Goal: Transaction & Acquisition: Subscribe to service/newsletter

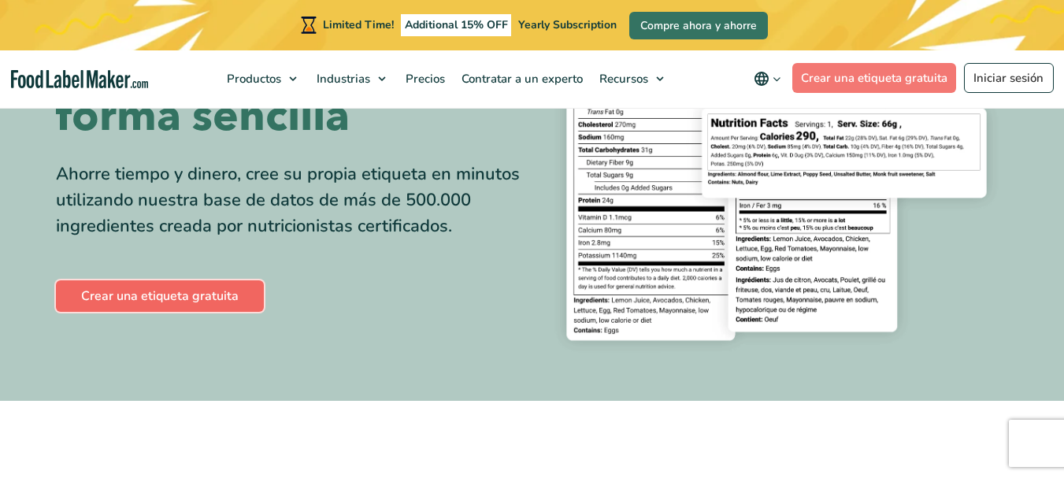
click at [227, 300] on link "Crear una etiqueta gratuita" at bounding box center [160, 295] width 208 height 31
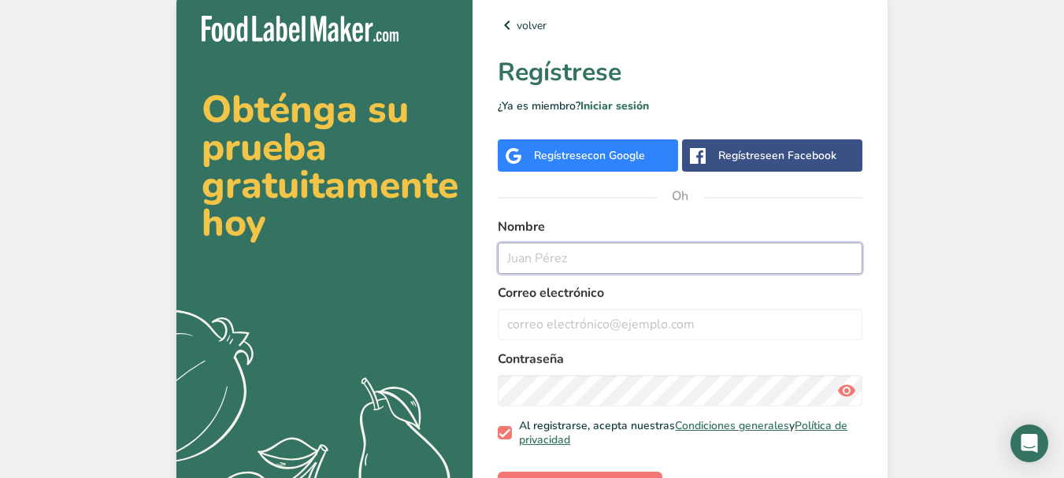
click at [568, 261] on input "text" at bounding box center [680, 258] width 365 height 31
type input "[PERSON_NAME]"
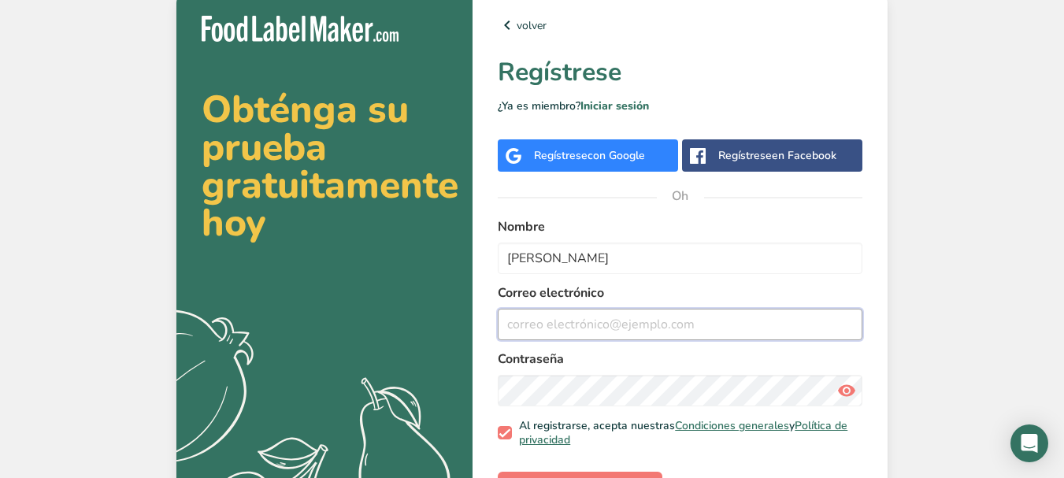
click at [569, 316] on input "email" at bounding box center [680, 324] width 365 height 31
type input "A"
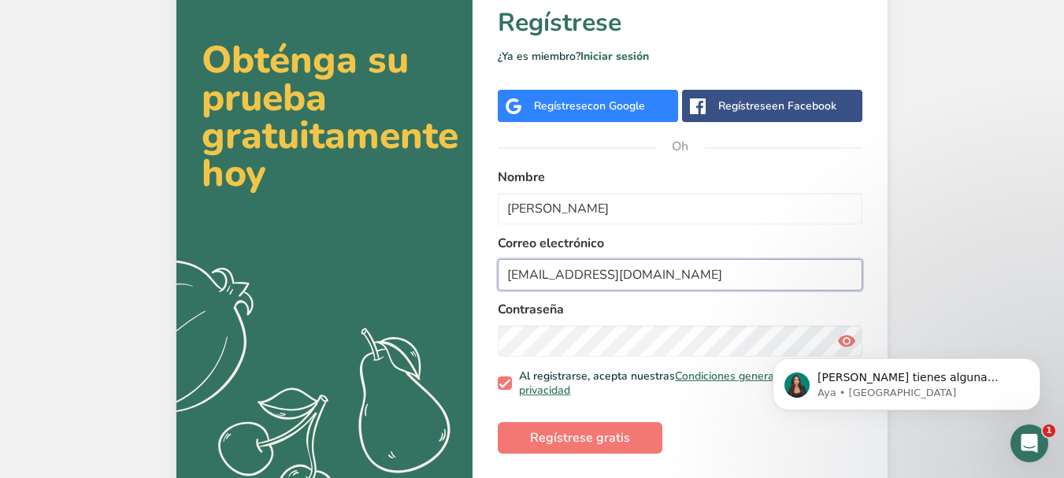
scroll to position [75, 0]
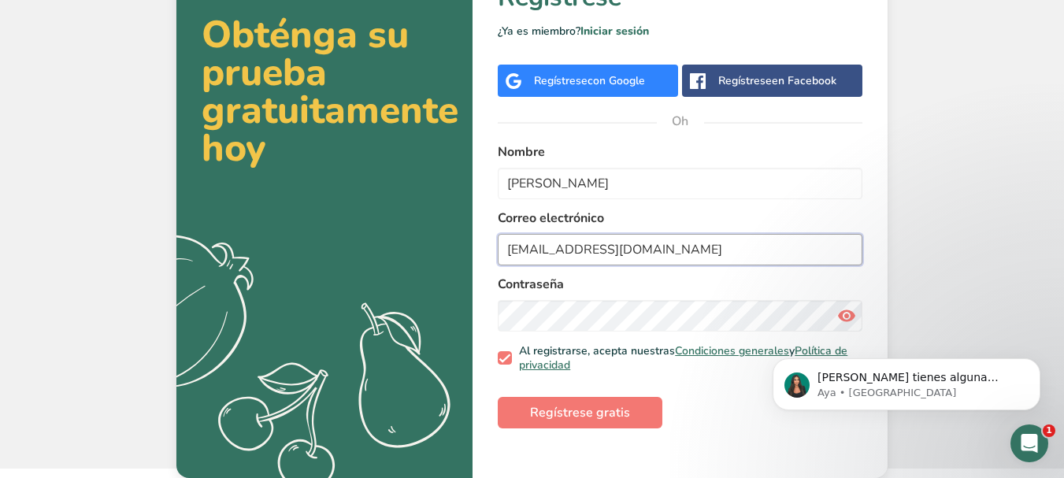
type input "aartesanalsantacruz@gmail.com"
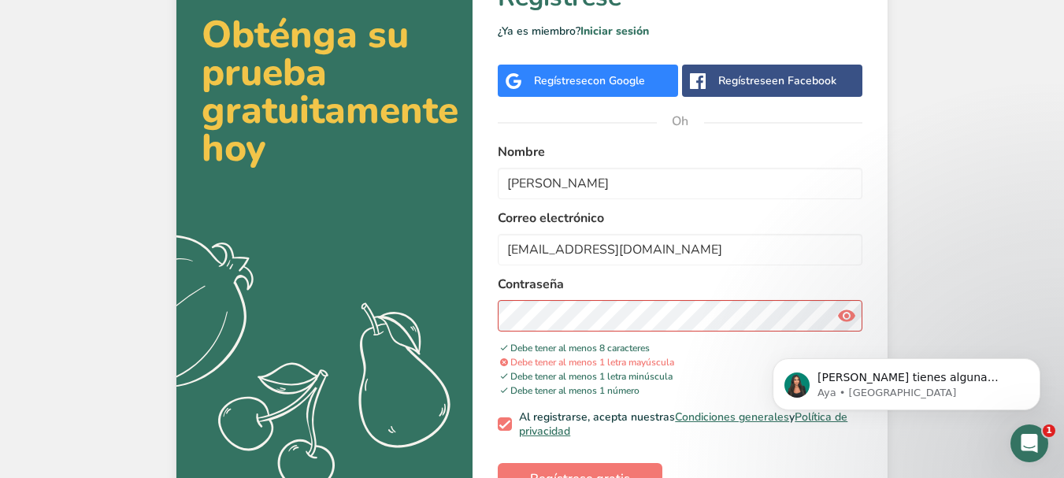
click at [844, 316] on icon at bounding box center [846, 316] width 19 height 28
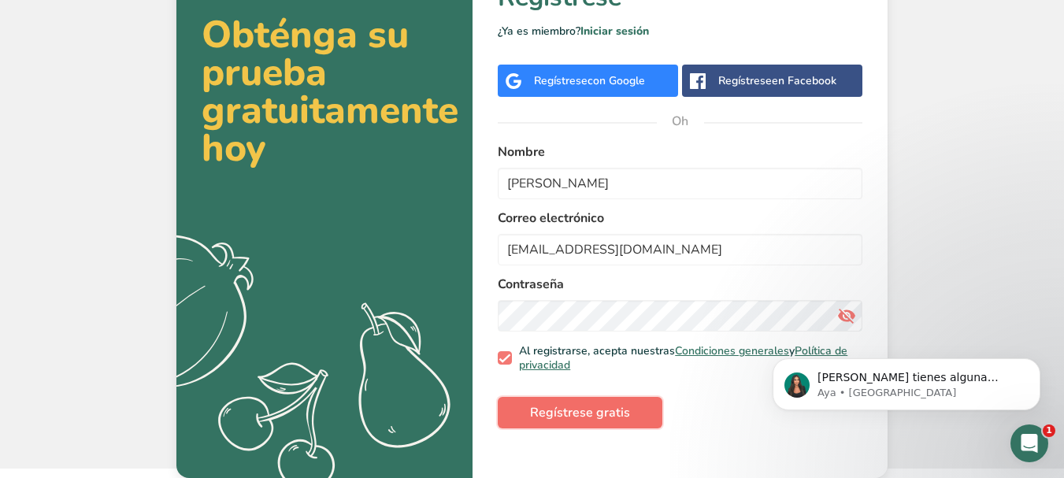
click at [576, 413] on font "Regístrese gratis" at bounding box center [580, 412] width 100 height 17
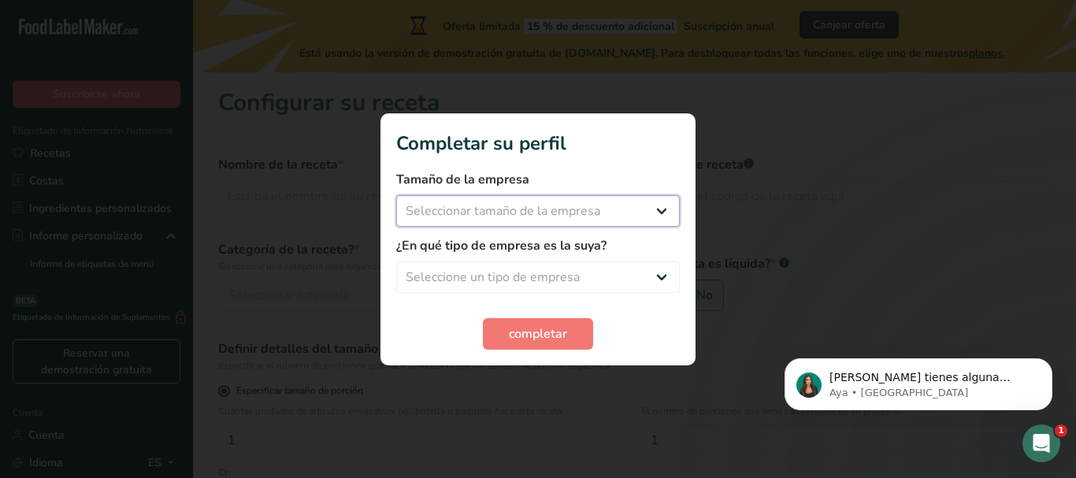
click at [670, 209] on select "Seleccionar tamaño de la empresa Menos de 10 empleados De 10 a 50 empleados De …" at bounding box center [537, 210] width 283 height 31
select select "2"
click at [396, 195] on select "Seleccionar tamaño de la empresa Menos de 10 empleados De 10 a 50 empleados De …" at bounding box center [537, 210] width 283 height 31
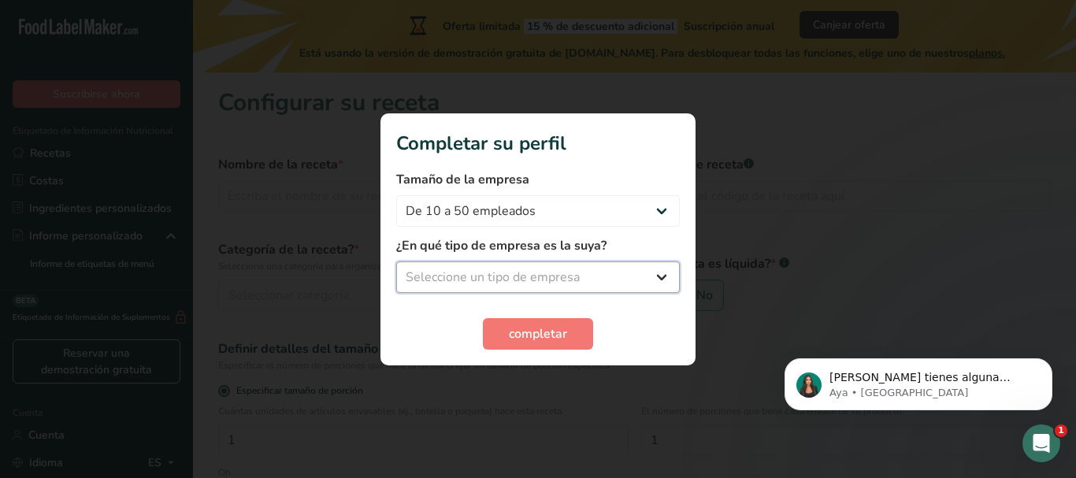
click at [653, 275] on select "Seleccione un tipo de empresa Fabricante de alimentos envasados Restaurante y c…" at bounding box center [537, 276] width 283 height 31
click at [396, 261] on select "Seleccione un tipo de empresa Fabricante de alimentos envasados Restaurante y c…" at bounding box center [537, 276] width 283 height 31
click at [657, 275] on select "Fabricante de alimentos envasados Restaurante y cafetería Panadería Empresa de …" at bounding box center [537, 276] width 283 height 31
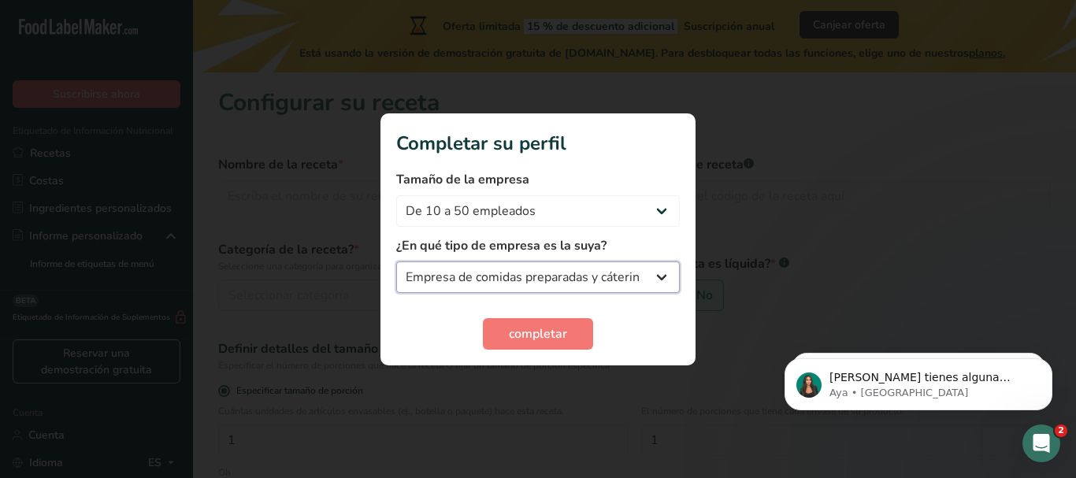
click at [396, 261] on select "Fabricante de alimentos envasados Restaurante y cafetería Panadería Empresa de …" at bounding box center [537, 276] width 283 height 31
click at [661, 282] on select "Fabricante de alimentos envasados Restaurante y cafetería Panadería Empresa de …" at bounding box center [537, 276] width 283 height 31
select select "3"
click at [396, 261] on select "Fabricante de alimentos envasados Restaurante y cafetería Panadería Empresa de …" at bounding box center [537, 276] width 283 height 31
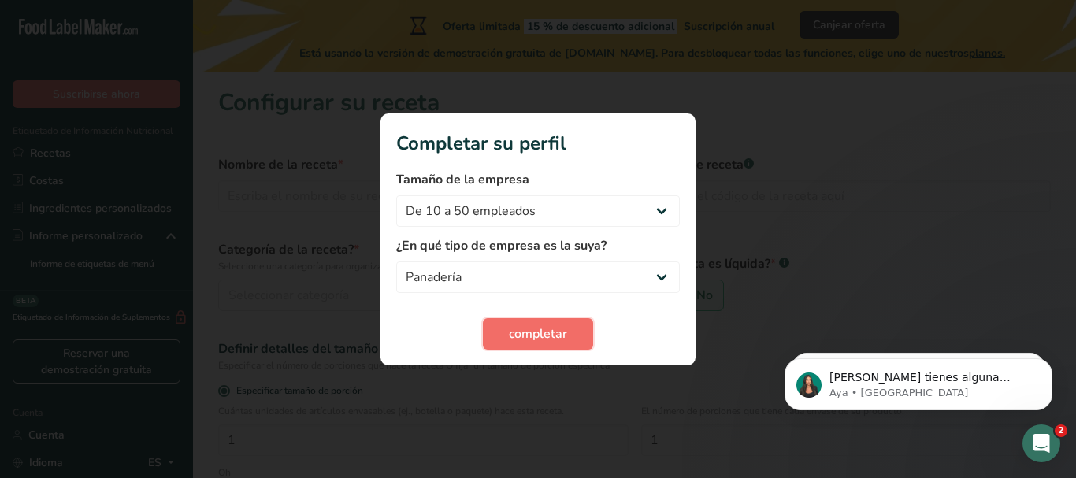
click at [530, 327] on font "completar" at bounding box center [538, 333] width 58 height 17
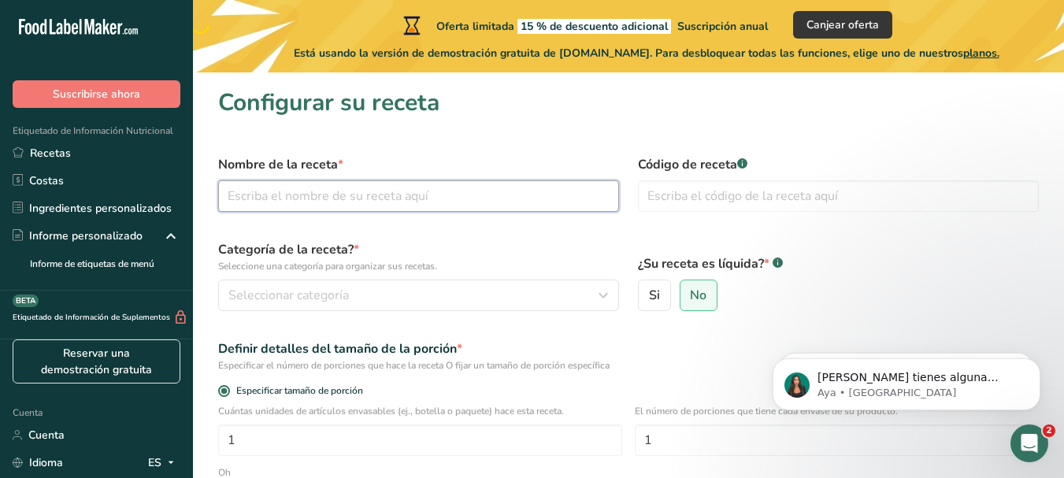
click at [387, 201] on input "text" at bounding box center [418, 195] width 401 height 31
type input "g"
type input "GALLETA DE AMARARANTO"
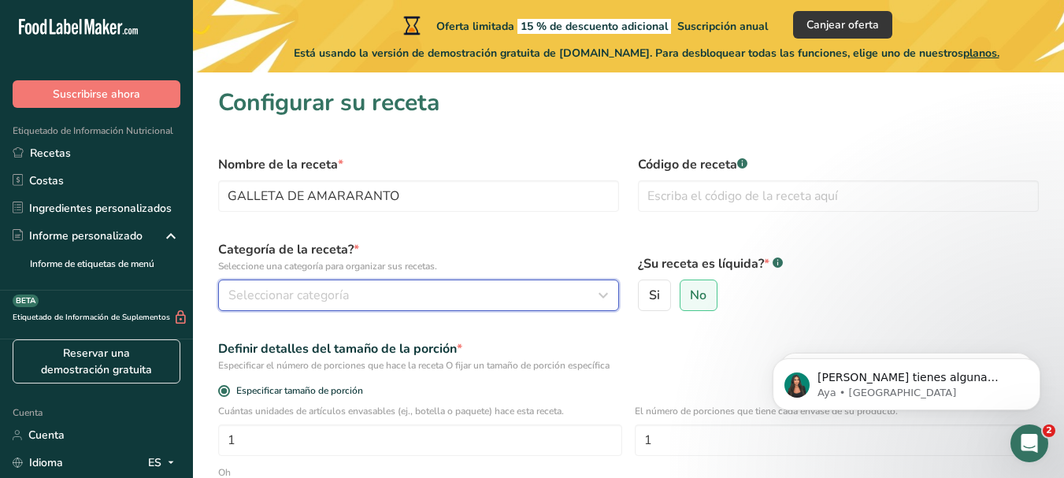
click at [453, 296] on div "Seleccionar categoría" at bounding box center [413, 295] width 371 height 19
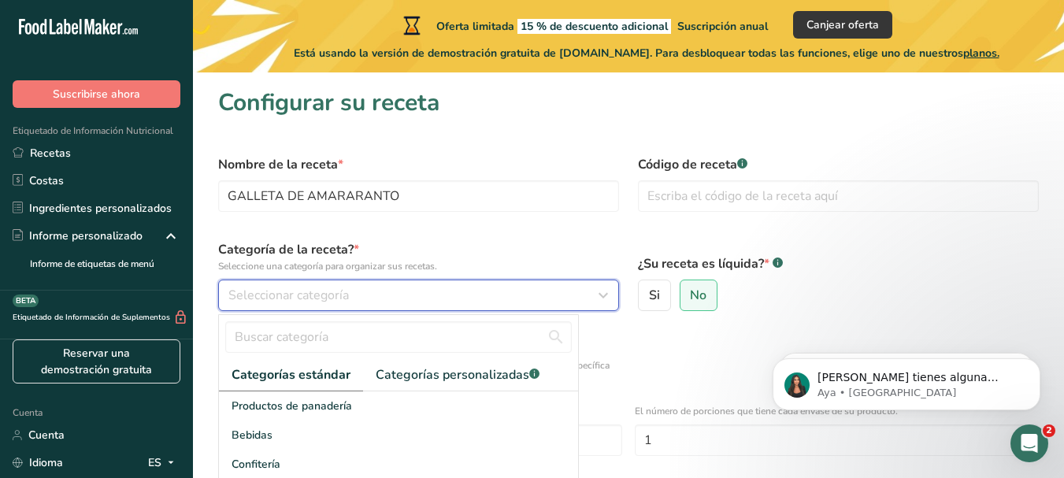
click at [604, 296] on icon "button" at bounding box center [603, 295] width 19 height 28
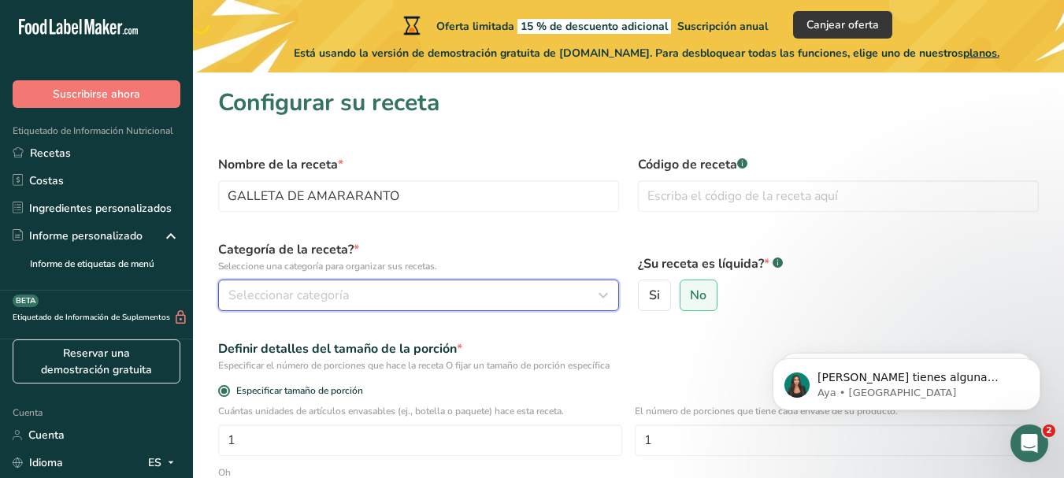
click at [512, 292] on div "Seleccionar categoría" at bounding box center [413, 295] width 371 height 19
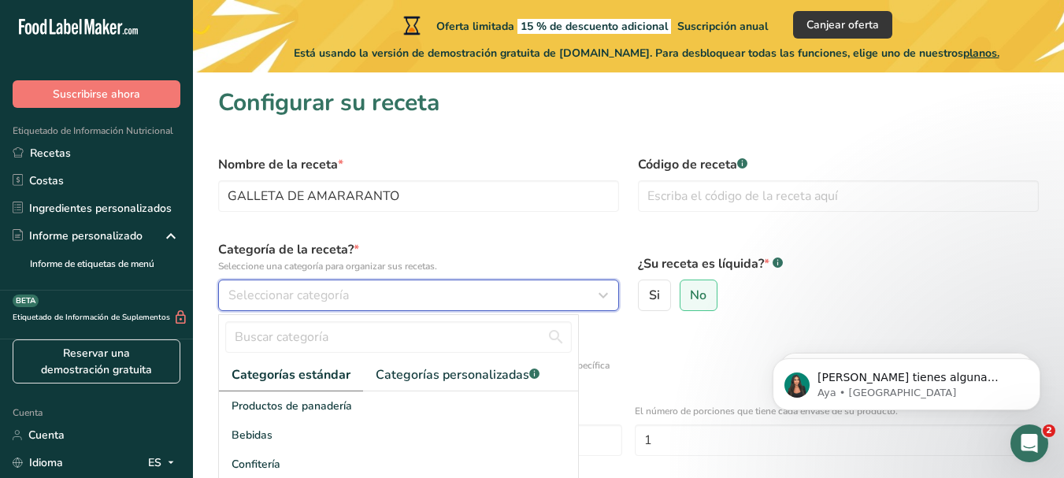
click at [602, 298] on icon "button" at bounding box center [603, 295] width 19 height 28
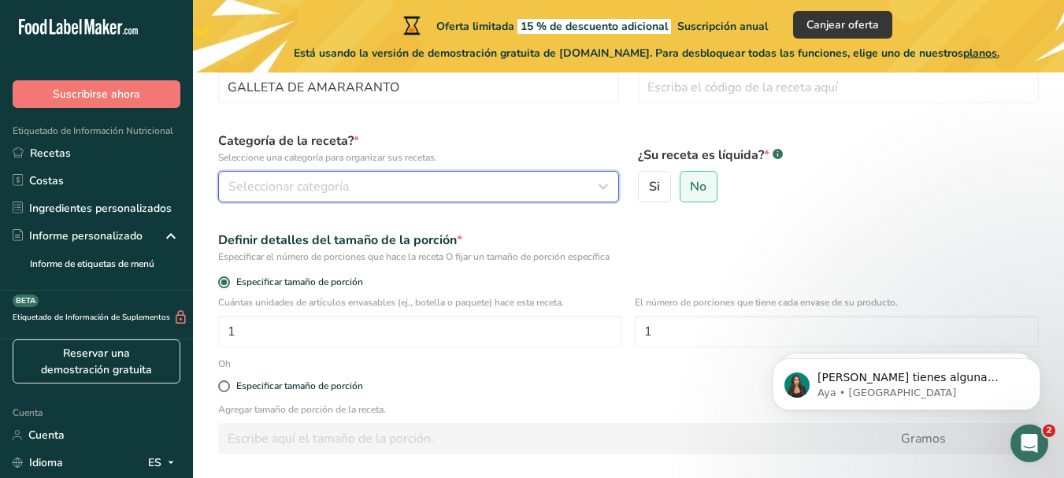
scroll to position [236, 0]
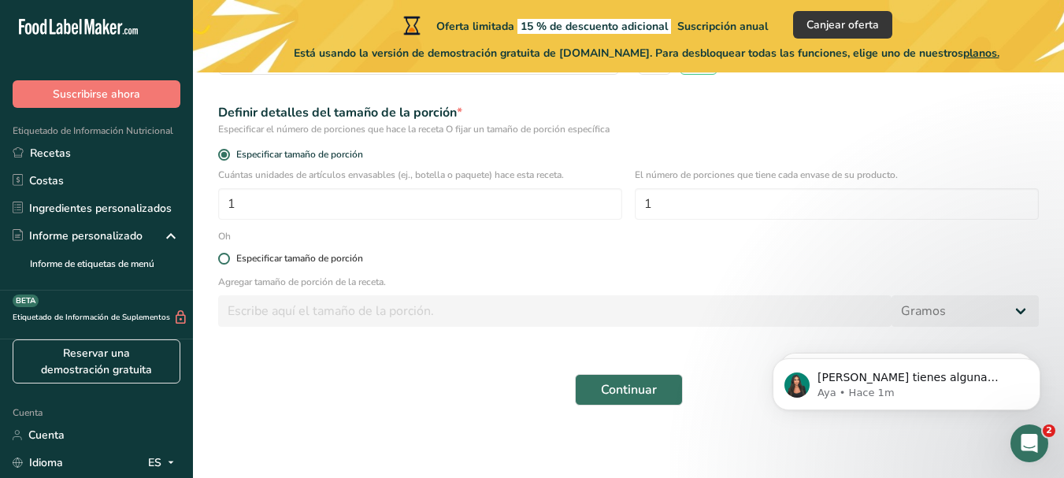
click at [228, 261] on span at bounding box center [224, 259] width 12 height 12
click at [228, 261] on input "Especificar tamaño de porción" at bounding box center [223, 259] width 10 height 10
radio input "true"
radio input "false"
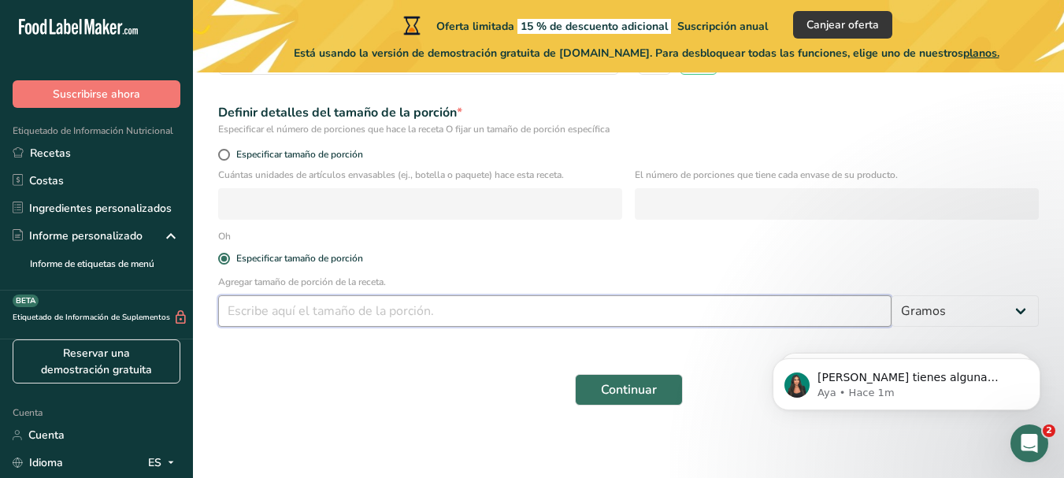
click at [325, 311] on input "number" at bounding box center [554, 310] width 673 height 31
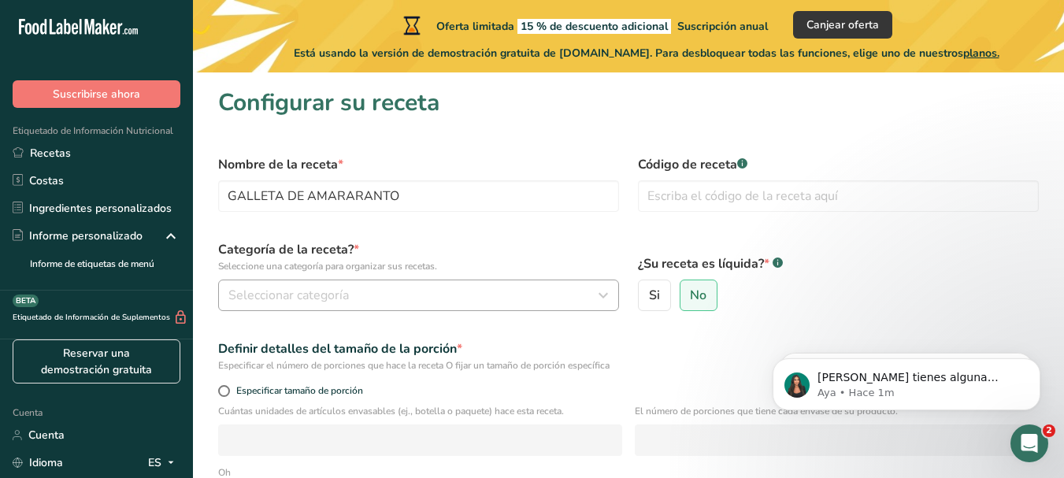
type input "100"
click at [398, 306] on button "Seleccionar categoría" at bounding box center [418, 295] width 401 height 31
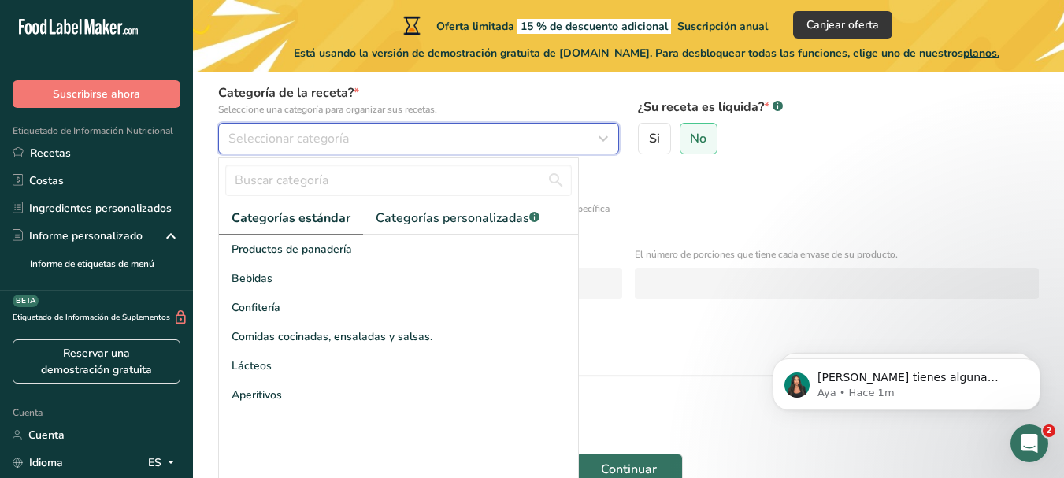
scroll to position [157, 0]
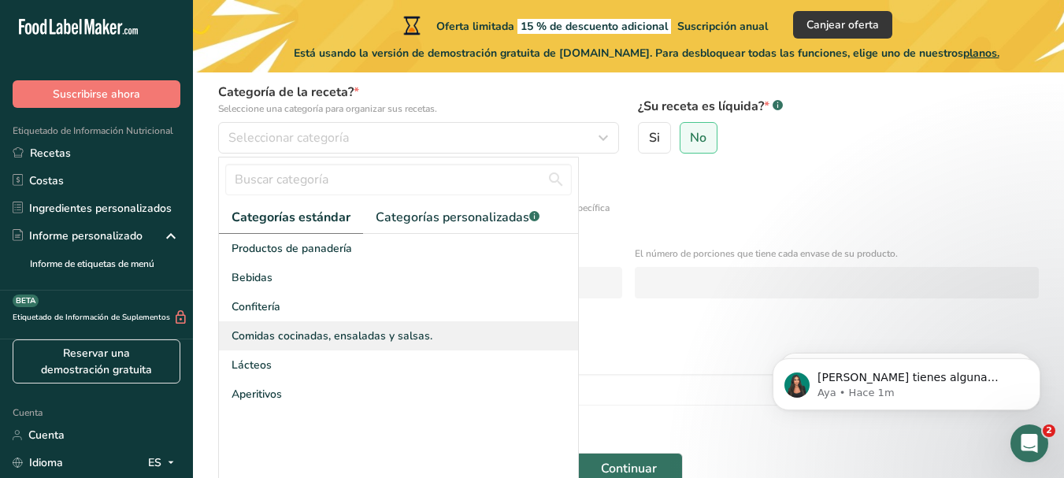
click at [456, 339] on div "Comidas cocinadas, ensaladas y salsas." at bounding box center [398, 335] width 359 height 29
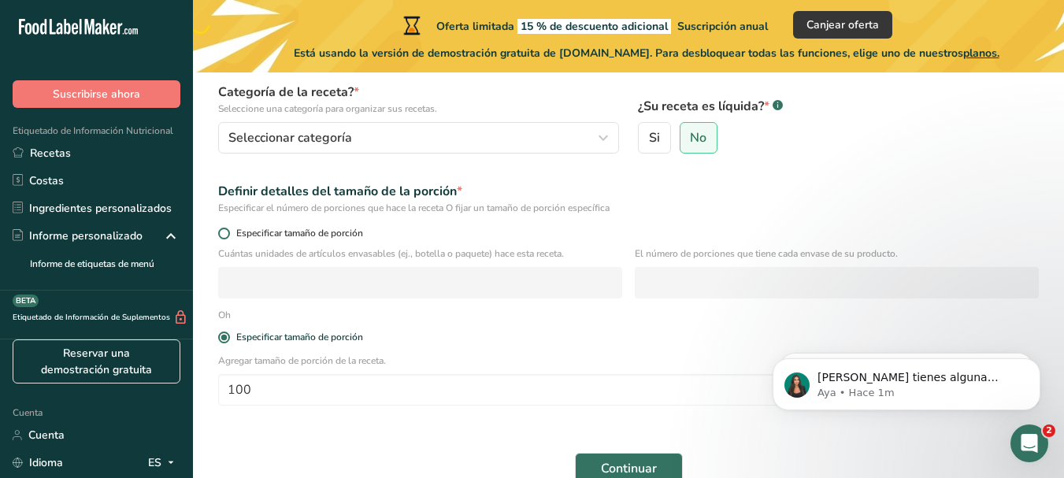
click at [224, 232] on span at bounding box center [224, 234] width 12 height 12
click at [224, 232] on input "Especificar tamaño de porción" at bounding box center [223, 233] width 10 height 10
radio input "true"
radio input "false"
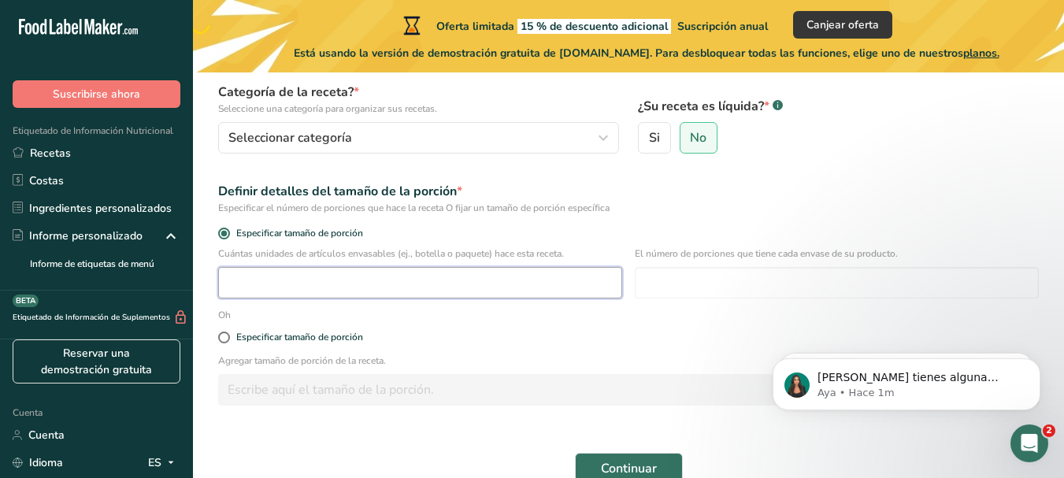
click at [310, 278] on input "number" at bounding box center [420, 282] width 404 height 31
type input "3"
click at [494, 346] on div "Especificar tamaño de porción" at bounding box center [628, 337] width 839 height 31
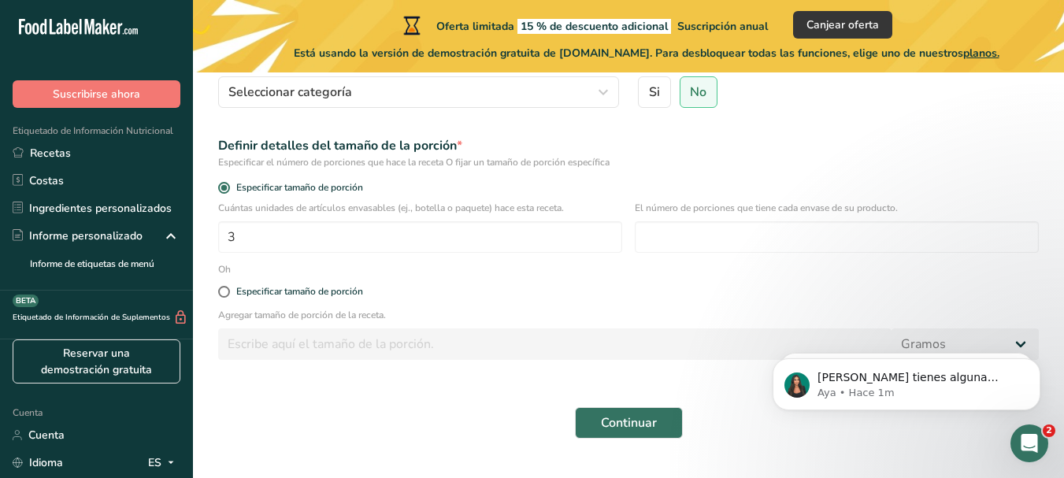
scroll to position [239, 0]
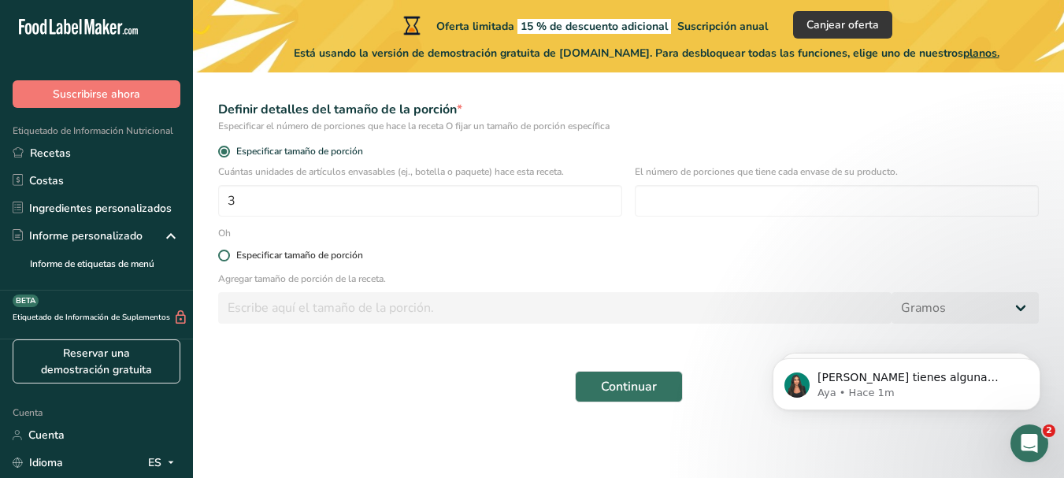
click at [227, 257] on span at bounding box center [224, 256] width 12 height 12
click at [227, 257] on input "Especificar tamaño de porción" at bounding box center [223, 255] width 10 height 10
radio input "true"
radio input "false"
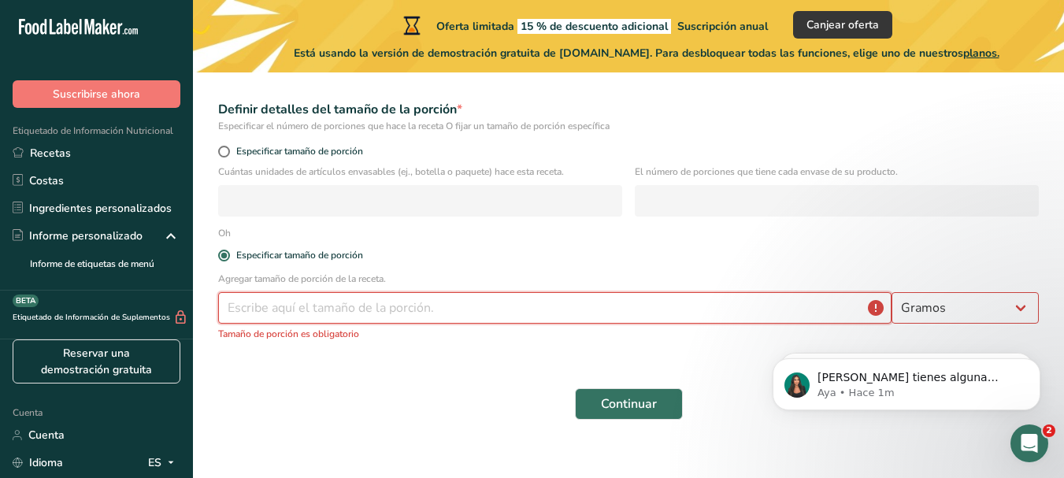
click at [309, 309] on input "number" at bounding box center [554, 307] width 673 height 31
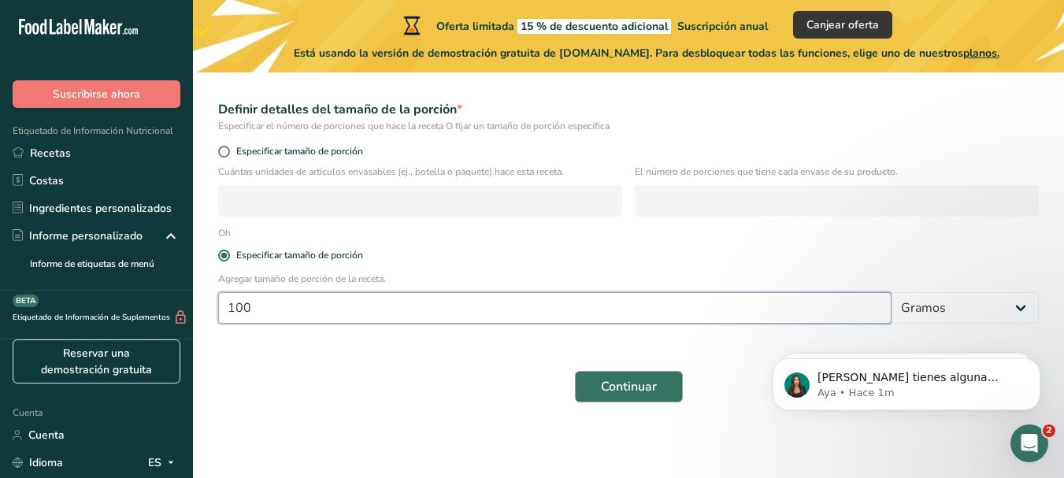
type input "100"
click at [625, 386] on font "Continuar" at bounding box center [629, 386] width 56 height 17
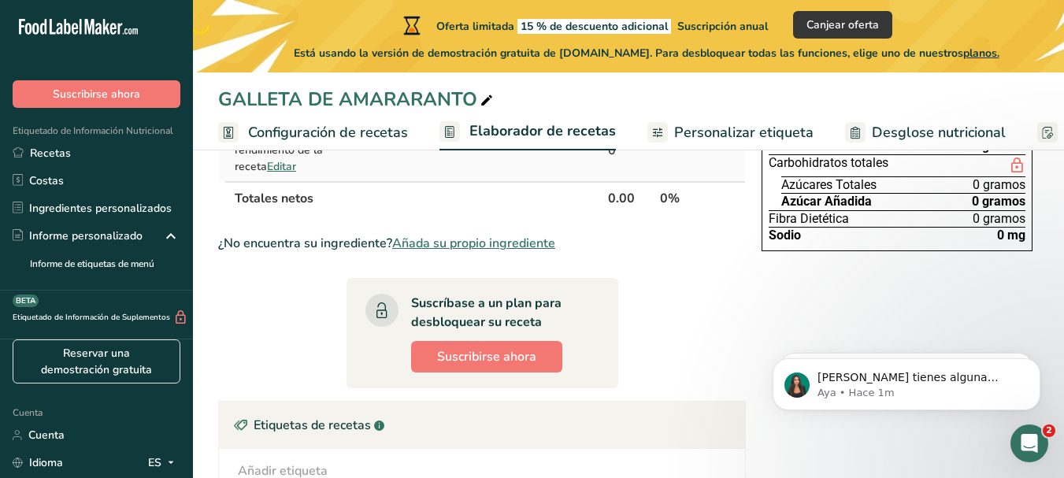
scroll to position [79, 0]
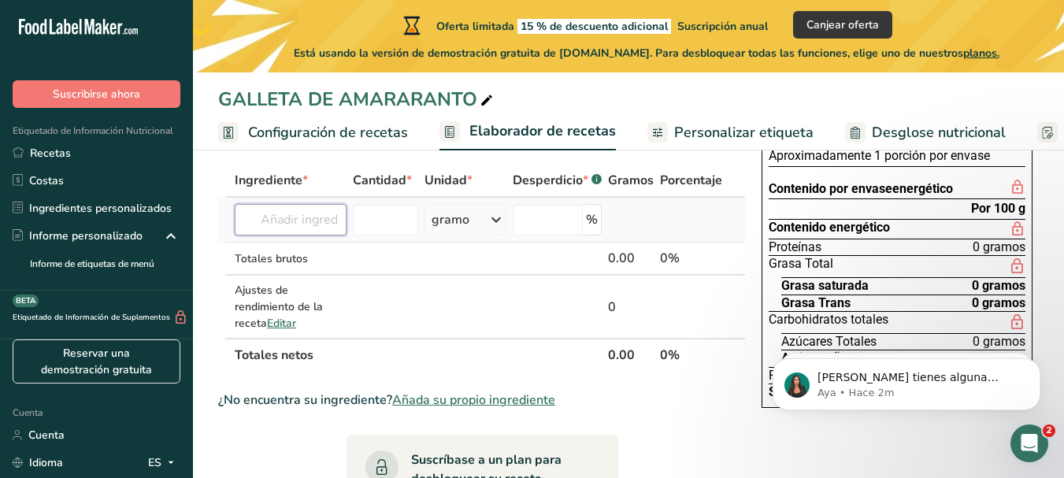
click at [280, 219] on input "text" at bounding box center [291, 219] width 112 height 31
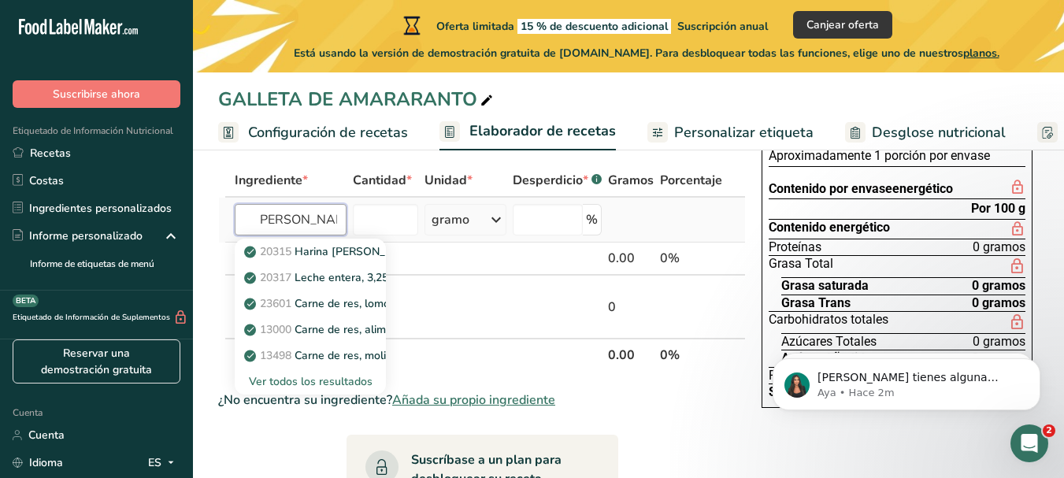
scroll to position [0, 66]
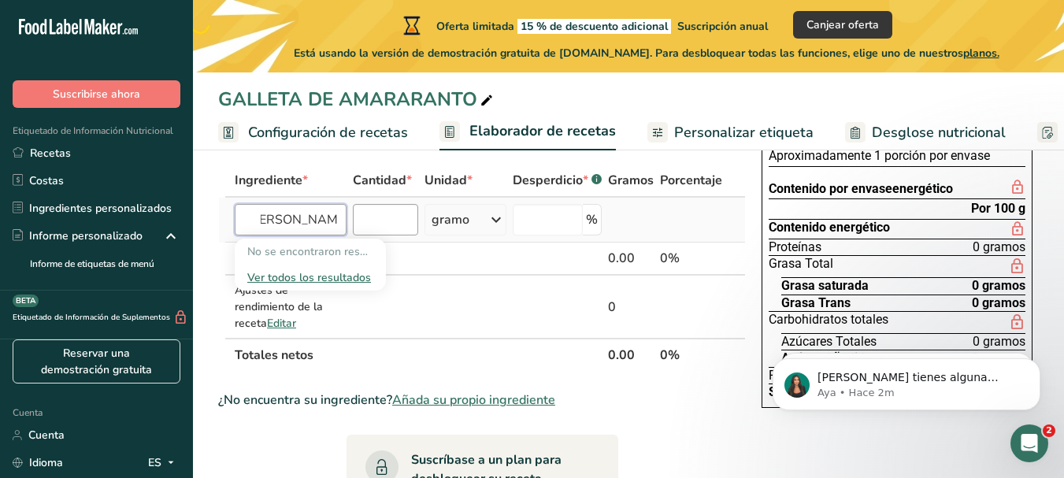
type input "HARINA [PERSON_NAME]"
click at [370, 222] on input "number" at bounding box center [385, 219] width 65 height 31
click at [257, 220] on input "text" at bounding box center [291, 219] width 112 height 31
type input "H"
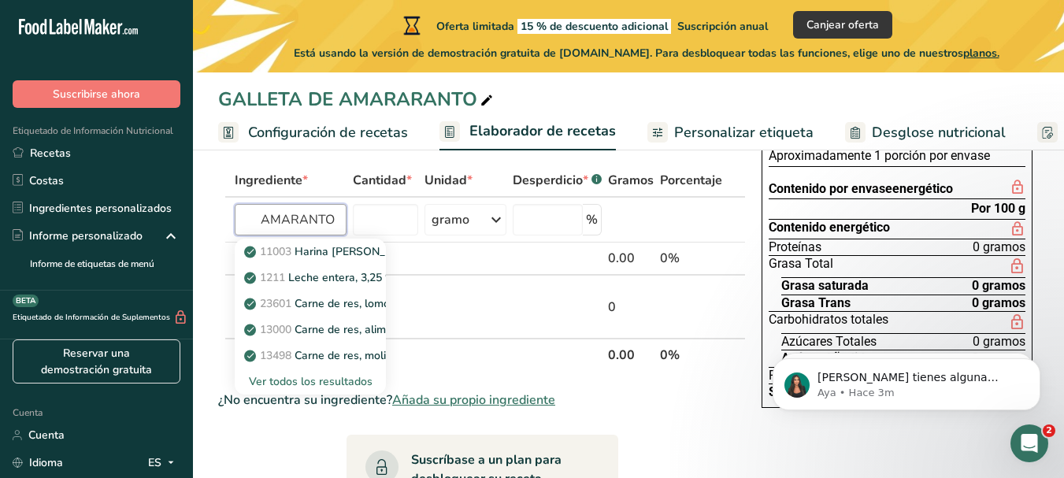
type input "AMARANTO"
click at [371, 182] on font "Cantidad" at bounding box center [380, 180] width 54 height 17
click at [324, 223] on input "text" at bounding box center [291, 219] width 112 height 31
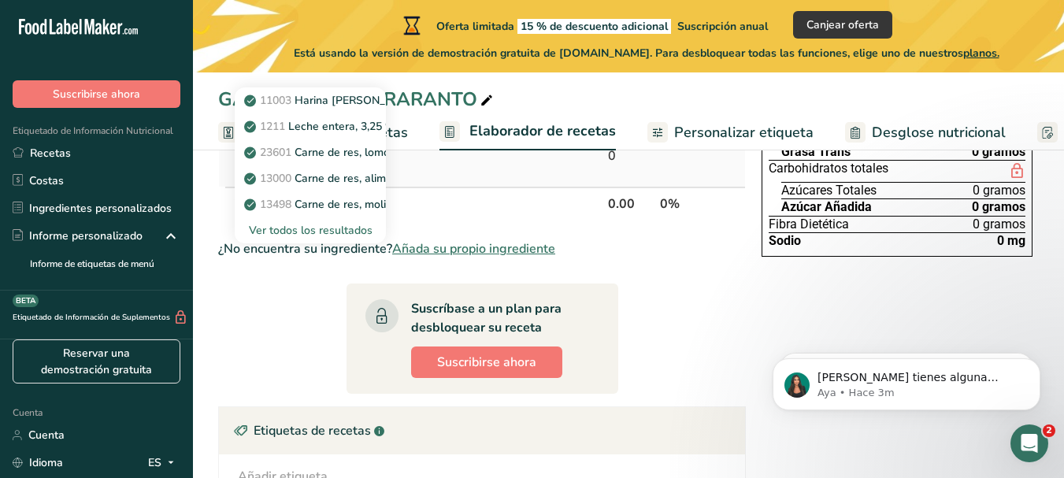
scroll to position [236, 0]
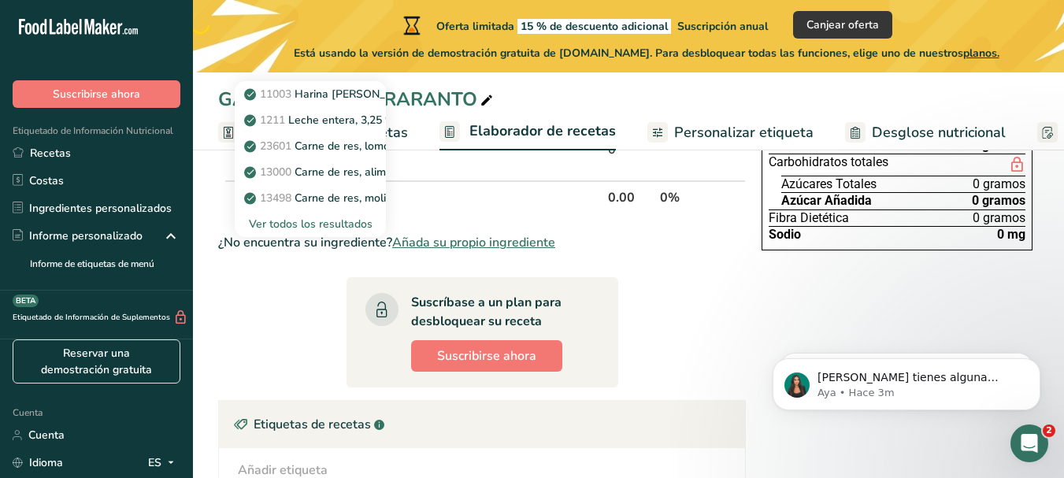
click at [451, 241] on font "Añada su propio ingrediente" at bounding box center [473, 242] width 163 height 17
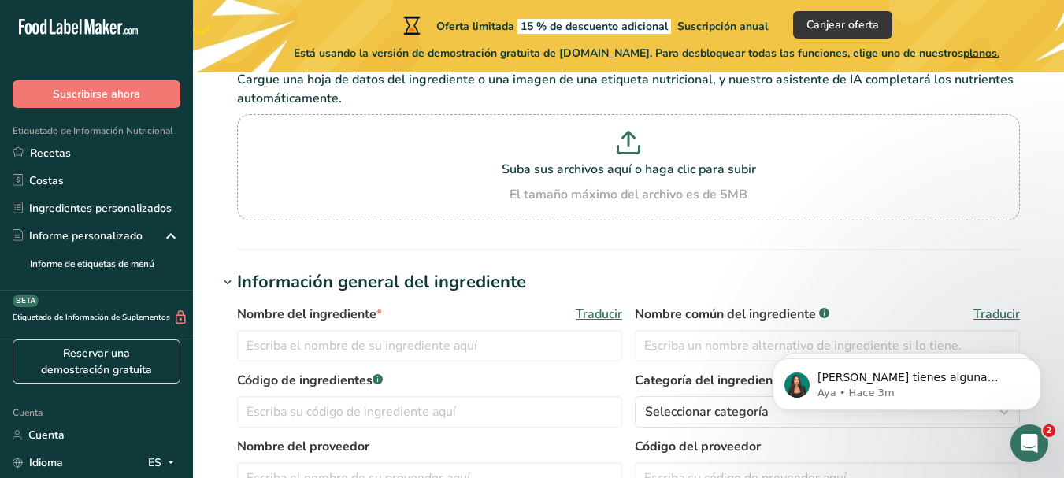
scroll to position [157, 0]
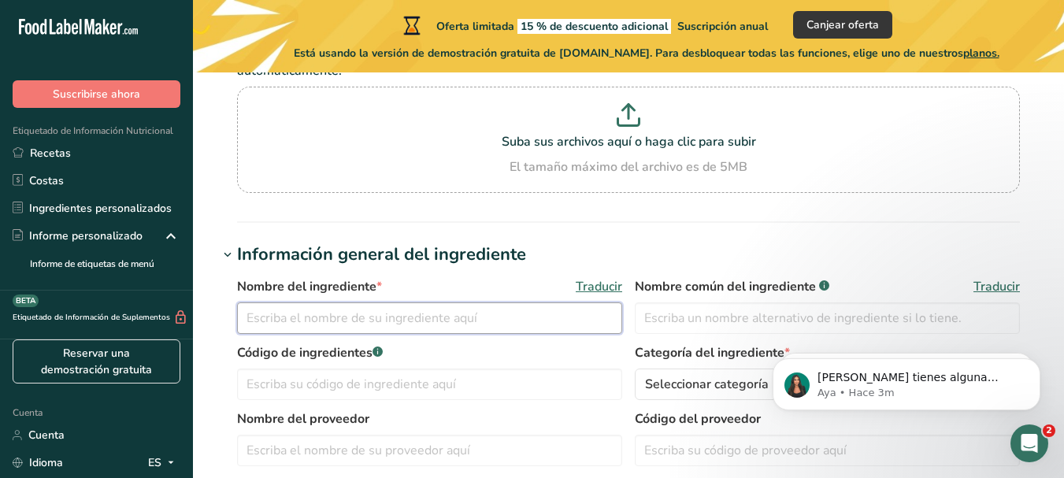
click at [355, 306] on input "text" at bounding box center [429, 317] width 385 height 31
type input "HARINA [PERSON_NAME]"
click at [731, 319] on input "text" at bounding box center [827, 317] width 385 height 31
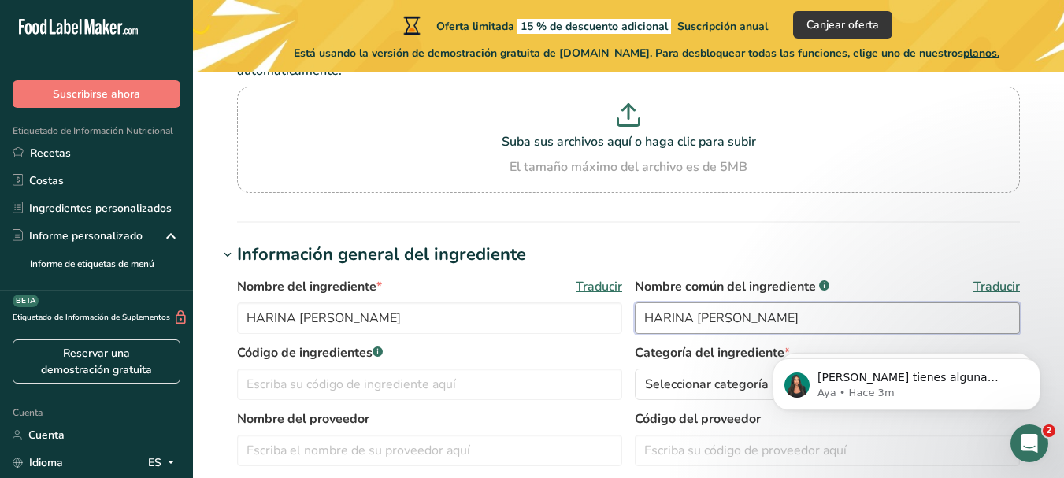
type input "HARINA [PERSON_NAME]"
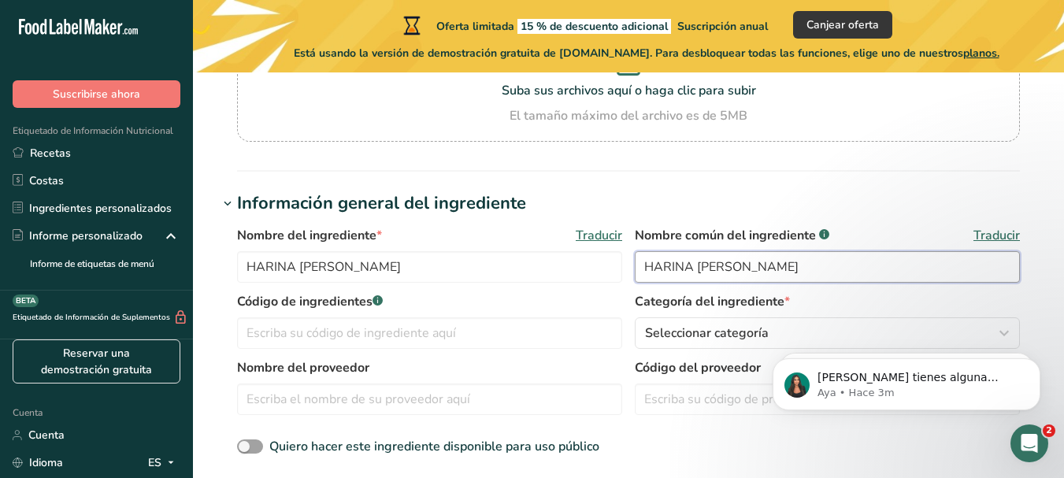
scroll to position [236, 0]
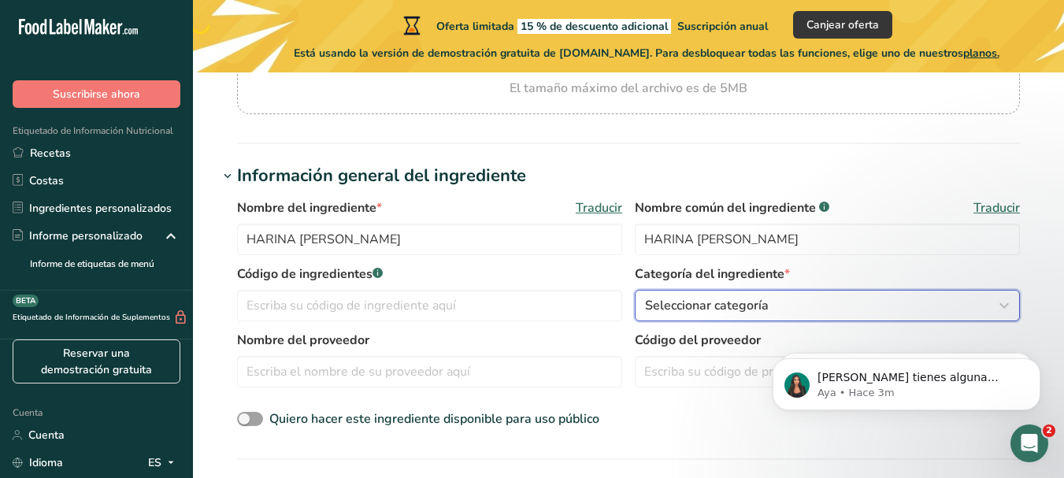
click at [999, 310] on icon "button" at bounding box center [1003, 305] width 19 height 28
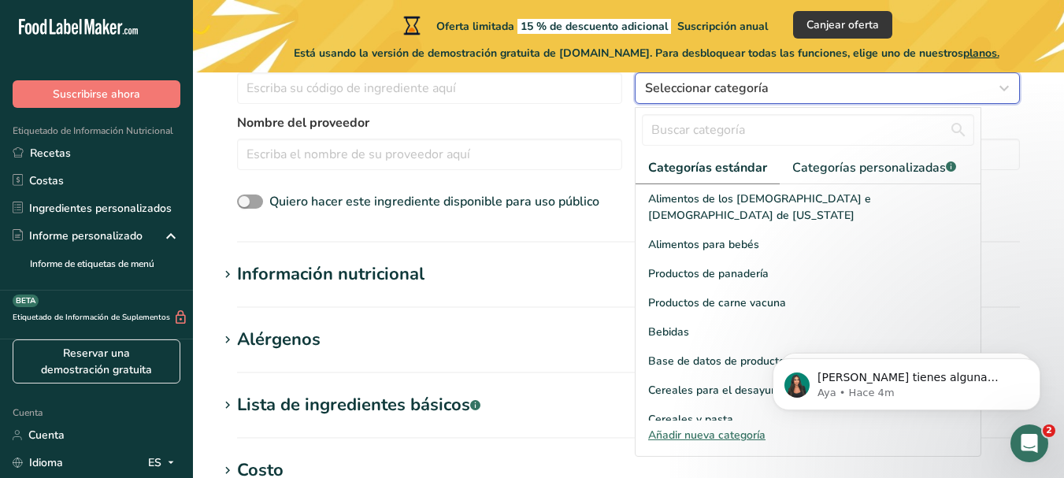
scroll to position [394, 0]
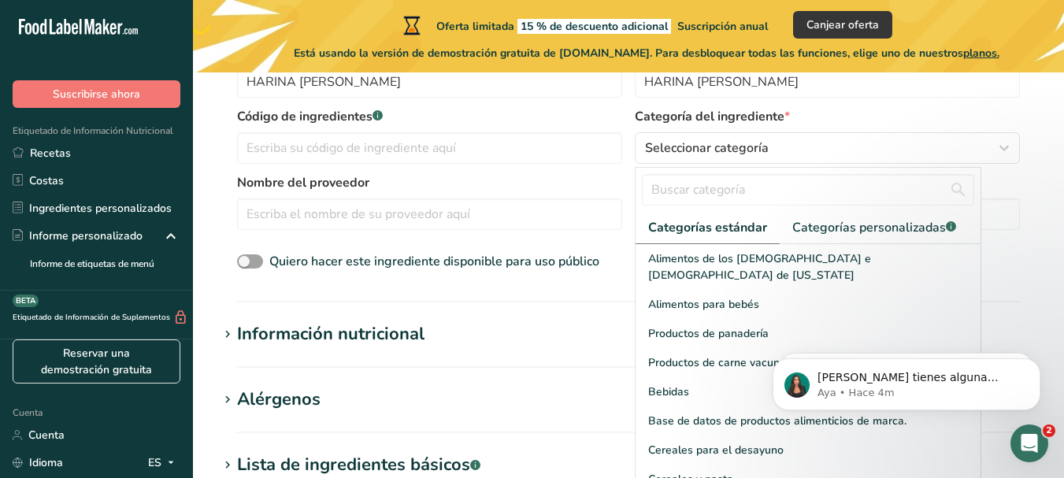
click at [343, 332] on font "Información nutricional" at bounding box center [330, 334] width 187 height 24
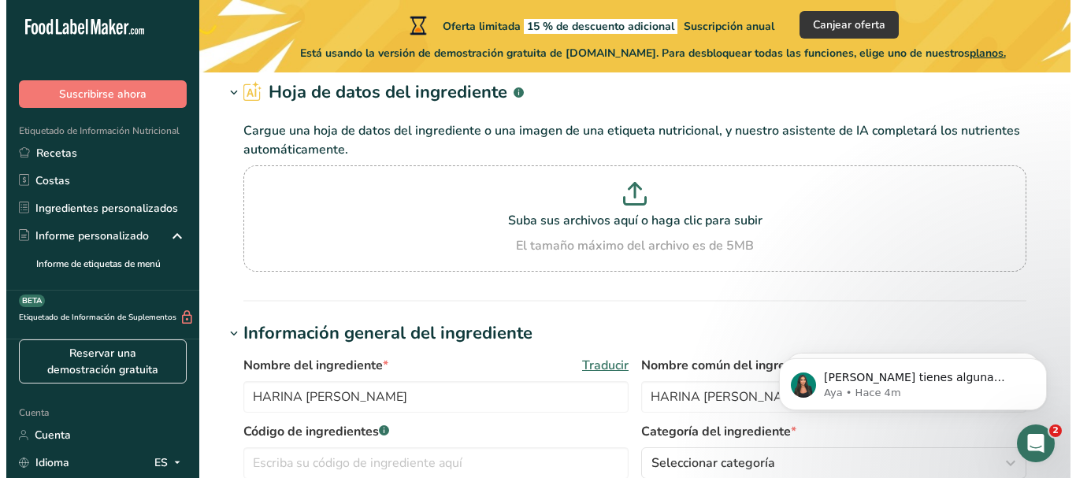
scroll to position [0, 0]
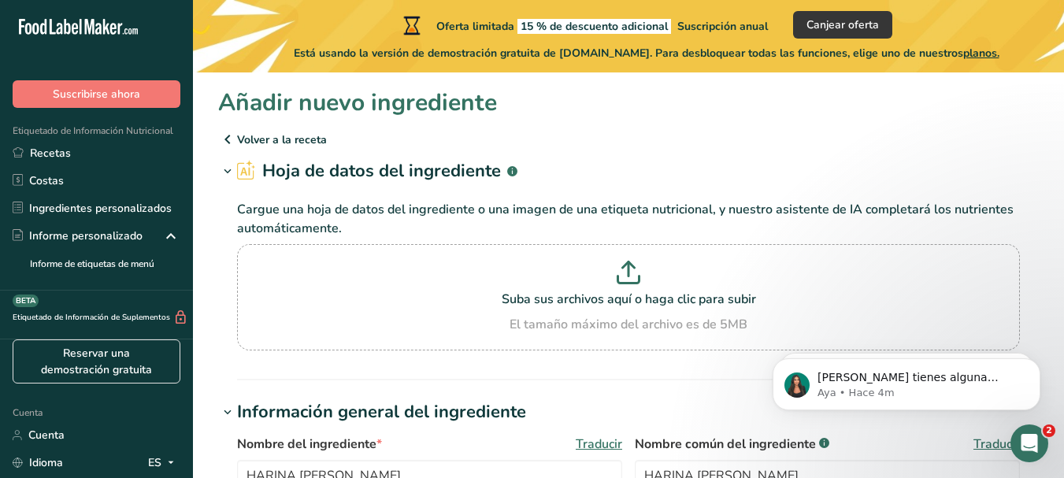
click at [999, 54] on font "planos." at bounding box center [981, 53] width 36 height 15
click at [831, 25] on font "Canjear oferta" at bounding box center [842, 24] width 72 height 15
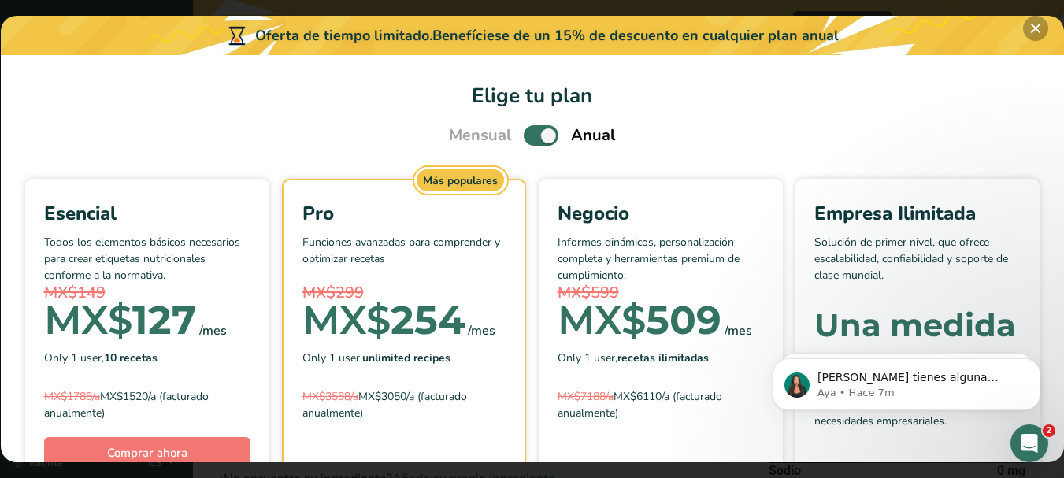
click at [1037, 24] on button "Elige tu plan de precios modal" at bounding box center [1035, 28] width 25 height 25
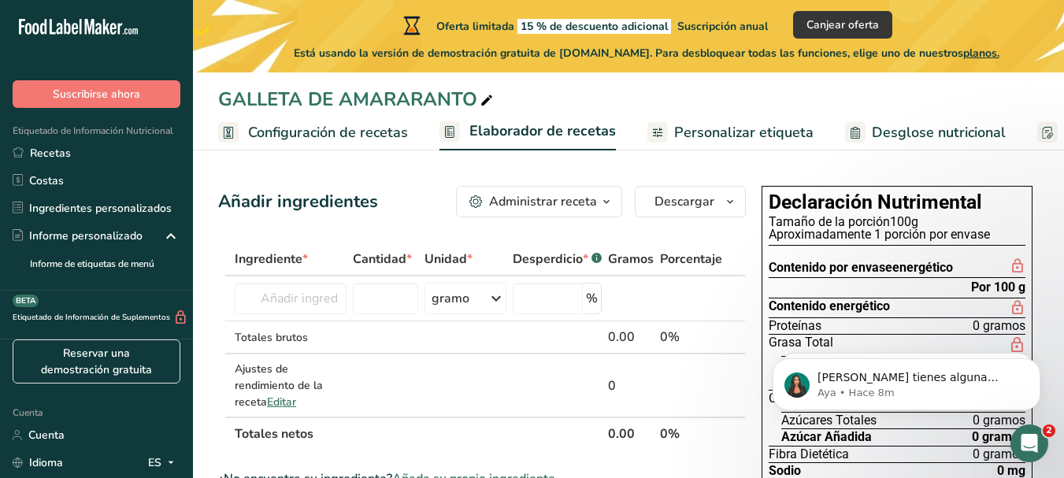
click at [735, 124] on font "Personalizar etiqueta" at bounding box center [743, 132] width 139 height 19
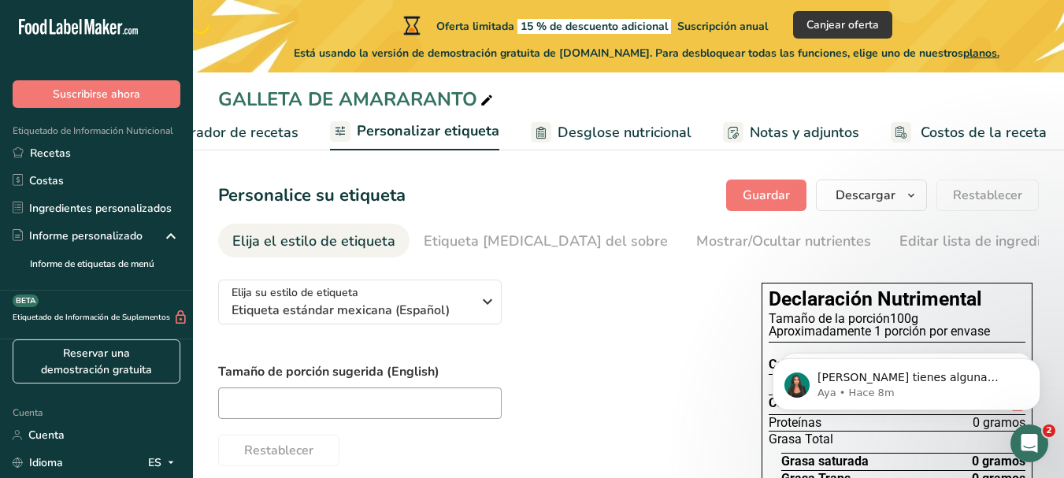
click at [761, 131] on font "Notas y adjuntos" at bounding box center [804, 132] width 109 height 19
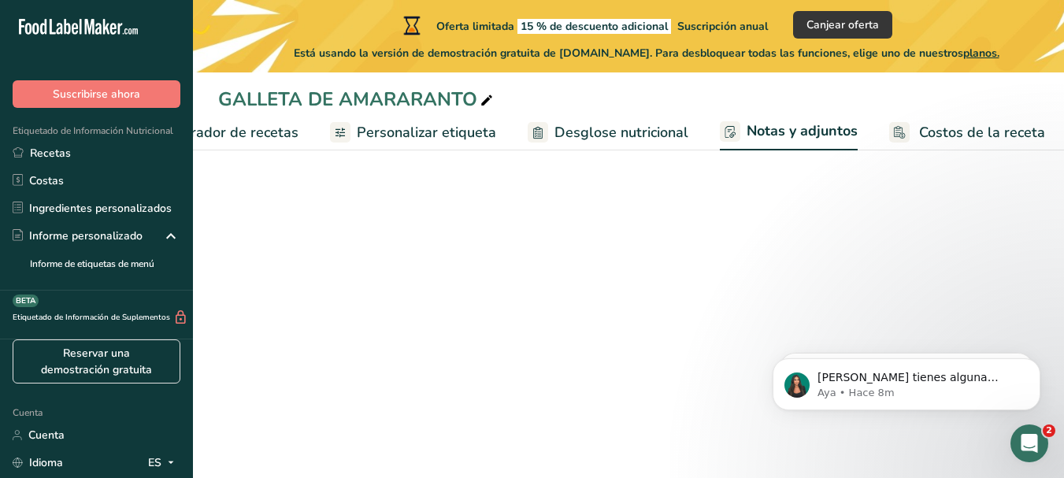
scroll to position [0, 316]
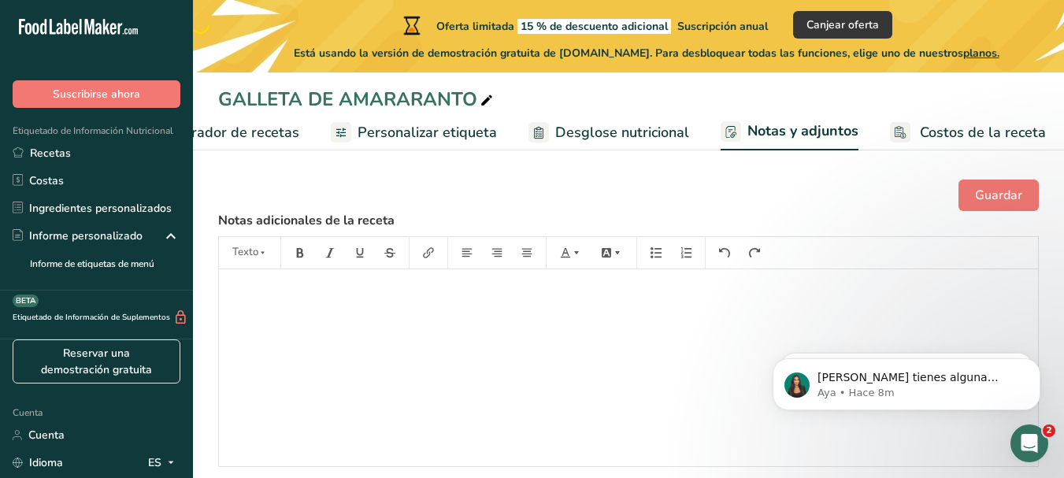
click at [984, 132] on font "Costos de la receta" at bounding box center [983, 132] width 126 height 19
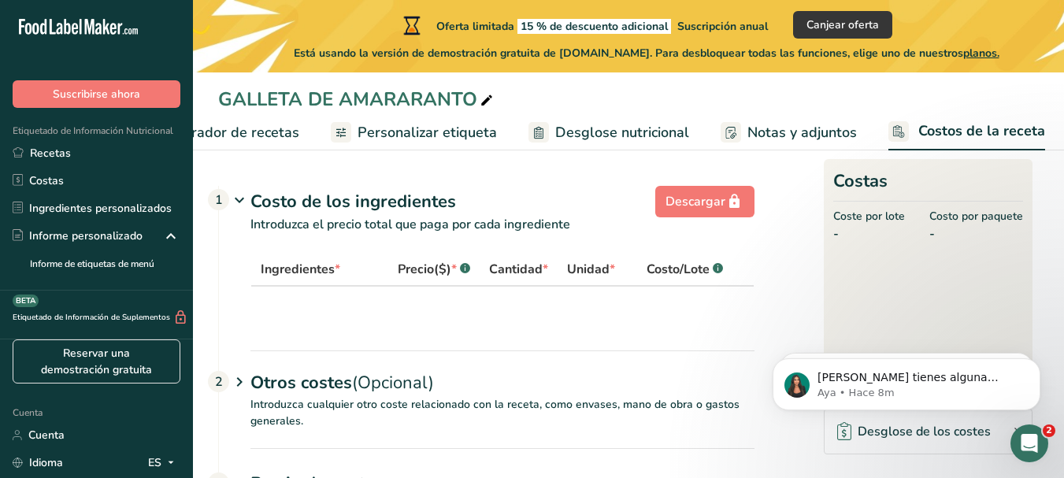
click at [612, 125] on font "Desglose nutricional" at bounding box center [622, 132] width 134 height 19
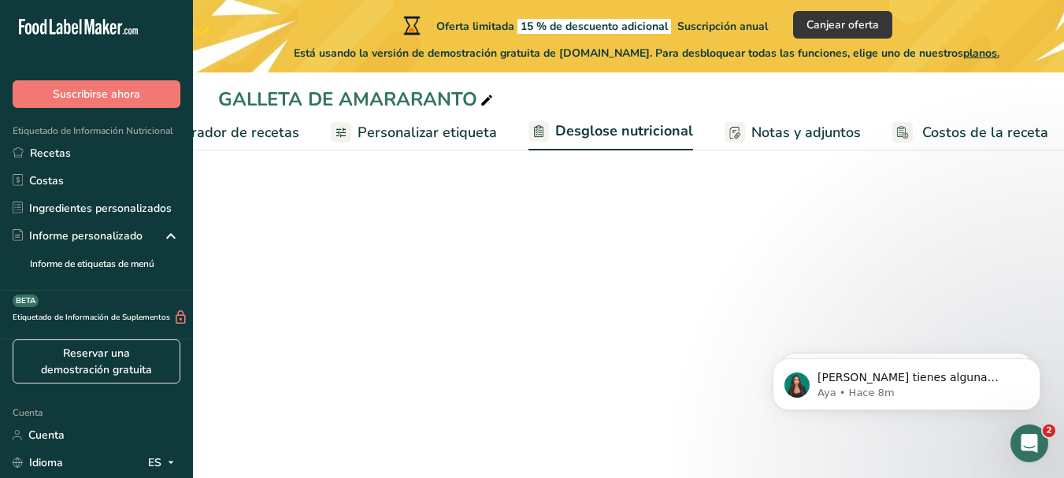
scroll to position [0, 317]
select select "Calories"
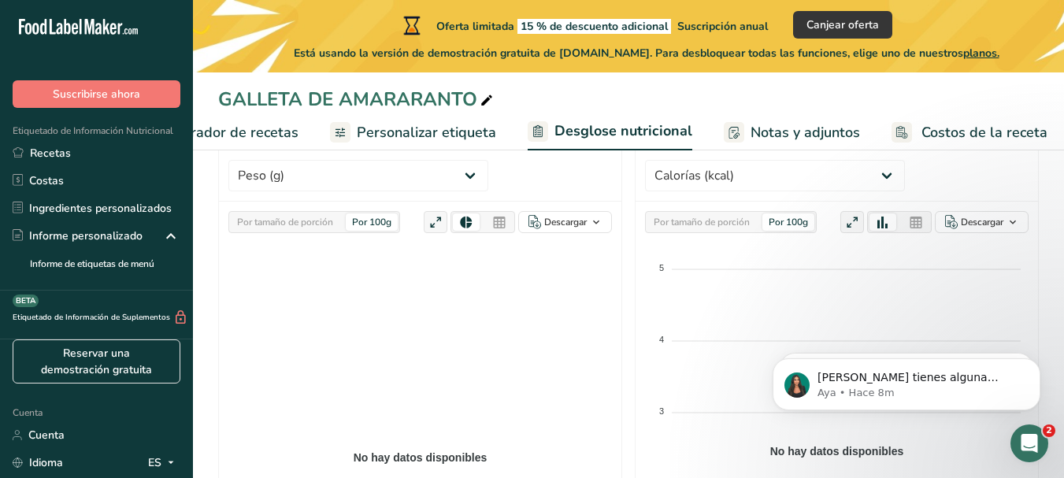
scroll to position [236, 0]
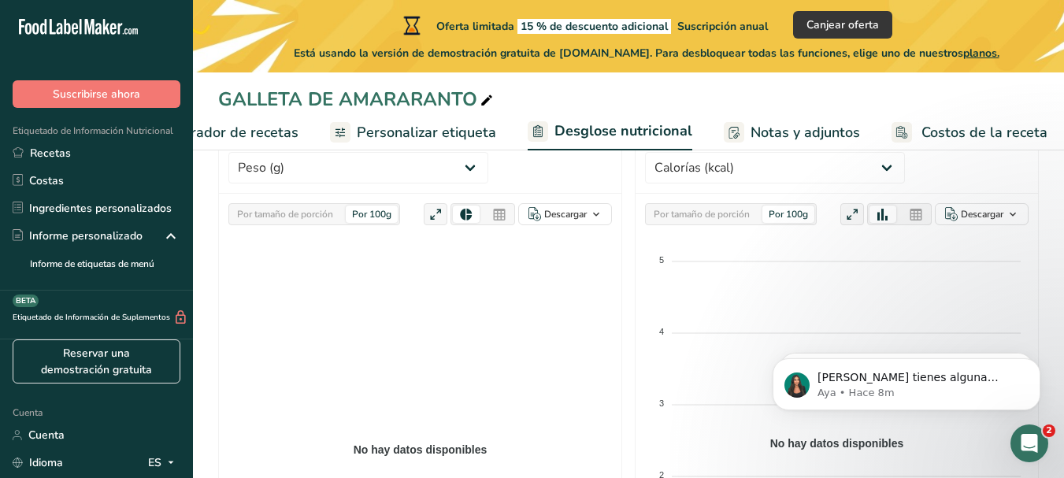
click at [418, 126] on font "Personalizar etiqueta" at bounding box center [426, 132] width 139 height 19
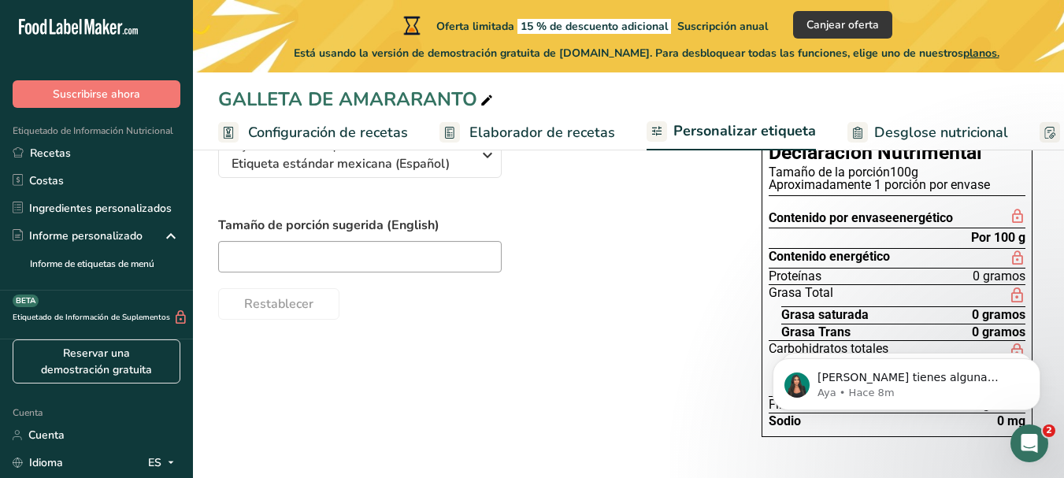
click at [747, 135] on font "Personalizar etiqueta" at bounding box center [744, 130] width 143 height 19
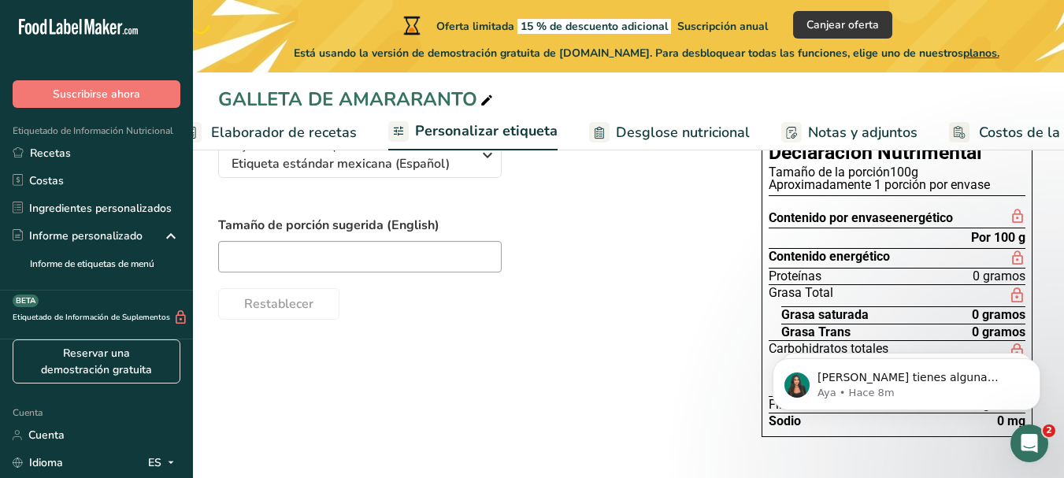
scroll to position [0, 317]
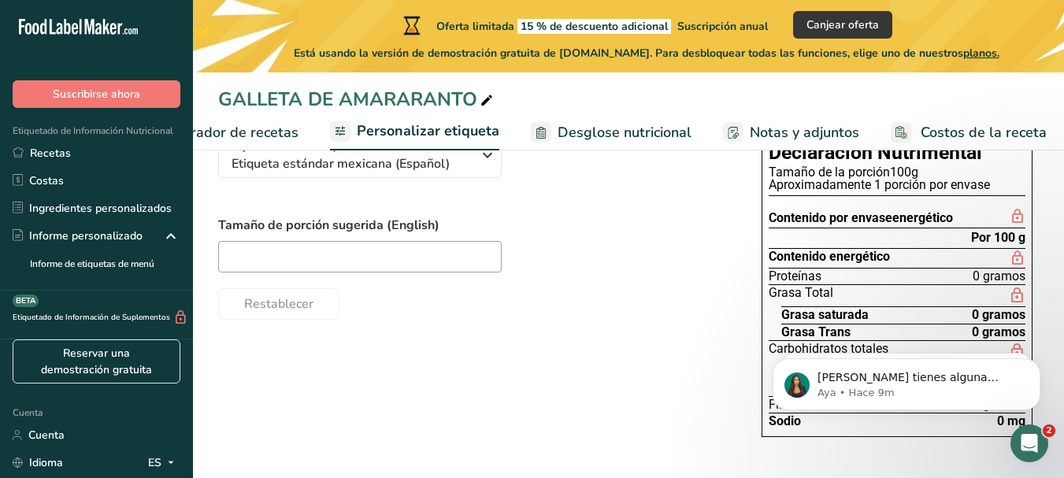
click at [253, 131] on font "Elaborador de recetas" at bounding box center [226, 132] width 146 height 19
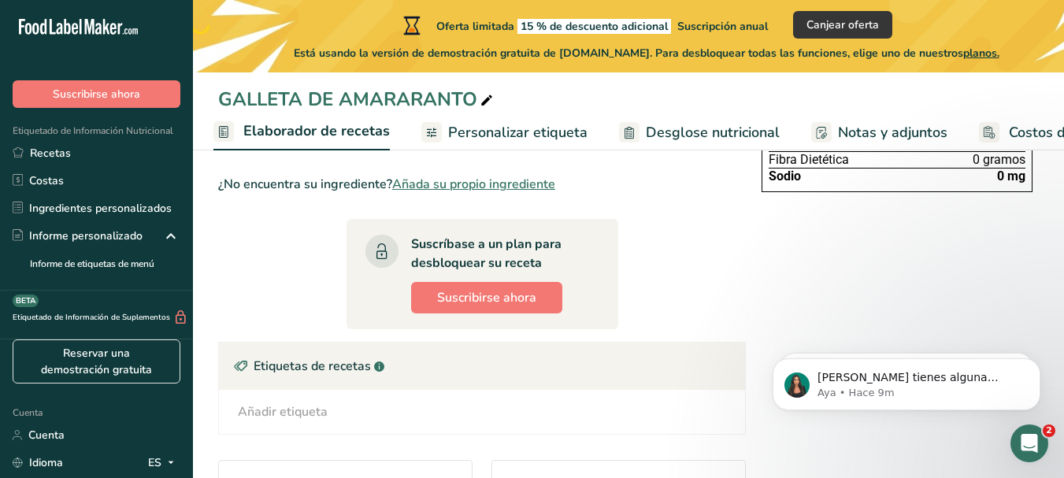
scroll to position [465, 0]
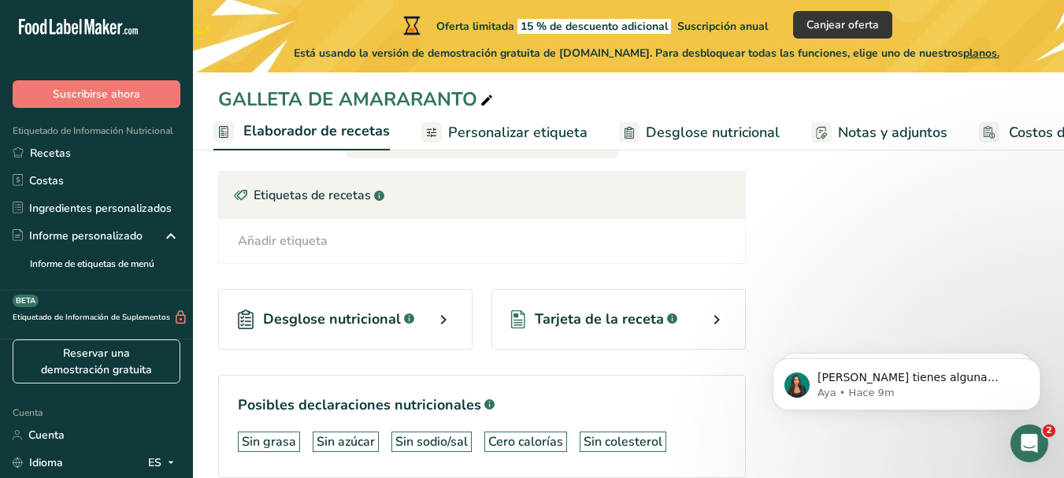
click at [712, 322] on icon at bounding box center [716, 320] width 19 height 28
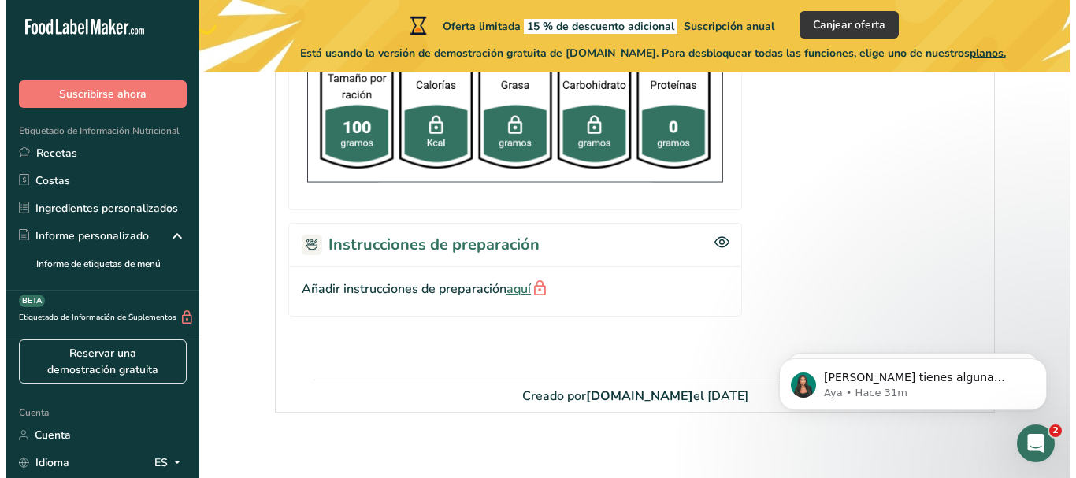
scroll to position [533, 0]
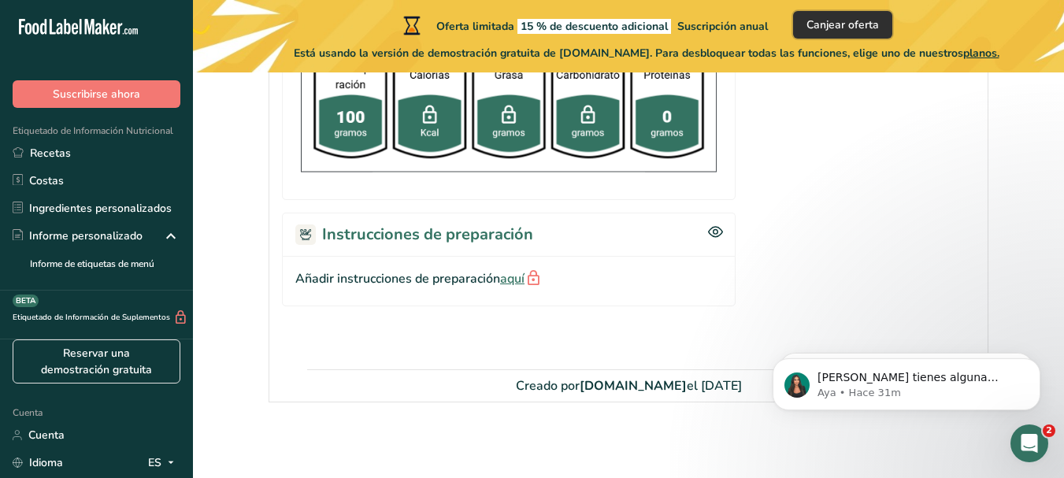
click at [853, 20] on font "Canjear oferta" at bounding box center [842, 24] width 72 height 15
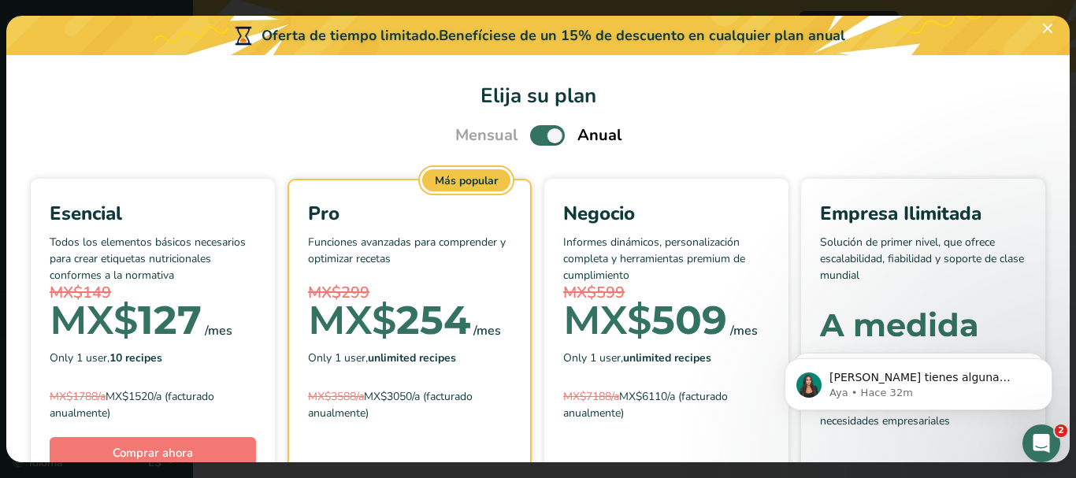
click at [1004, 223] on div "Esencial Todos los elementos básicos necesarios para crear etiquetas nutriciona…" at bounding box center [537, 421] width 1025 height 484
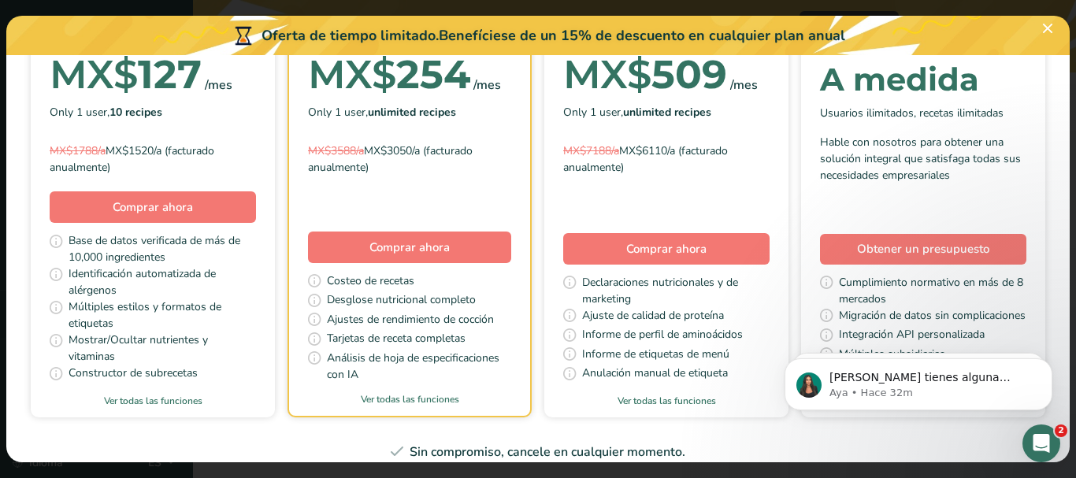
scroll to position [315, 0]
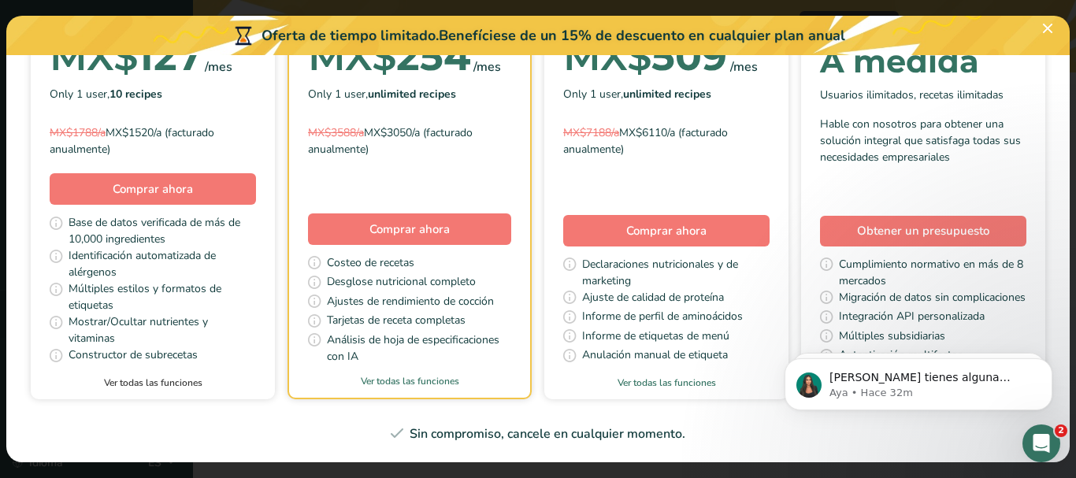
click at [273, 376] on link "Ver todas las funciones" at bounding box center [153, 383] width 244 height 14
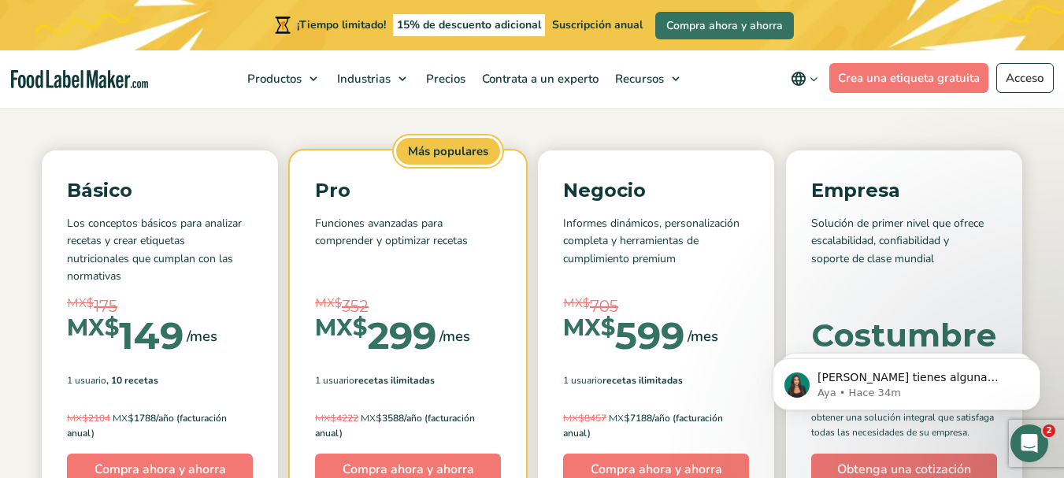
scroll to position [263, 0]
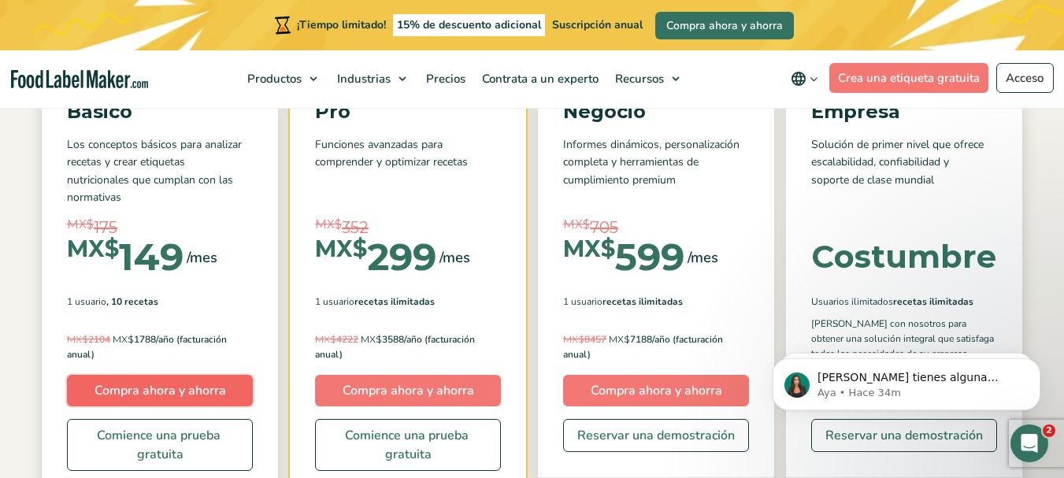
click at [179, 387] on font "Compra ahora y ahorra" at bounding box center [159, 390] width 131 height 17
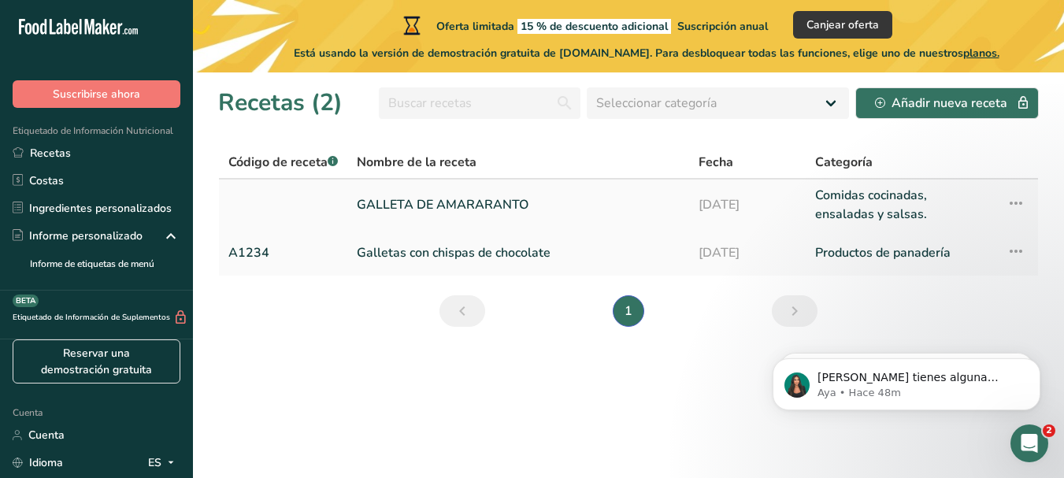
click at [419, 202] on font "GALLETA DE AMARARANTO" at bounding box center [443, 204] width 172 height 17
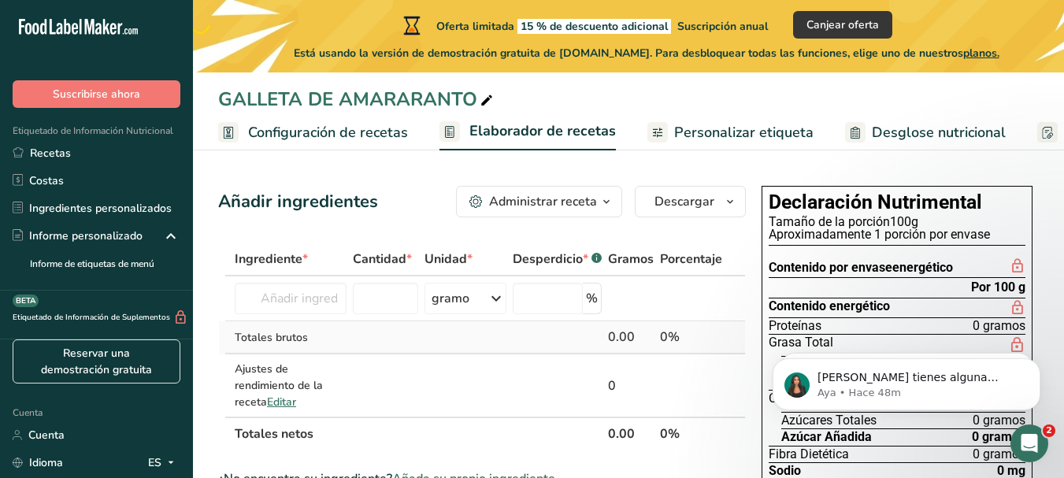
click at [343, 339] on div "Totales brutos" at bounding box center [291, 337] width 112 height 17
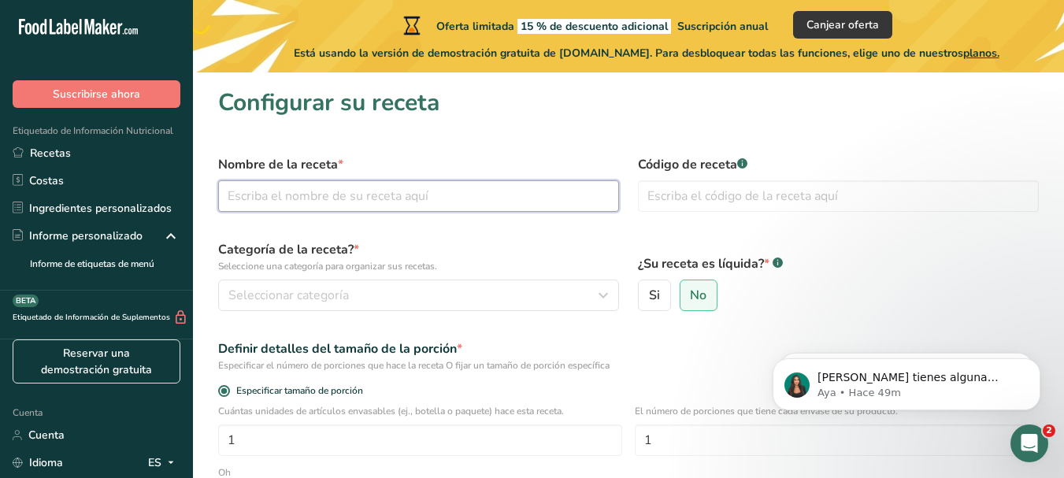
click at [355, 187] on input "text" at bounding box center [418, 195] width 401 height 31
click at [370, 196] on input "GALLETA DE AMARARANTO" at bounding box center [418, 195] width 401 height 31
click at [411, 187] on input "[PERSON_NAME]" at bounding box center [418, 195] width 401 height 31
type input "[PERSON_NAME] CON MAIZ AZUL"
click at [509, 237] on div "Categoría de la receta? * Seleccione una categoría para organizar sus recetas. …" at bounding box center [419, 276] width 420 height 90
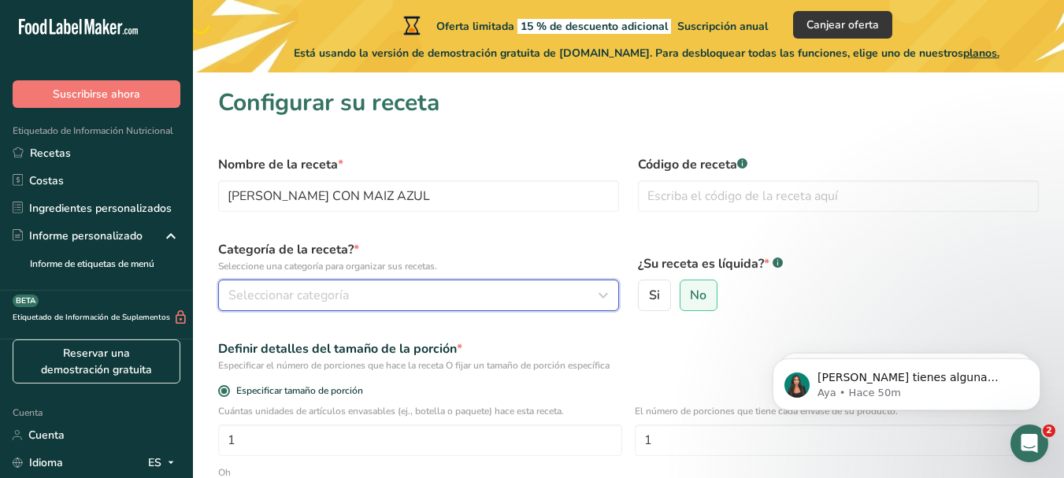
click at [607, 297] on icon "button" at bounding box center [603, 295] width 19 height 28
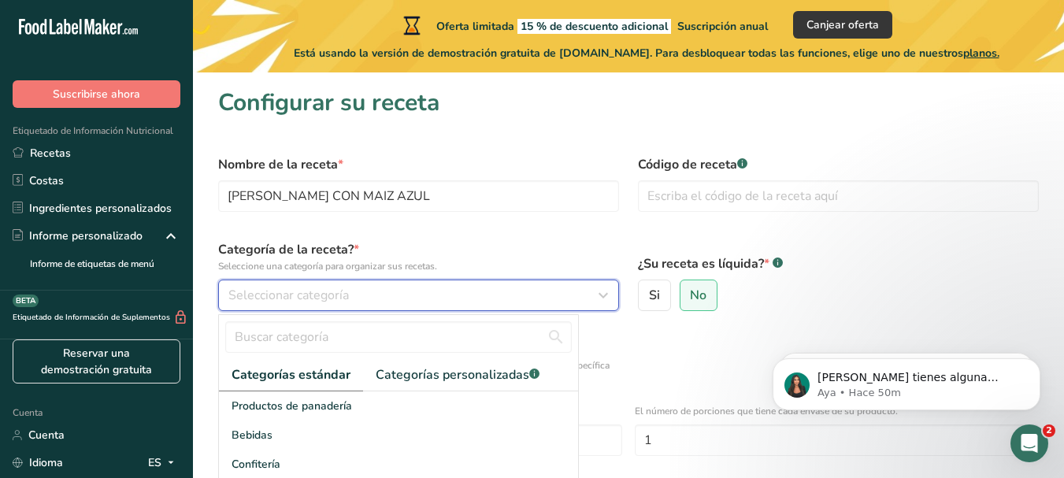
click at [607, 296] on icon "button" at bounding box center [603, 295] width 19 height 28
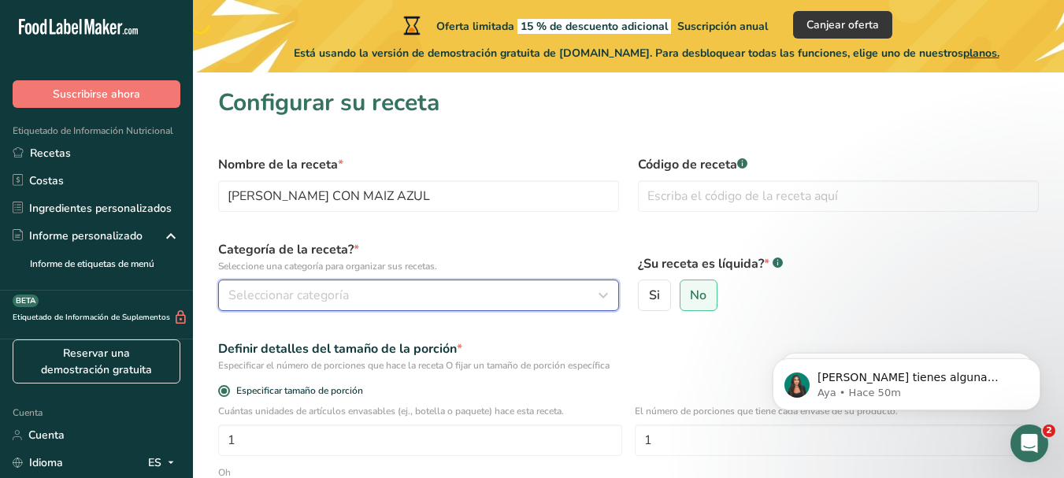
click at [556, 297] on div "Seleccionar categoría" at bounding box center [413, 295] width 371 height 19
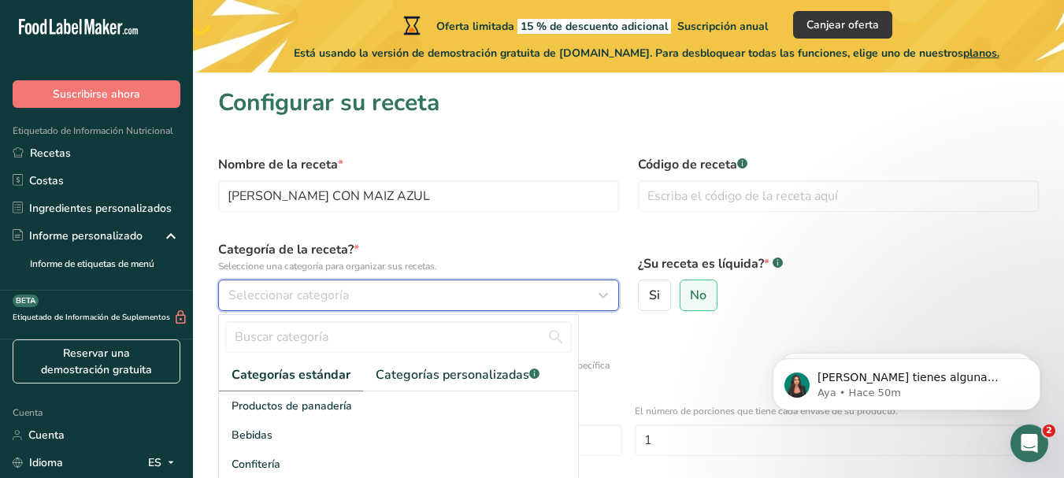
click at [309, 291] on font "Seleccionar categoría" at bounding box center [288, 295] width 120 height 17
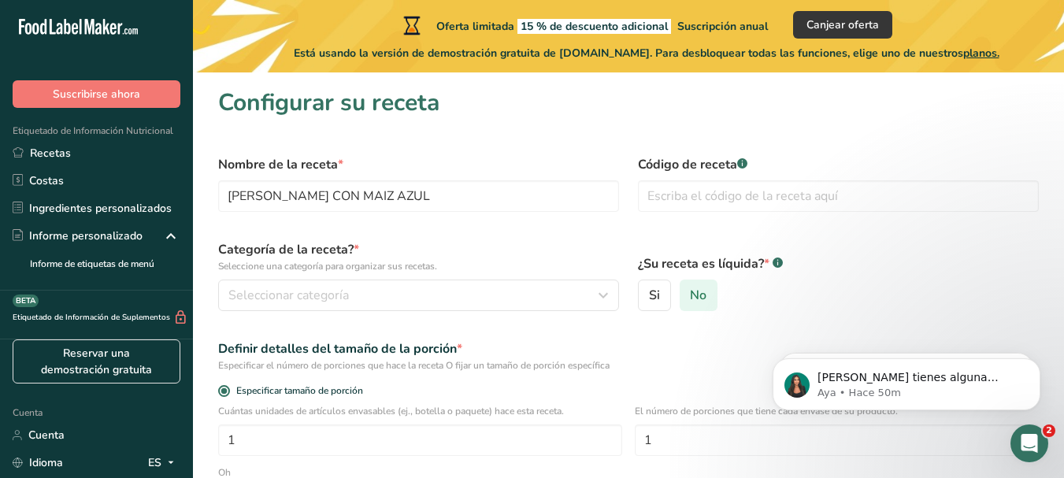
click at [702, 296] on font "No" at bounding box center [698, 295] width 17 height 17
click at [691, 296] on input "No" at bounding box center [685, 296] width 10 height 10
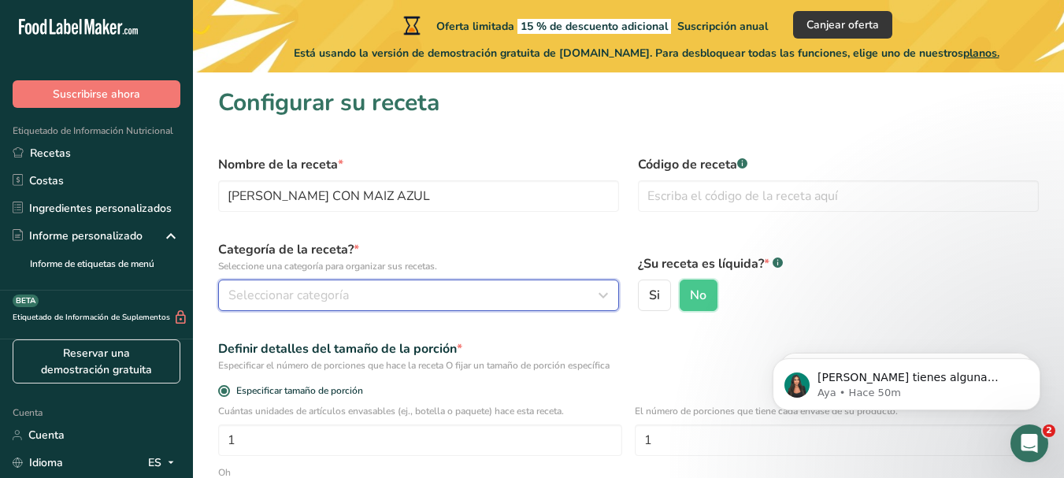
click at [594, 295] on icon "button" at bounding box center [603, 295] width 19 height 28
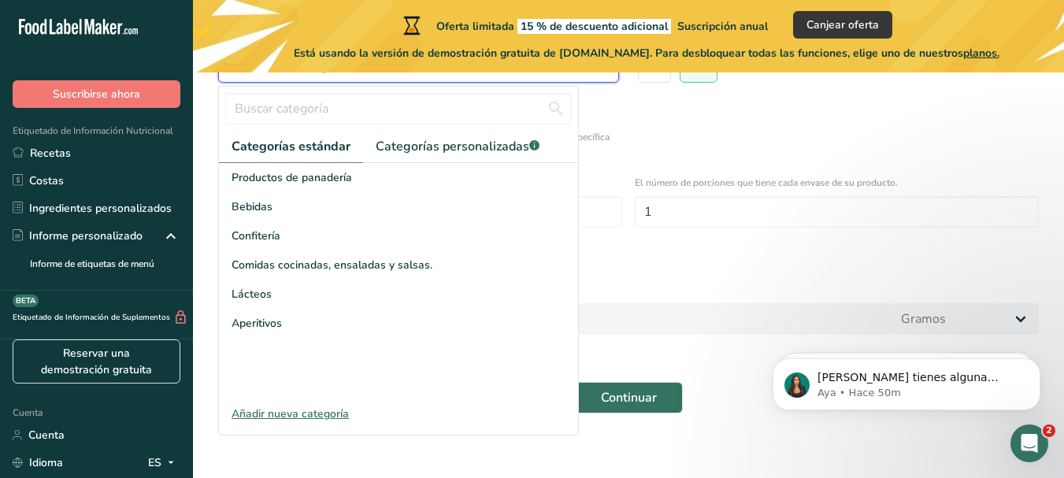
scroll to position [239, 0]
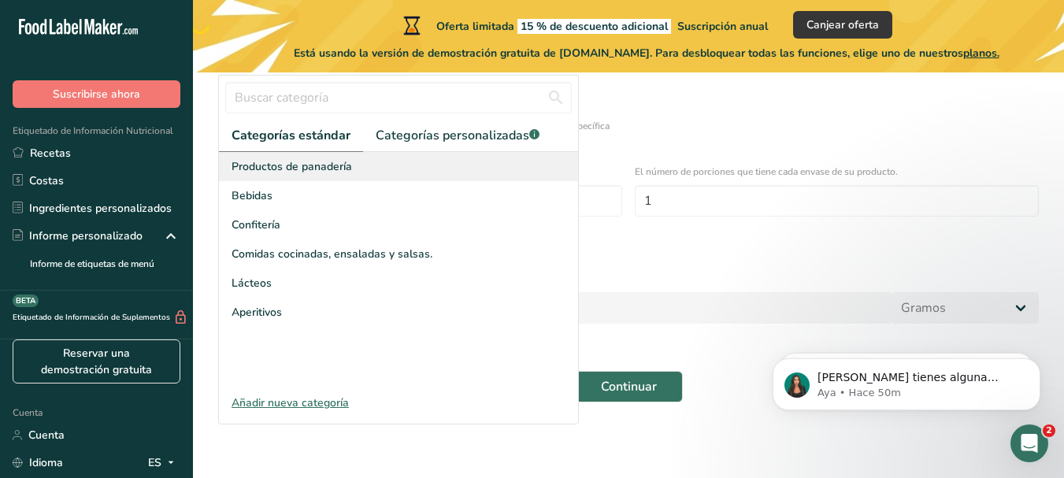
click at [373, 163] on div "Productos de panadería" at bounding box center [398, 166] width 359 height 29
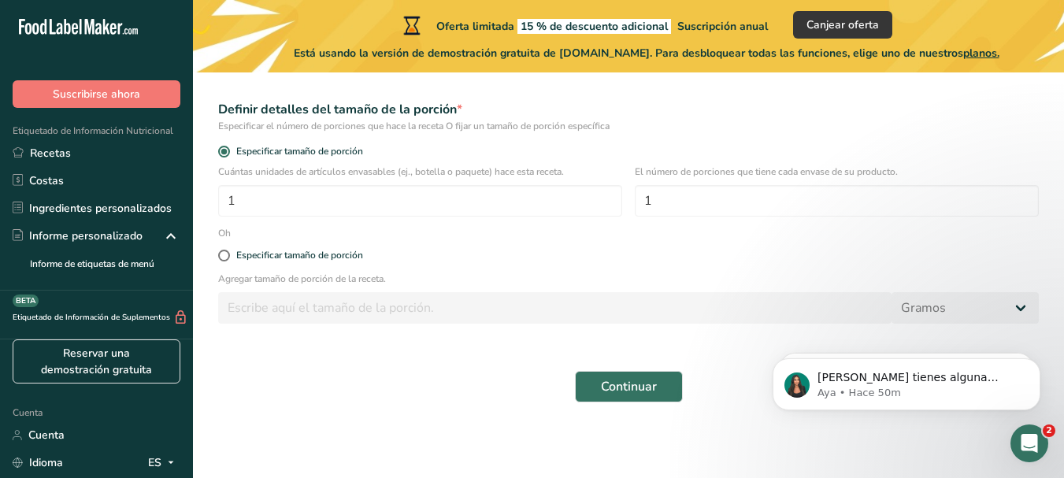
click at [371, 163] on div "Especificar tamaño de porción" at bounding box center [628, 154] width 839 height 22
click at [375, 169] on form "Nombre de la receta * GALLETA DE AMARANTO CON MAIZ AZUL Código de receta .a-a{f…" at bounding box center [628, 159] width 839 height 506
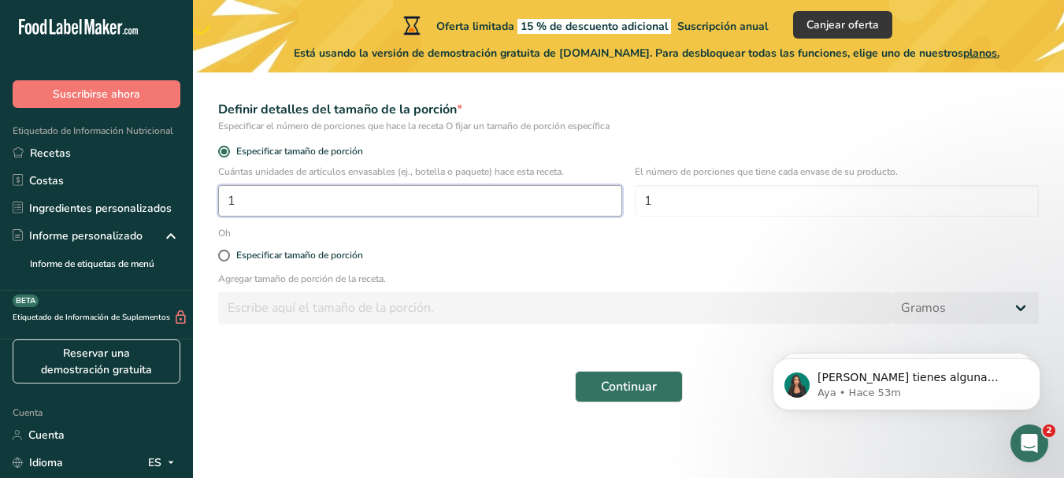
click at [277, 207] on input "1" at bounding box center [420, 200] width 404 height 31
click at [288, 205] on input "1" at bounding box center [420, 200] width 404 height 31
type input "5"
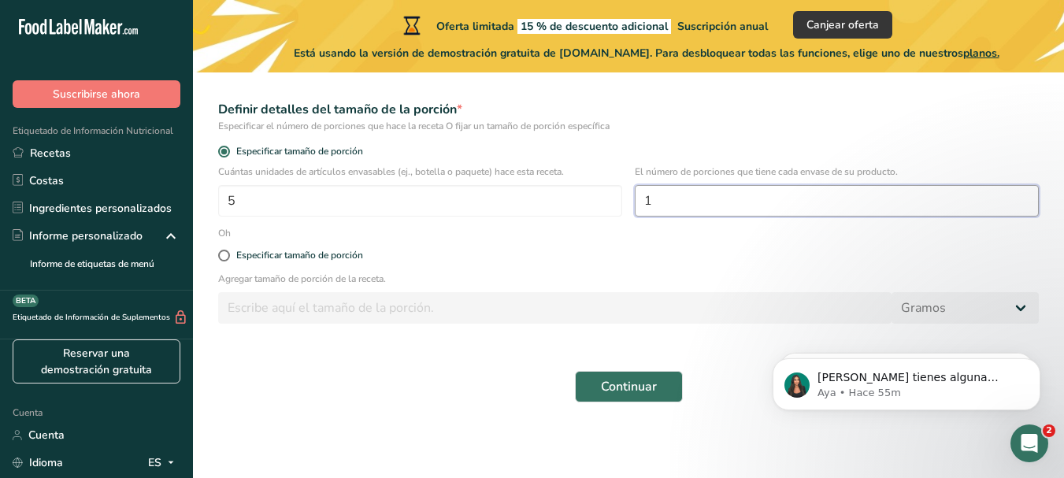
click at [665, 192] on input "1" at bounding box center [837, 200] width 404 height 31
type input "5"
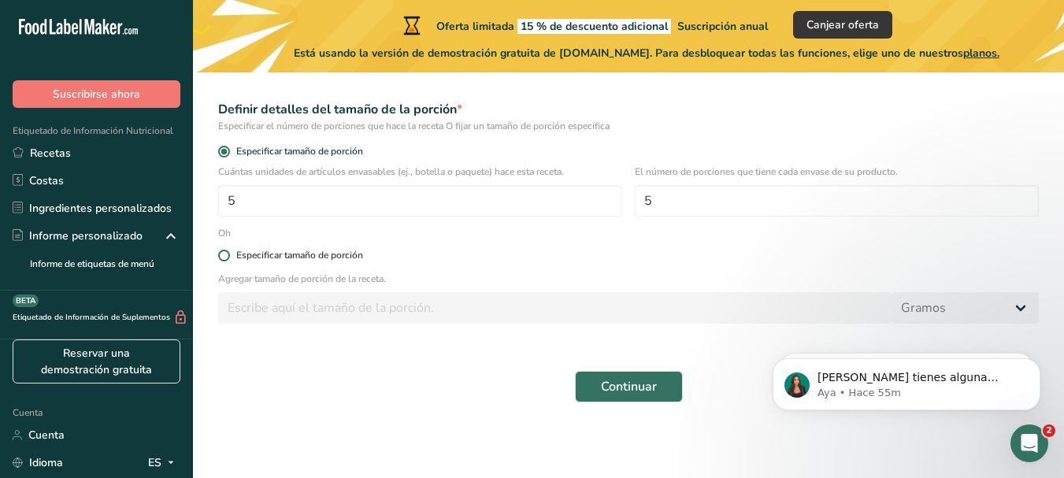
click at [226, 254] on span at bounding box center [224, 256] width 12 height 12
click at [226, 254] on input "Especificar tamaño de porción" at bounding box center [223, 255] width 10 height 10
radio input "true"
radio input "false"
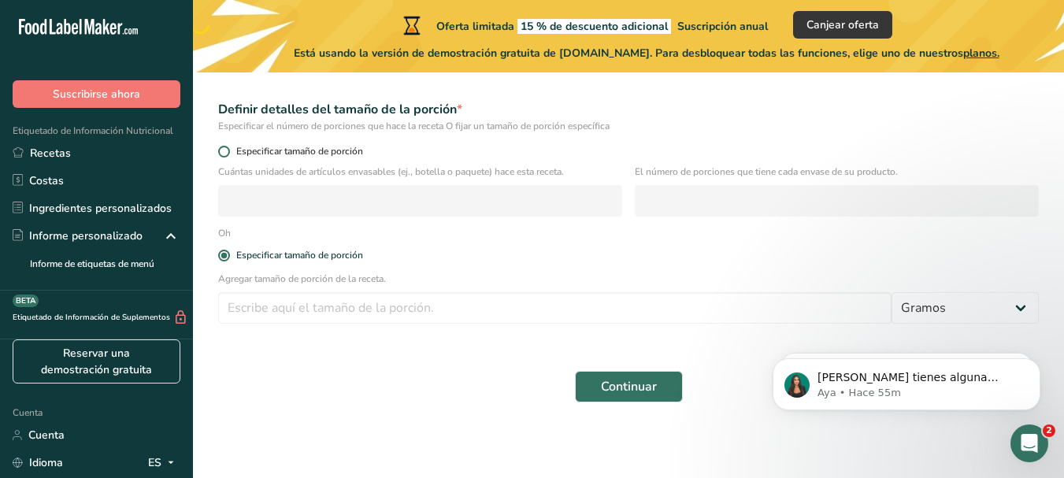
click at [224, 154] on span at bounding box center [224, 152] width 12 height 12
click at [224, 154] on input "Especificar tamaño de porción" at bounding box center [223, 151] width 10 height 10
radio input "true"
radio input "false"
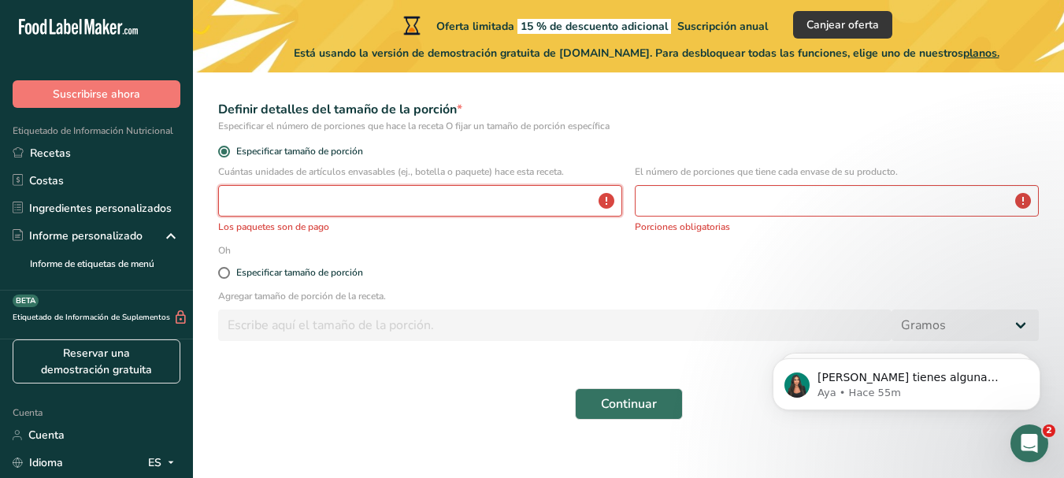
click at [312, 207] on input "number" at bounding box center [420, 200] width 404 height 31
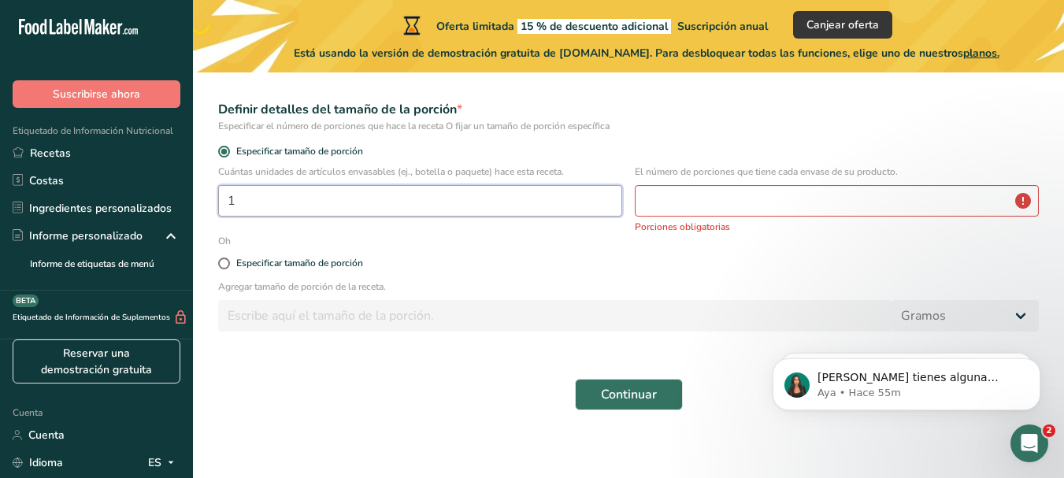
type input "1"
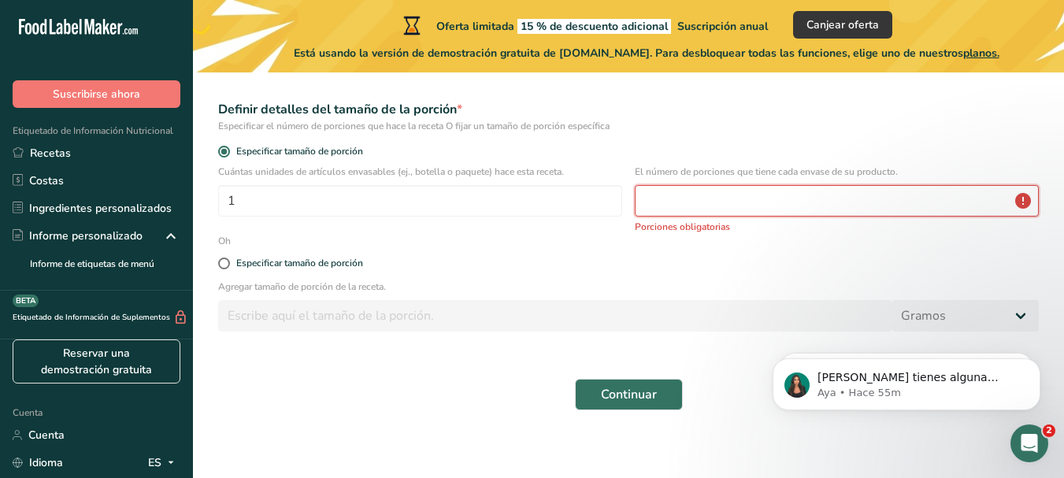
click at [671, 209] on input "number" at bounding box center [837, 200] width 404 height 31
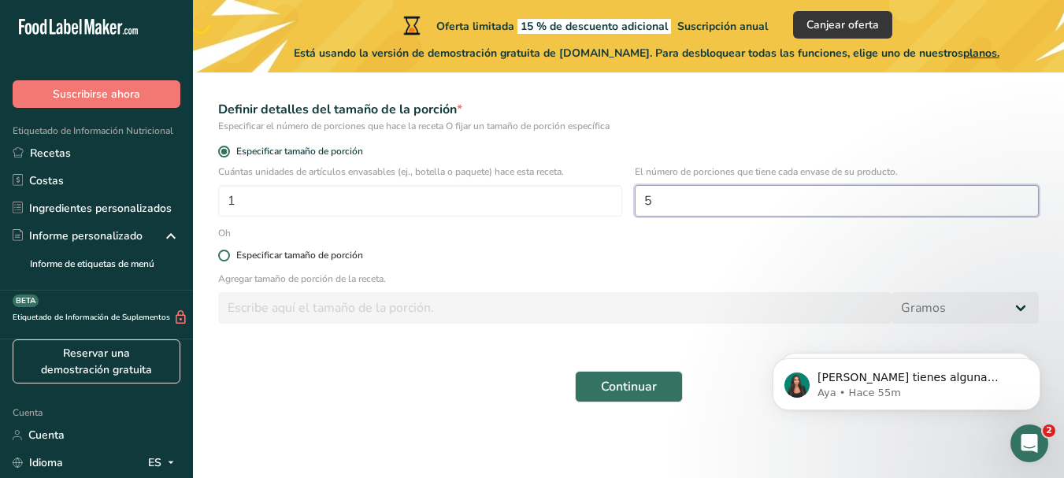
type input "5"
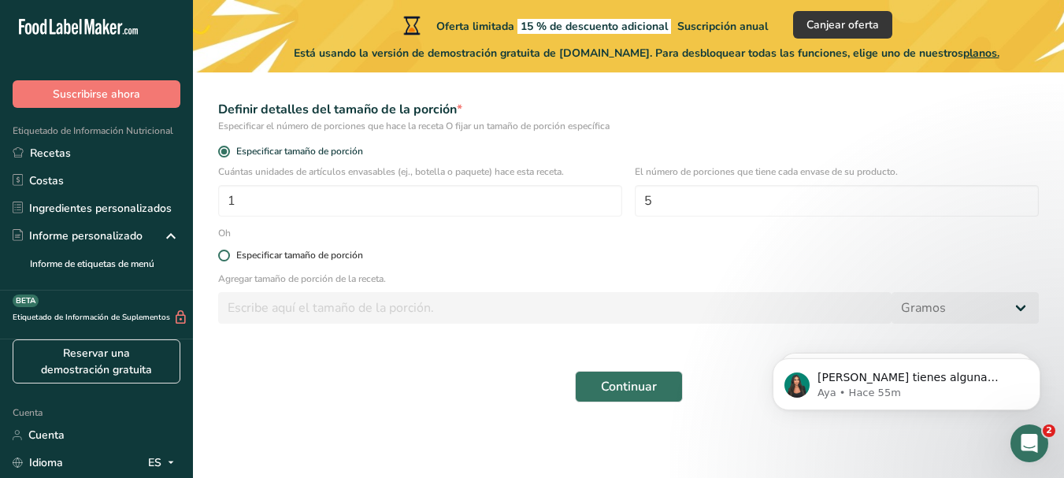
click at [228, 256] on span at bounding box center [224, 256] width 12 height 12
click at [228, 256] on input "Especificar tamaño de porción" at bounding box center [223, 255] width 10 height 10
radio input "true"
radio input "false"
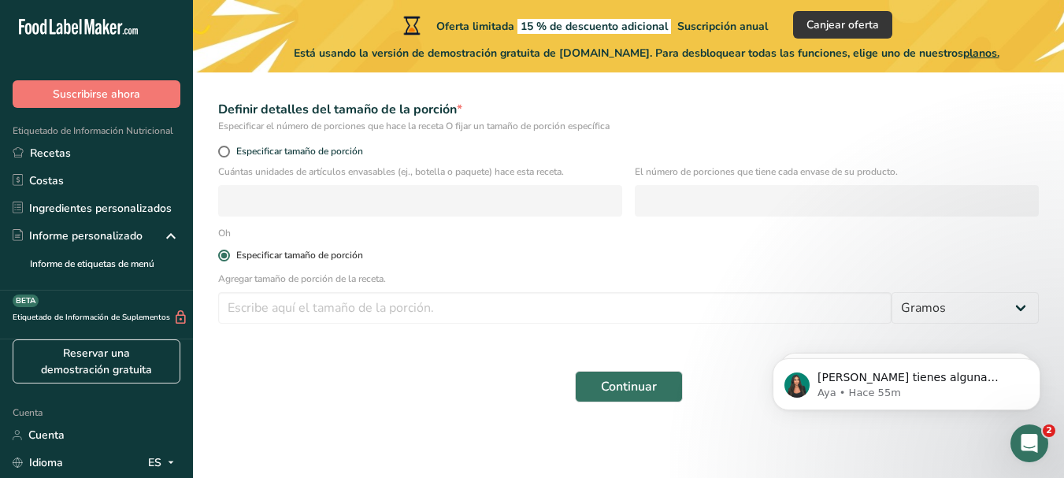
click at [227, 255] on span at bounding box center [224, 256] width 12 height 12
click at [227, 255] on input "Especificar tamaño de porción" at bounding box center [223, 255] width 10 height 10
click at [221, 153] on span at bounding box center [224, 152] width 12 height 12
click at [221, 153] on input "Especificar tamaño de porción" at bounding box center [223, 151] width 10 height 10
radio input "true"
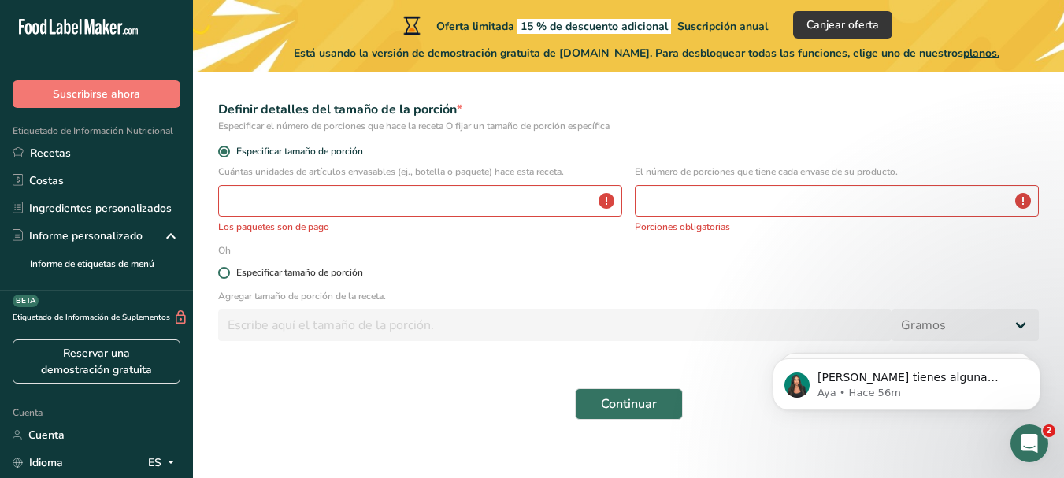
click at [224, 271] on span at bounding box center [224, 273] width 12 height 12
click at [224, 271] on input "Especificar tamaño de porción" at bounding box center [223, 273] width 10 height 10
radio input "true"
radio input "false"
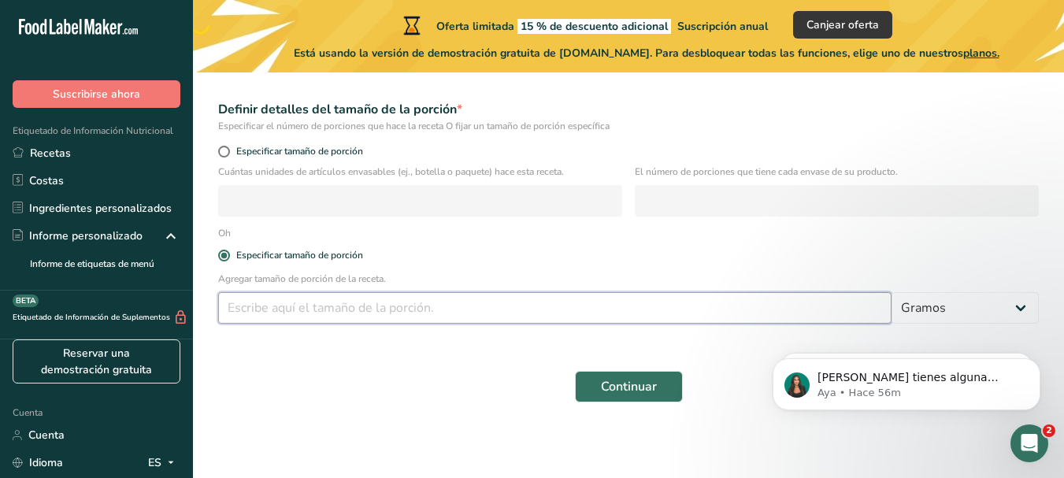
click at [396, 306] on input "number" at bounding box center [554, 307] width 673 height 31
type input "9"
click at [1020, 309] on select "Gramos kilogramo mg mcg libras onza litro ml onza líquida cucharada cucharadita…" at bounding box center [964, 307] width 147 height 31
click at [265, 313] on input "9" at bounding box center [554, 307] width 673 height 31
type input "100"
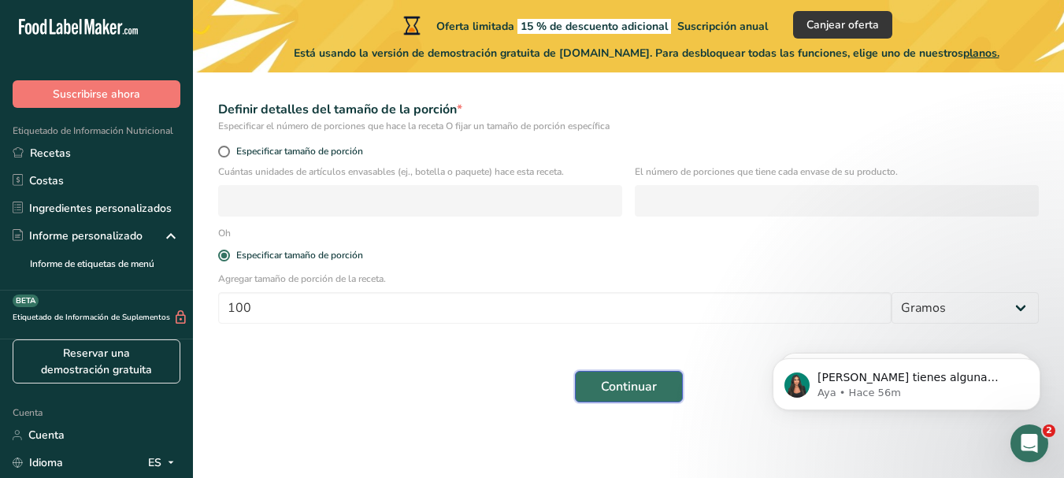
click at [612, 385] on font "Continuar" at bounding box center [629, 386] width 56 height 17
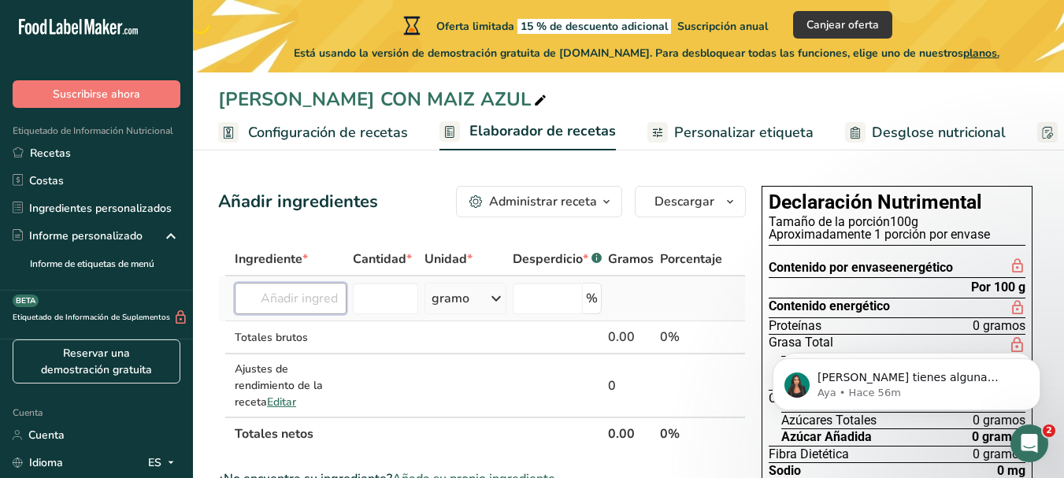
click at [311, 302] on input "text" at bounding box center [291, 298] width 112 height 31
type input "HARINA [PERSON_NAME]"
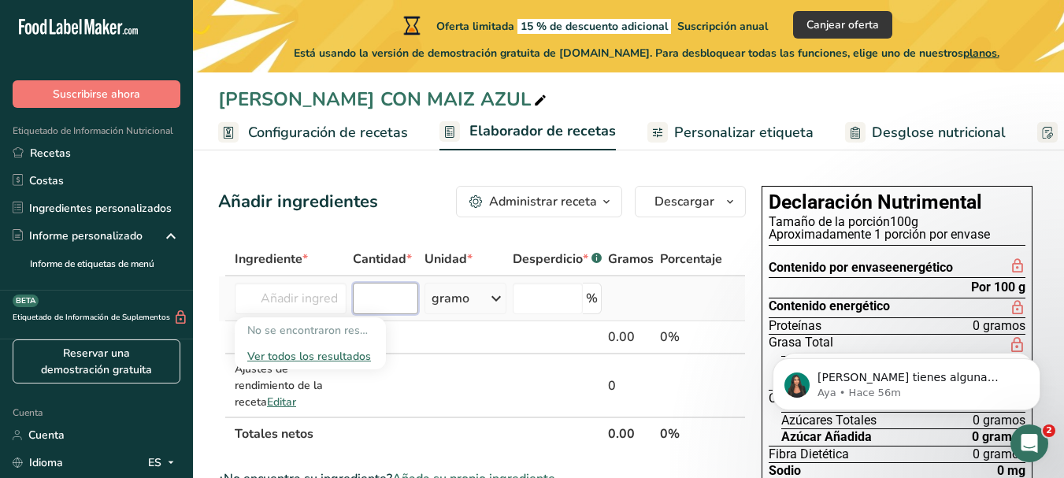
scroll to position [0, 0]
click at [397, 298] on input "number" at bounding box center [385, 298] width 65 height 31
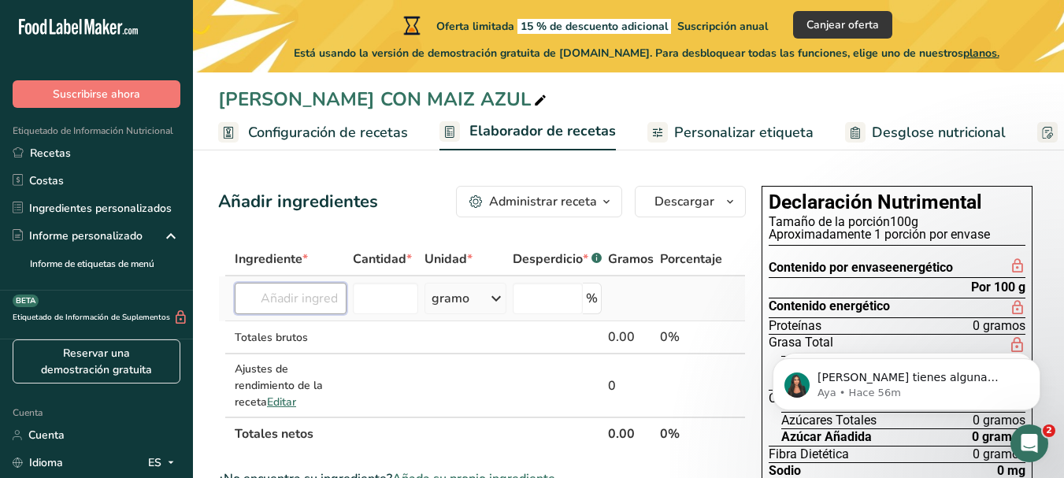
click at [326, 302] on input "text" at bounding box center [291, 298] width 112 height 31
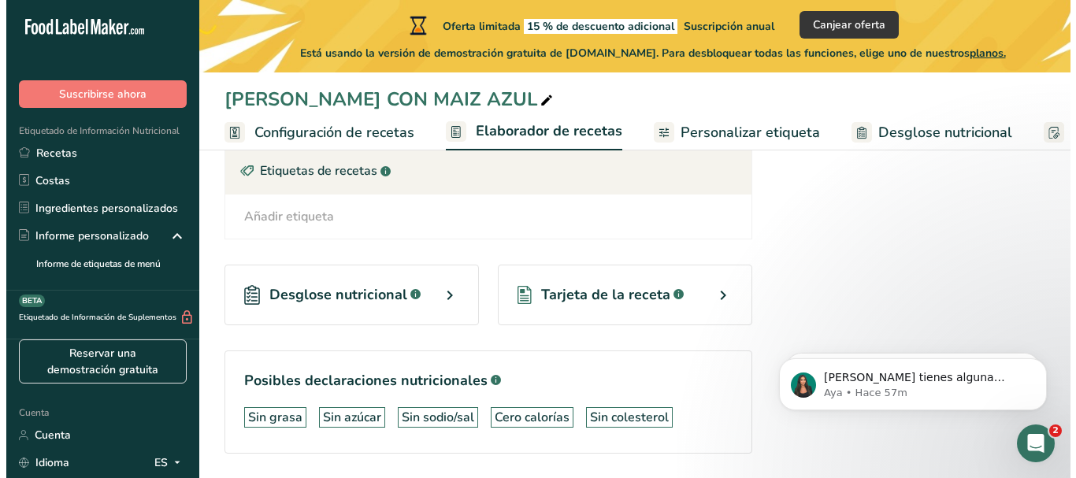
scroll to position [305, 0]
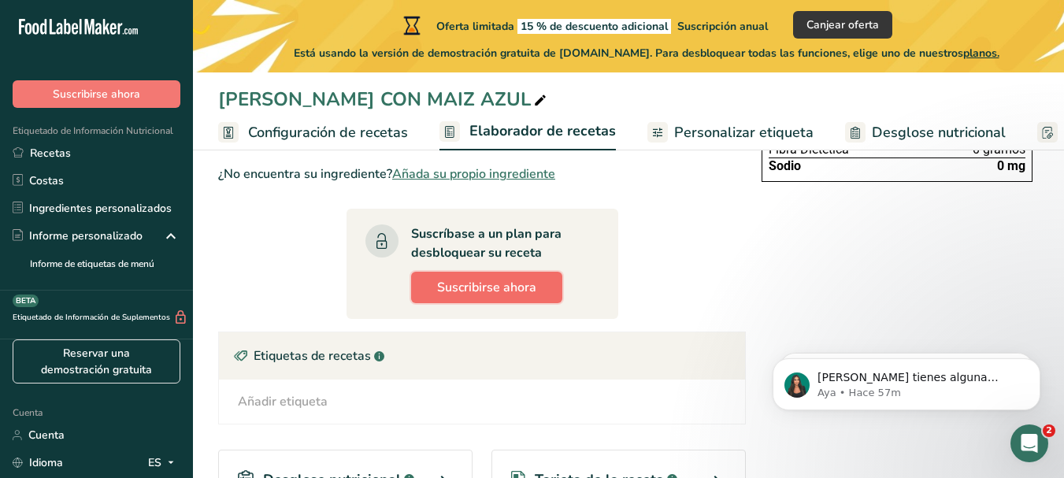
click at [491, 283] on font "Suscribirse ahora" at bounding box center [486, 287] width 99 height 17
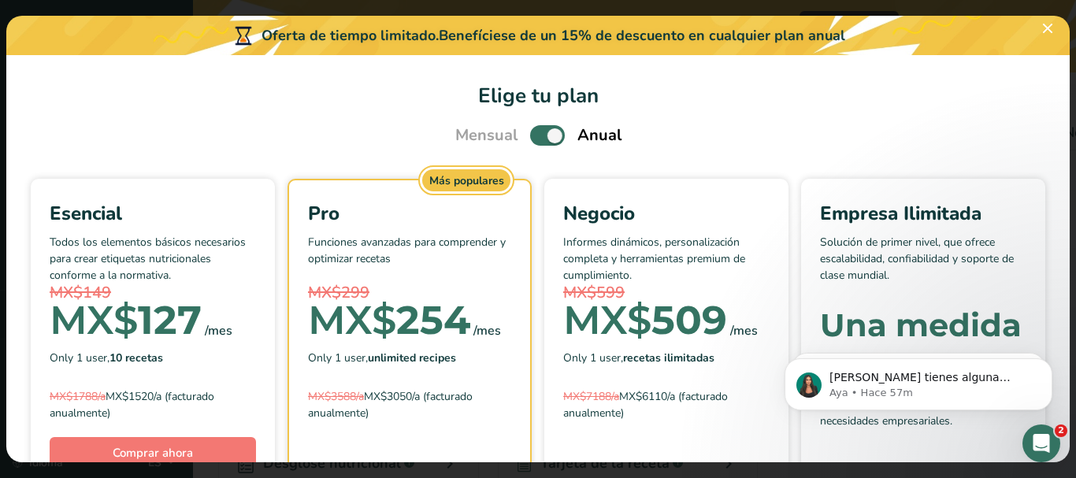
click at [530, 135] on span "Elige tu plan de precios modal" at bounding box center [547, 135] width 35 height 20
click at [530, 135] on input "Elige tu plan de precios modal" at bounding box center [535, 136] width 10 height 10
checkbox input "false"
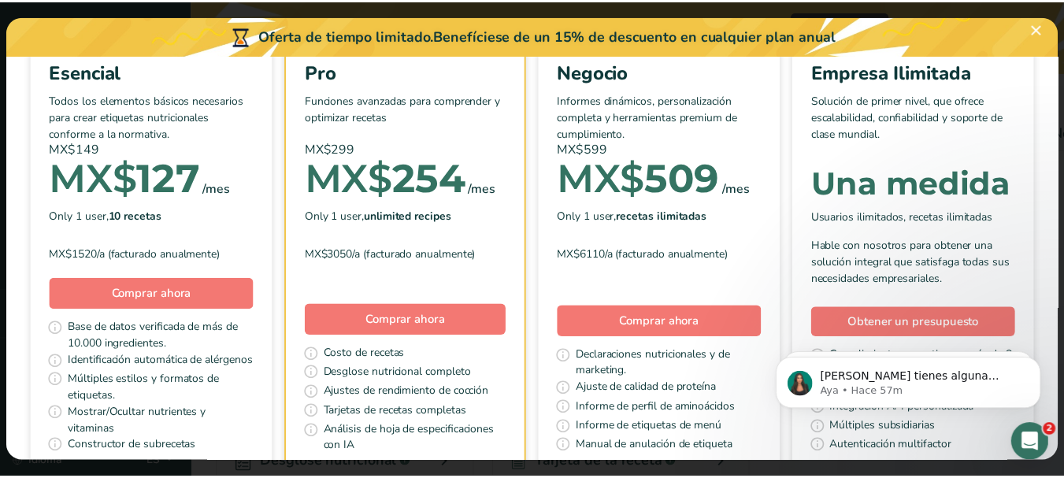
scroll to position [157, 0]
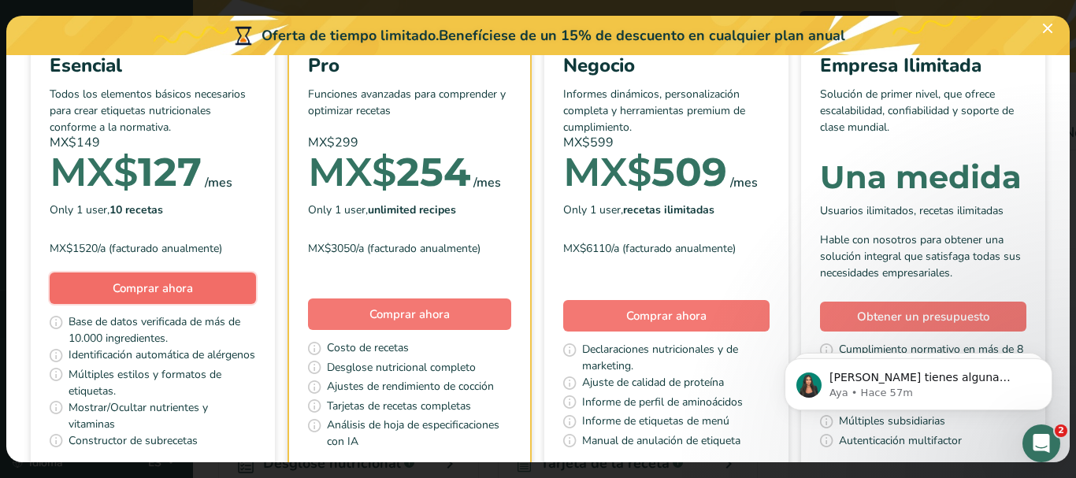
click at [193, 287] on font "Comprar ahora" at bounding box center [153, 288] width 80 height 16
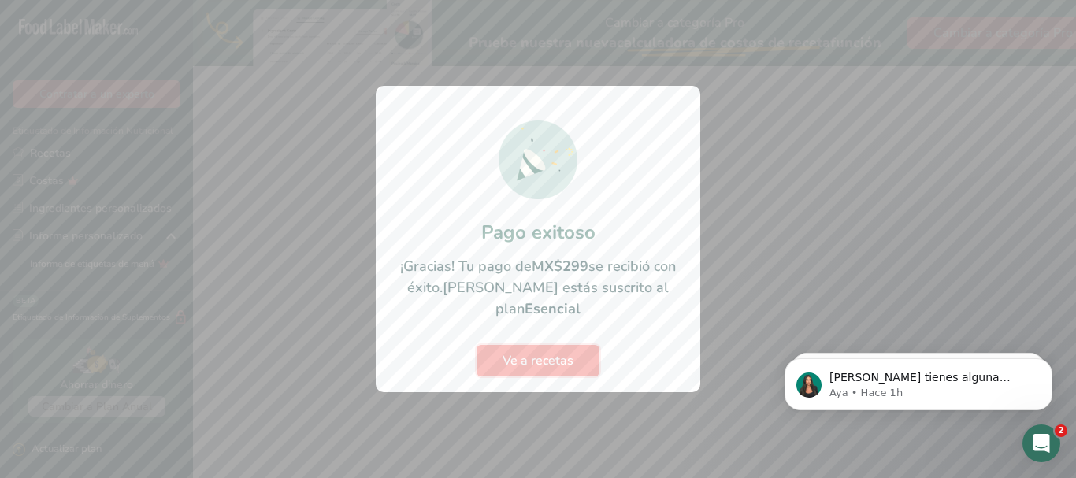
click at [532, 352] on font "Ve a recetas" at bounding box center [537, 360] width 71 height 17
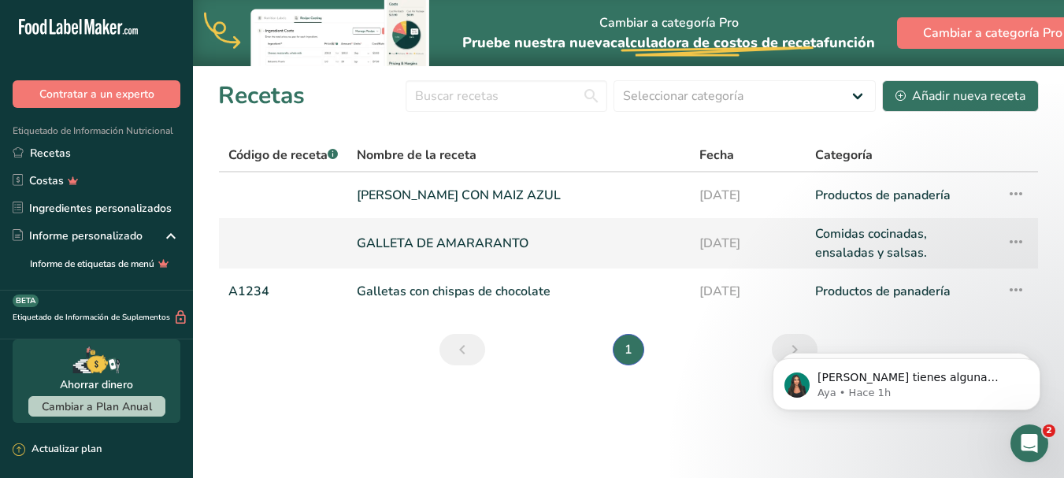
click at [1021, 242] on icon at bounding box center [1015, 242] width 19 height 28
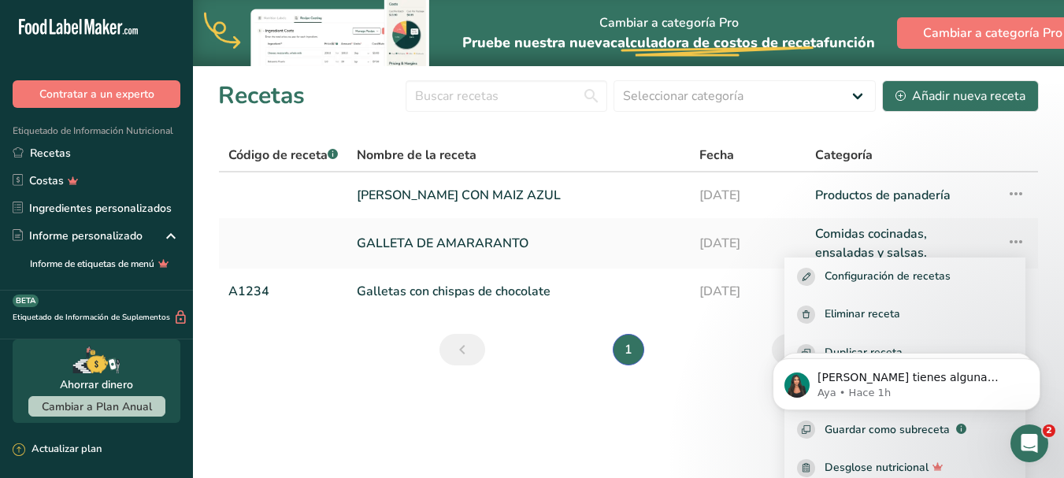
click at [681, 328] on section "Recetas Seleccionar categoría Todos Productos de panadería Bebidas Confitería C…" at bounding box center [628, 227] width 871 height 325
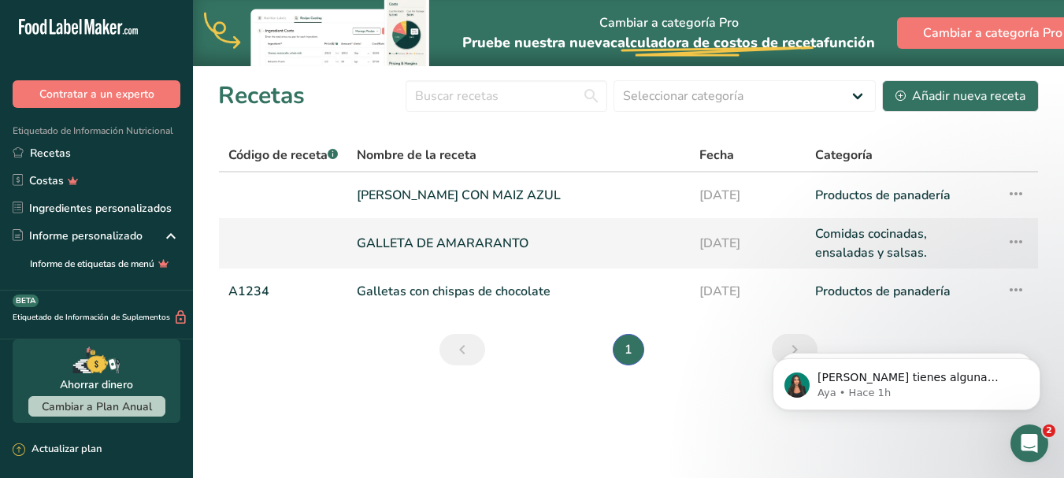
click at [1017, 242] on icon at bounding box center [1015, 242] width 19 height 28
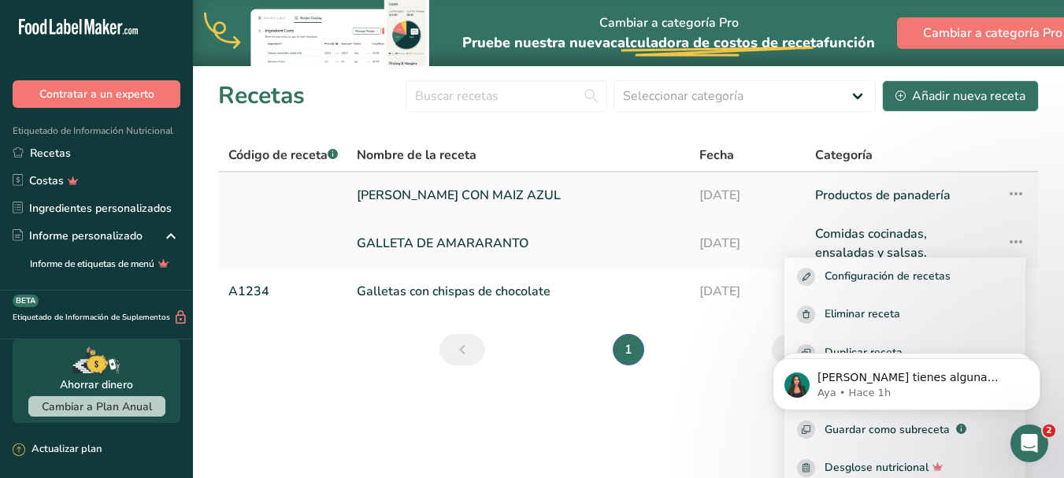
click at [492, 193] on font "[PERSON_NAME] CON MAIZ AZUL" at bounding box center [459, 195] width 204 height 17
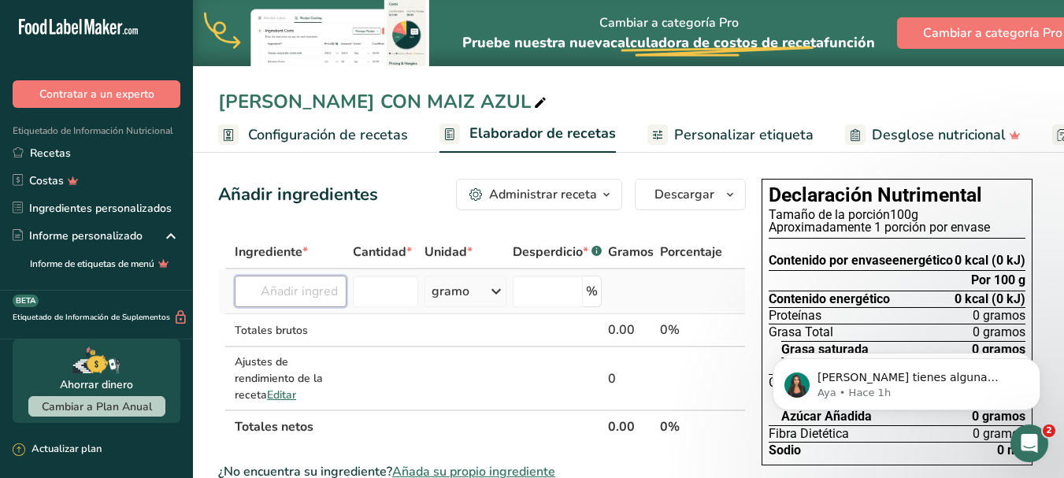
click at [324, 298] on input "text" at bounding box center [291, 291] width 112 height 31
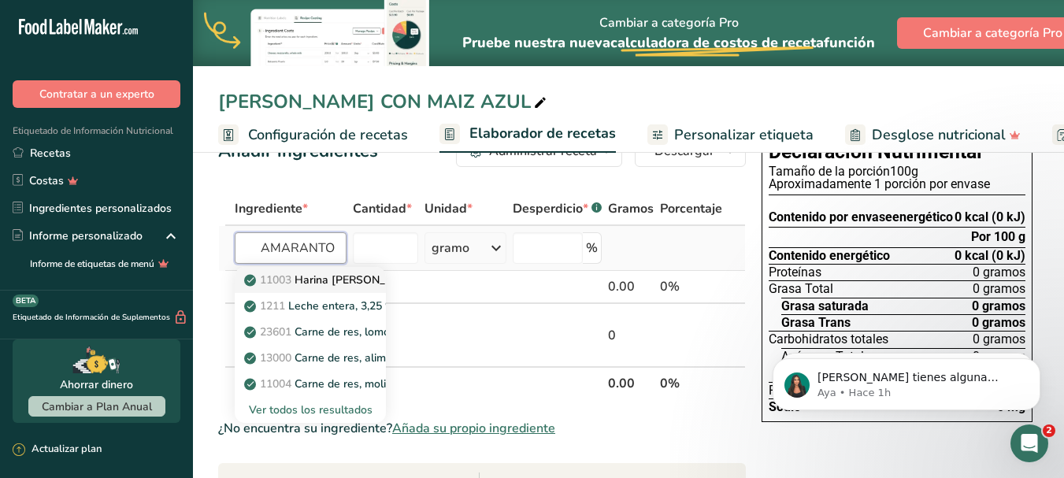
scroll to position [79, 0]
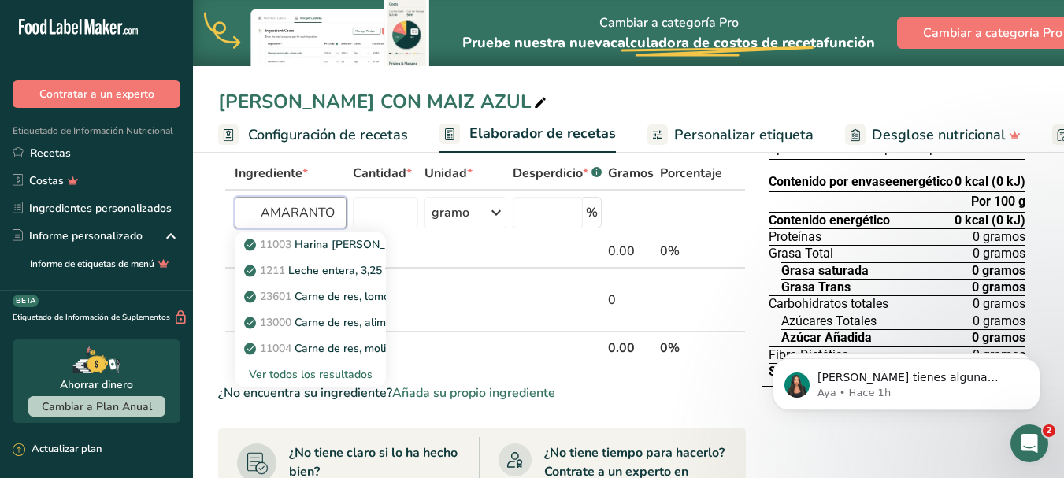
type input "AMARANTO"
click at [480, 393] on font "Añada su propio ingrediente" at bounding box center [473, 392] width 163 height 17
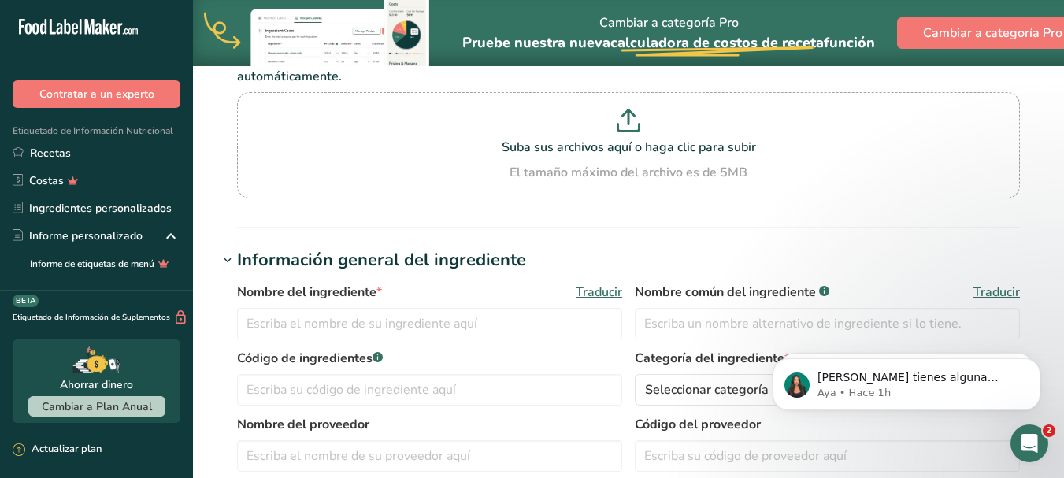
scroll to position [157, 0]
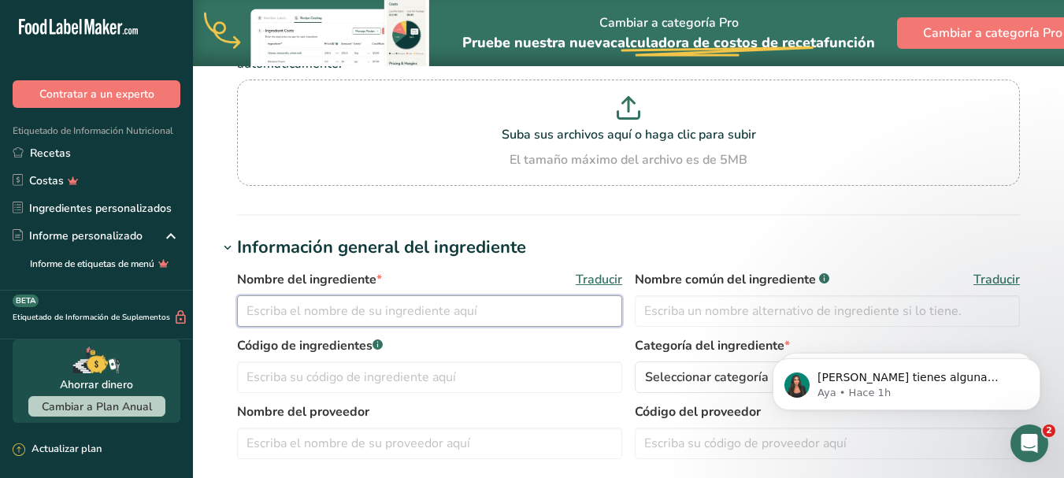
click at [317, 310] on input "text" at bounding box center [429, 310] width 385 height 31
type input "AMARANTO"
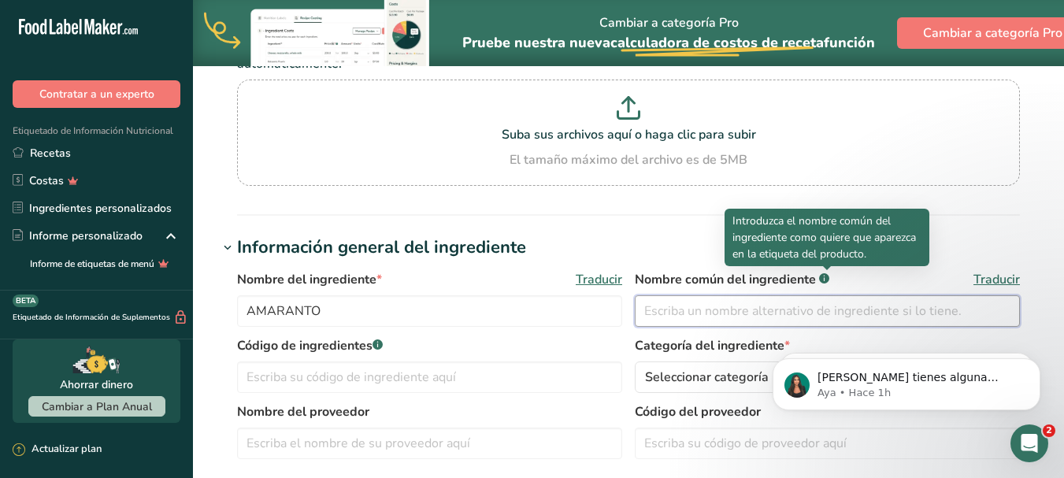
click at [687, 317] on input "text" at bounding box center [827, 310] width 385 height 31
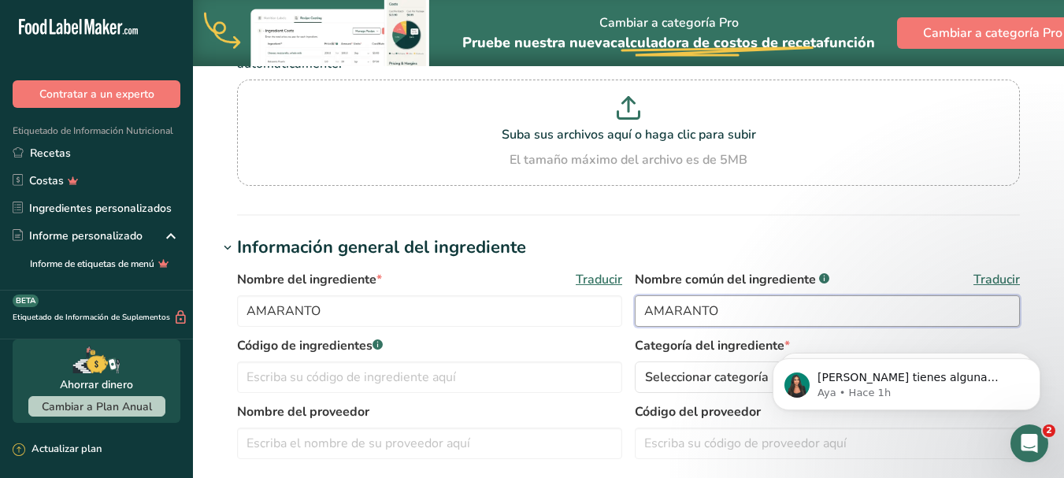
click at [648, 316] on input "AMARANTO" at bounding box center [827, 310] width 385 height 31
click at [805, 307] on input "SEMILLA [PERSON_NAME]" at bounding box center [827, 310] width 385 height 31
type input "SEMILLA [PERSON_NAME]"
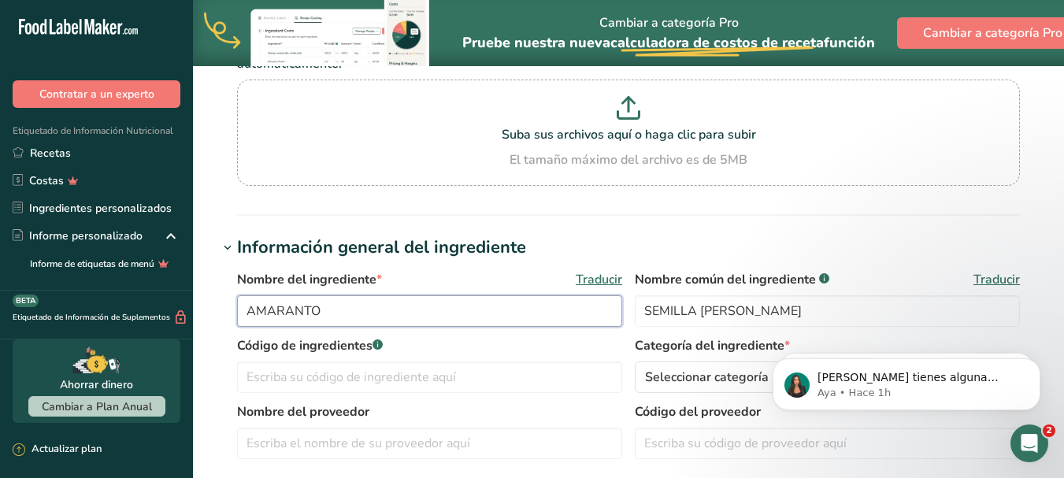
click at [251, 314] on input "AMARANTO" at bounding box center [429, 310] width 385 height 31
click at [243, 313] on input "AMARANTO" at bounding box center [429, 310] width 385 height 31
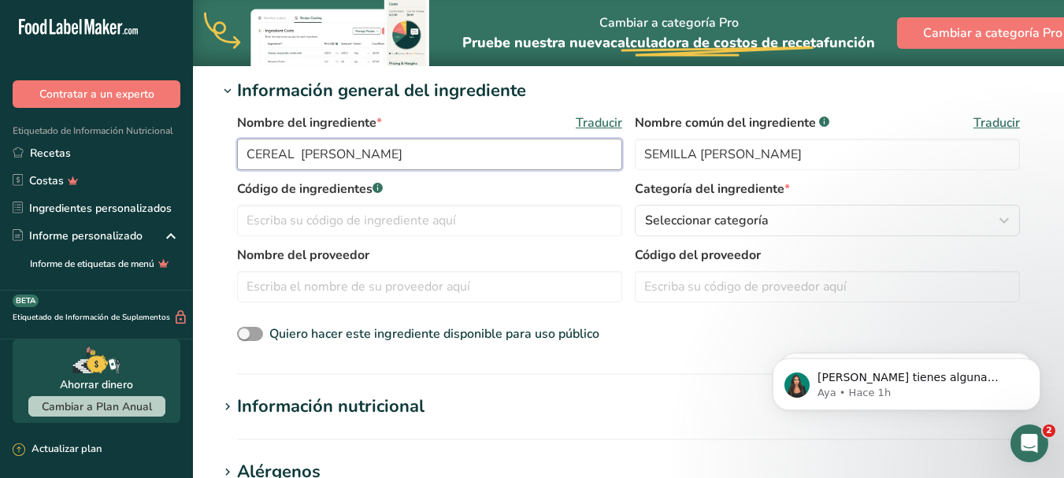
scroll to position [315, 0]
type input "CEREAL [PERSON_NAME]"
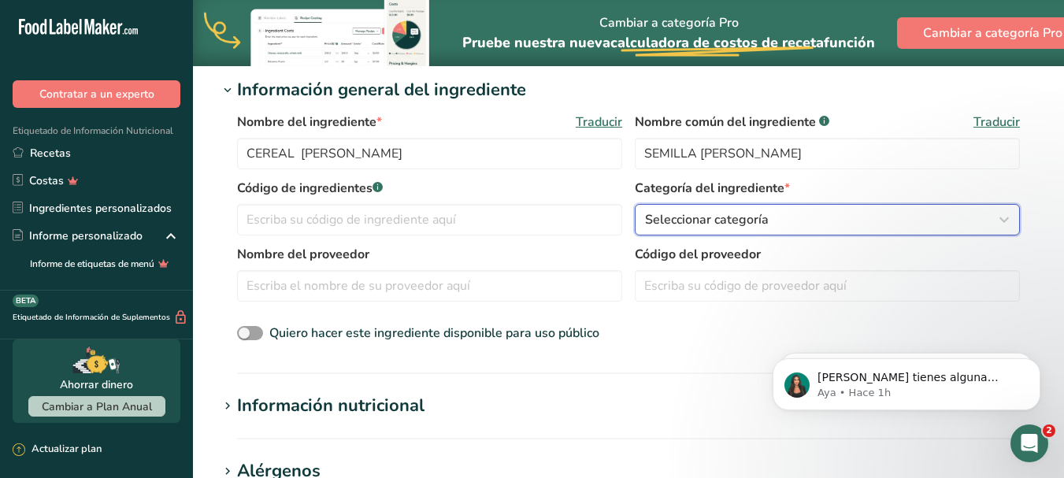
click at [996, 216] on icon "button" at bounding box center [1003, 220] width 19 height 28
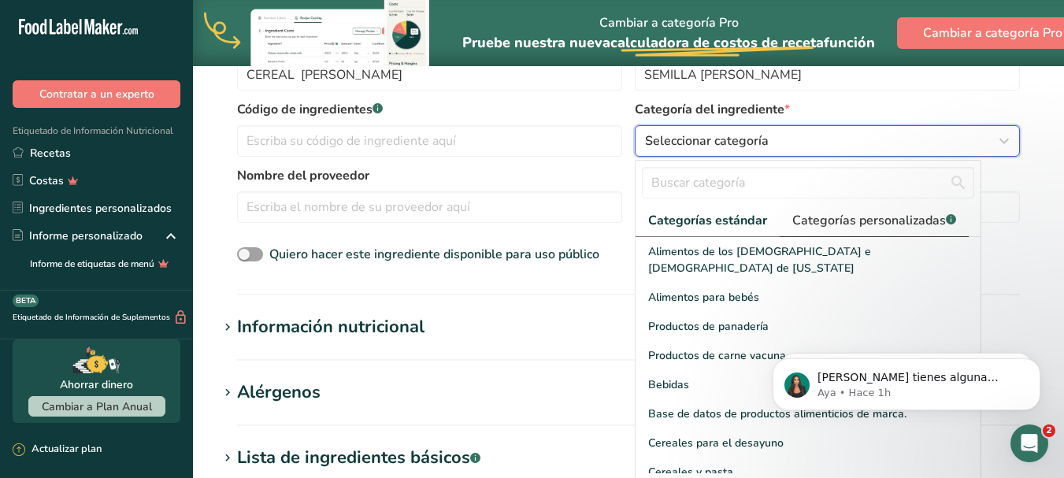
scroll to position [472, 0]
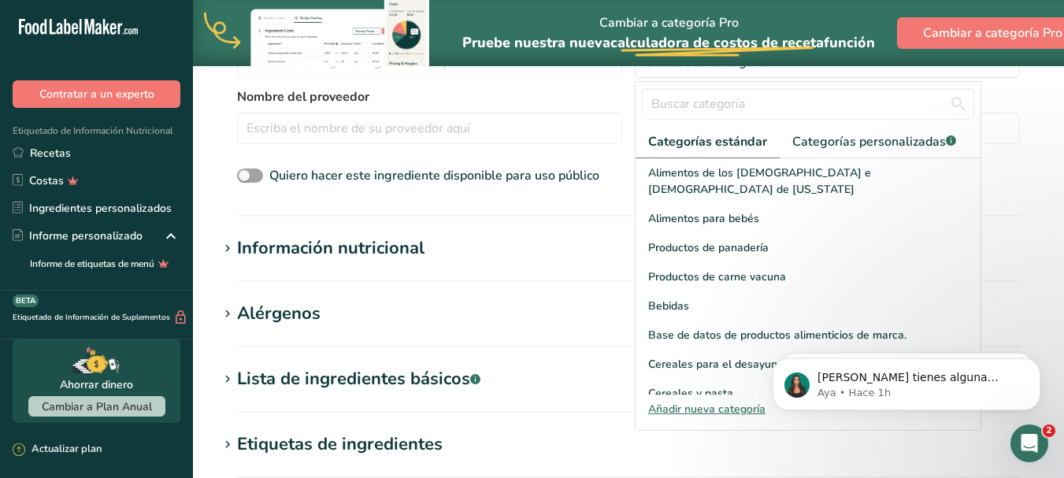
click at [717, 408] on font "Añadir nueva categoría" at bounding box center [706, 409] width 117 height 15
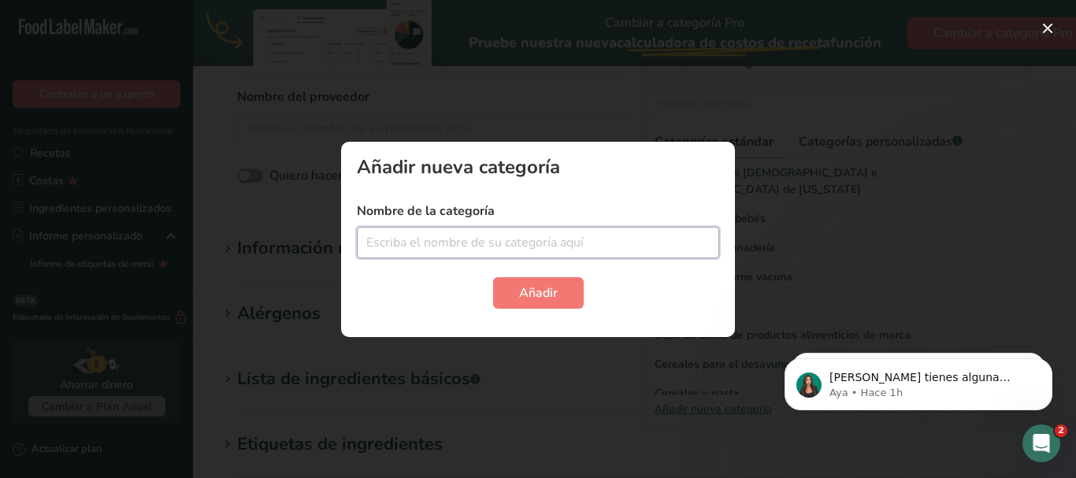
click at [526, 246] on input "text" at bounding box center [538, 242] width 362 height 31
type input "AMARANTO"
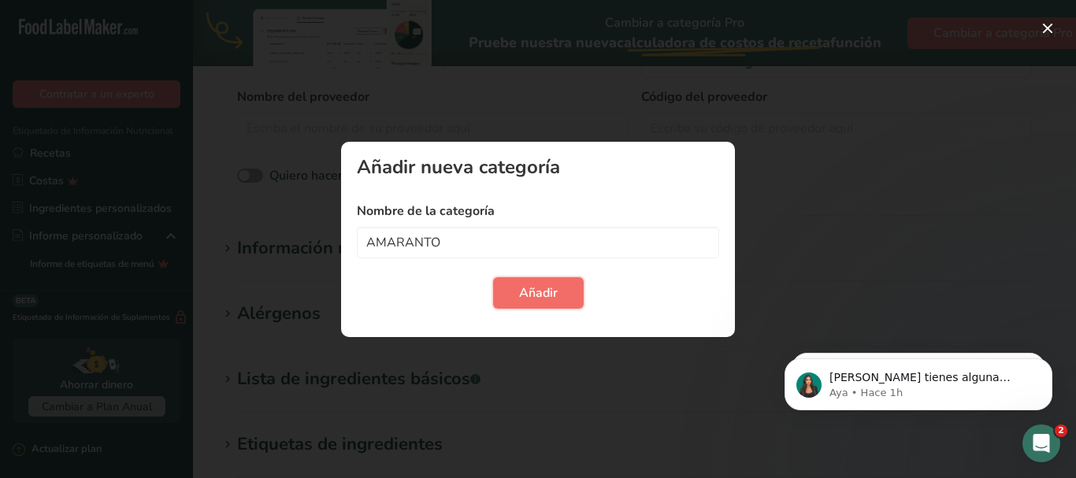
click at [549, 298] on font "Añadir" at bounding box center [538, 292] width 39 height 17
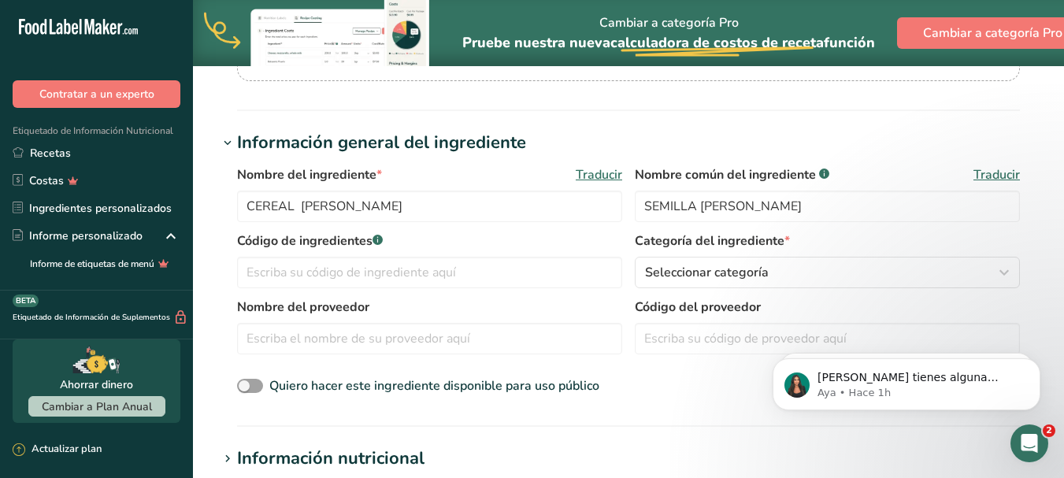
scroll to position [236, 0]
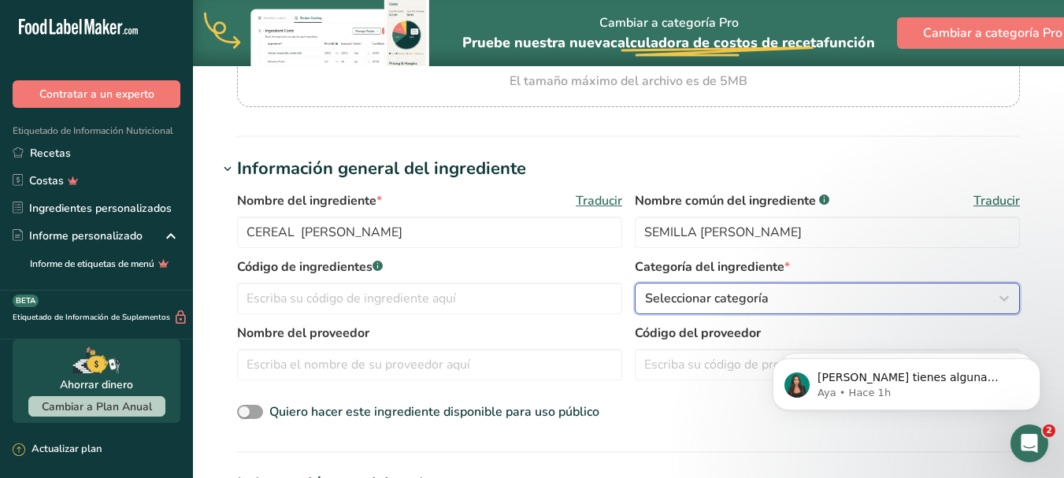
click at [1009, 296] on icon "button" at bounding box center [1003, 298] width 19 height 28
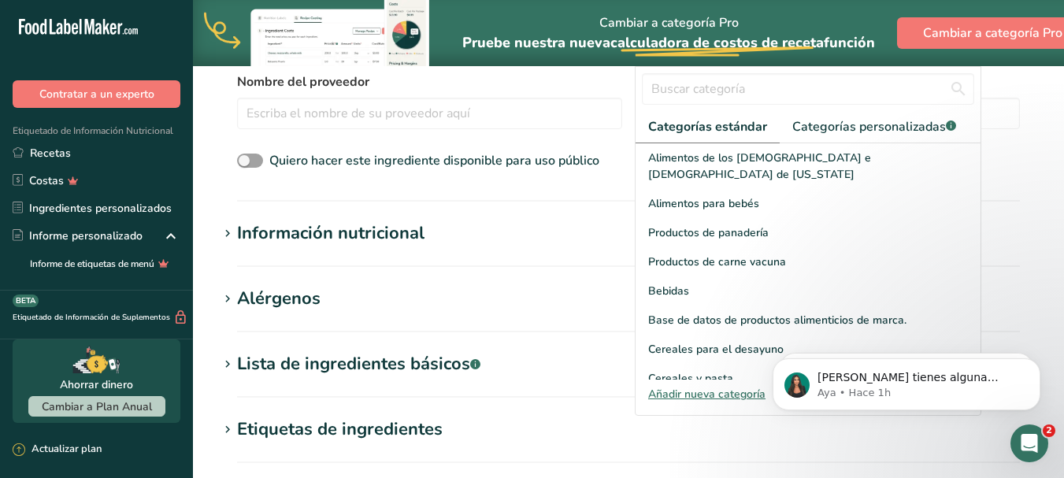
scroll to position [472, 0]
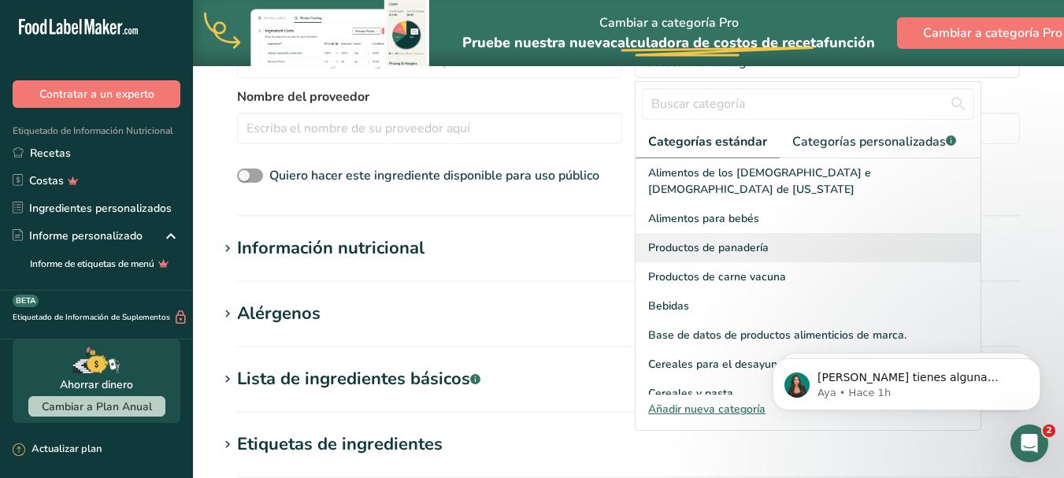
click at [714, 240] on font "Productos de panadería" at bounding box center [708, 247] width 120 height 15
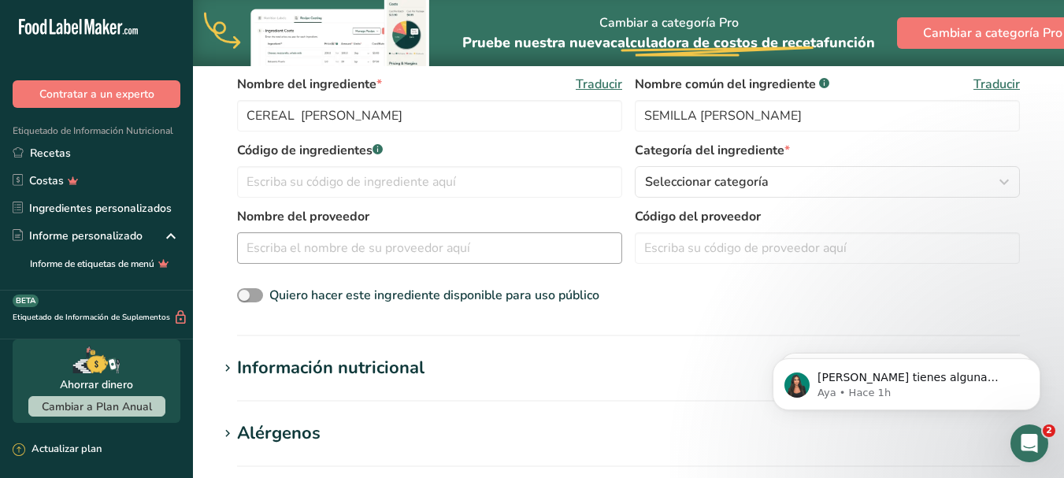
scroll to position [315, 0]
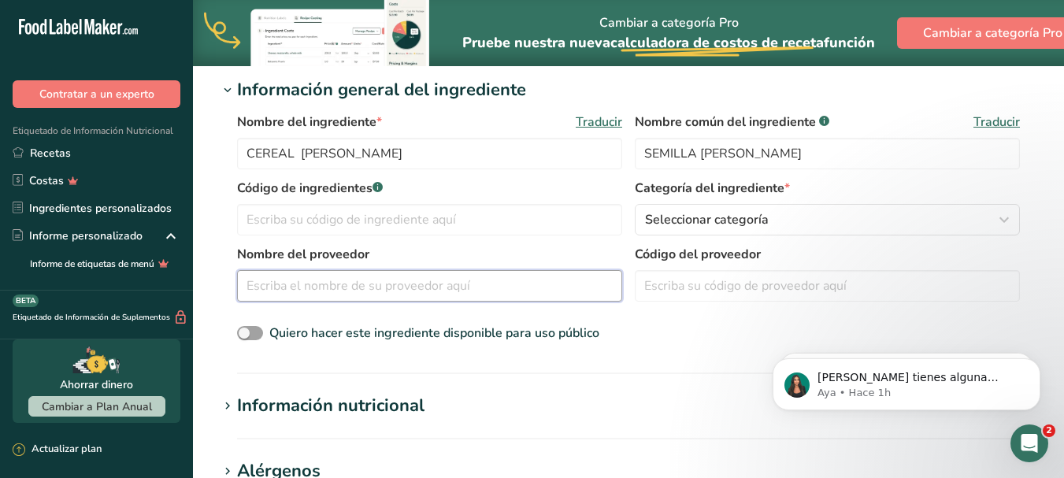
click at [514, 270] on input "text" at bounding box center [429, 285] width 385 height 31
type input "ARTESANAL [GEOGRAPHIC_DATA][PERSON_NAME]"
click at [656, 288] on input "text" at bounding box center [827, 285] width 385 height 31
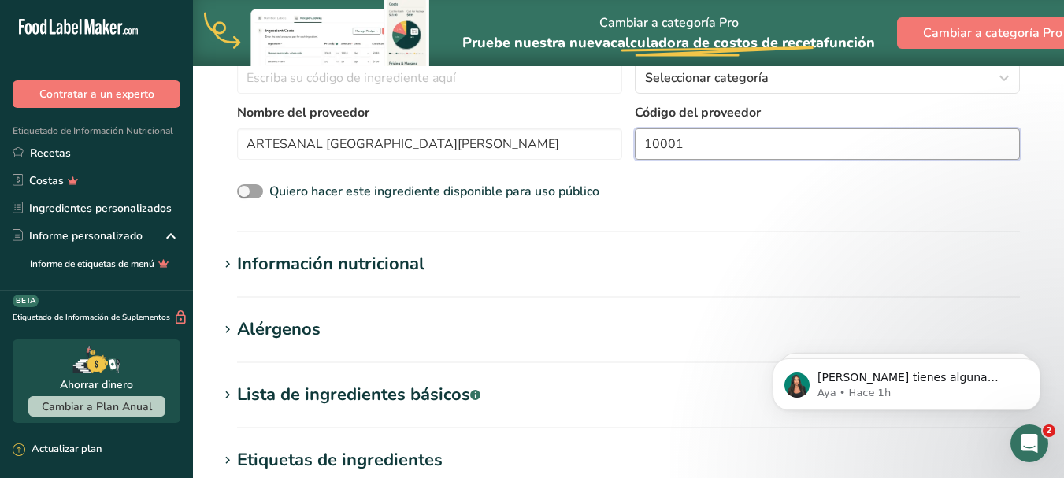
scroll to position [472, 0]
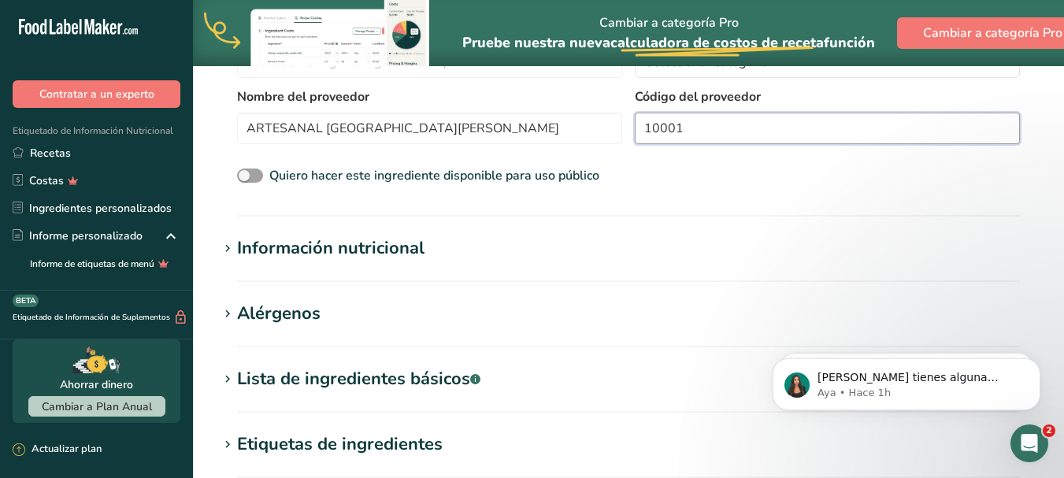
type input "10001"
click at [743, 210] on section "Información general del ingrediente Nombre del ingrediente * Traducir CEREAL [P…" at bounding box center [628, 68] width 820 height 297
click at [516, 318] on h1 "Alérgenos" at bounding box center [628, 314] width 820 height 26
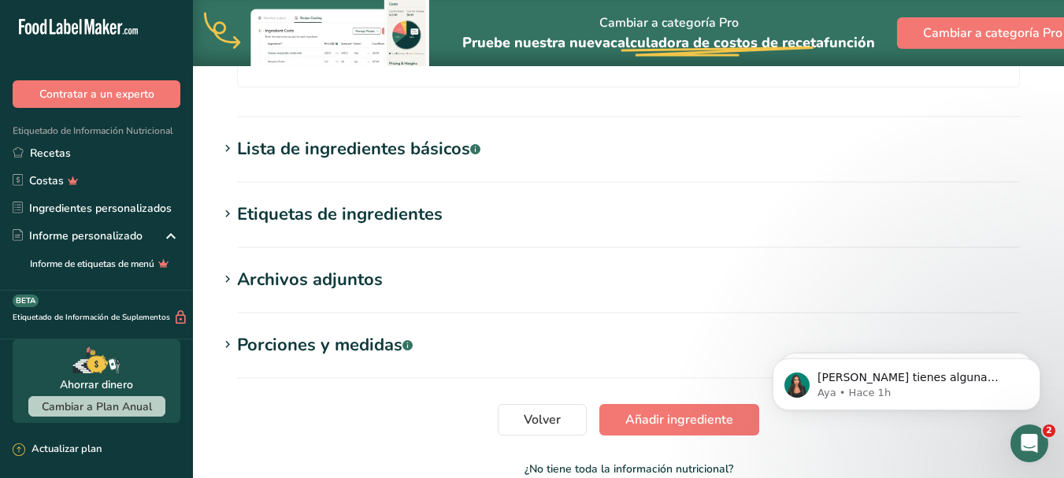
scroll to position [869, 0]
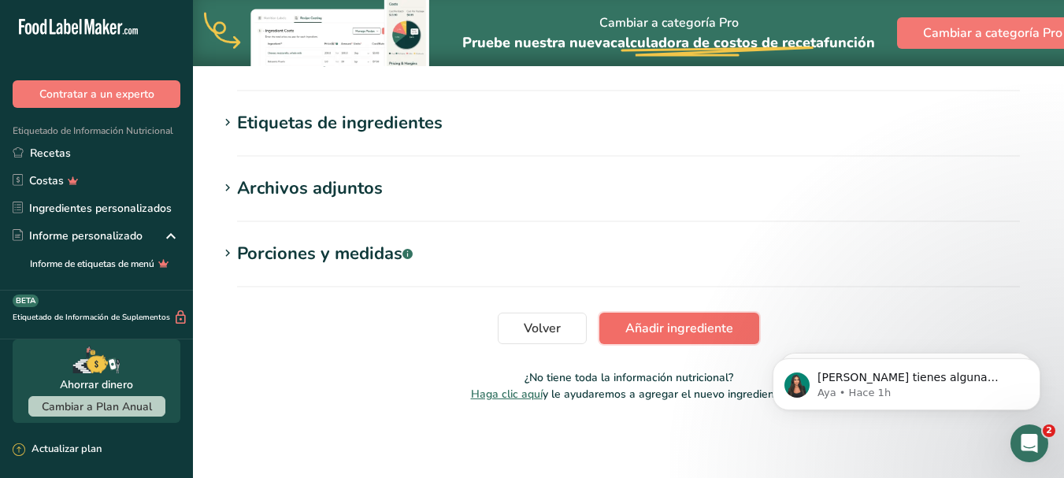
click at [635, 328] on font "Añadir ingrediente" at bounding box center [679, 328] width 108 height 17
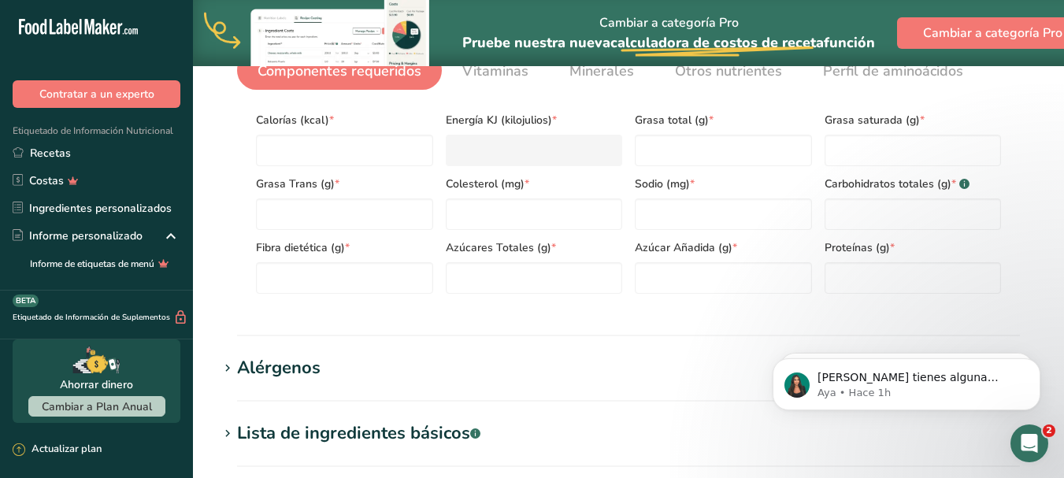
scroll to position [277, 0]
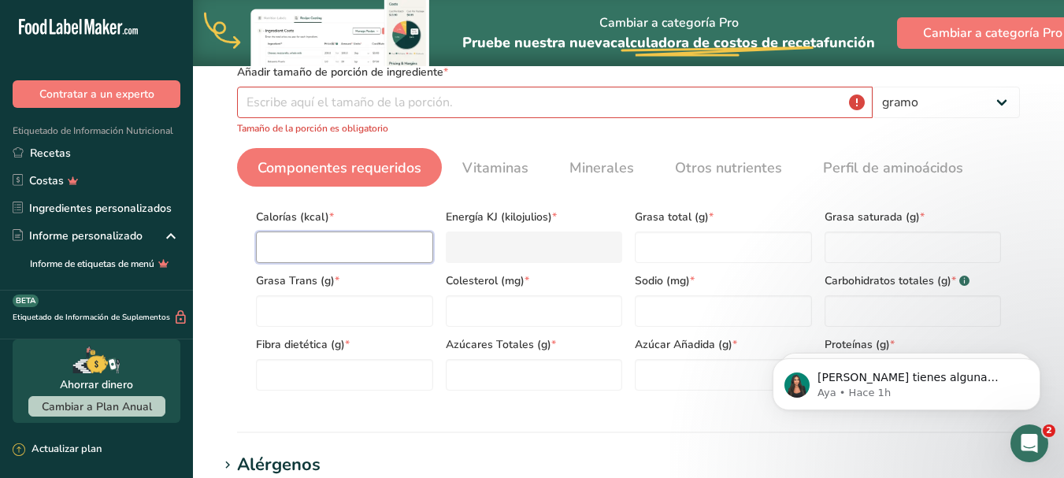
click at [335, 243] on input "number" at bounding box center [344, 246] width 177 height 31
type input "4"
type KJ "16.7"
type input "43"
type KJ "179.9"
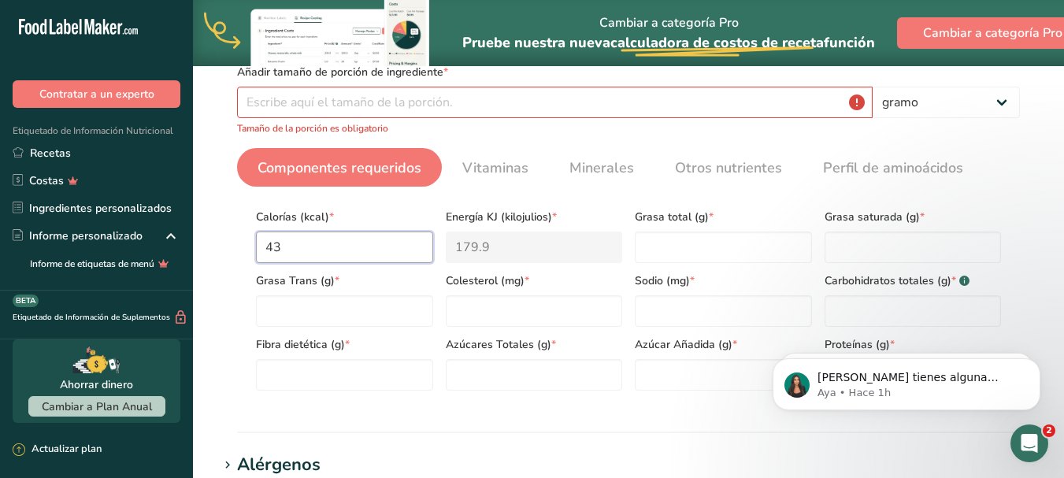
type input "439"
type KJ "1836.8"
type input "439.9"
type KJ "1840.5"
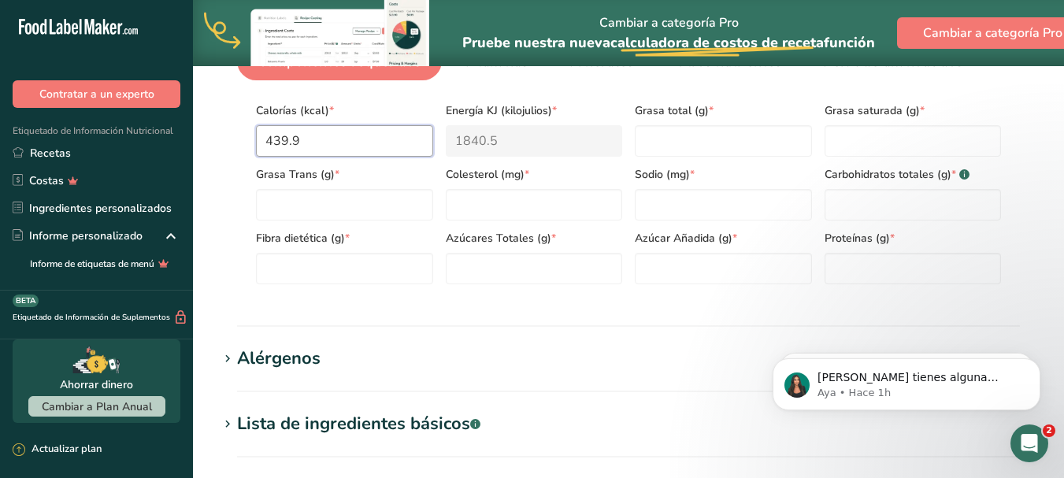
scroll to position [356, 0]
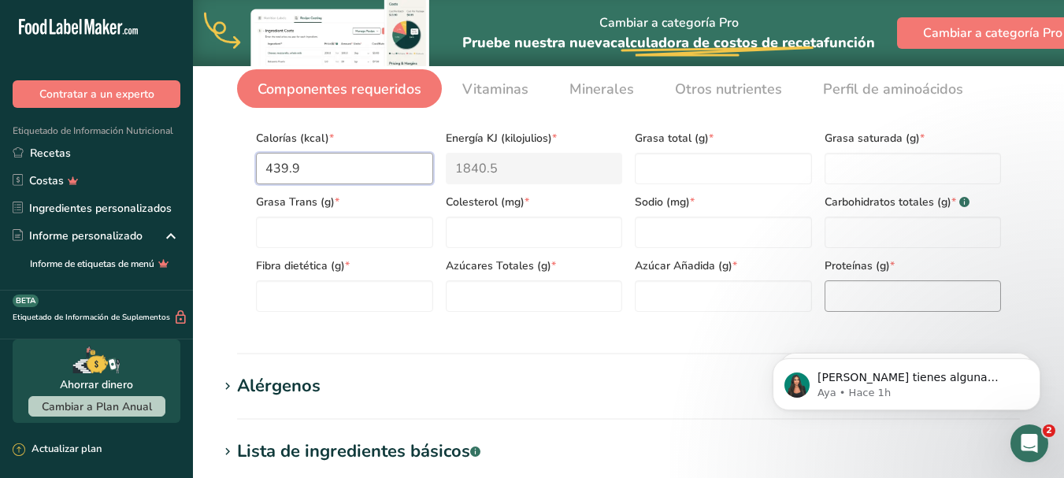
type input "439.9"
click at [865, 306] on input "number" at bounding box center [912, 295] width 177 height 31
type input "14.7"
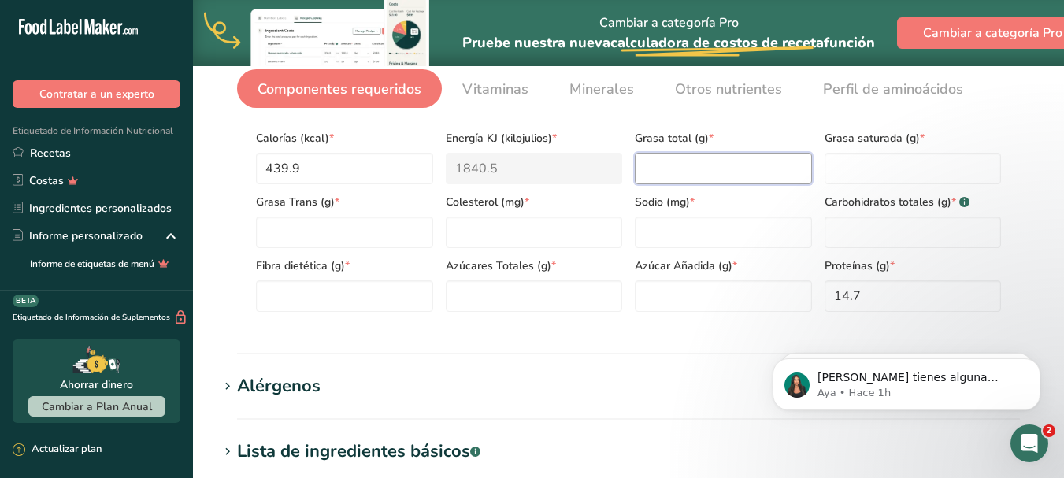
click at [675, 173] on Fat "number" at bounding box center [723, 168] width 177 height 31
type Fat "16.7"
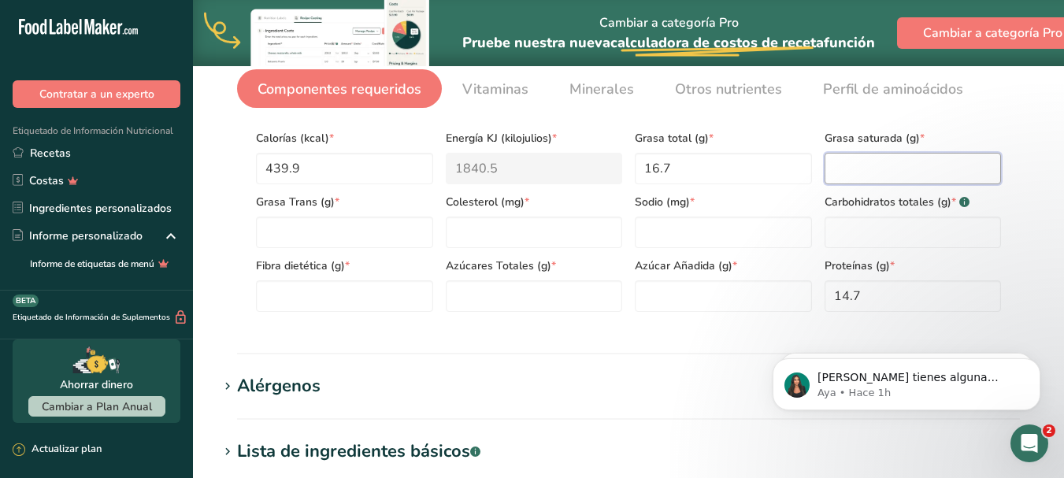
click at [909, 165] on Fat "number" at bounding box center [912, 168] width 177 height 31
type Fat "3.8"
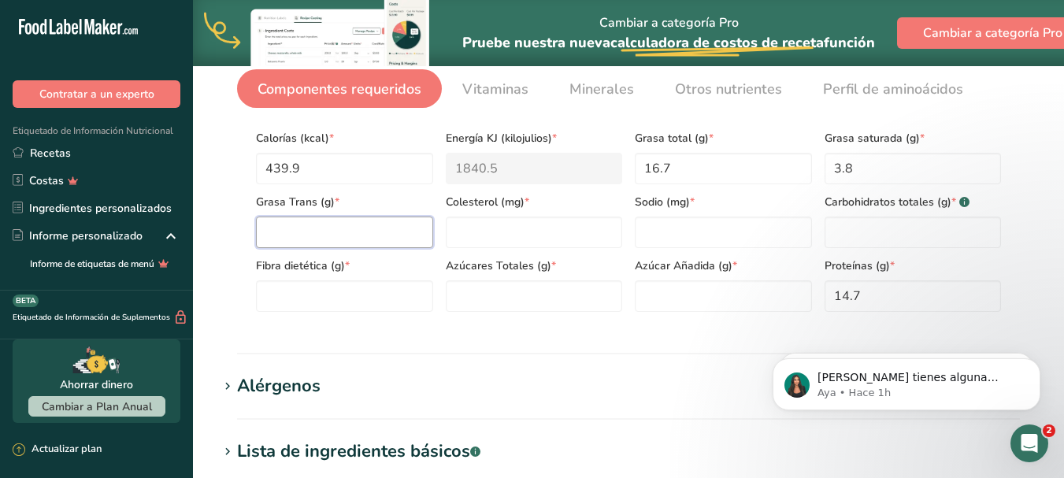
click at [297, 231] on Fat "number" at bounding box center [344, 232] width 177 height 31
type Fat "0"
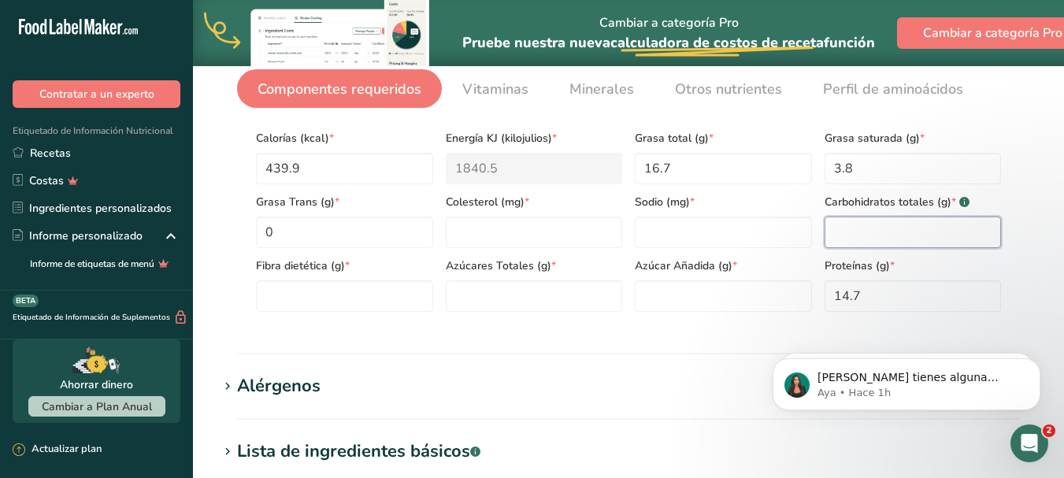
click at [909, 239] on Carbohydrates "number" at bounding box center [912, 232] width 177 height 31
type Carbohydrates "65.2"
click at [390, 302] on Fiber "number" at bounding box center [344, 295] width 177 height 31
type Fiber "6.7"
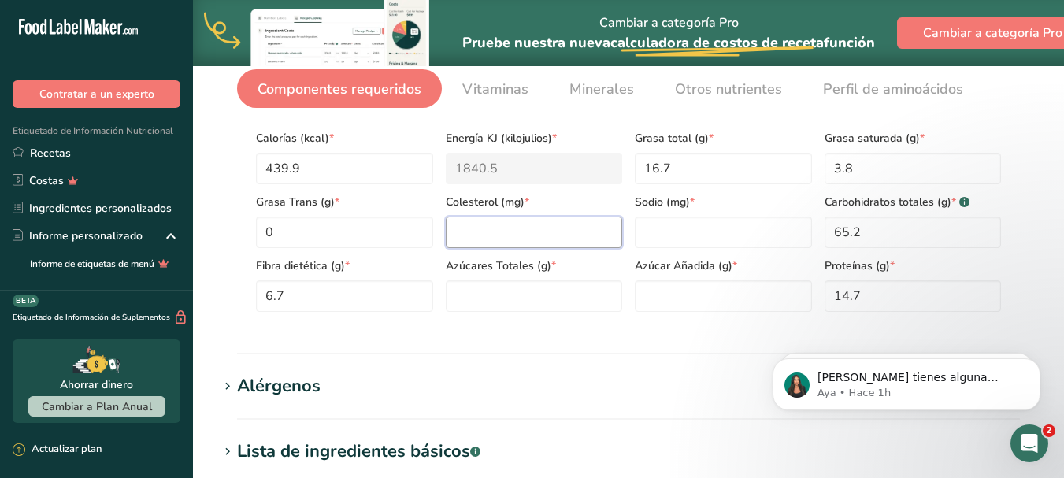
click at [539, 232] on input "number" at bounding box center [534, 232] width 177 height 31
type input "0"
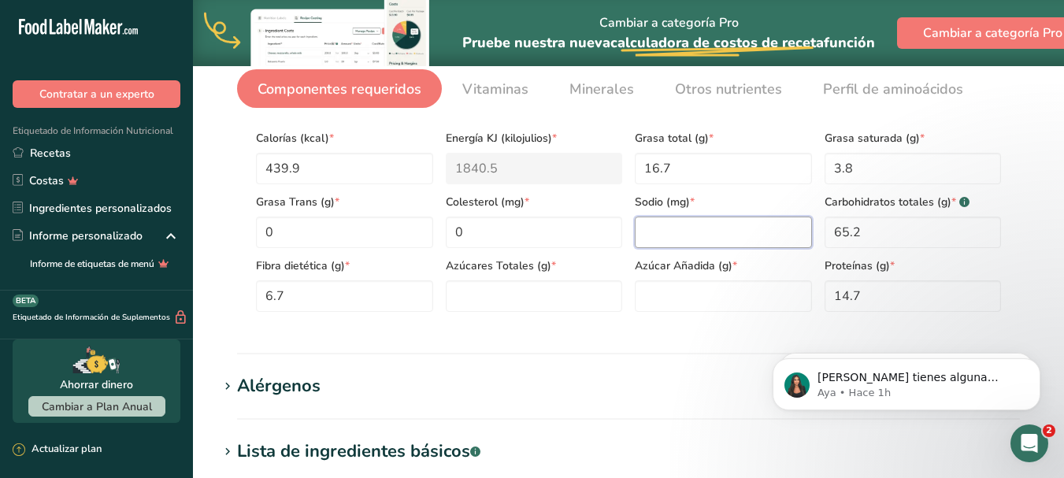
click at [677, 247] on input "number" at bounding box center [723, 232] width 177 height 31
type input "0"
click at [529, 302] on Sugars "number" at bounding box center [534, 295] width 177 height 31
type Sugars "0"
click at [643, 288] on Sugars "number" at bounding box center [723, 295] width 177 height 31
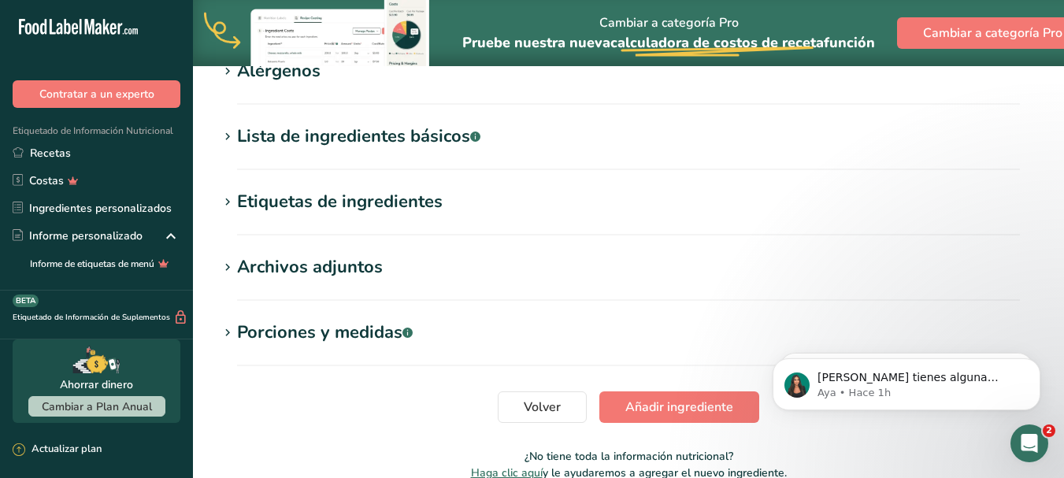
scroll to position [750, 0]
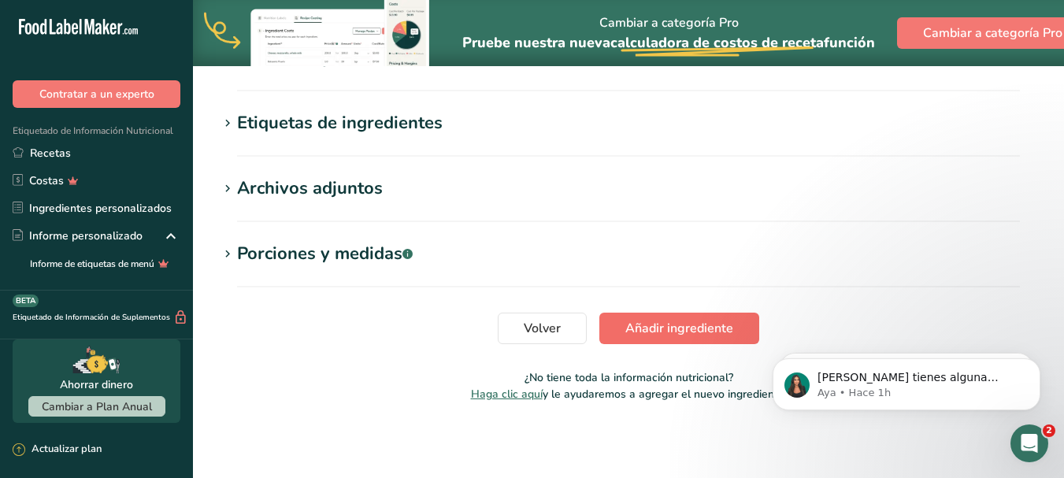
type Sugars "0"
click at [646, 328] on font "Añadir ingrediente" at bounding box center [679, 328] width 108 height 17
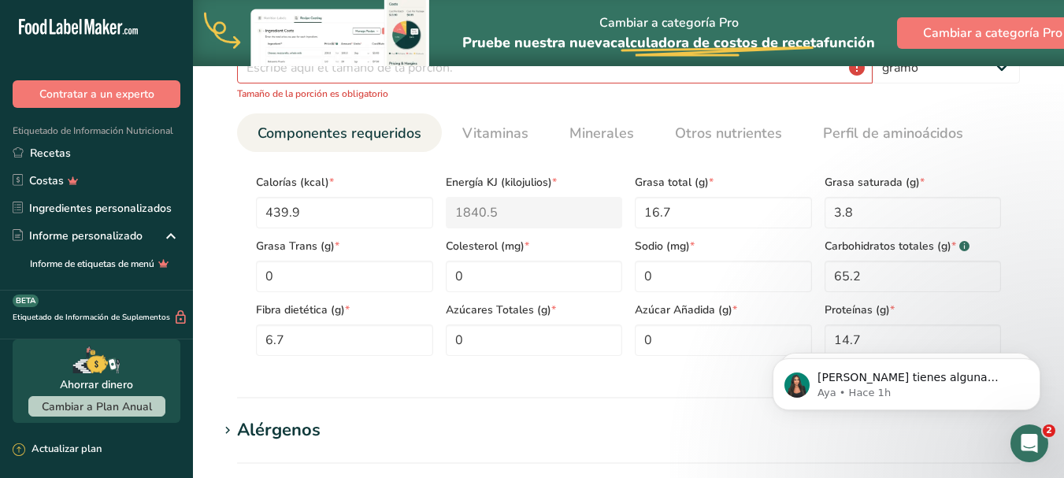
scroll to position [282, 0]
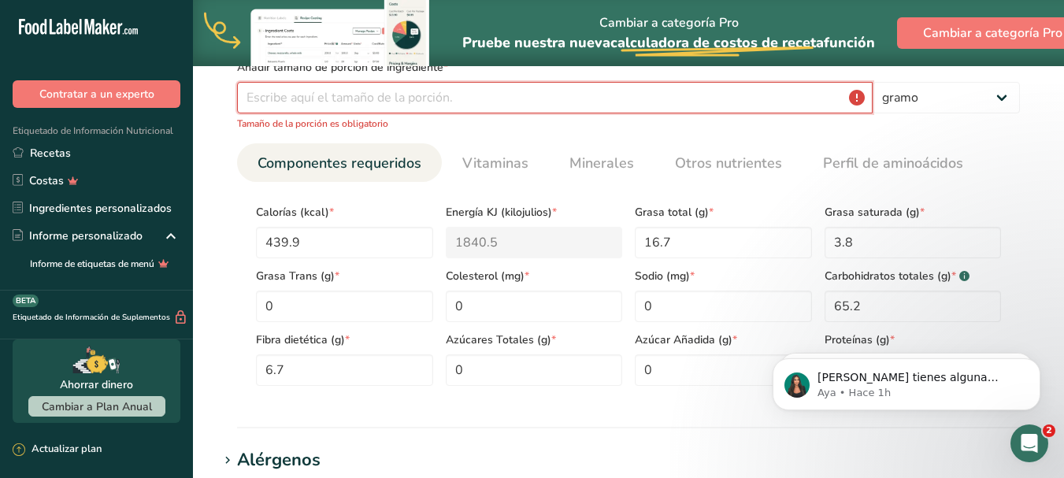
click at [398, 92] on input "number" at bounding box center [554, 97] width 635 height 31
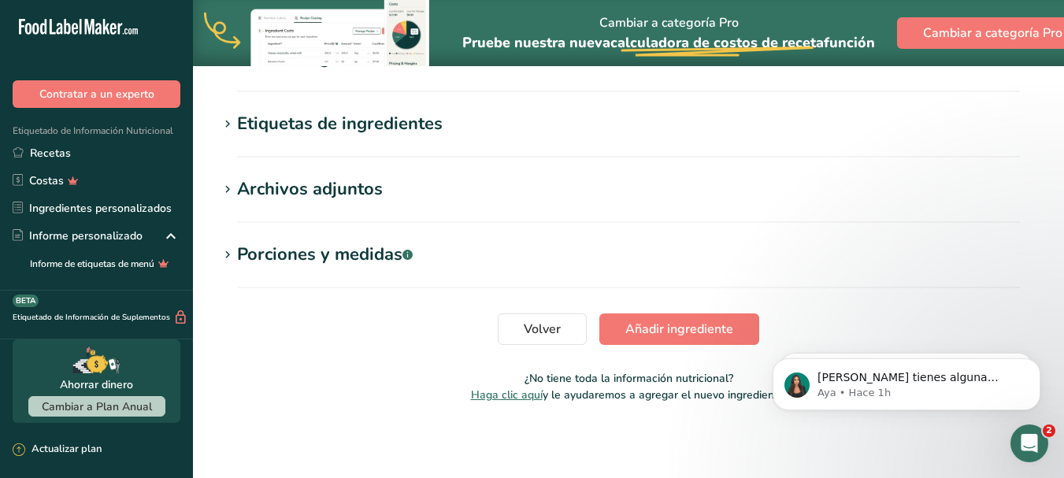
scroll to position [732, 0]
type input "100"
click at [642, 328] on font "Añadir ingrediente" at bounding box center [679, 328] width 108 height 17
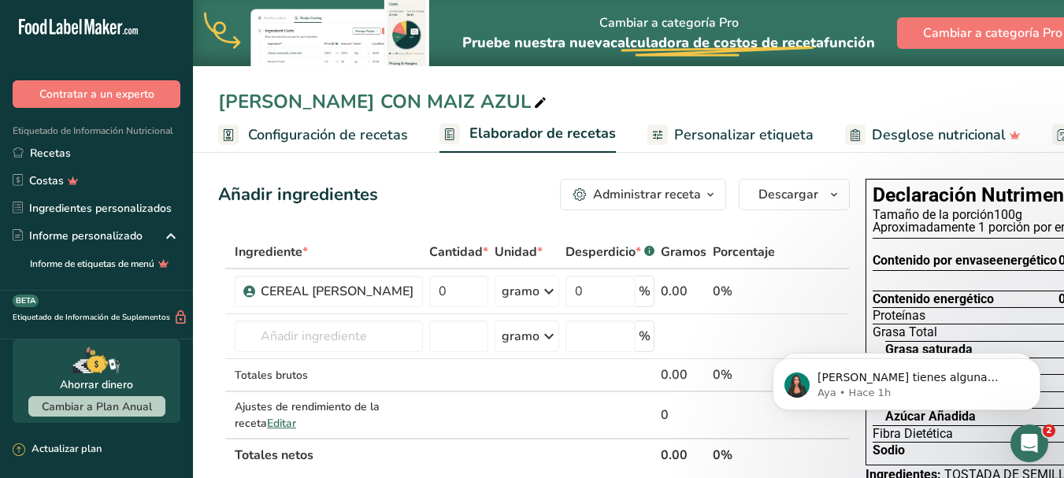
click at [278, 139] on font "Configuración de recetas" at bounding box center [328, 134] width 160 height 19
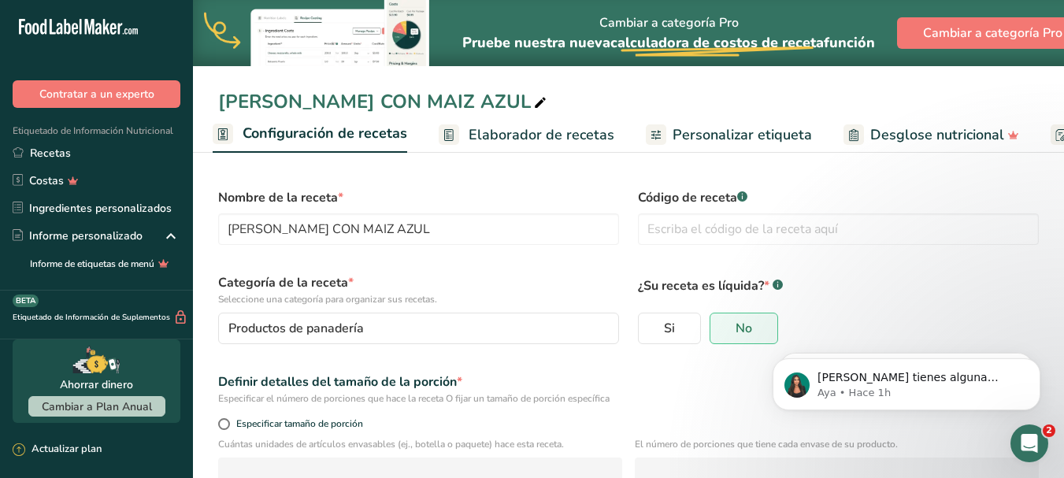
click at [557, 135] on font "Elaborador de recetas" at bounding box center [542, 134] width 146 height 19
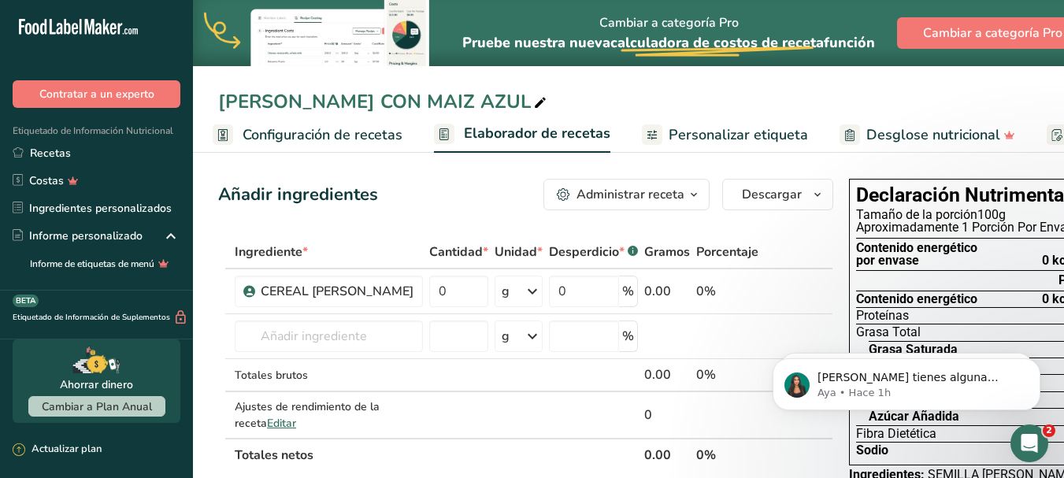
scroll to position [0, 226]
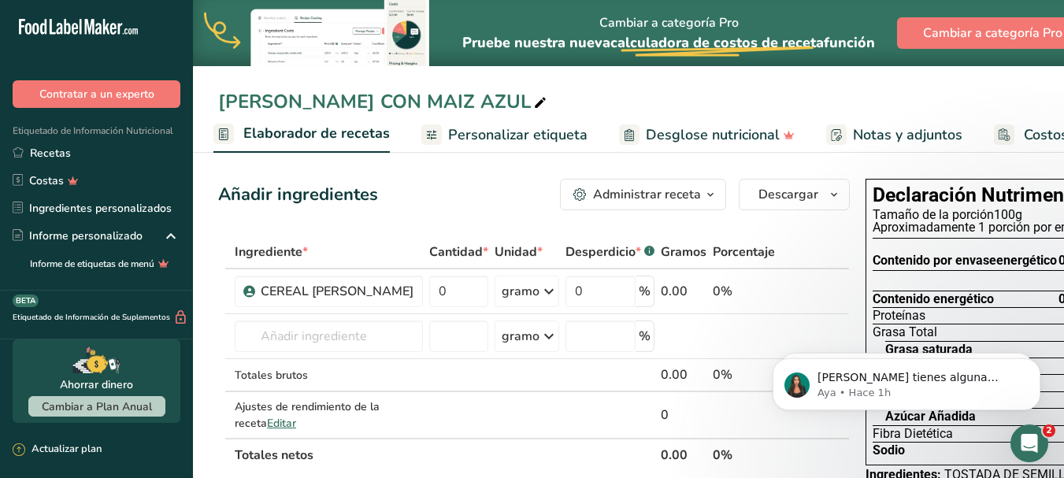
click at [674, 138] on font "Desglose nutricional" at bounding box center [713, 134] width 134 height 19
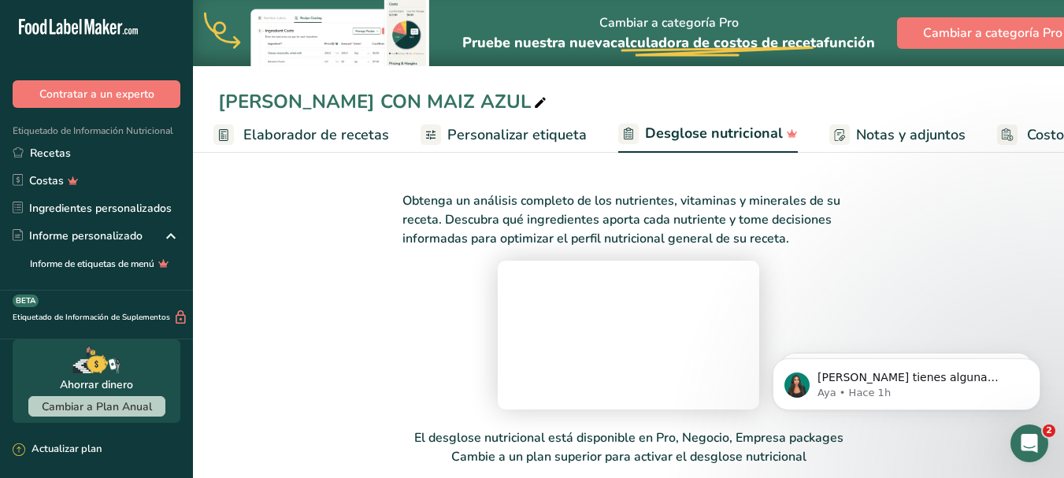
scroll to position [0, 346]
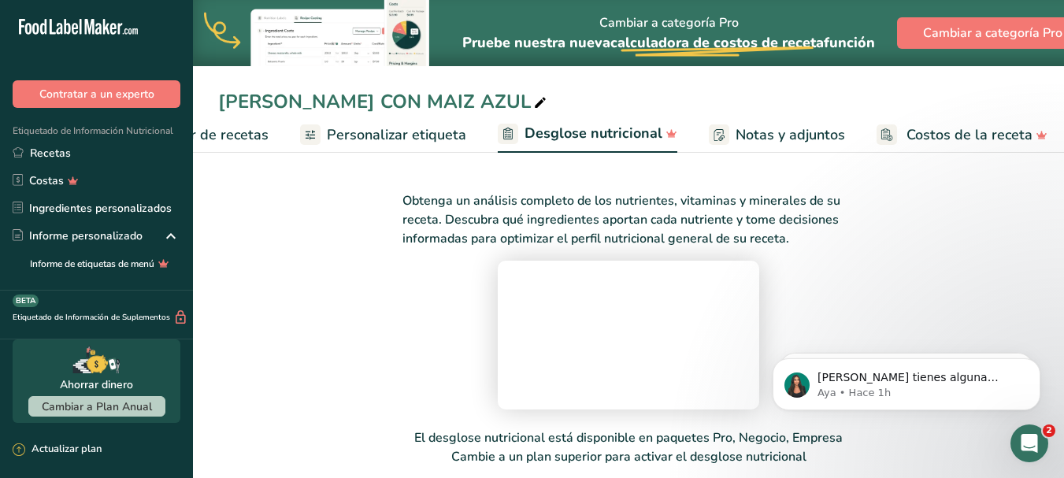
click at [746, 134] on font "Notas y adjuntos" at bounding box center [789, 134] width 109 height 19
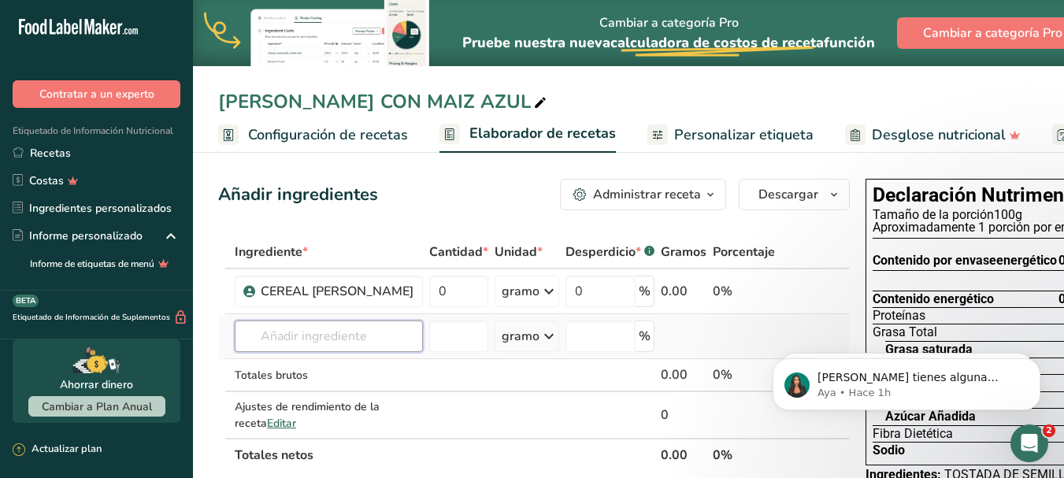
click at [331, 352] on input "text" at bounding box center [329, 335] width 188 height 31
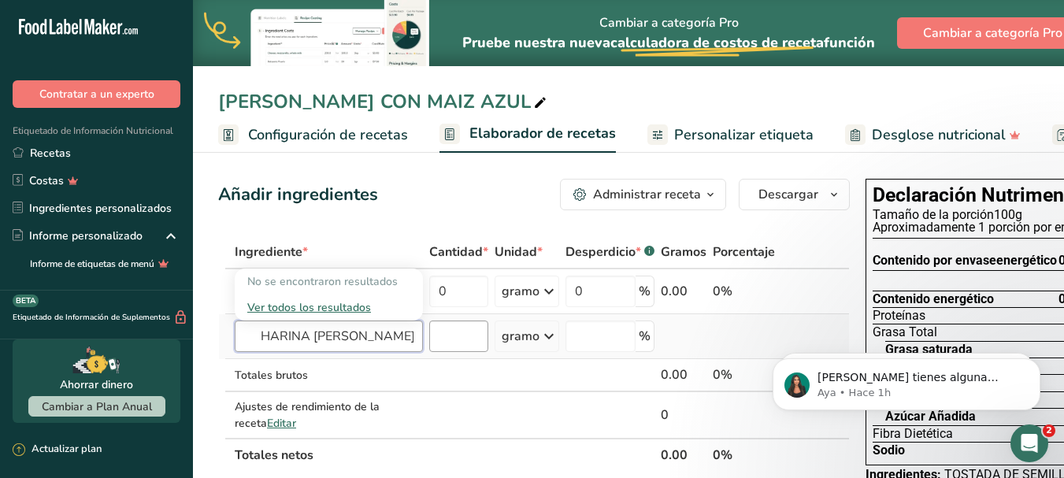
type input "HARINA [PERSON_NAME]"
click at [431, 352] on input "number" at bounding box center [458, 335] width 59 height 31
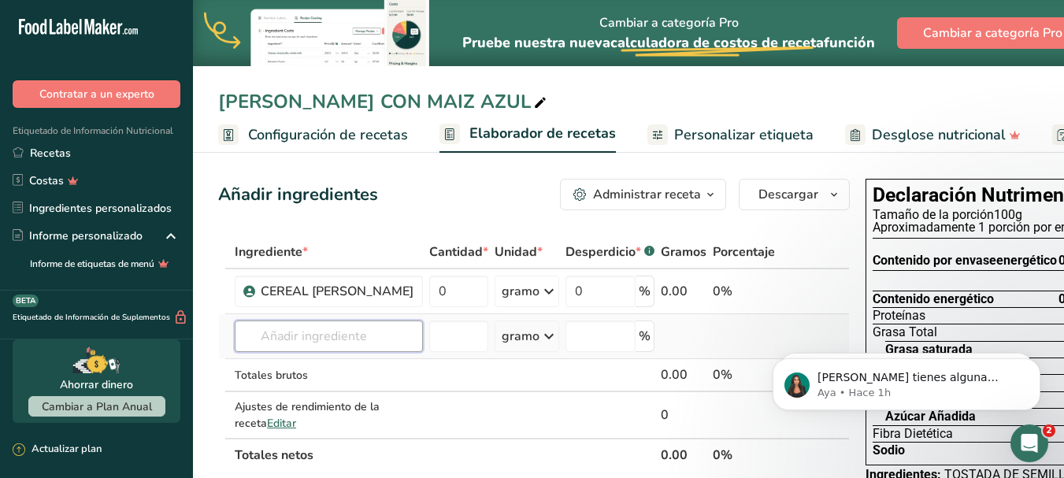
click at [357, 352] on input "text" at bounding box center [329, 335] width 188 height 31
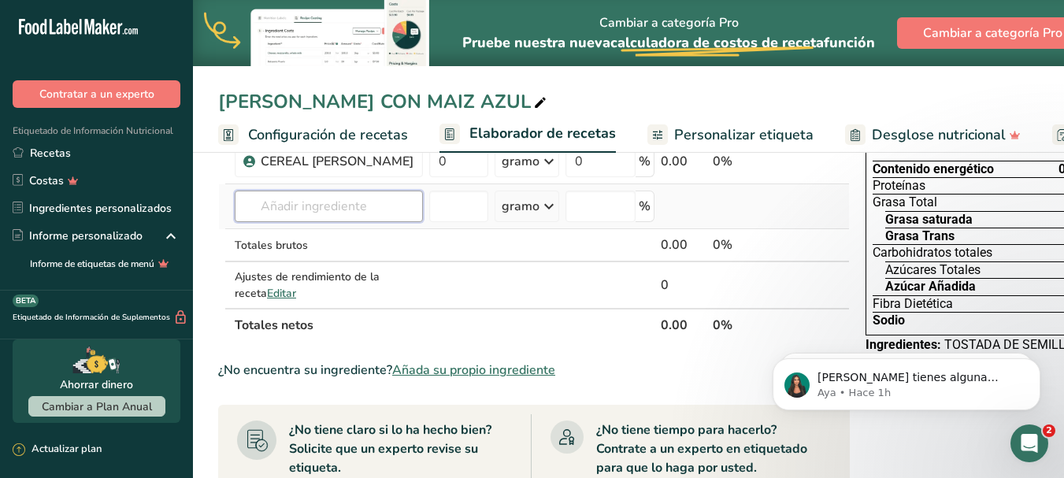
scroll to position [157, 0]
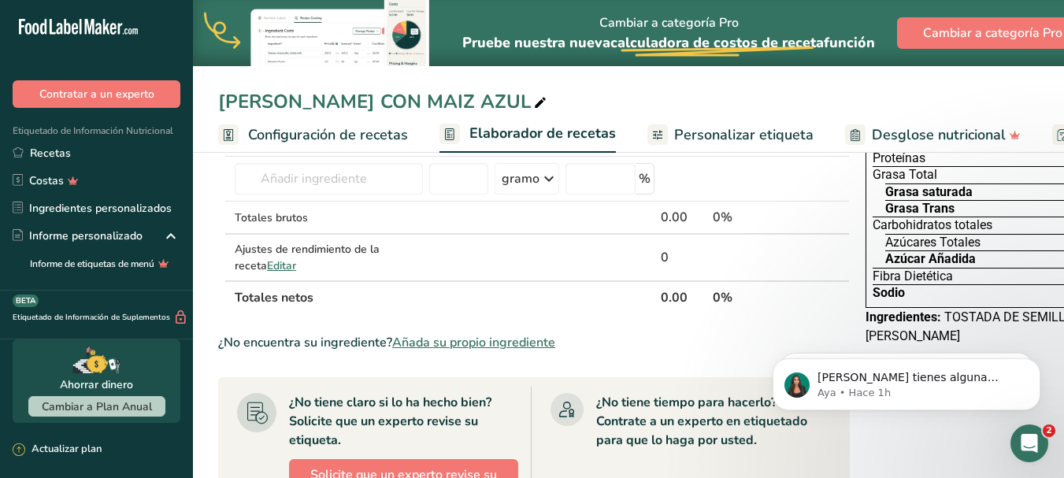
click at [450, 351] on font "Añada su propio ingrediente" at bounding box center [473, 342] width 163 height 17
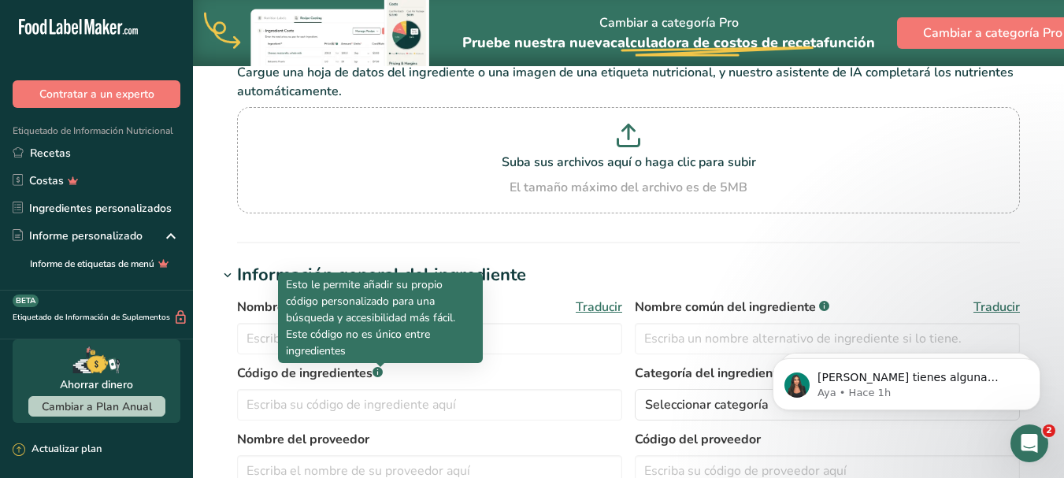
scroll to position [157, 0]
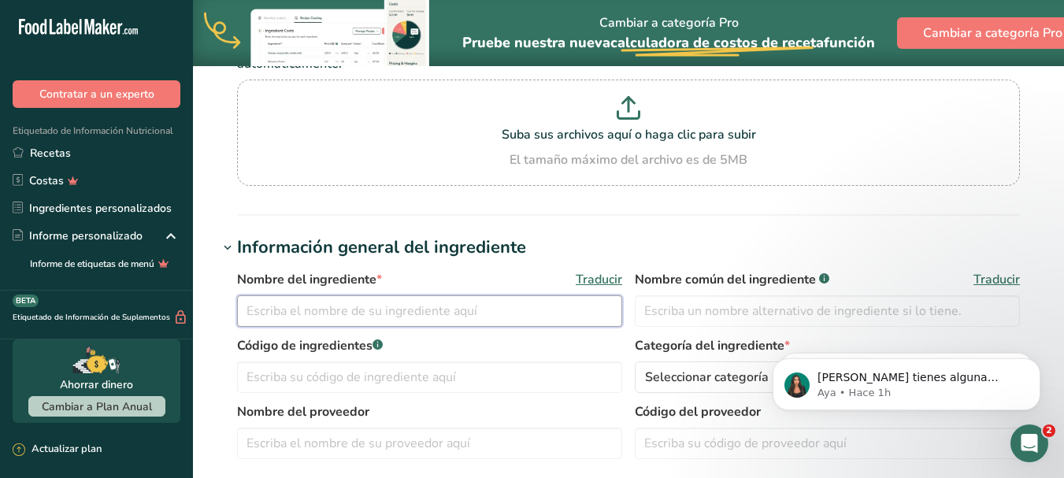
click at [242, 306] on input "text" at bounding box center [429, 310] width 385 height 31
type input "HARINA [PERSON_NAME]"
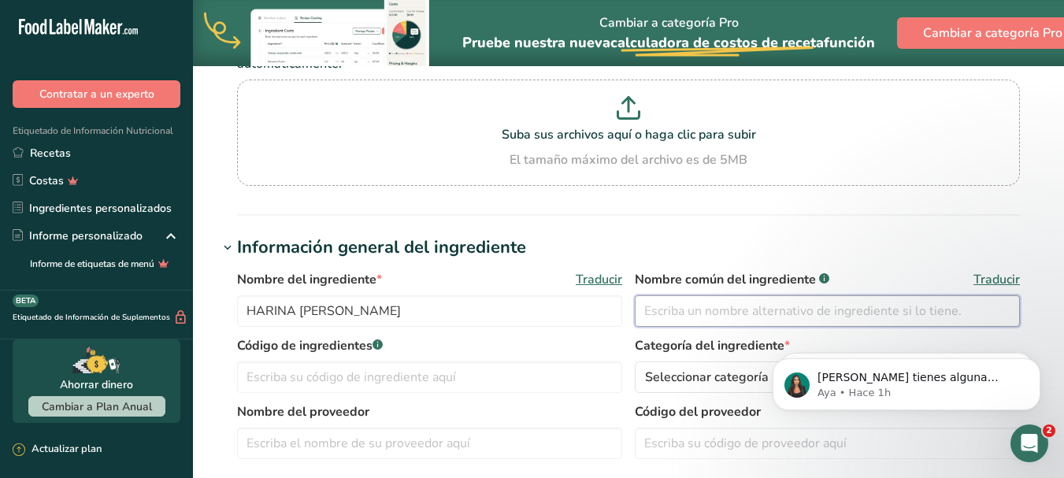
click at [703, 303] on input "text" at bounding box center [827, 310] width 385 height 31
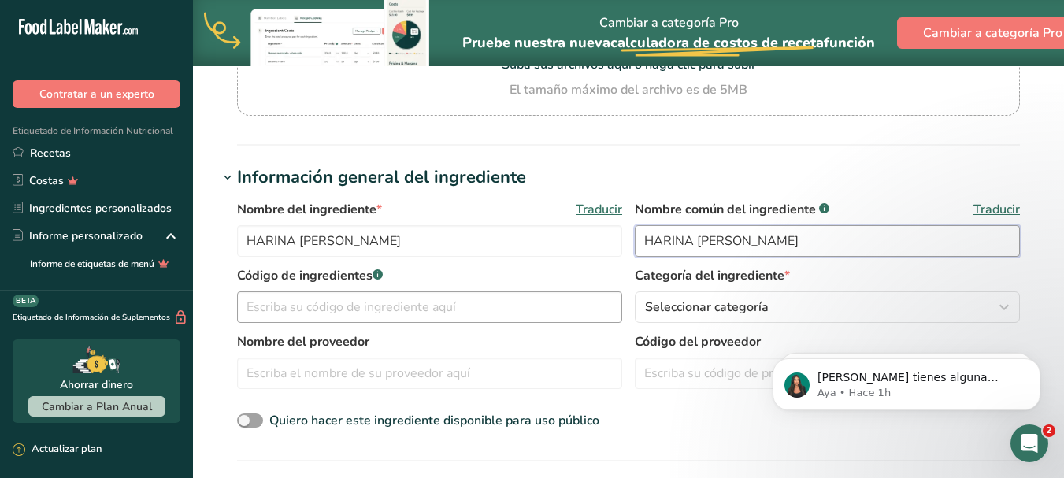
scroll to position [236, 0]
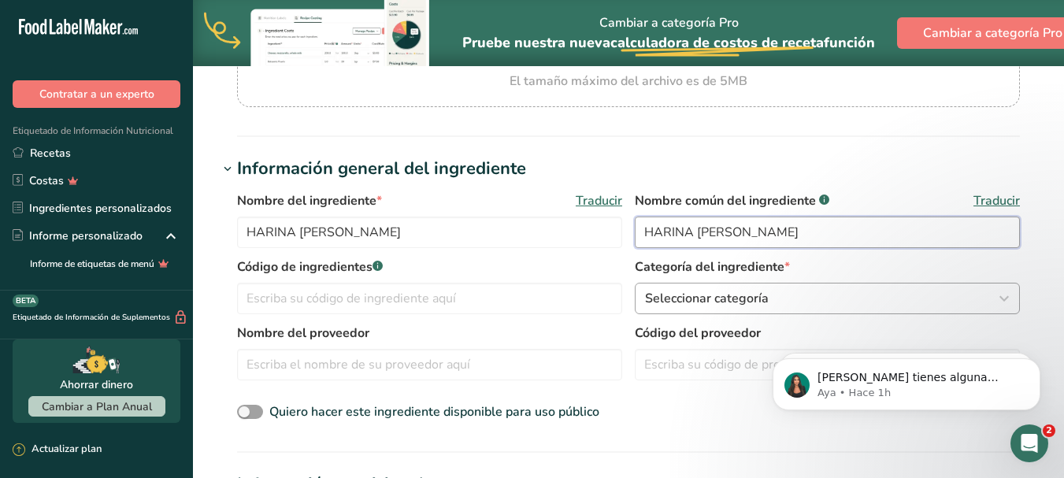
type input "HARINA [PERSON_NAME]"
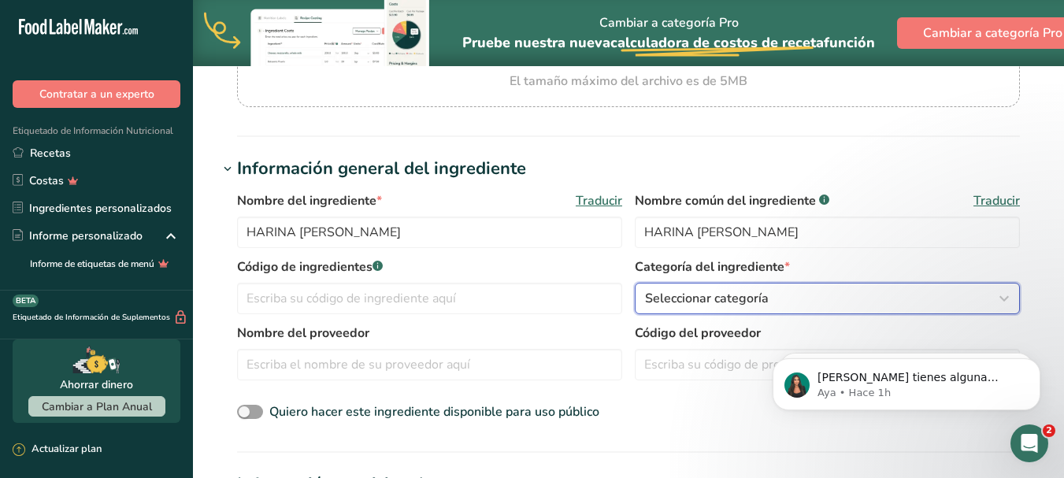
click at [998, 296] on icon "button" at bounding box center [1003, 298] width 19 height 28
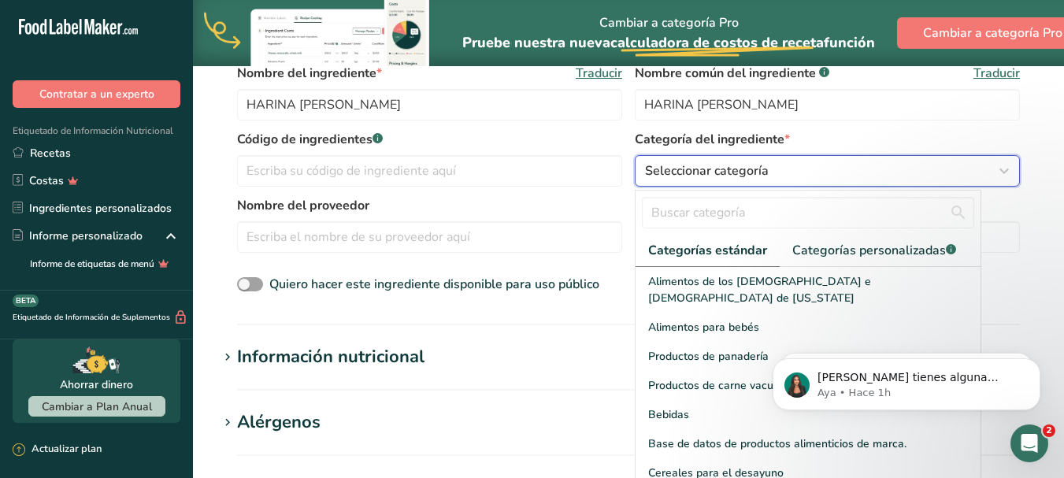
scroll to position [394, 0]
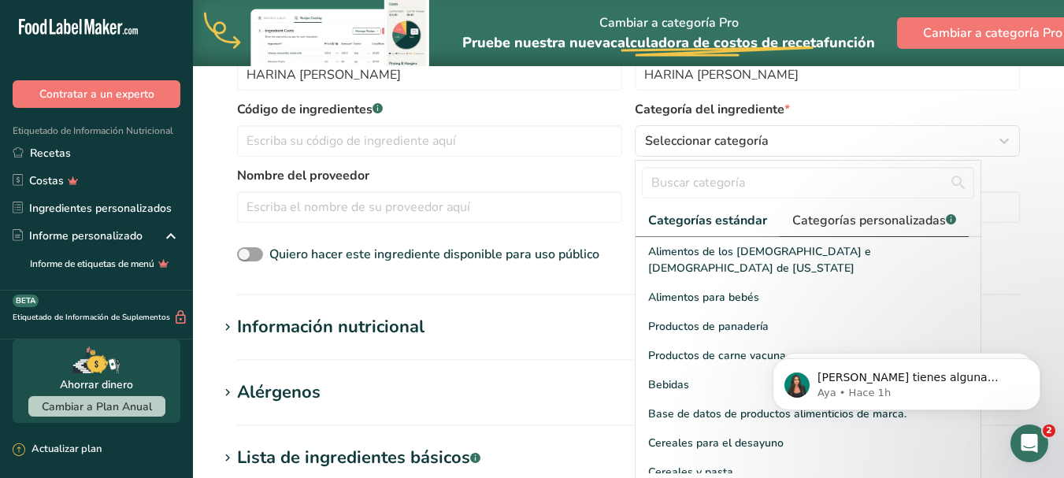
click at [862, 221] on font "Categorías personalizadas" at bounding box center [869, 220] width 154 height 17
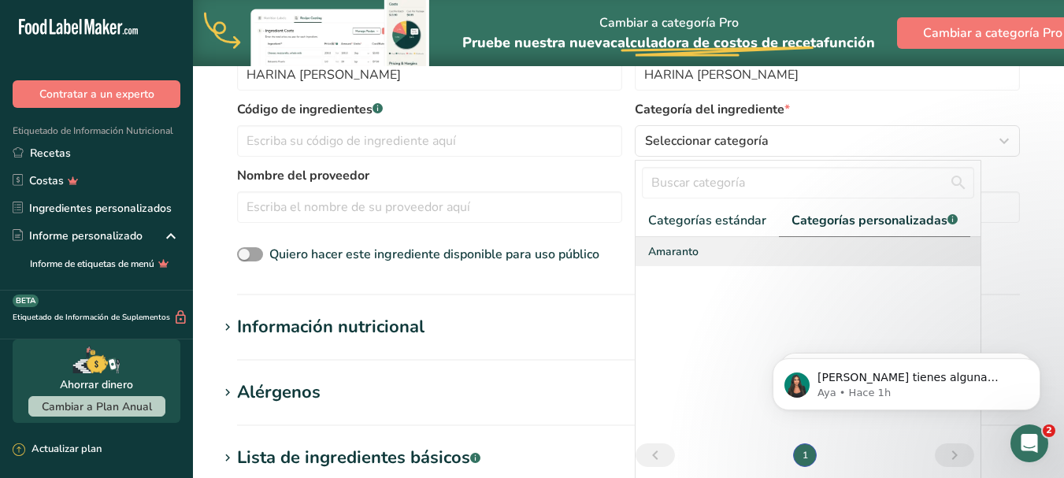
click at [687, 254] on font "Amaranto" at bounding box center [673, 251] width 50 height 15
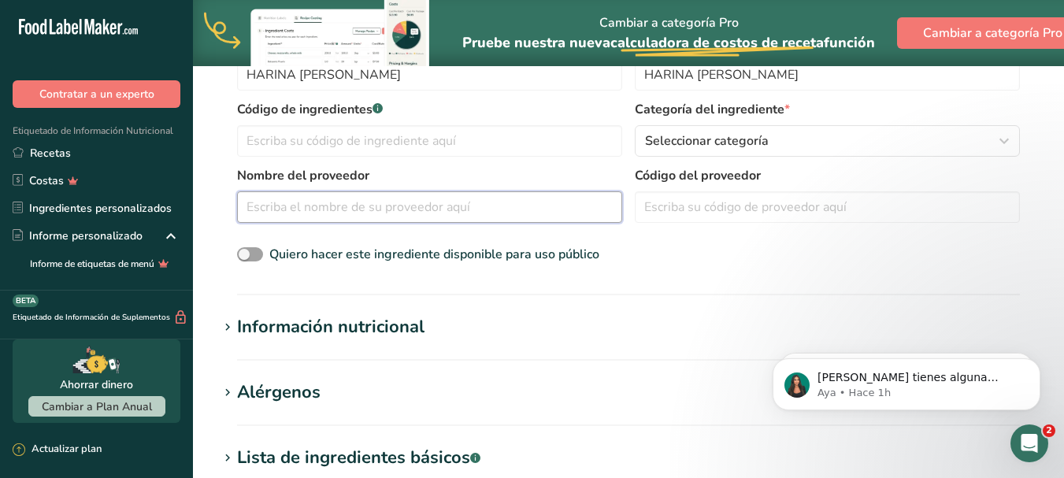
click at [539, 216] on input "text" at bounding box center [429, 206] width 385 height 31
type input "ARTESANAL [GEOGRAPHIC_DATA][PERSON_NAME]"
click at [813, 215] on input "text" at bounding box center [827, 206] width 385 height 31
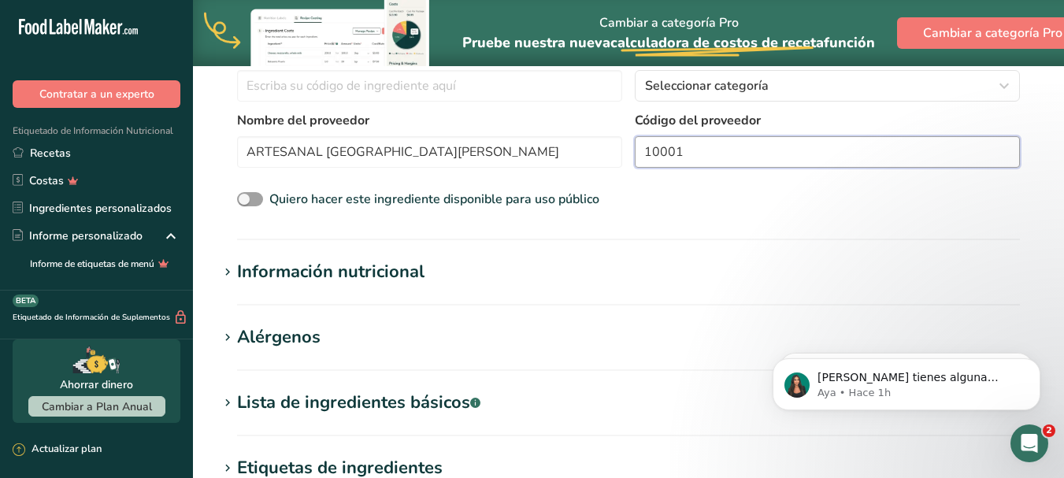
scroll to position [472, 0]
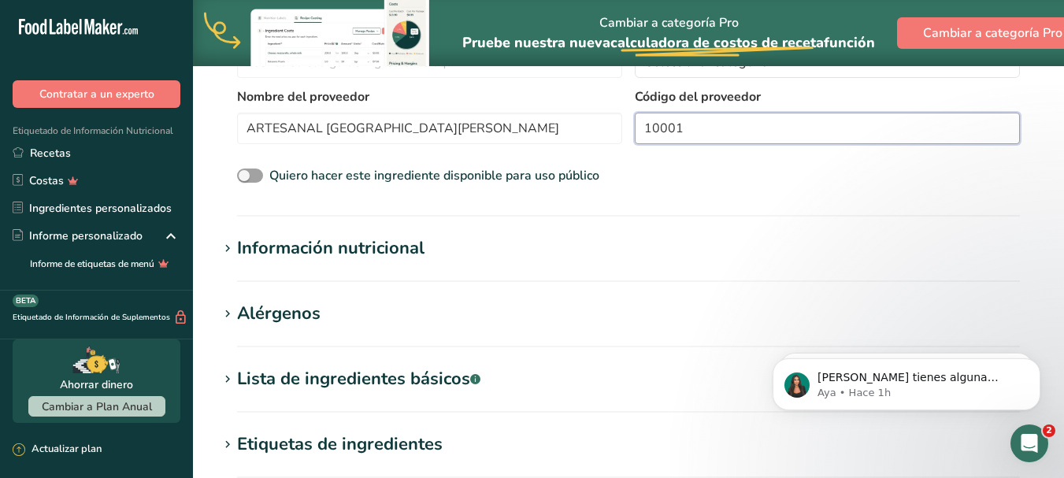
type input "10001"
click at [367, 246] on font "Información nutricional" at bounding box center [330, 248] width 187 height 24
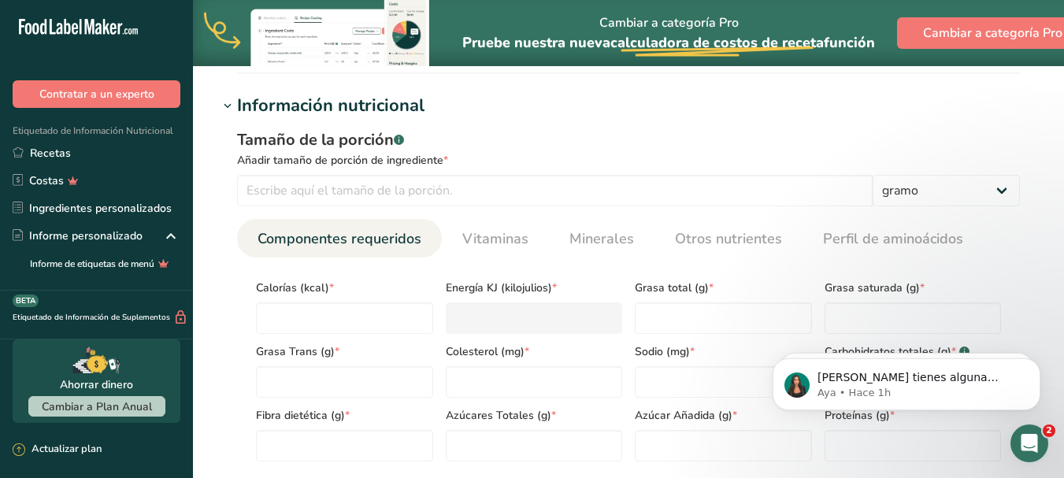
scroll to position [630, 0]
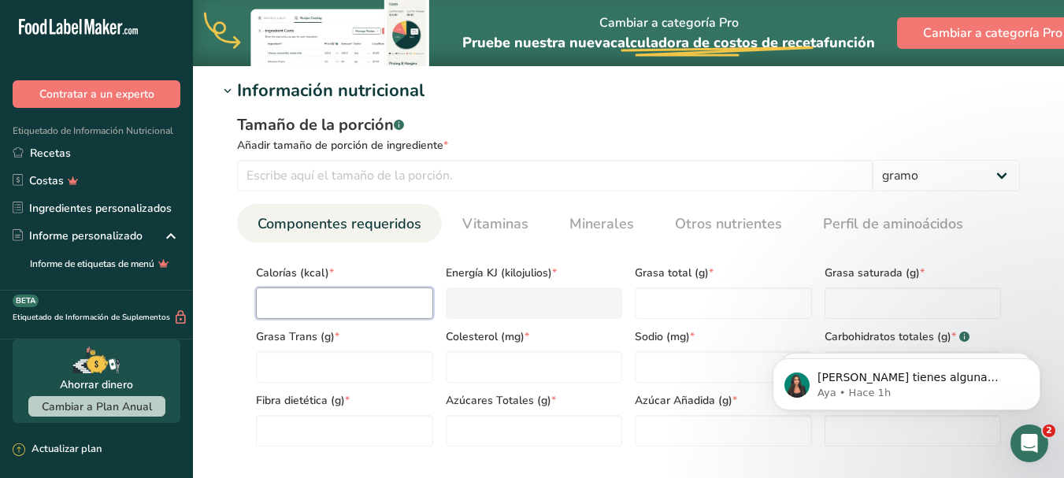
click at [333, 313] on input "number" at bounding box center [344, 302] width 177 height 31
click at [367, 171] on input "number" at bounding box center [554, 175] width 635 height 31
type input "100"
click at [339, 298] on input "number" at bounding box center [344, 302] width 177 height 31
type input "4"
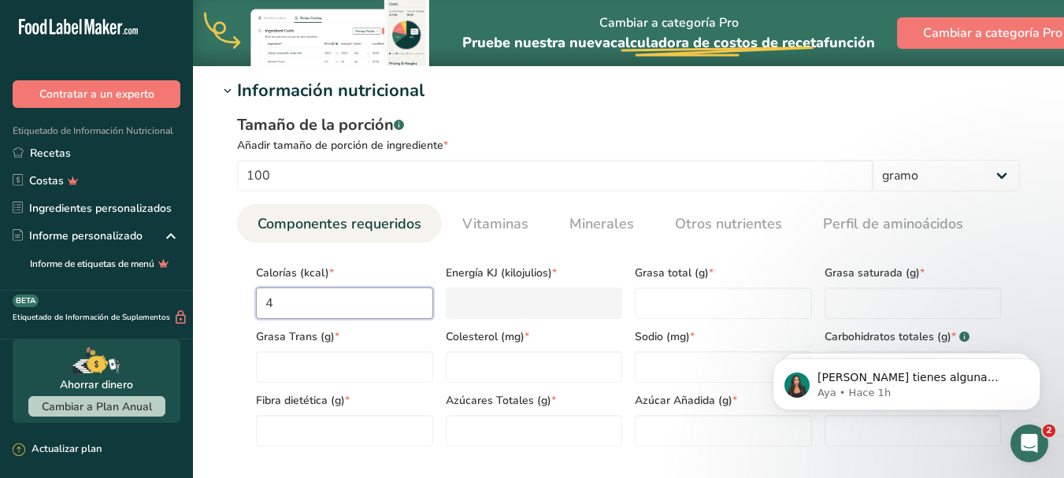
type KJ "16.7"
type input "43"
type KJ "179.9"
type input "439"
type KJ "1836.8"
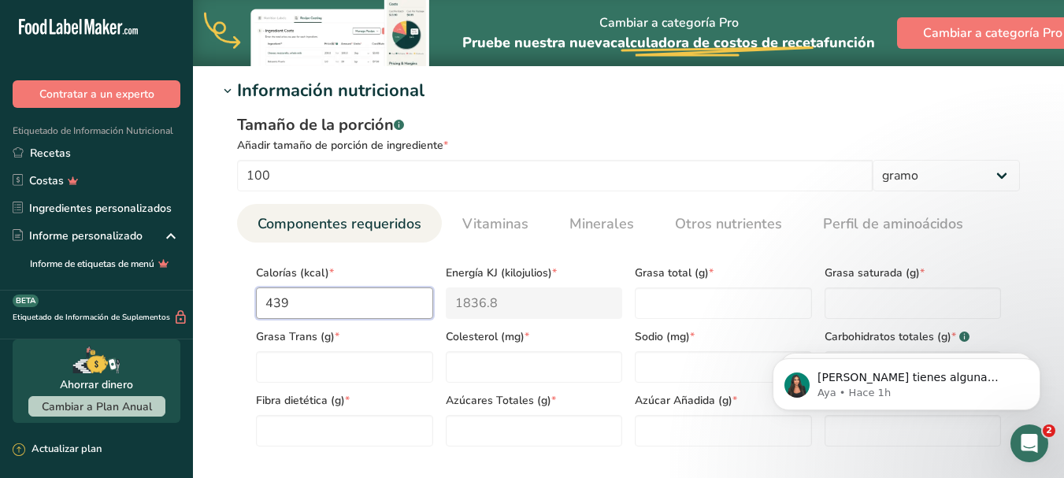
type input "439.9"
type KJ "1840.5"
click at [343, 294] on input "439.9" at bounding box center [344, 302] width 177 height 31
type input "439"
type KJ "1836.8"
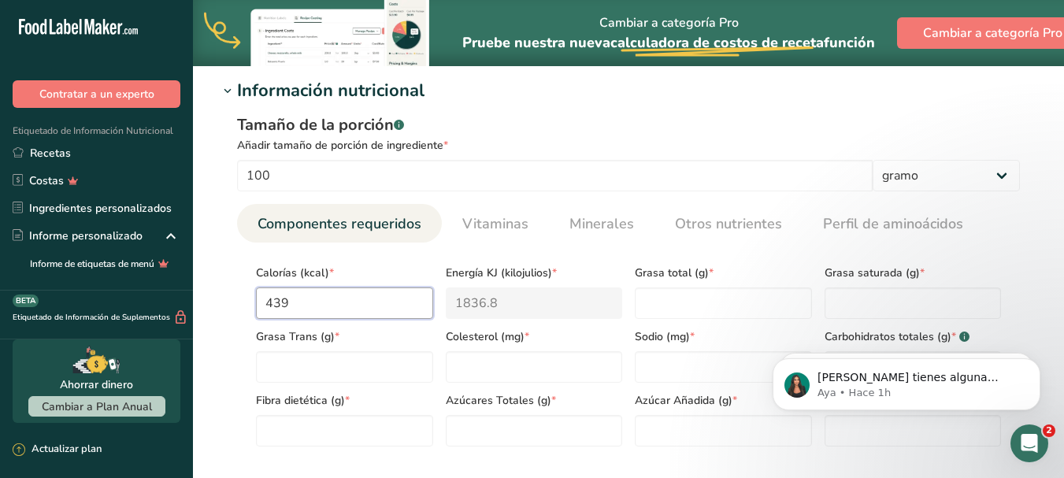
type input "439.9"
type KJ "1840.5"
type input "439.9"
click at [659, 309] on Fat "number" at bounding box center [723, 302] width 177 height 31
type Fat "16.7"
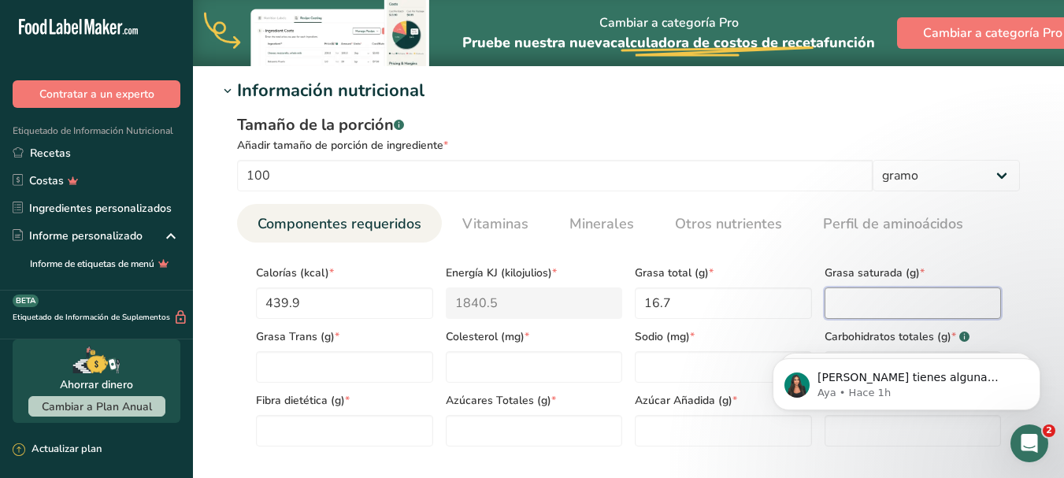
click at [838, 304] on Fat "number" at bounding box center [912, 302] width 177 height 31
type Fat "3.8"
click at [365, 367] on Fat "number" at bounding box center [344, 366] width 177 height 31
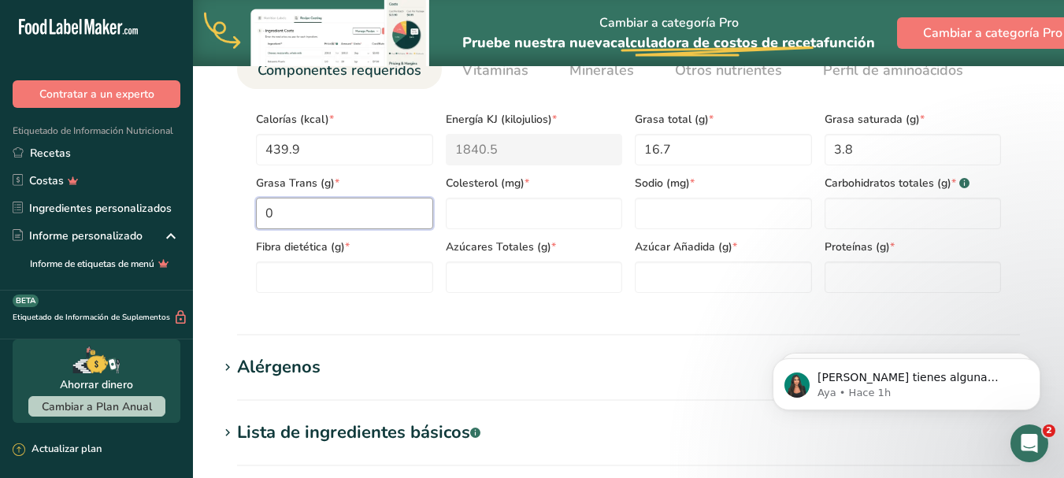
scroll to position [787, 0]
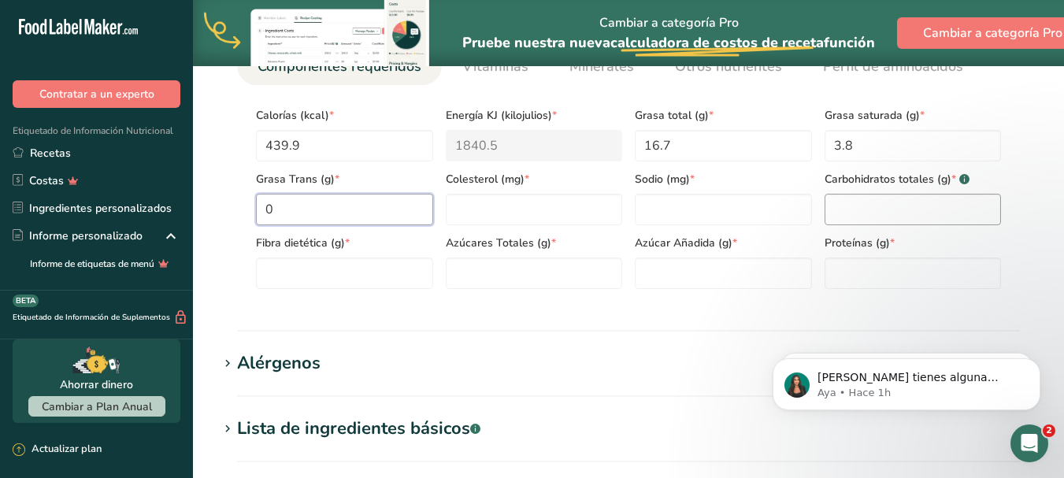
type Fat "0"
drag, startPoint x: 888, startPoint y: 217, endPoint x: 880, endPoint y: 217, distance: 7.9
click at [887, 217] on Carbohydrates "number" at bounding box center [912, 209] width 177 height 31
type Carbohydrates "65.2"
click at [893, 275] on input "number" at bounding box center [912, 272] width 177 height 31
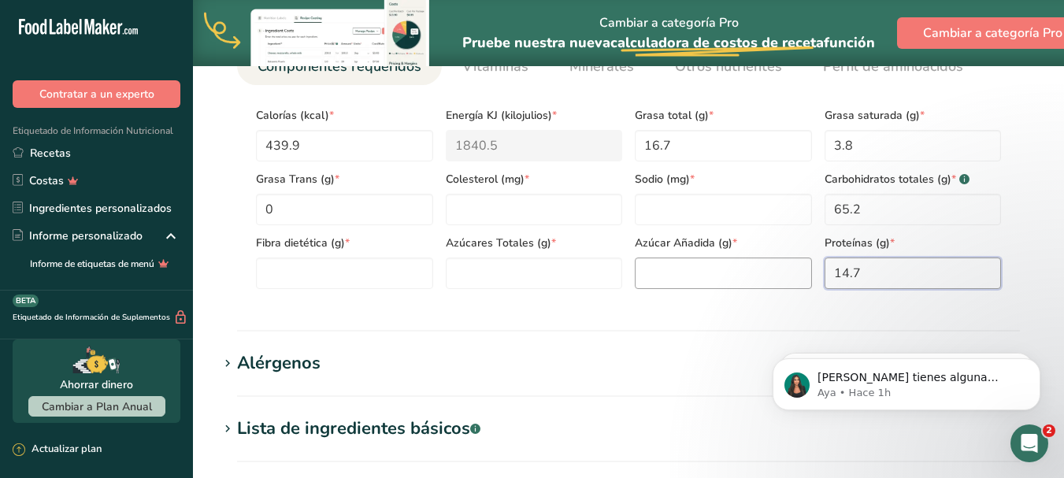
type input "14.7"
click at [678, 272] on Sugars "number" at bounding box center [723, 272] width 177 height 31
type Sugars "0"
click at [565, 270] on Sugars "number" at bounding box center [534, 272] width 177 height 31
type Sugars "0"
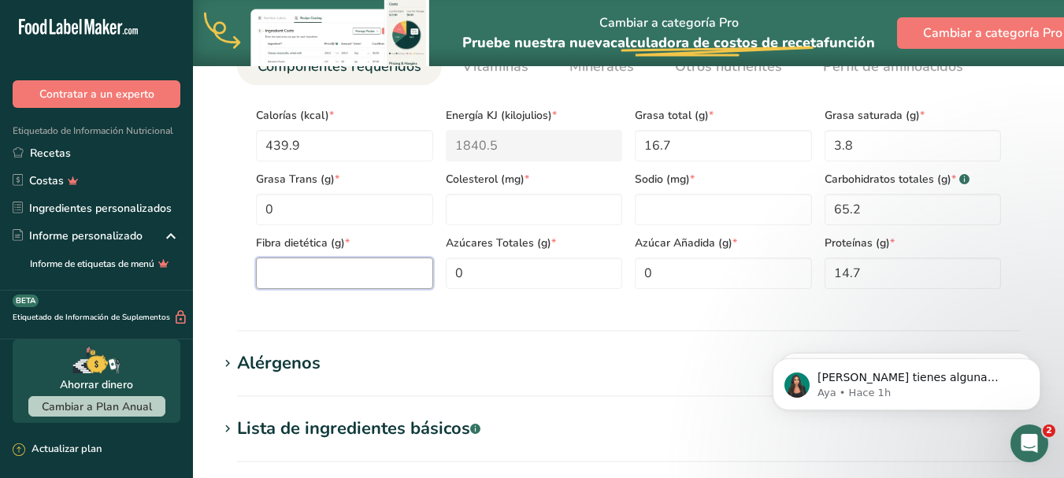
click at [369, 278] on Fiber "number" at bounding box center [344, 272] width 177 height 31
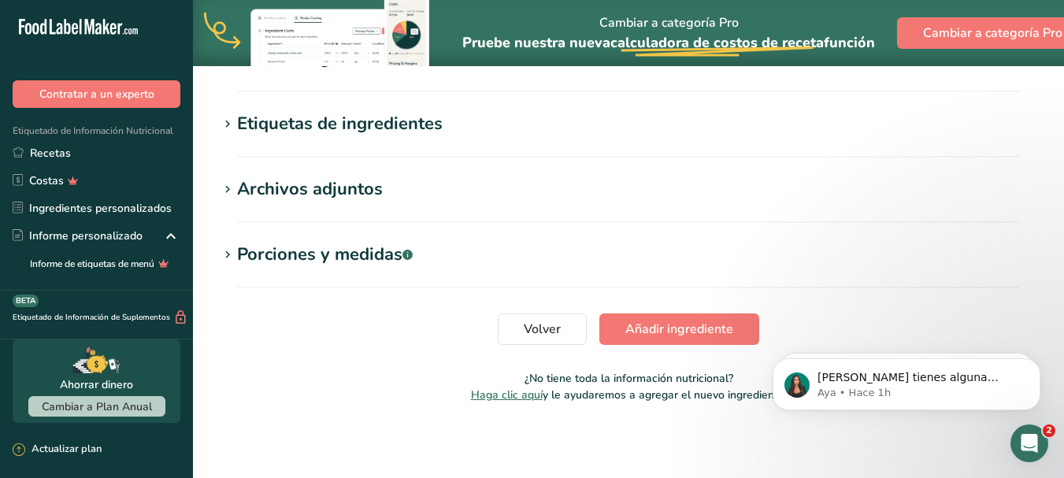
scroll to position [1158, 0]
type Fiber "6.6999"
click at [633, 319] on span "Añadir ingrediente" at bounding box center [679, 328] width 108 height 19
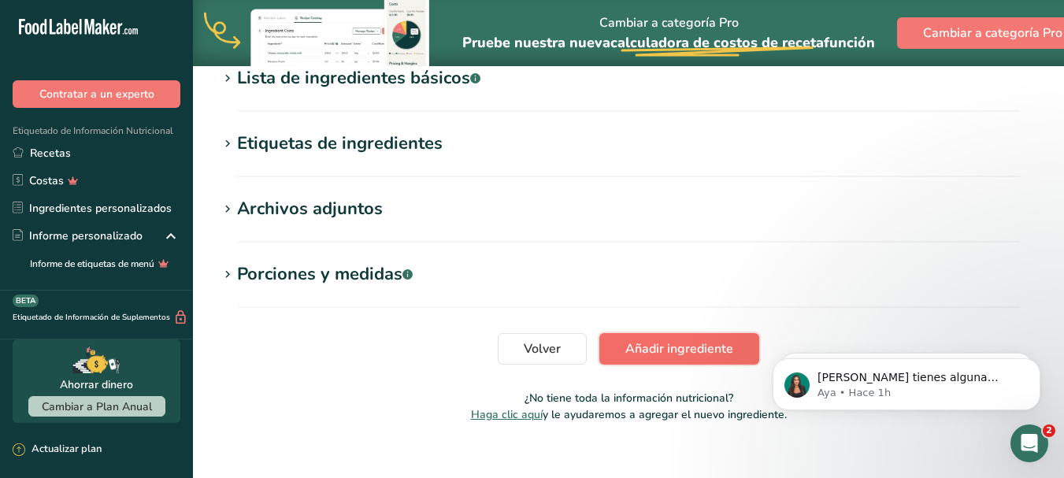
scroll to position [732, 0]
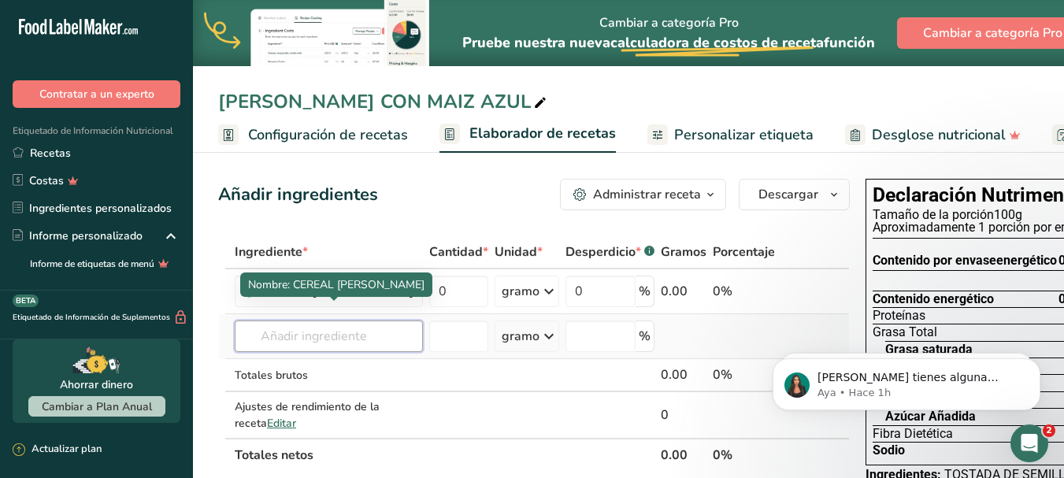
click at [331, 352] on input "text" at bounding box center [329, 335] width 188 height 31
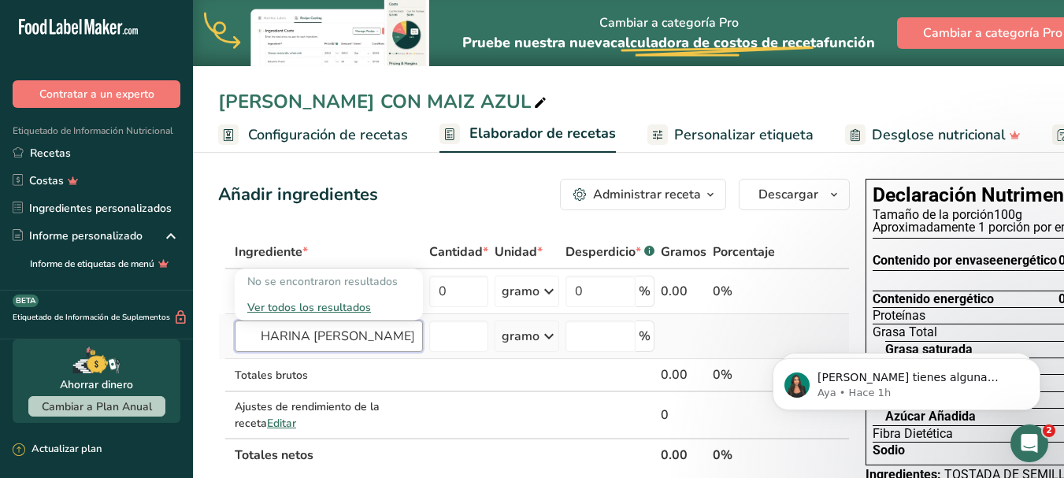
type input "HARINA [PERSON_NAME]"
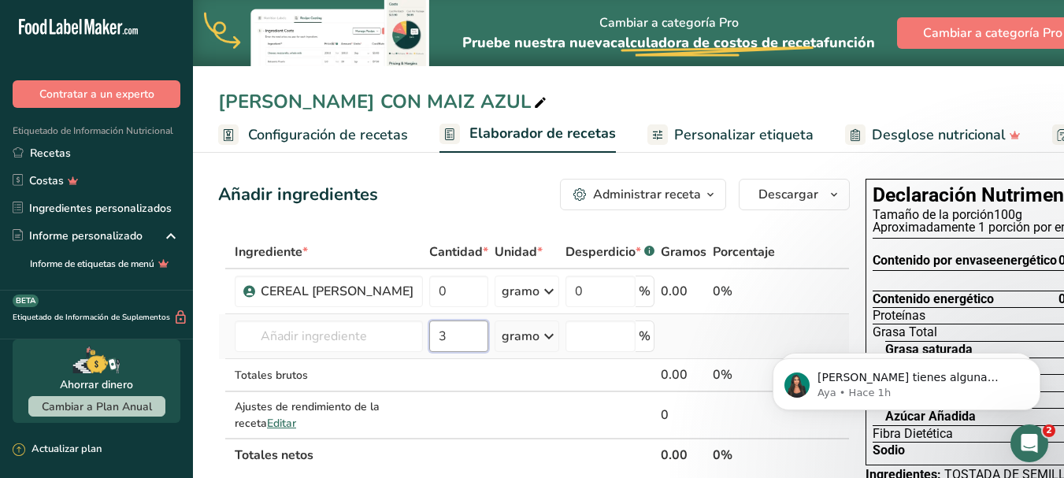
type input "3"
click at [461, 307] on input "0" at bounding box center [458, 291] width 59 height 31
type input "3"
click at [446, 362] on div "Ingrediente * Cantidad * Unidad * Desperdicio * .a-a{fill:#347362;}.b-a{fill:#f…" at bounding box center [533, 353] width 631 height 236
type input "100"
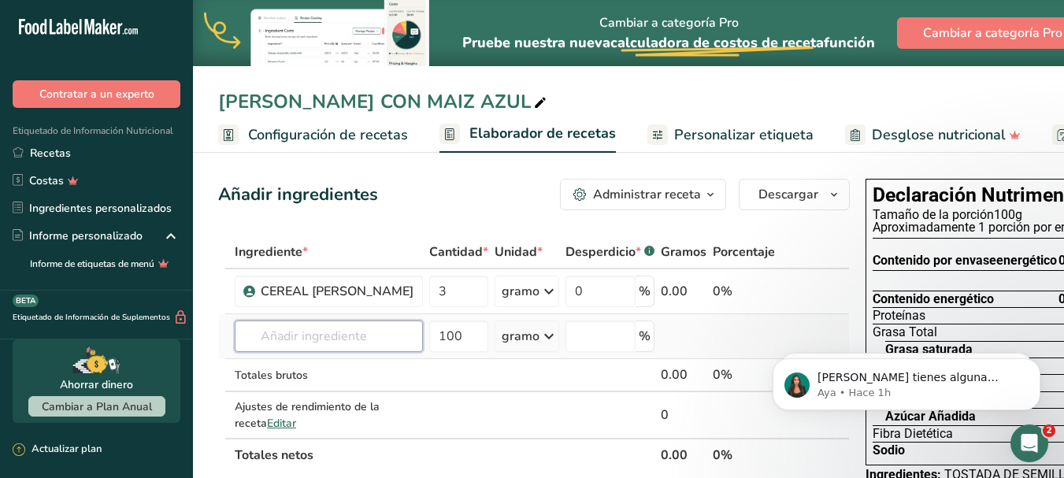
click at [295, 352] on input "text" at bounding box center [329, 335] width 188 height 31
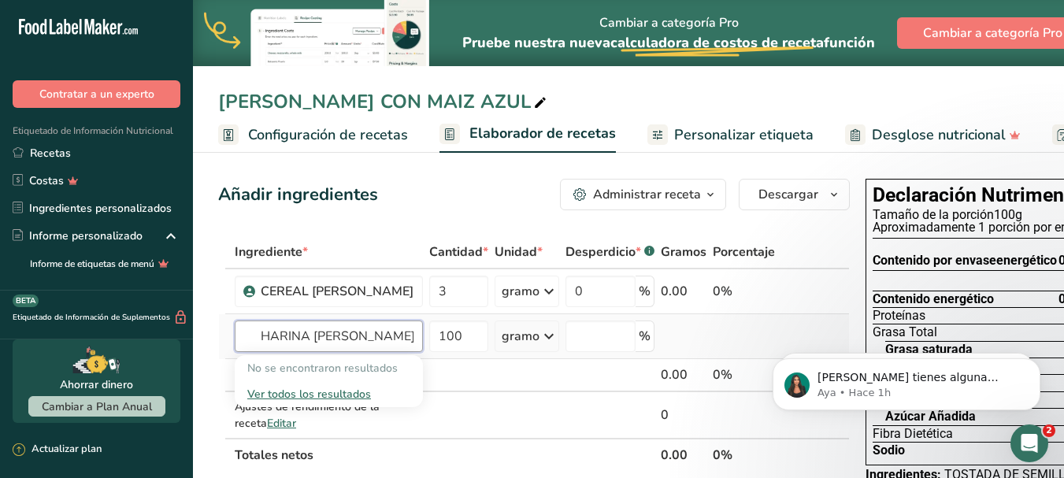
type input "HARINA [PERSON_NAME]"
click at [328, 402] on font "Ver todos los resultados" at bounding box center [309, 394] width 124 height 15
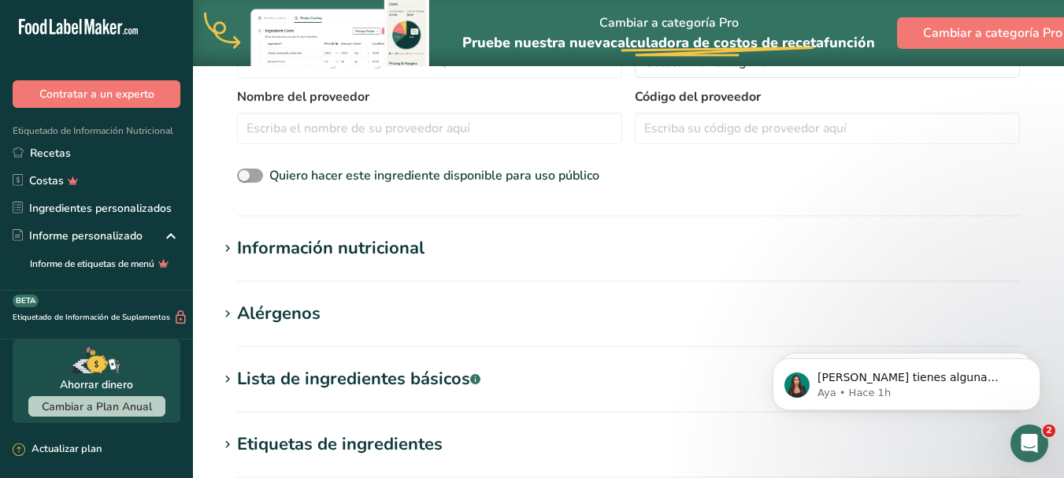
scroll to position [157, 0]
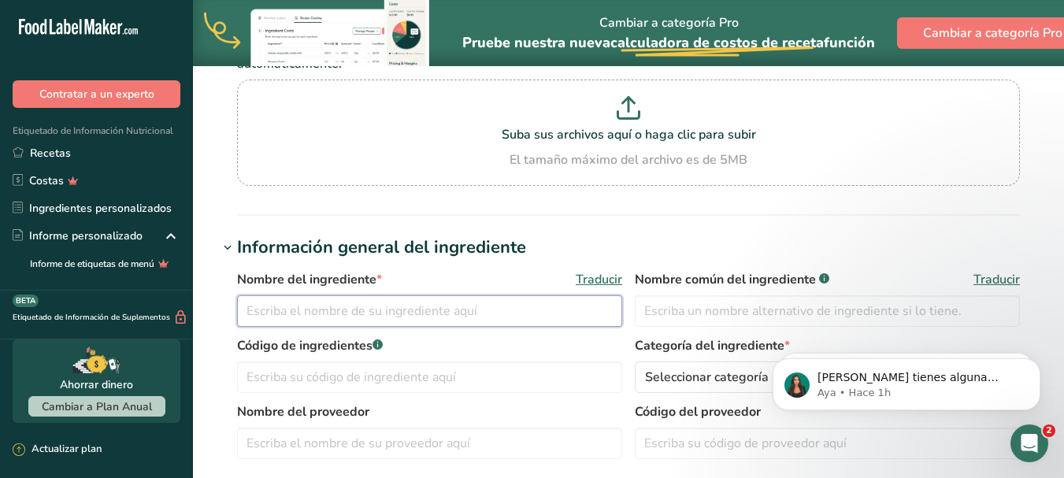
click at [457, 319] on input "text" at bounding box center [429, 310] width 385 height 31
type input "HARINA [PERSON_NAME]"
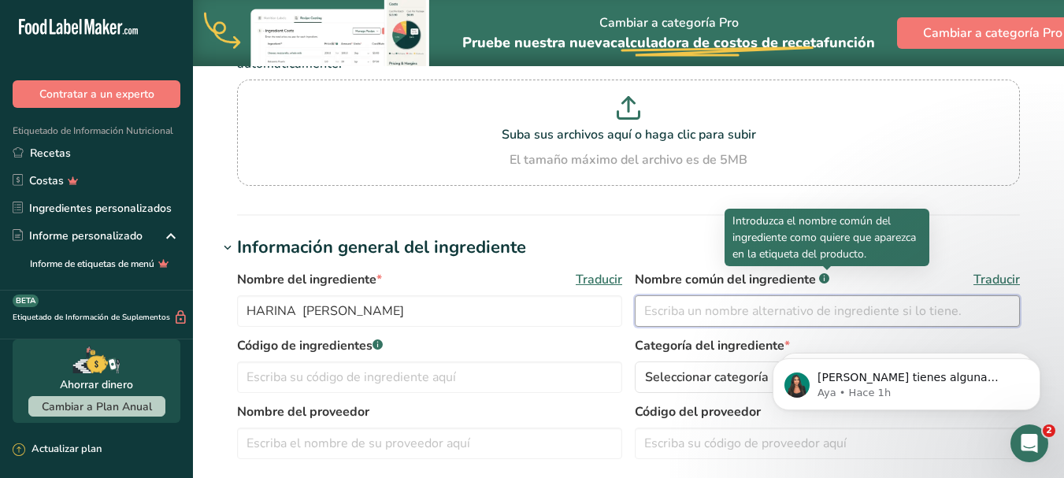
click at [687, 313] on input "text" at bounding box center [827, 310] width 385 height 31
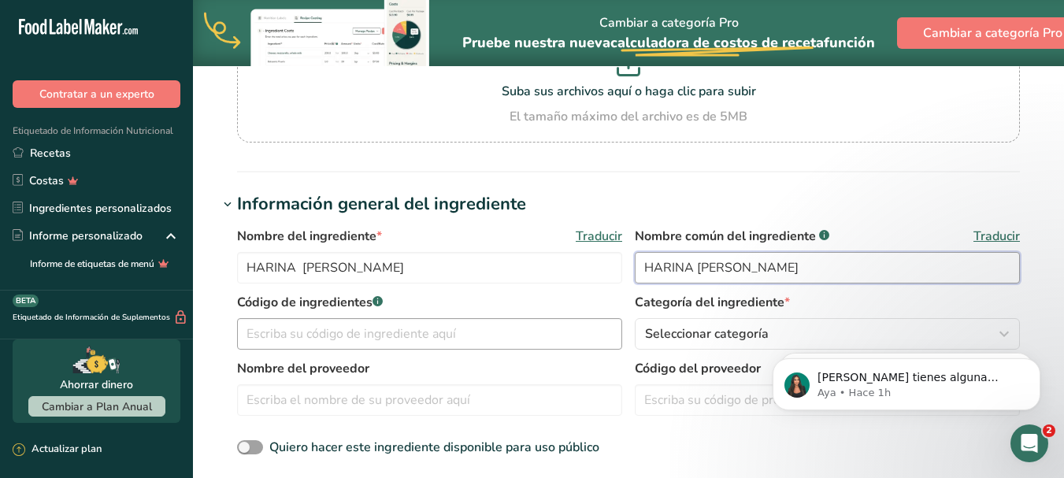
scroll to position [236, 0]
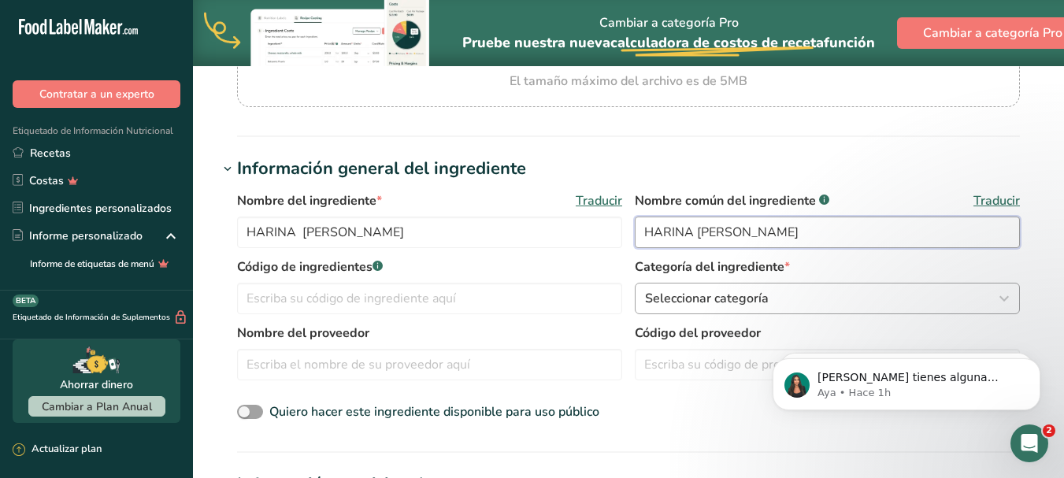
type input "HARINA [PERSON_NAME]"
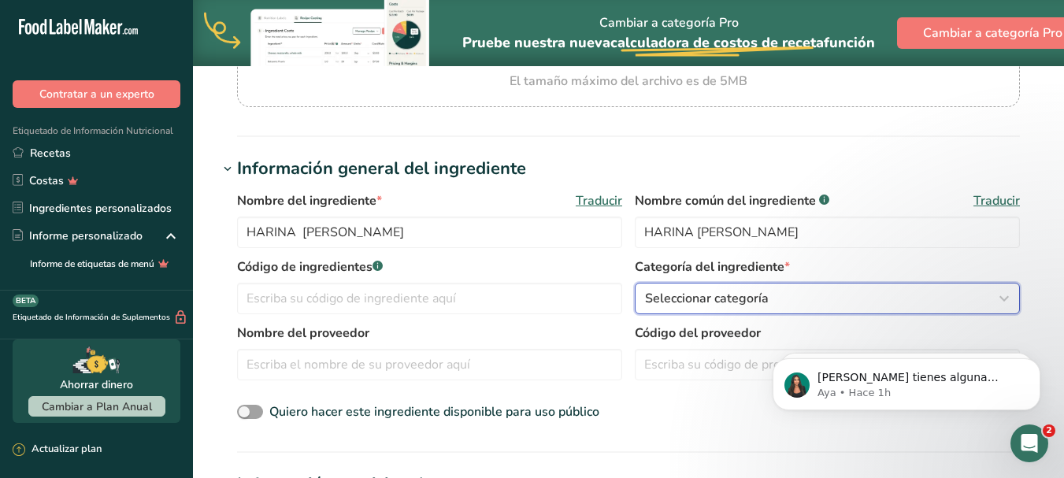
click at [700, 298] on font "Seleccionar categoría" at bounding box center [707, 298] width 124 height 17
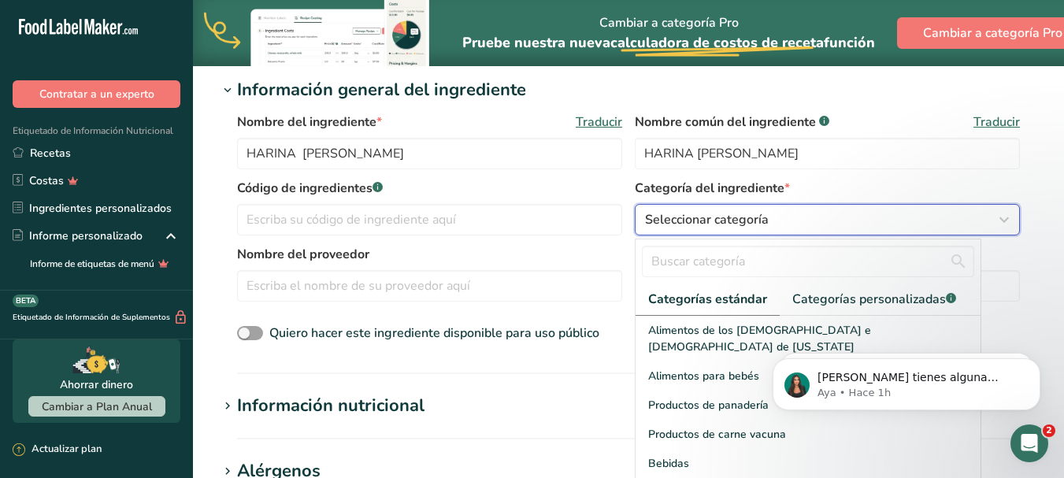
scroll to position [394, 0]
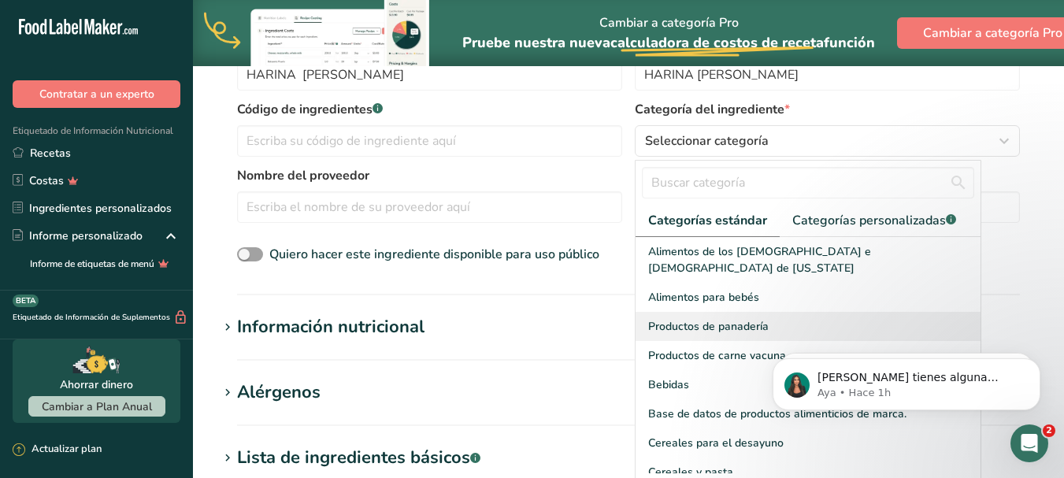
click at [706, 319] on font "Productos de panadería" at bounding box center [708, 326] width 120 height 15
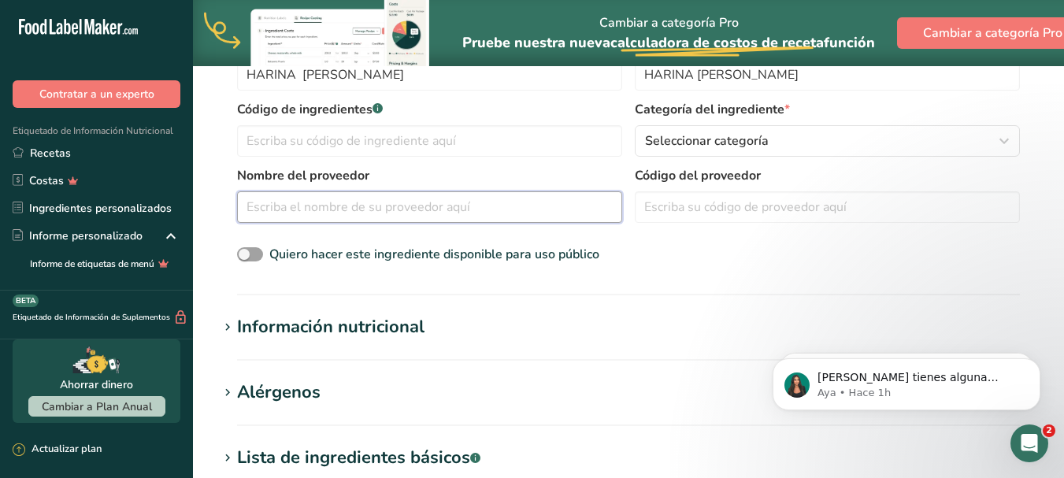
click at [415, 205] on input "text" at bounding box center [429, 206] width 385 height 31
type input "ARTESANAL [GEOGRAPHIC_DATA][PERSON_NAME]"
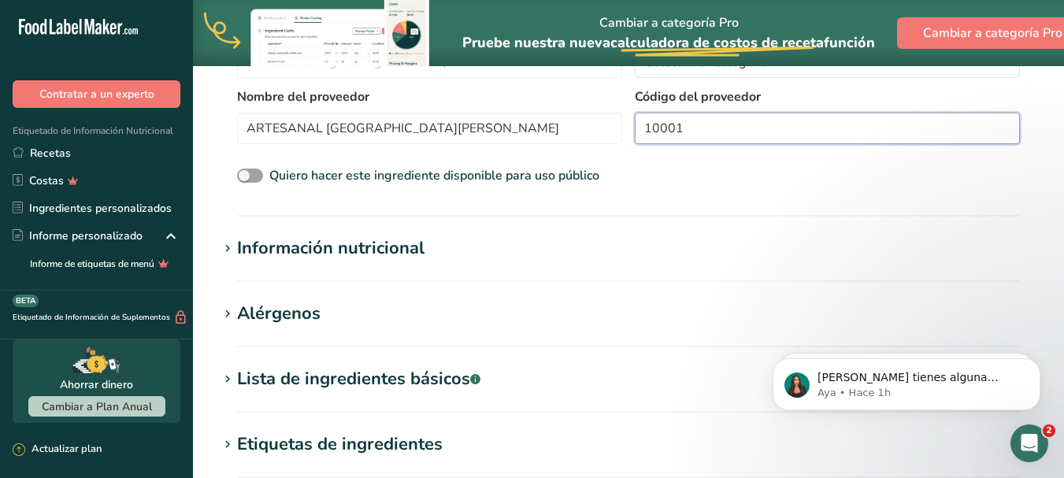
scroll to position [787, 0]
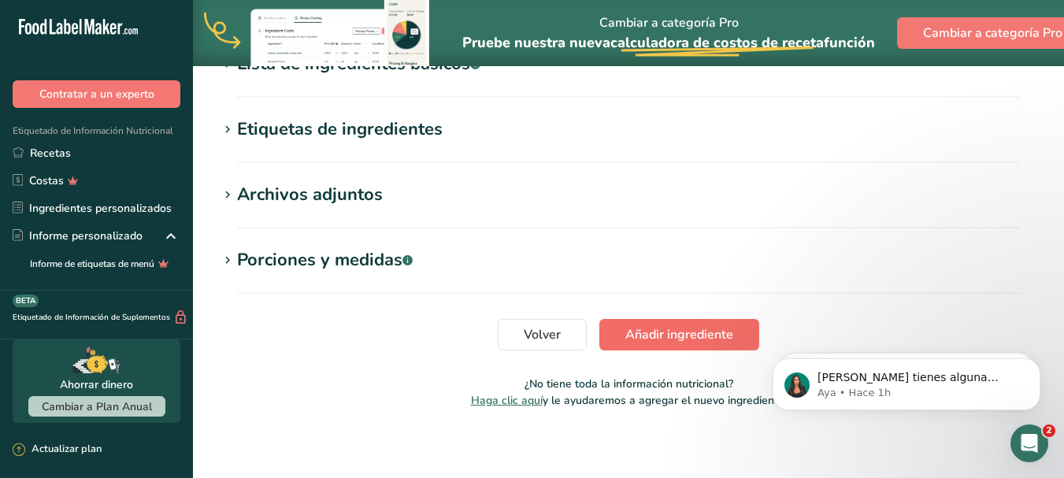
type input "10001"
click at [617, 325] on button "Añadir ingrediente" at bounding box center [679, 334] width 160 height 31
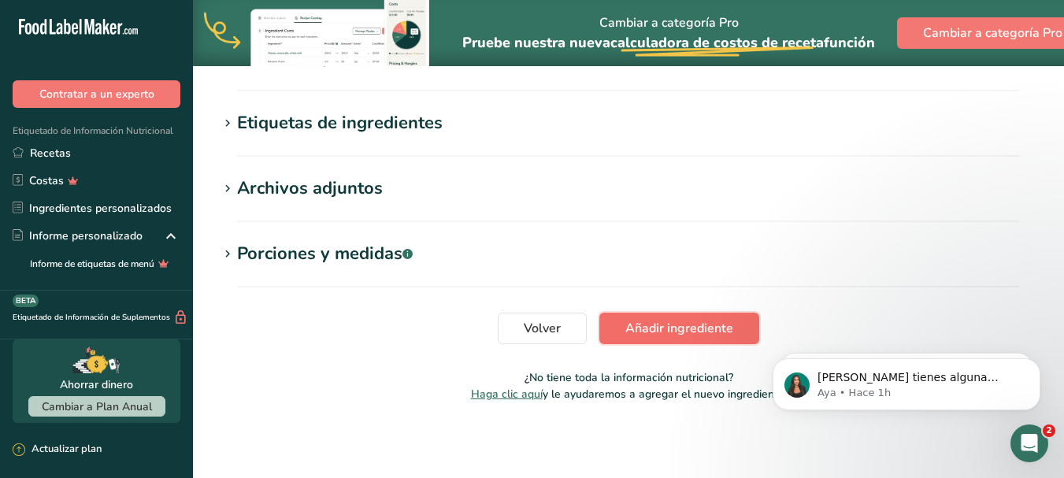
scroll to position [282, 0]
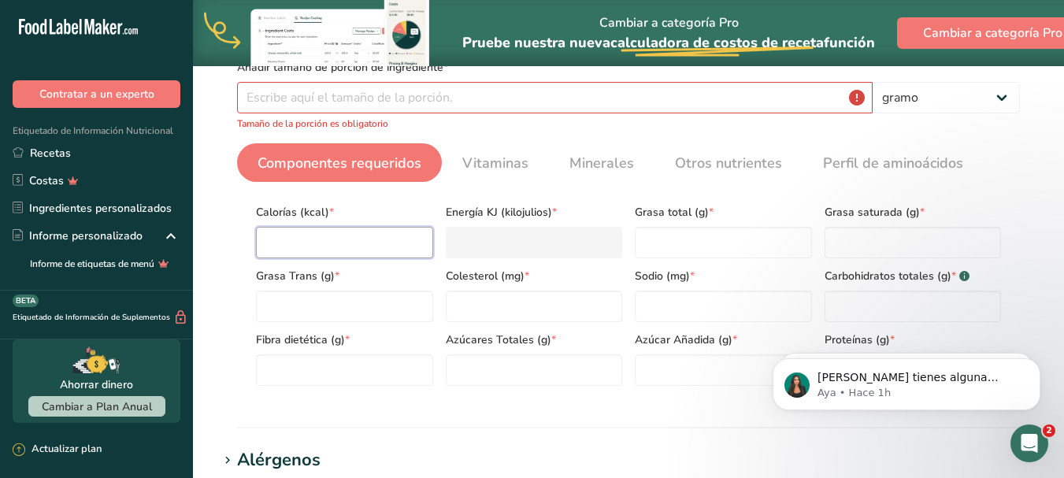
click at [329, 238] on input "number" at bounding box center [344, 242] width 177 height 31
click at [339, 103] on input "number" at bounding box center [554, 97] width 635 height 31
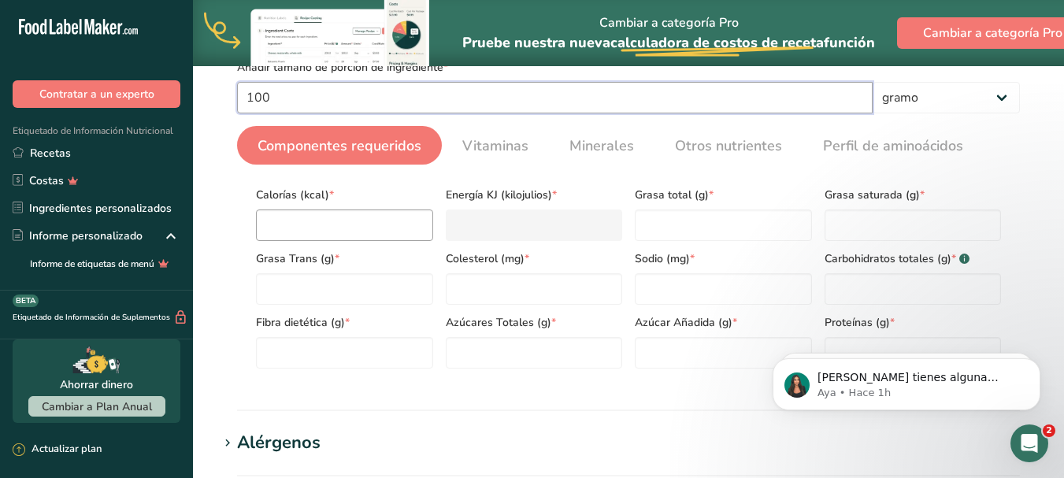
type input "100"
click at [366, 222] on input "number" at bounding box center [344, 224] width 177 height 31
click at [462, 144] on font "Vitaminas" at bounding box center [495, 145] width 66 height 19
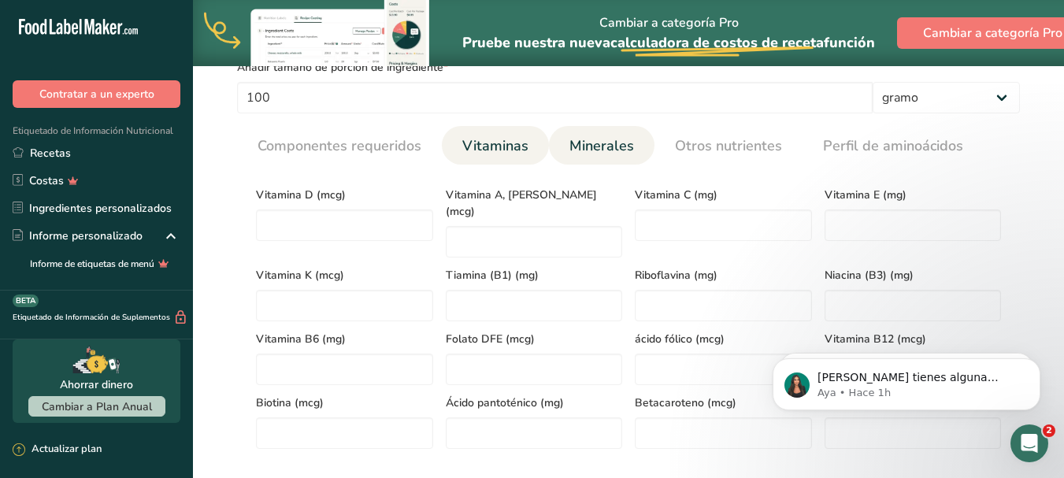
click at [573, 145] on font "Minerales" at bounding box center [601, 145] width 65 height 19
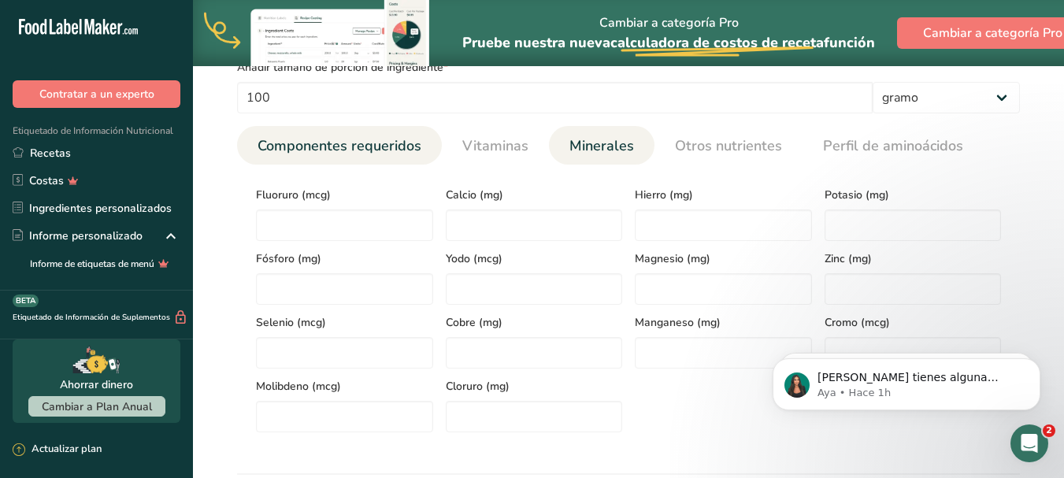
click at [315, 142] on font "Componentes requeridos" at bounding box center [339, 145] width 164 height 19
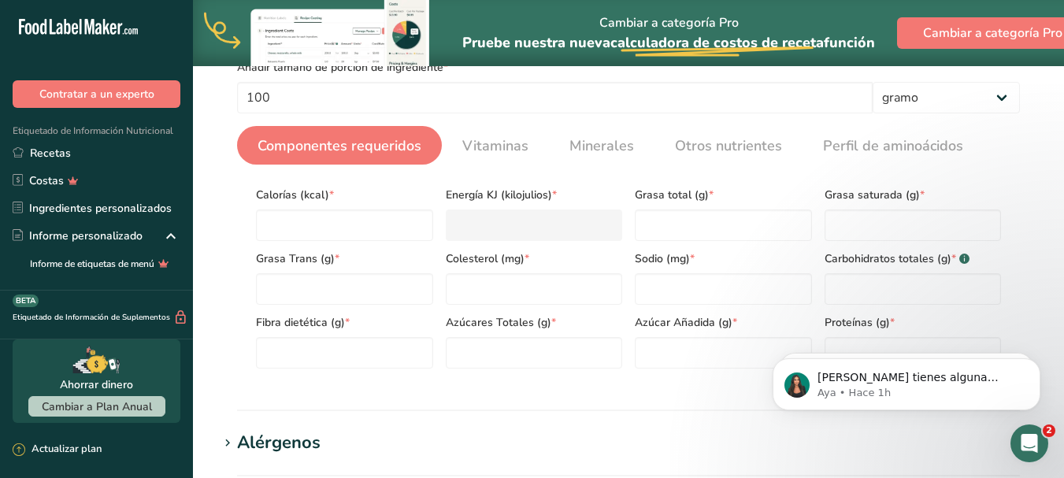
click at [329, 192] on font "*" at bounding box center [331, 194] width 5 height 15
click at [325, 224] on input "number" at bounding box center [344, 224] width 177 height 31
type input "4"
type KJ "16.7"
type input "43"
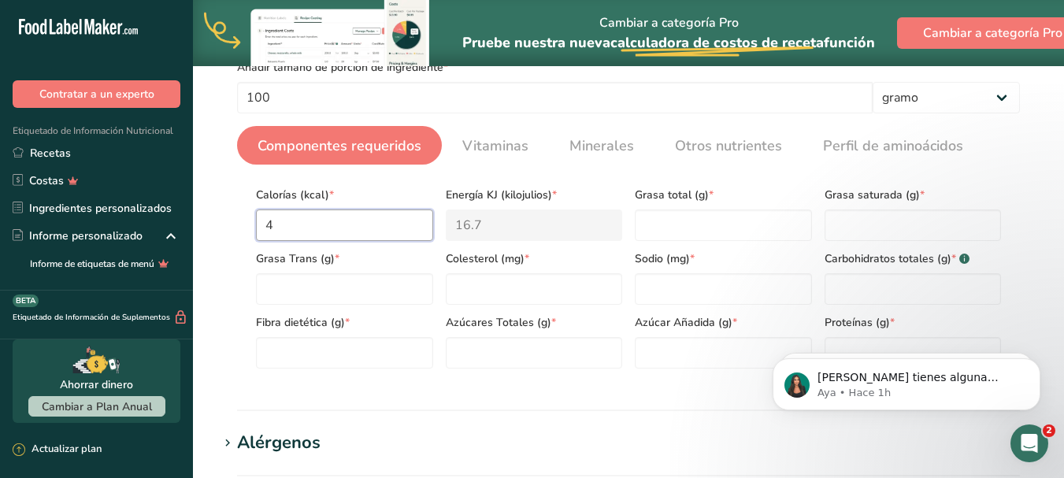
type KJ "179.9"
type input "439"
type KJ "1836.8"
type input "43"
type KJ "179.9"
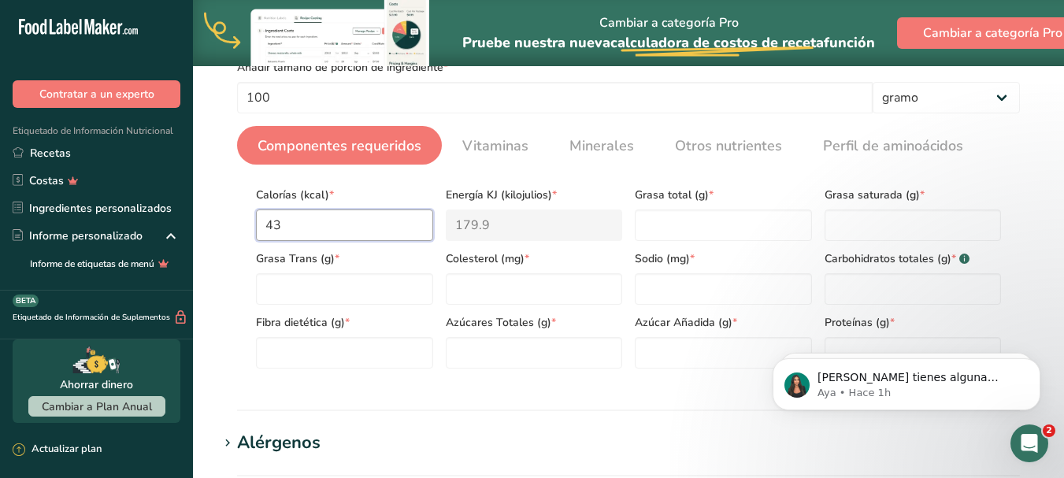
type input "43.9"
type KJ "183.7"
type input "43"
type KJ "179.9"
type input "439"
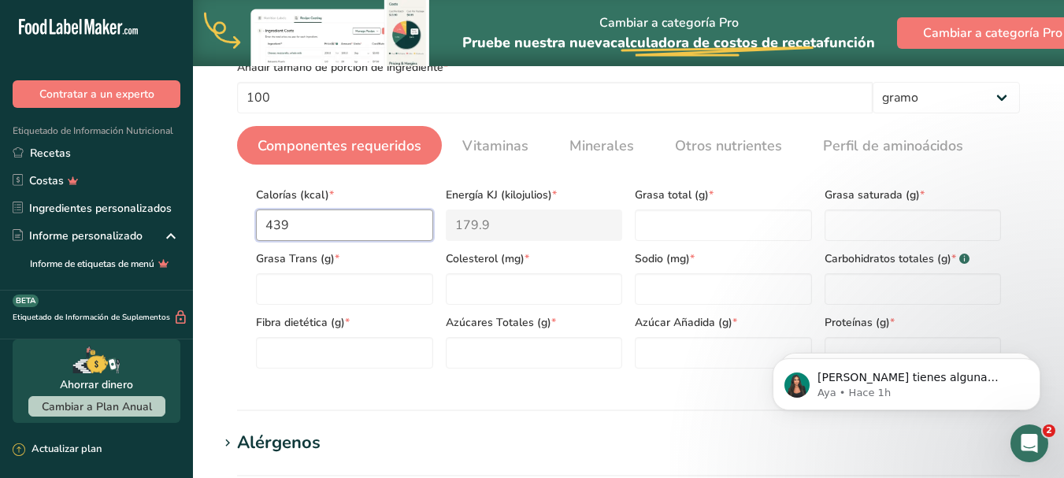
type KJ "1836.8"
type input "439.9"
type KJ "1840.5"
type input "439.9"
type Fat "16.7"
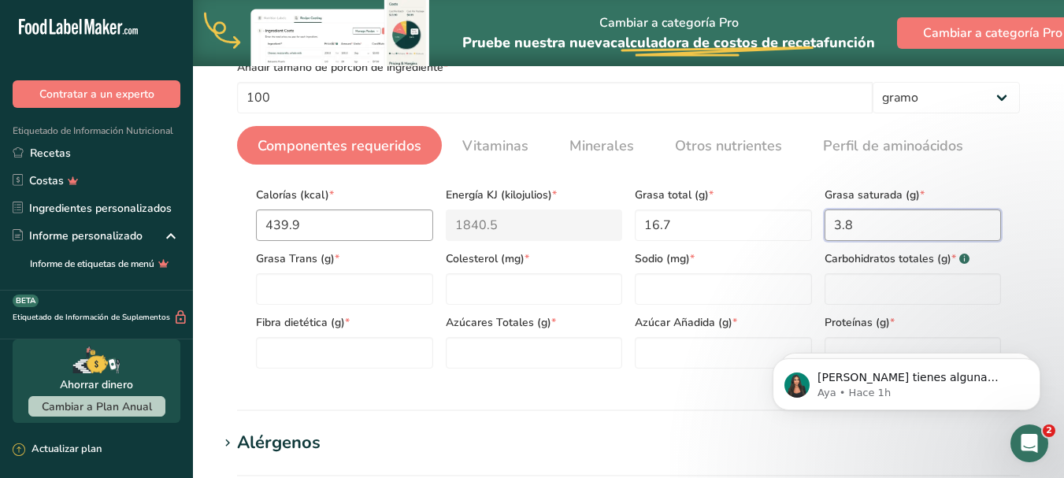
type Fat "3.8"
type Fat "0"
type input "0"
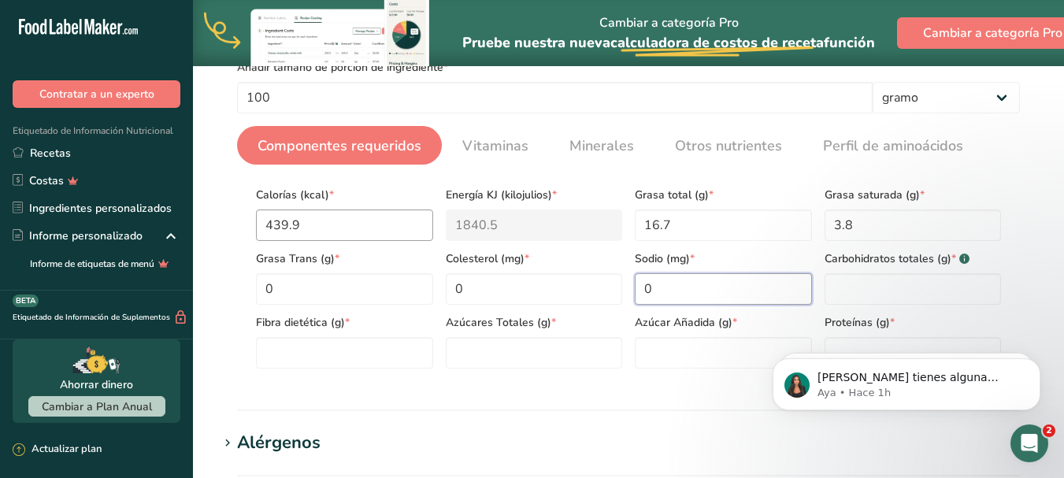
type input "0"
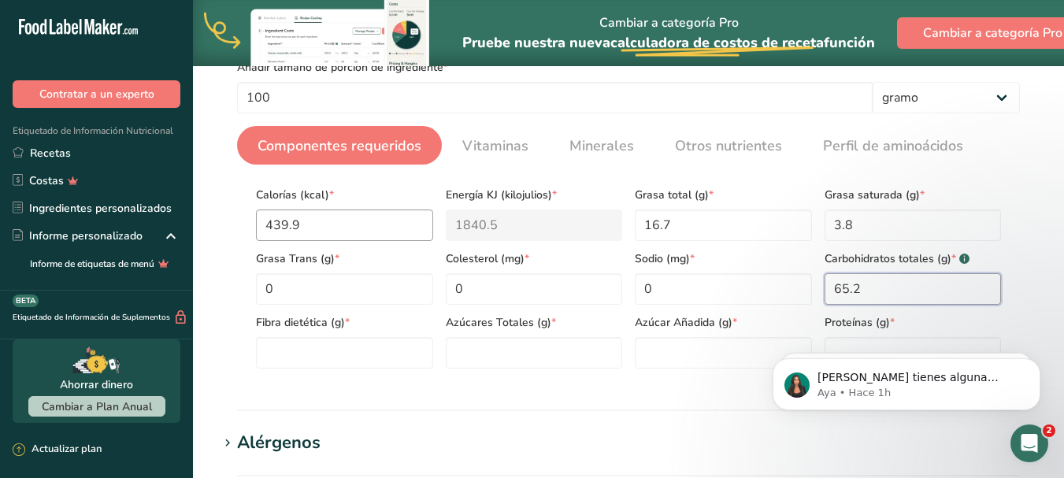
type Carbohydrates "65.2"
type Fiber "6.7"
type Sugars "0"
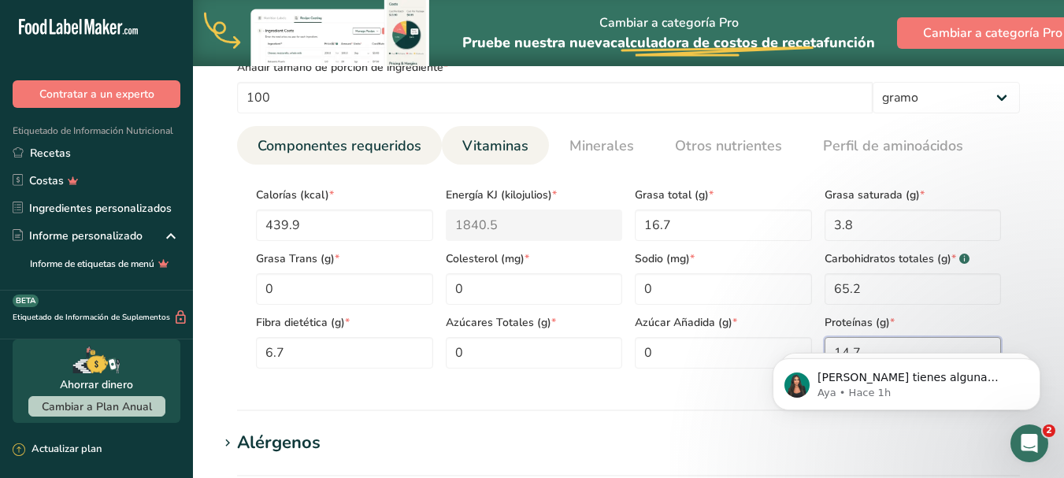
type input "14.7"
click at [467, 146] on font "Vitaminas" at bounding box center [495, 145] width 66 height 19
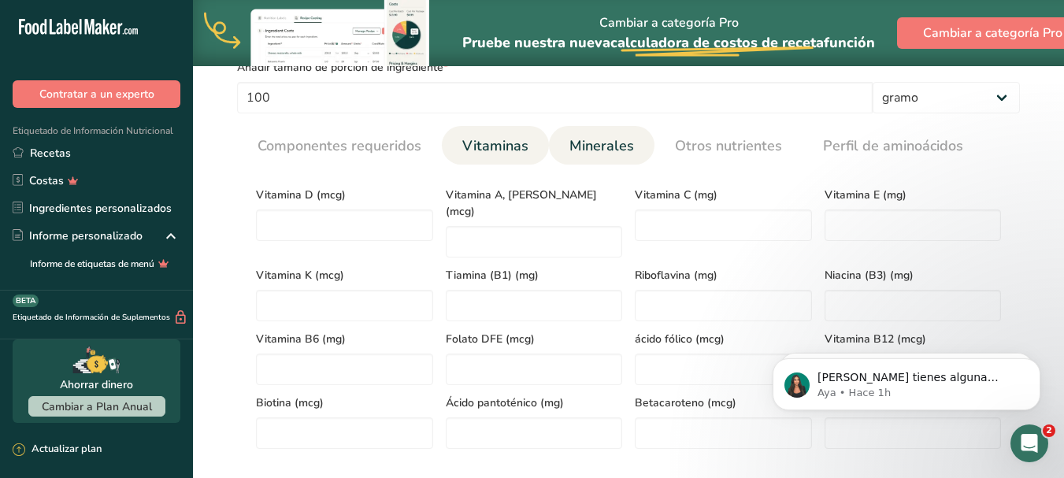
click at [608, 143] on font "Minerales" at bounding box center [601, 145] width 65 height 19
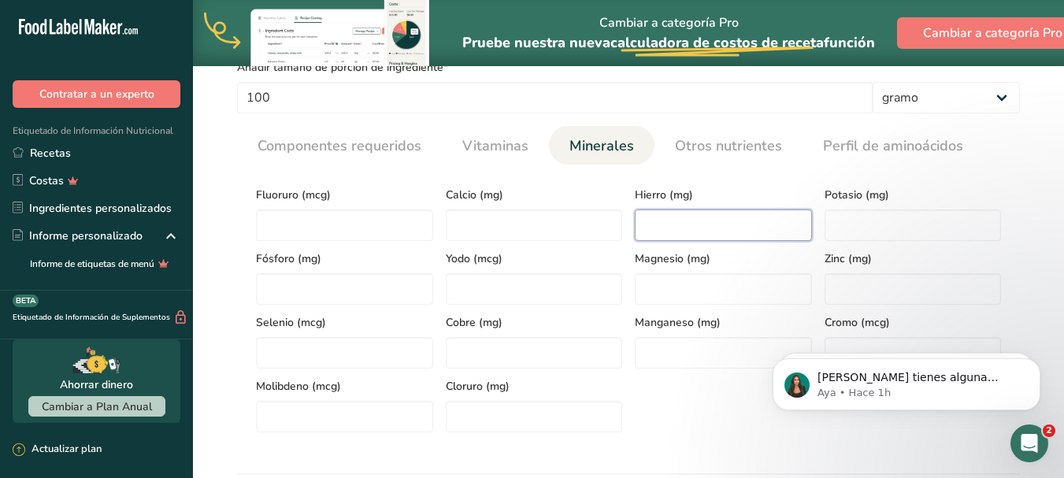
click at [657, 231] on input "number" at bounding box center [723, 224] width 177 height 31
type input "7.6"
click at [541, 219] on input "number" at bounding box center [534, 224] width 177 height 31
type input "158.7"
click at [358, 279] on input "number" at bounding box center [344, 288] width 177 height 31
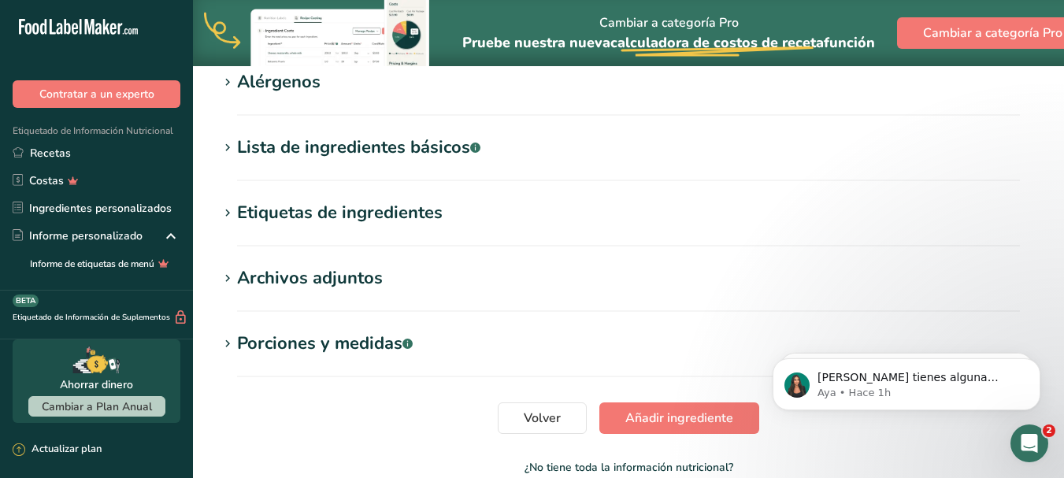
scroll to position [754, 0]
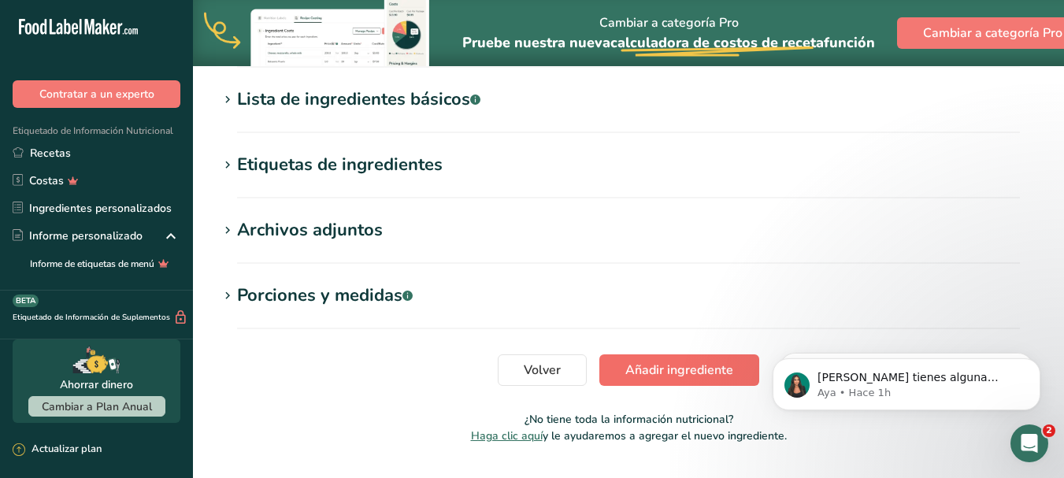
type input "507.4"
click at [650, 363] on font "Añadir ingrediente" at bounding box center [679, 369] width 108 height 17
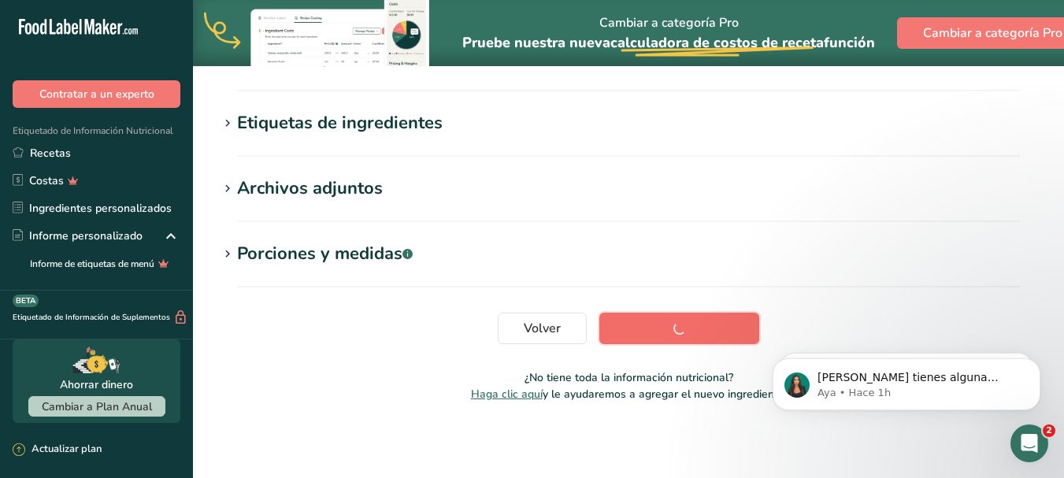
scroll to position [326, 0]
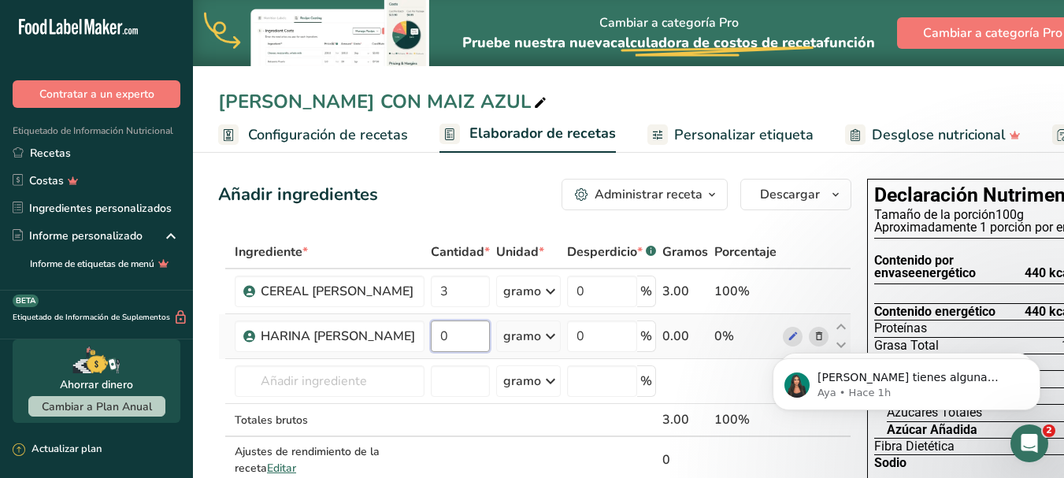
click at [457, 346] on input "0" at bounding box center [460, 335] width 59 height 31
type input "100"
click at [312, 397] on input "text" at bounding box center [330, 380] width 190 height 31
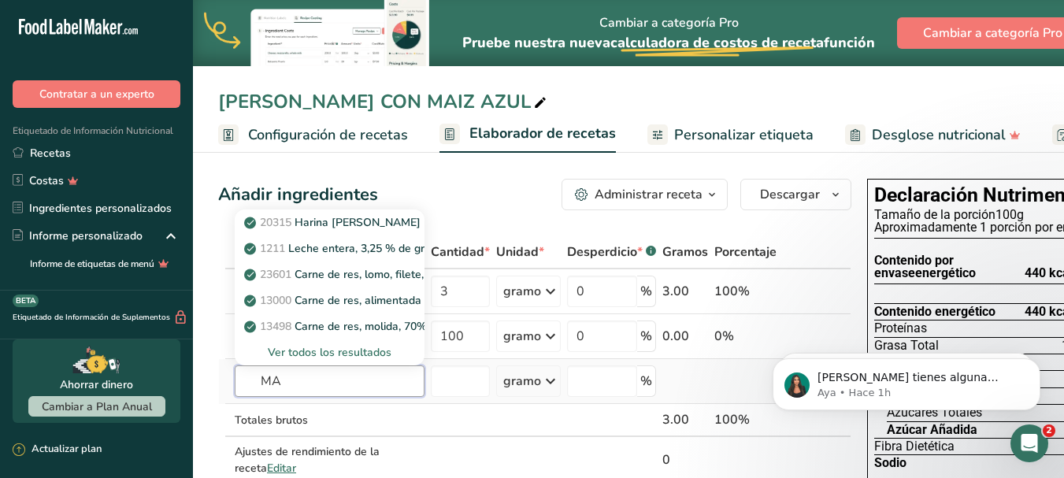
type input "M"
type input "HARINA DE MAIZ"
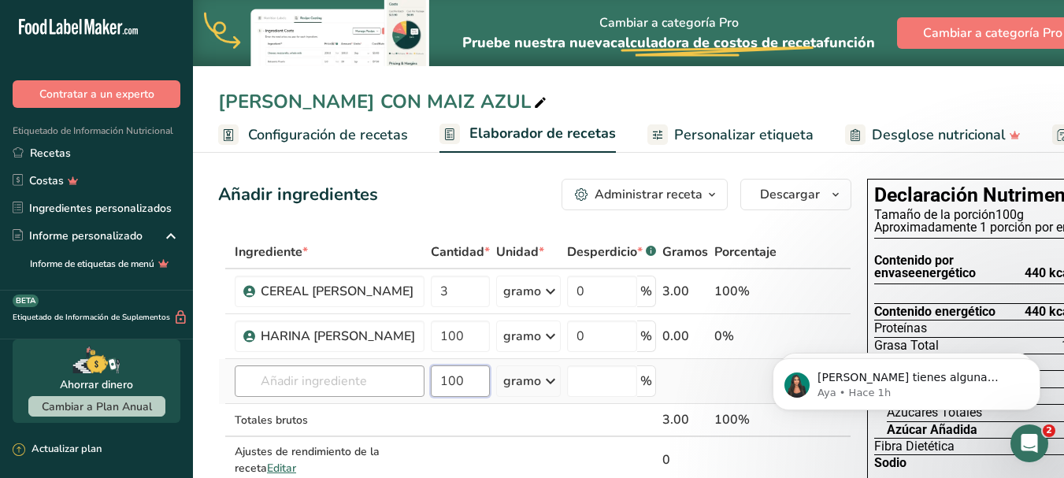
type input "100"
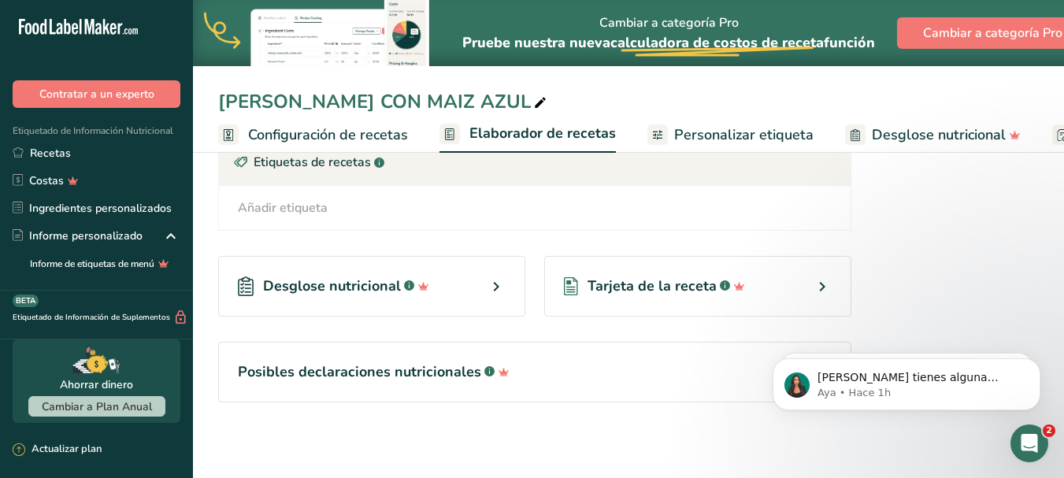
scroll to position [239, 0]
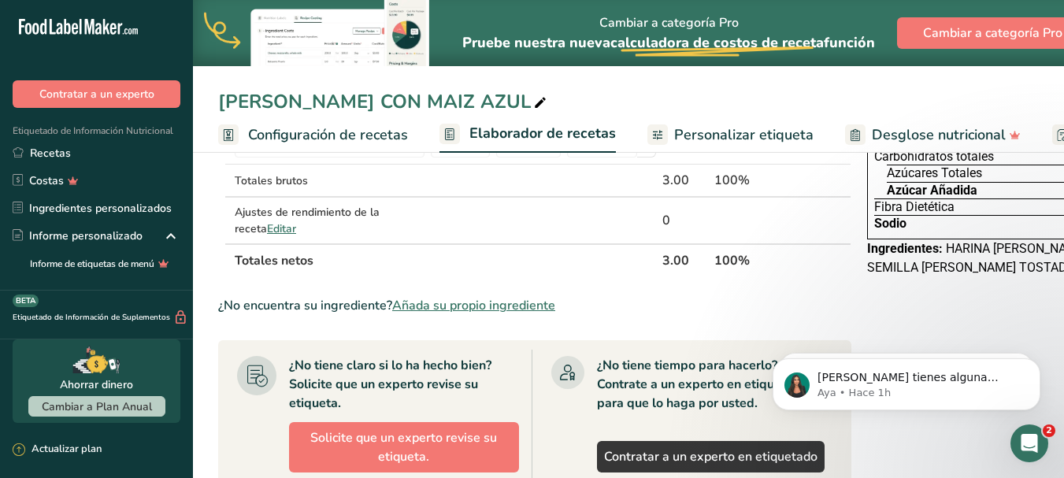
click at [466, 314] on font "Añada su propio ingrediente" at bounding box center [473, 305] width 163 height 17
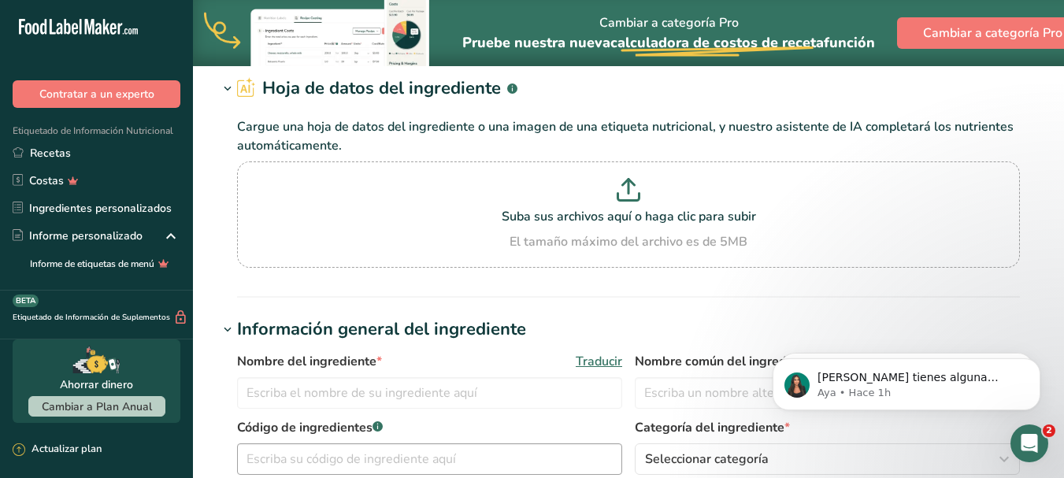
scroll to position [236, 0]
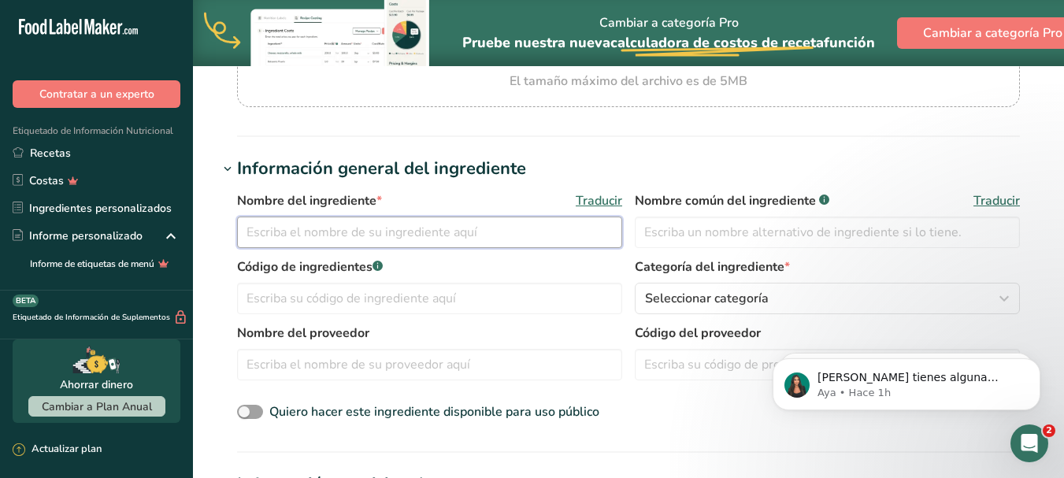
click at [413, 239] on input "text" at bounding box center [429, 232] width 385 height 31
type input "HARINA DE MAIZ"
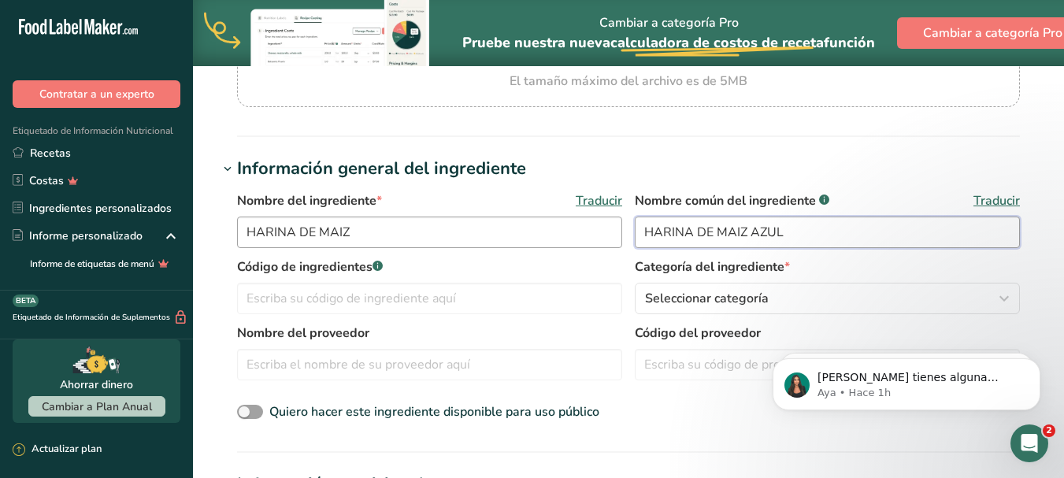
type input "HARINA DE MAIZ AZUL"
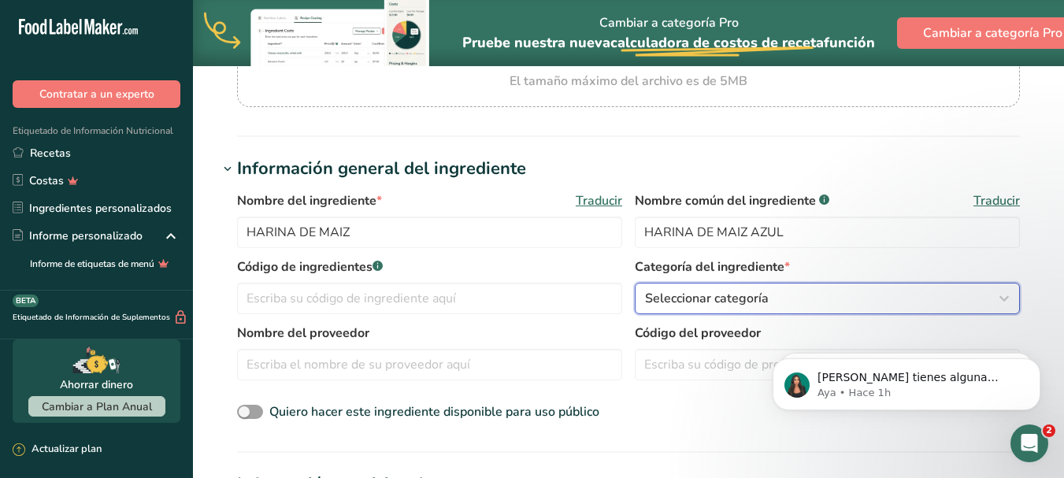
click at [1010, 294] on icon "button" at bounding box center [1003, 298] width 19 height 28
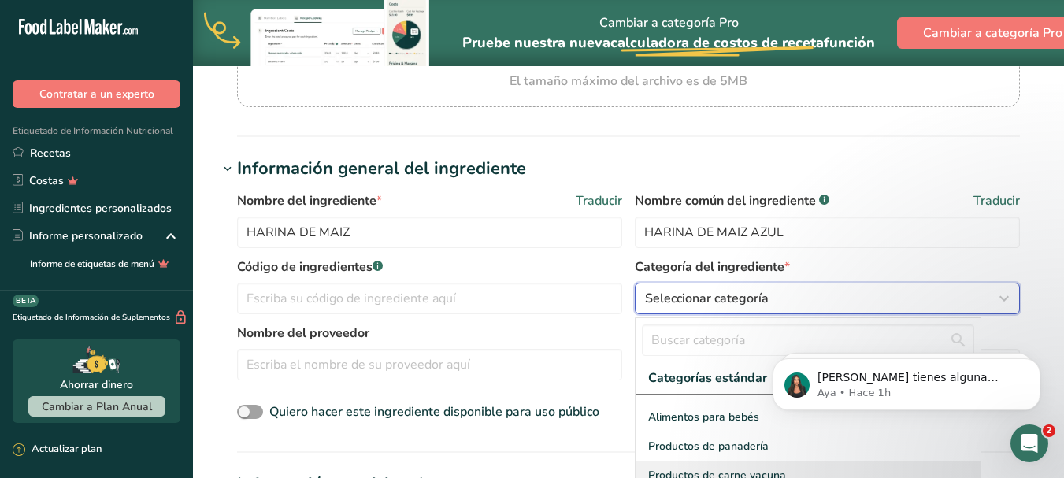
scroll to position [0, 0]
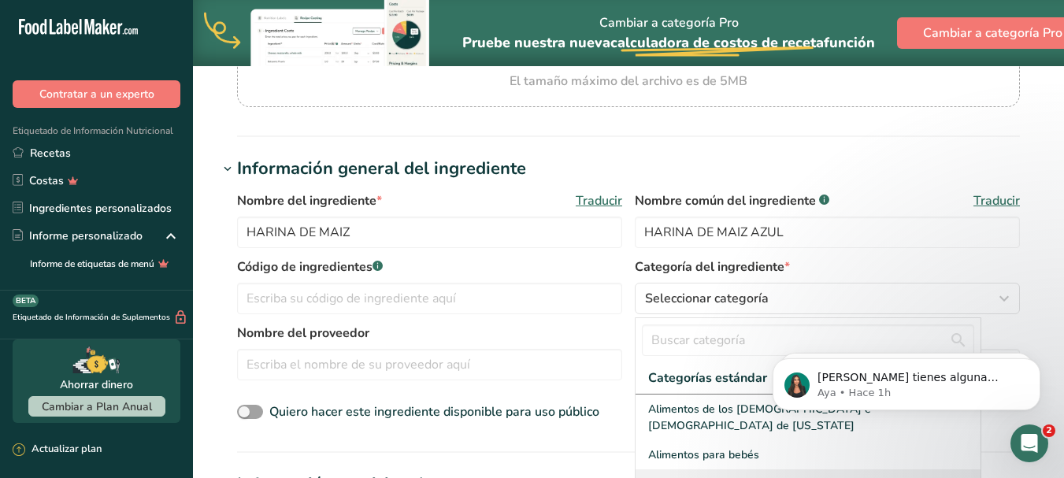
click at [727, 476] on font "Productos de panadería" at bounding box center [708, 483] width 120 height 15
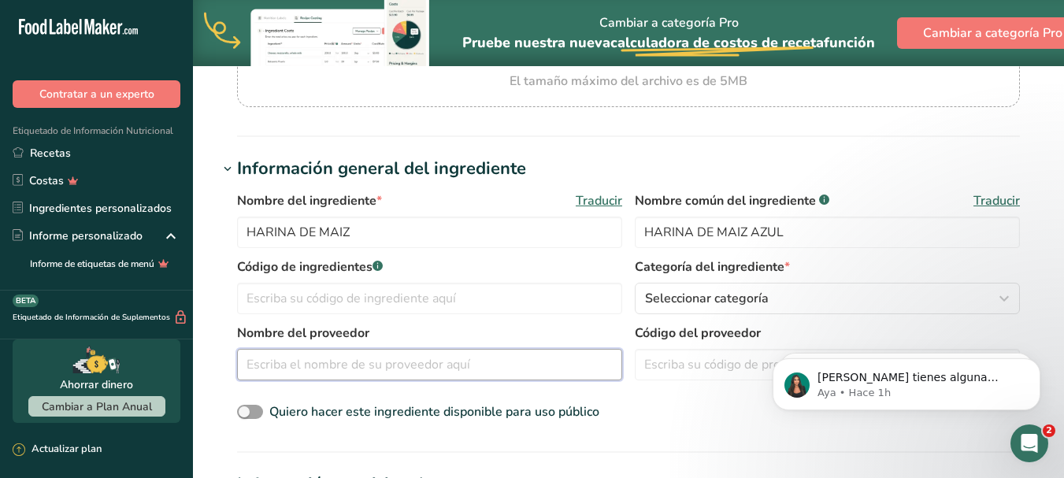
click at [365, 357] on input "text" at bounding box center [429, 364] width 385 height 31
type input "ARTESANAL [GEOGRAPHIC_DATA][PERSON_NAME]"
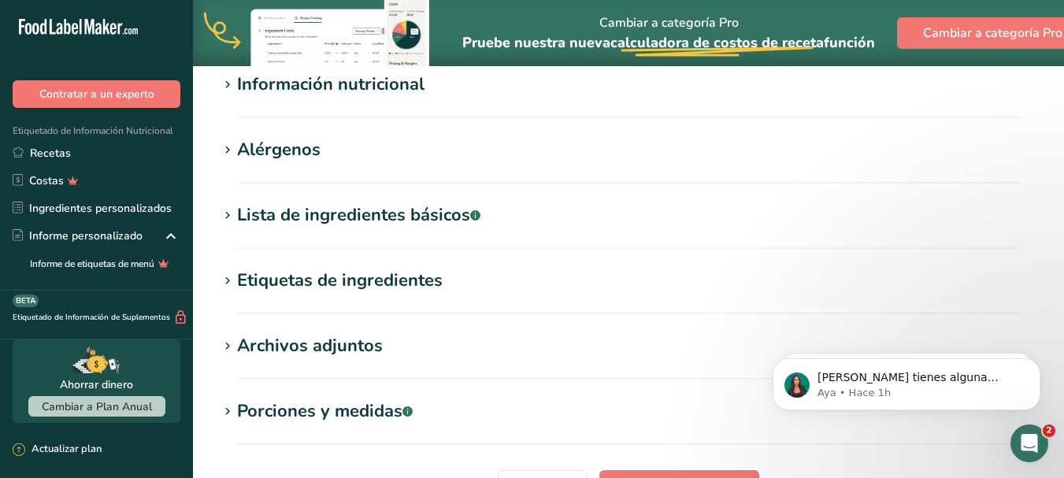
scroll to position [479, 0]
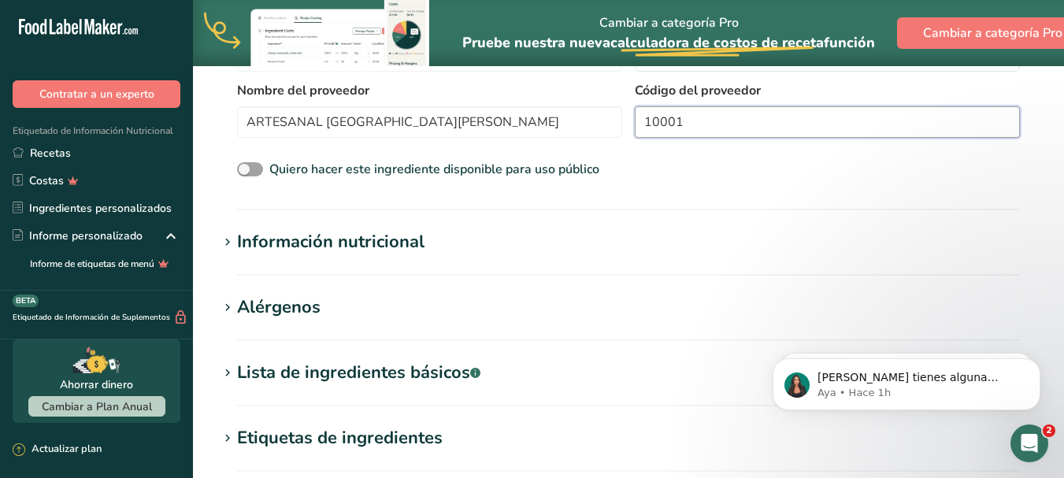
type input "10001"
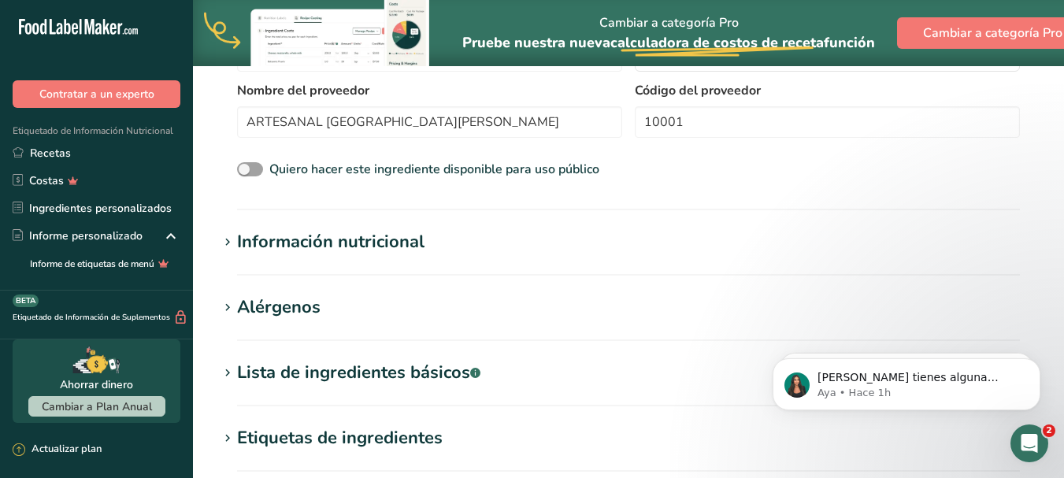
click at [395, 244] on font "Información nutricional" at bounding box center [330, 242] width 187 height 24
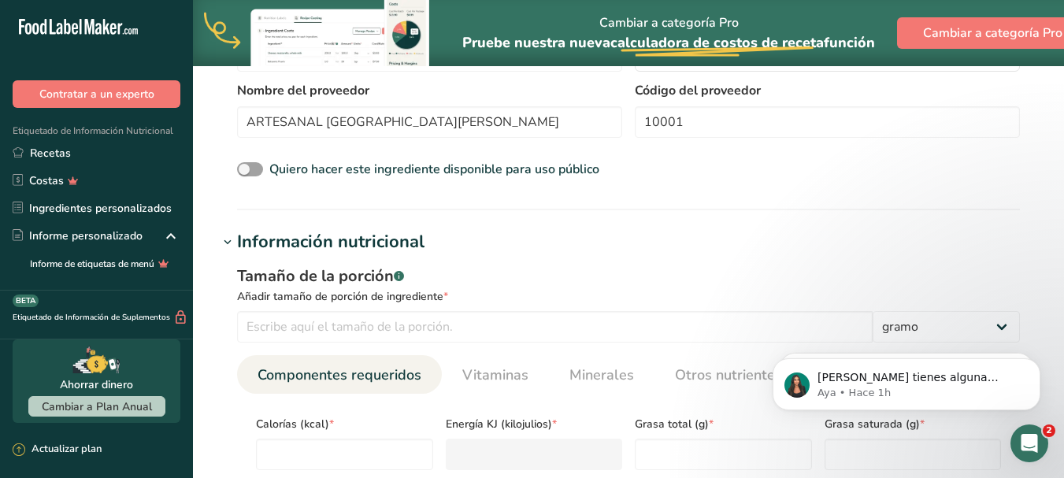
scroll to position [557, 0]
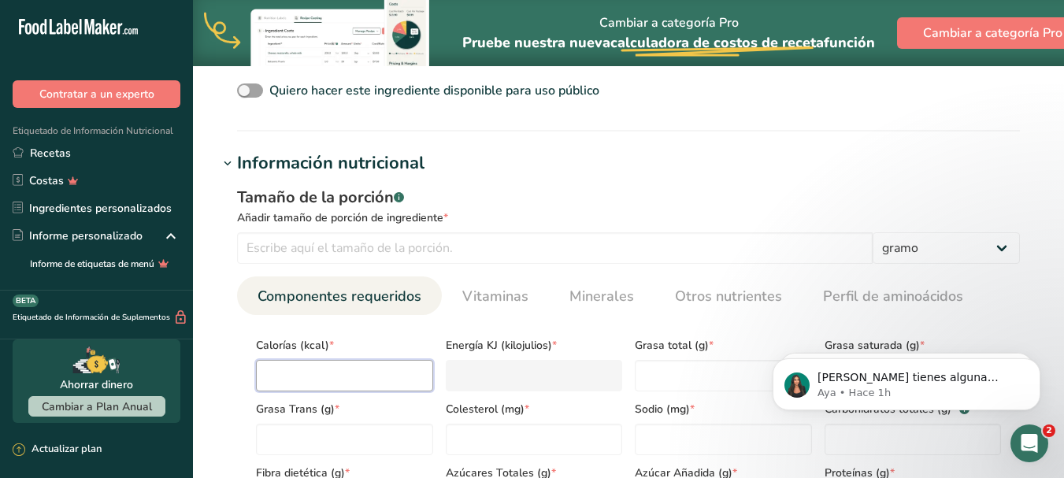
click at [403, 373] on input "number" at bounding box center [344, 375] width 177 height 31
type input "9"
type KJ "37.7"
type input "90"
type KJ "376.6"
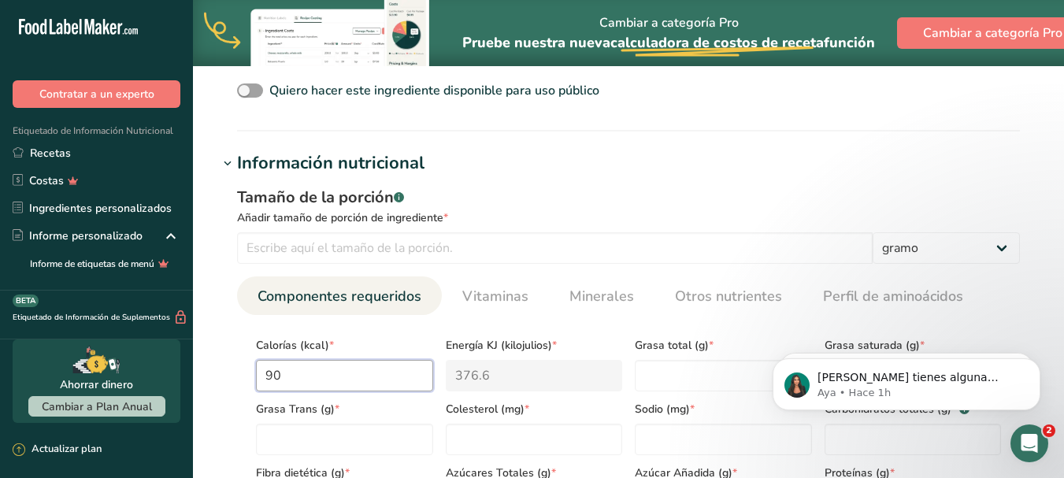
type input "90"
type Fat "1.2"
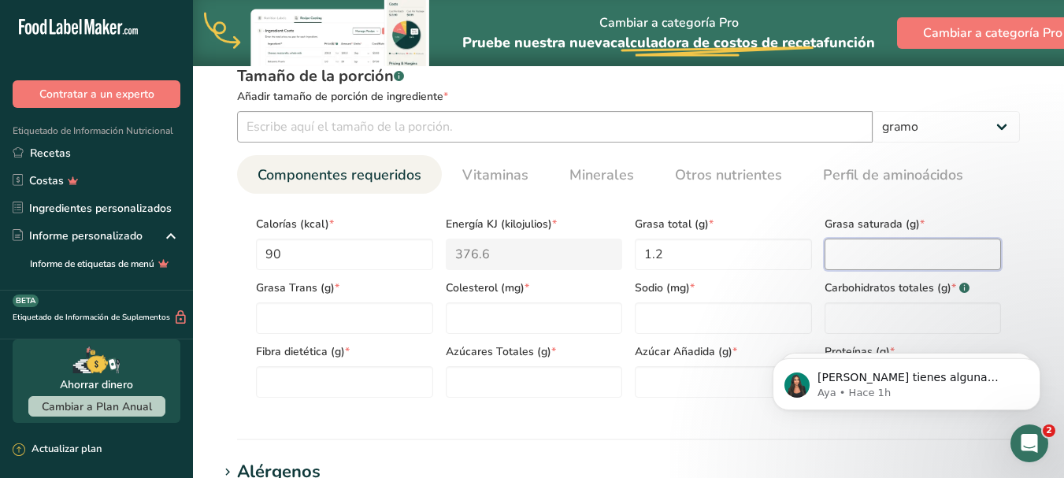
scroll to position [715, 0]
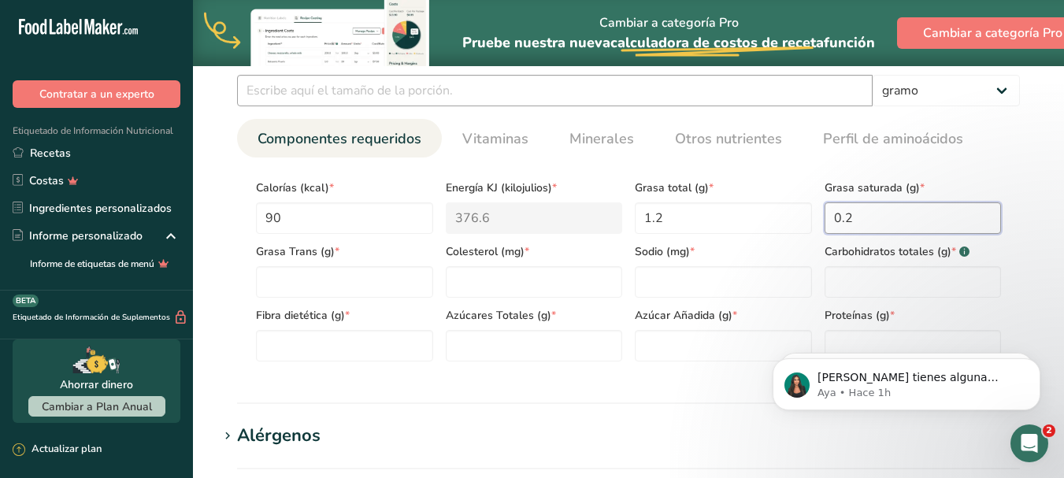
type Fat "0.2"
type Fat "0"
type input "0"
type Carbohydrates "19"
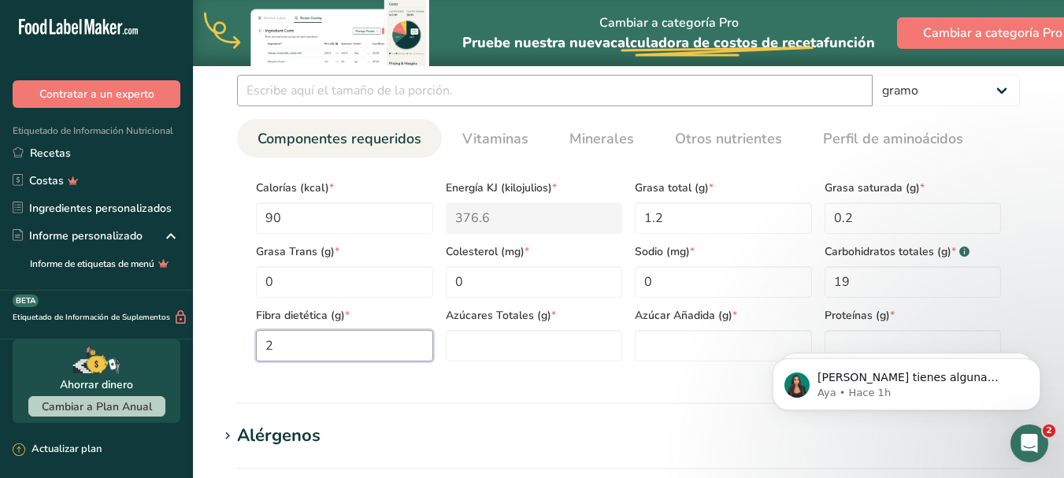
type Fiber "2"
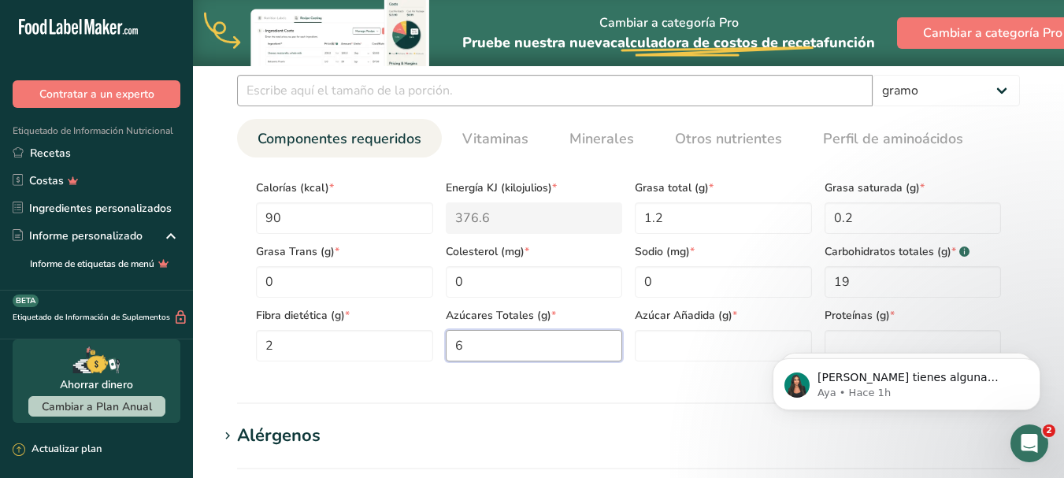
type Sugars "6"
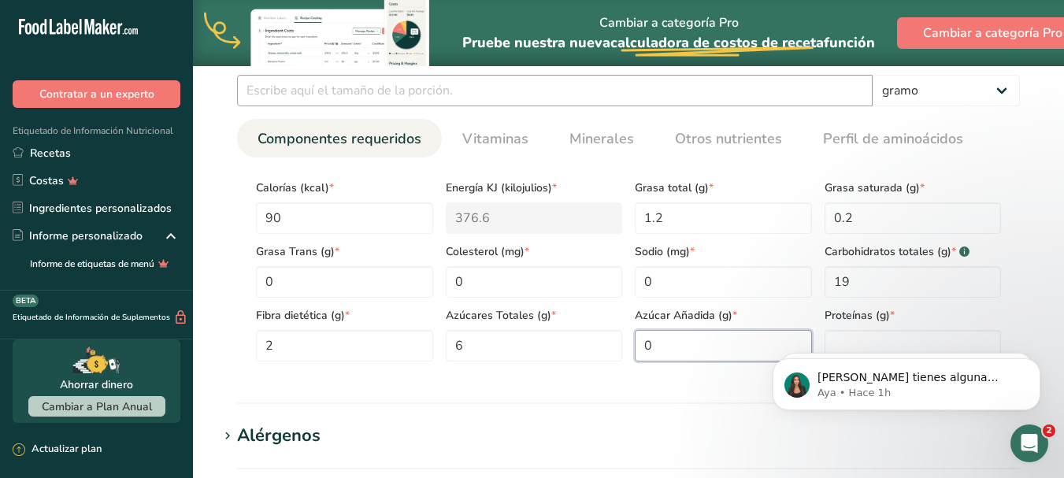
type Sugars "0"
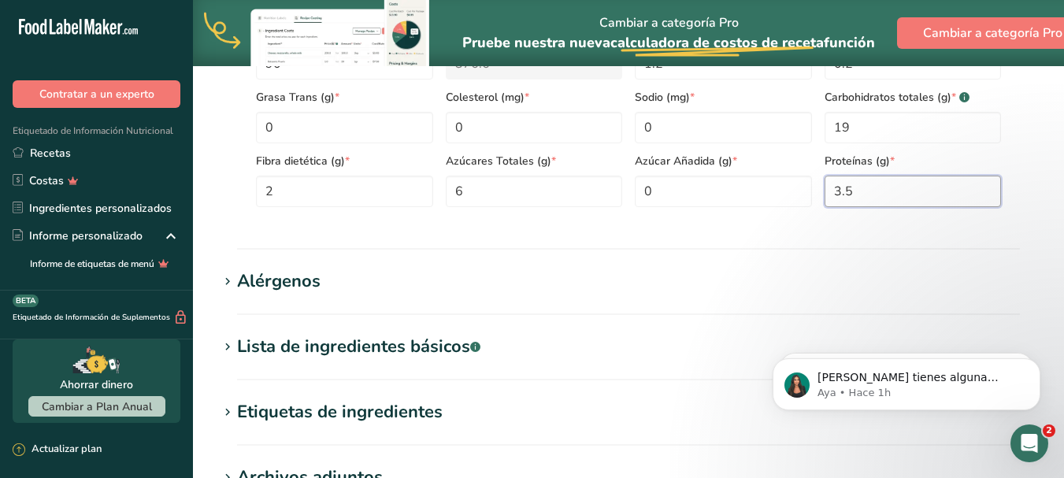
scroll to position [872, 0]
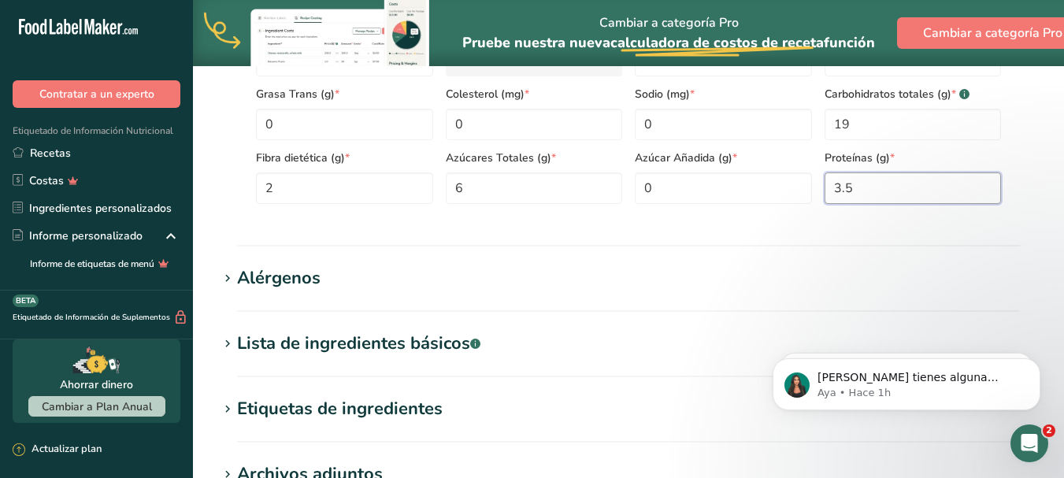
type input "3.5"
click at [280, 280] on font "Alérgenos" at bounding box center [278, 278] width 83 height 24
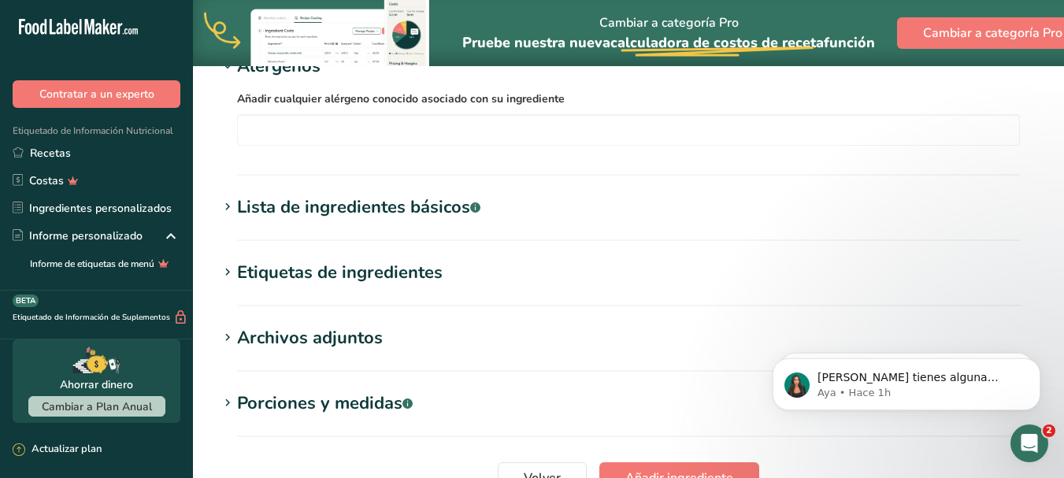
scroll to position [1109, 0]
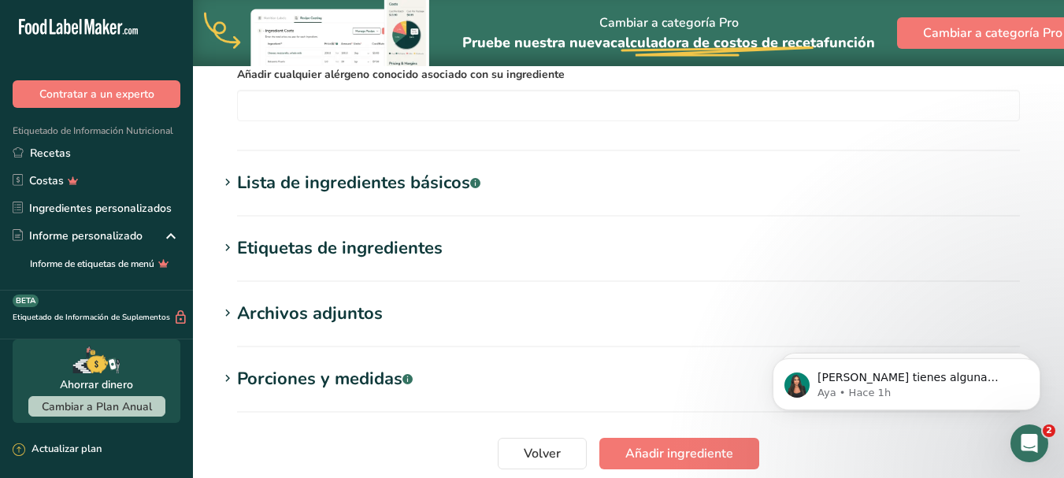
click at [344, 188] on font "Lista de ingredientes básicos" at bounding box center [353, 183] width 233 height 24
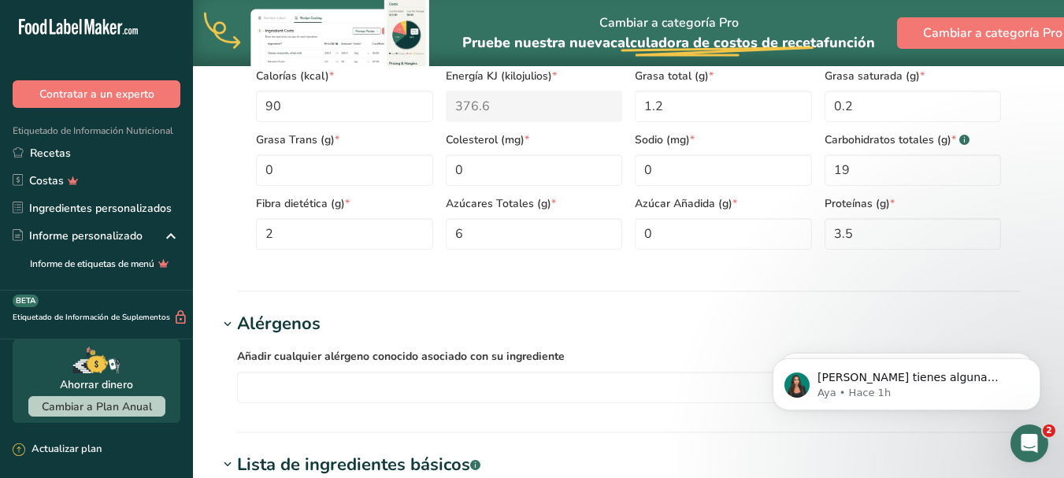
scroll to position [636, 0]
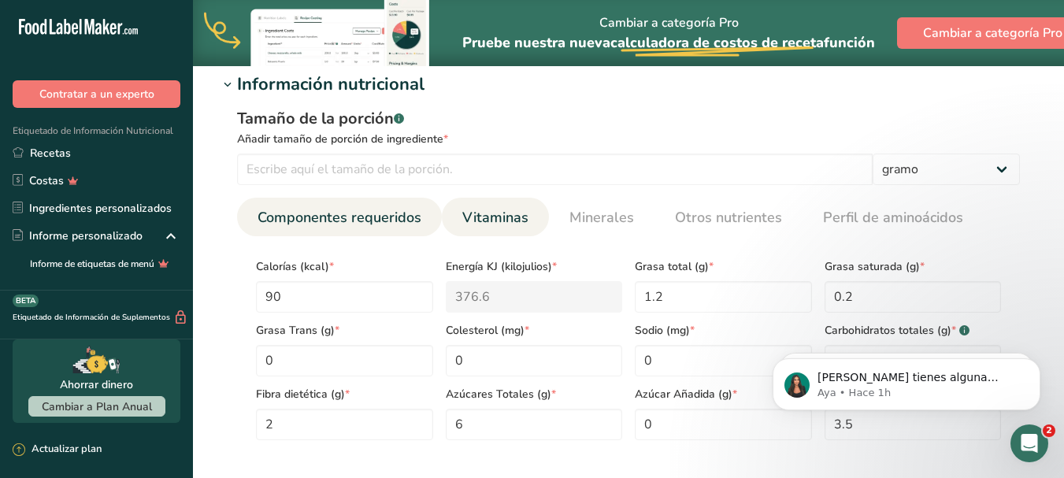
click at [497, 219] on font "Vitaminas" at bounding box center [495, 217] width 66 height 19
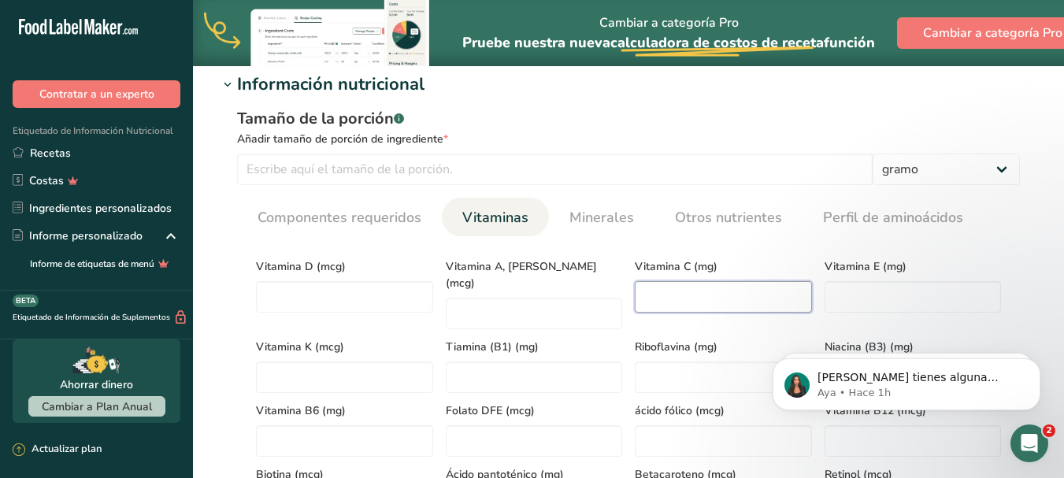
click at [706, 308] on C "number" at bounding box center [723, 296] width 177 height 31
type C "6"
click at [526, 298] on RAE "number" at bounding box center [534, 313] width 177 height 31
type RAE "100"
click at [499, 425] on DFE "number" at bounding box center [534, 440] width 177 height 31
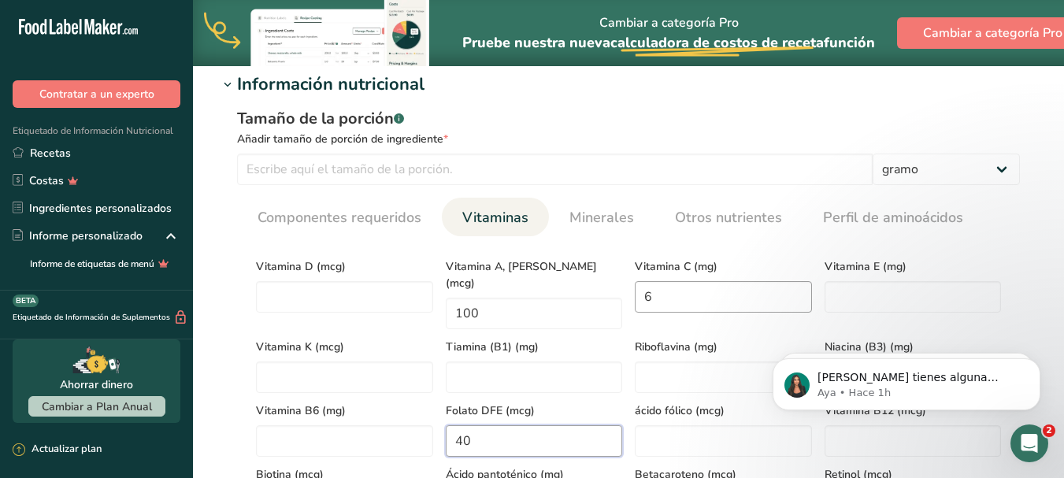
scroll to position [715, 0]
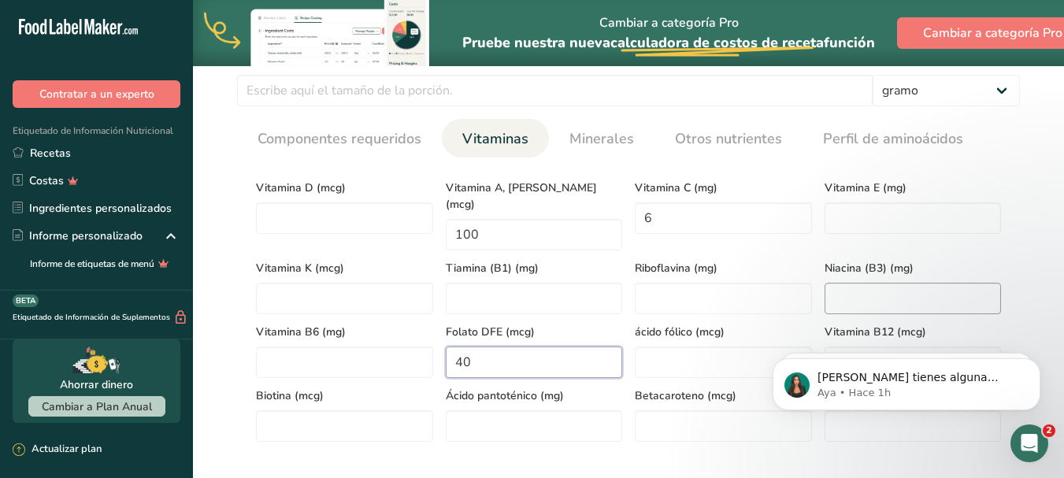
type DFE "40"
click at [843, 289] on \(B3\) "number" at bounding box center [912, 298] width 177 height 31
type \(B3\) "1.5"
click at [613, 145] on font "Minerales" at bounding box center [601, 138] width 65 height 19
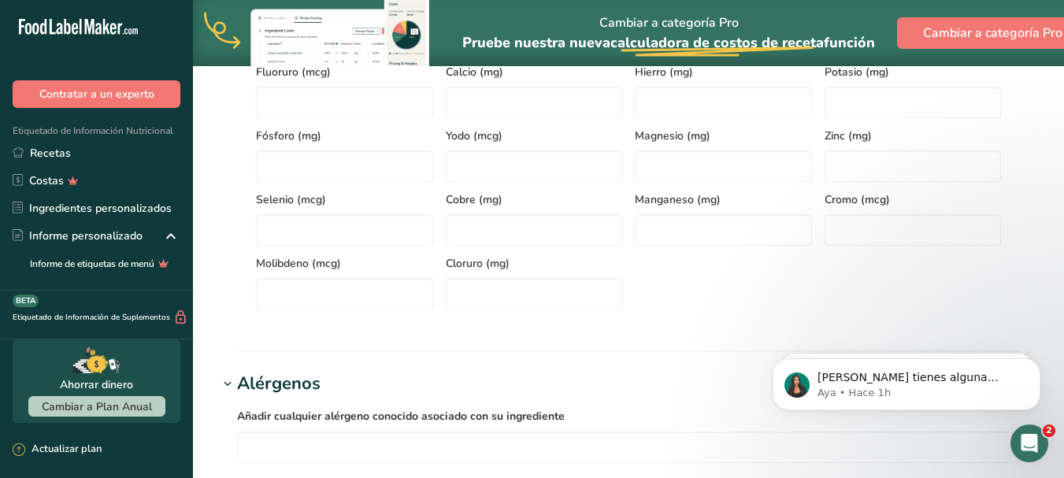
scroll to position [794, 0]
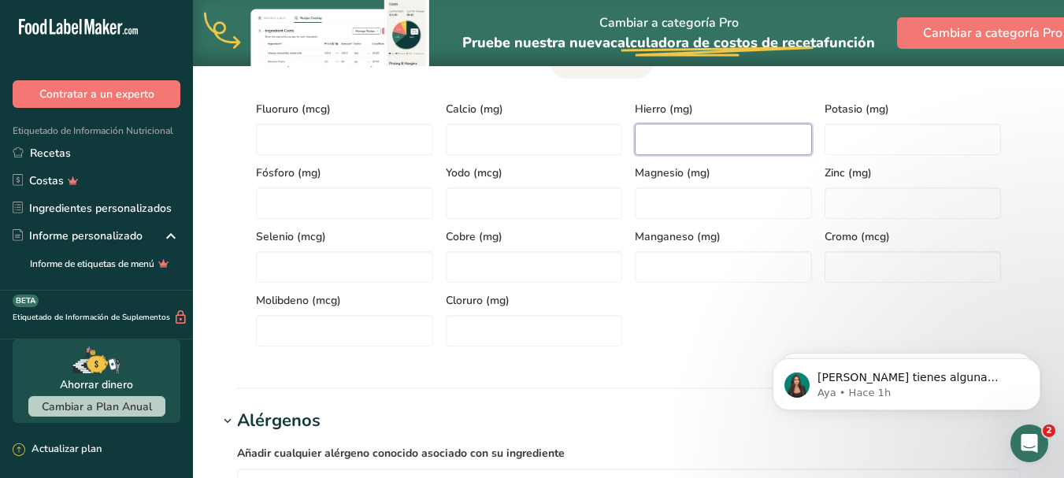
click at [658, 131] on input "number" at bounding box center [723, 139] width 177 height 31
type input "0.5"
click at [682, 201] on input "number" at bounding box center [723, 202] width 177 height 31
type input "45"
click at [865, 136] on input "number" at bounding box center [912, 139] width 177 height 31
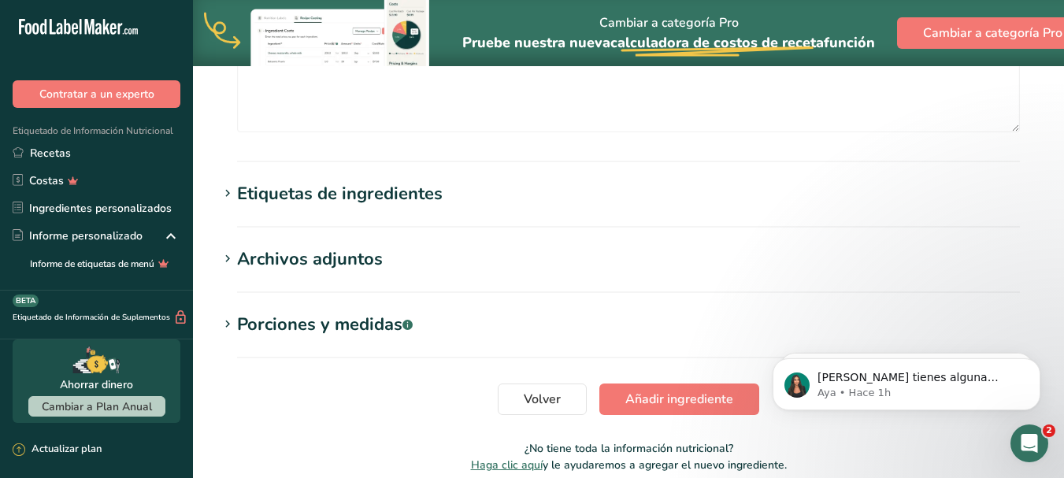
scroll to position [1345, 0]
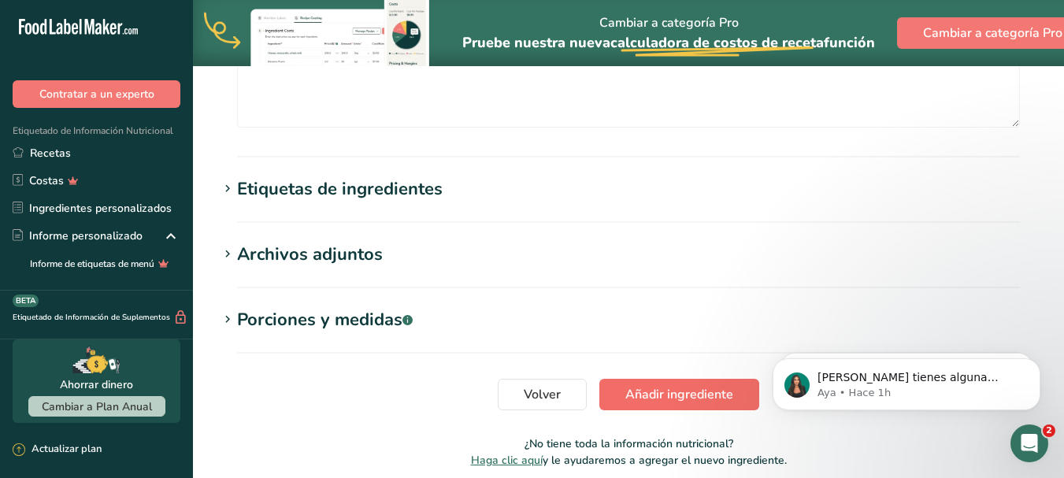
type input "270"
click at [676, 393] on font "Añadir ingrediente" at bounding box center [679, 394] width 108 height 17
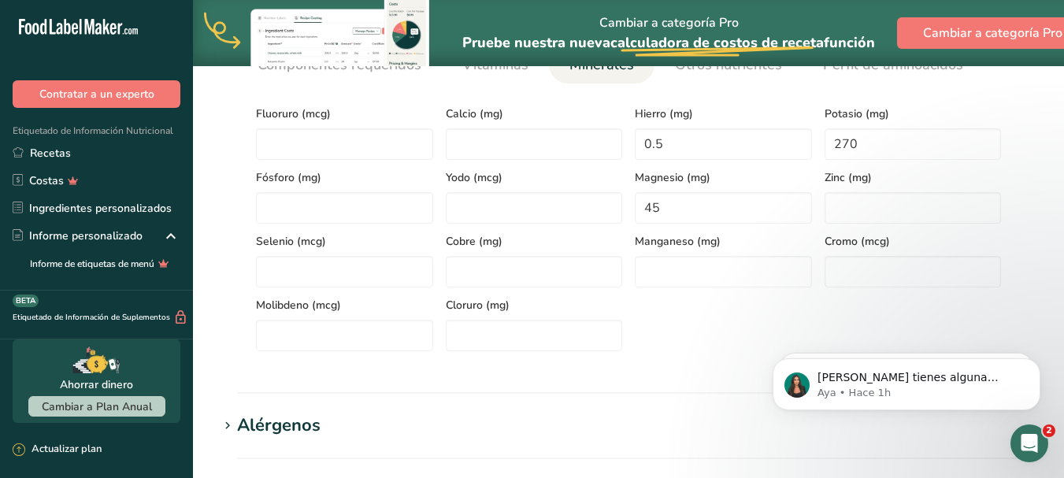
scroll to position [282, 0]
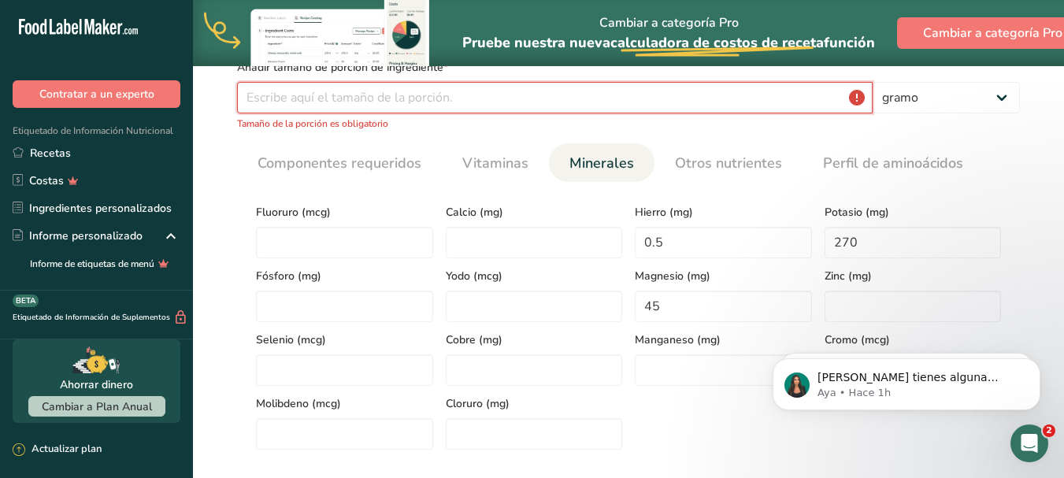
click at [446, 100] on input "number" at bounding box center [554, 97] width 635 height 31
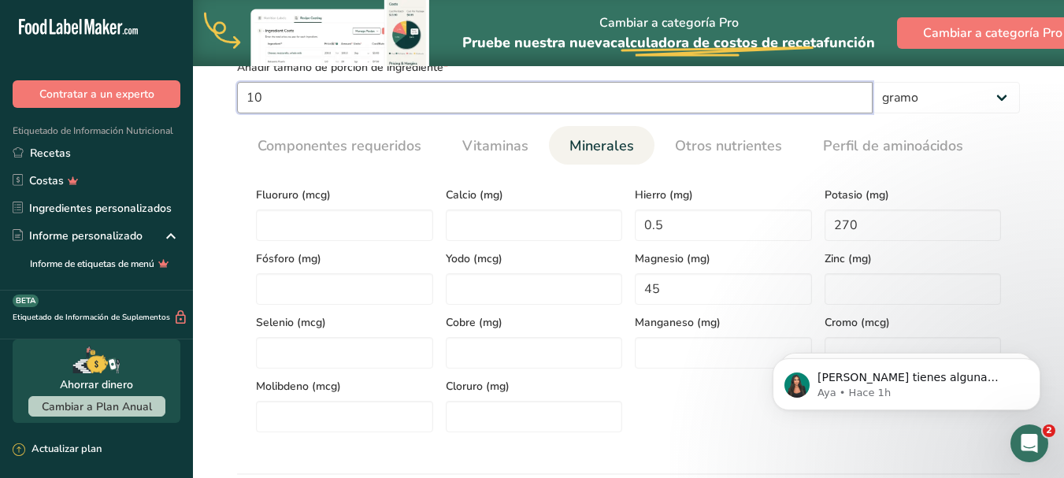
type input "1"
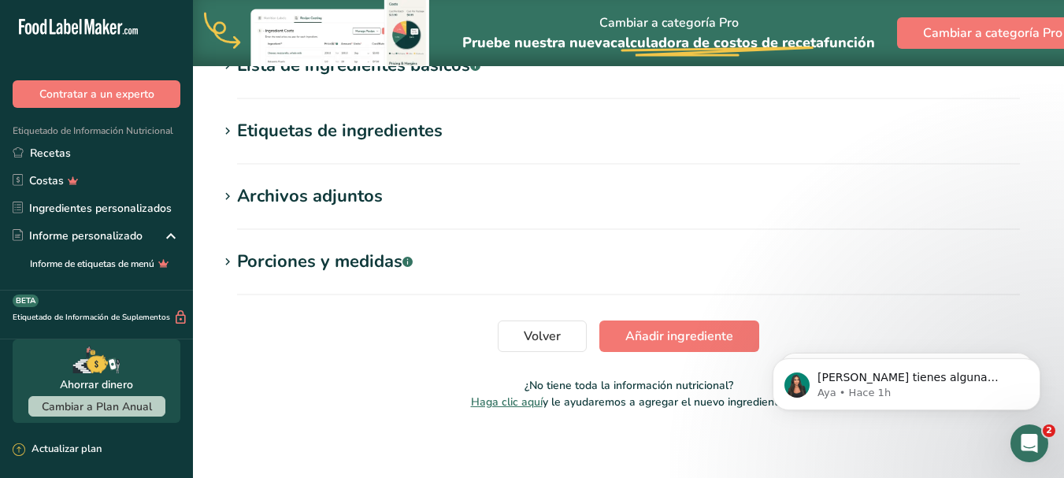
scroll to position [796, 0]
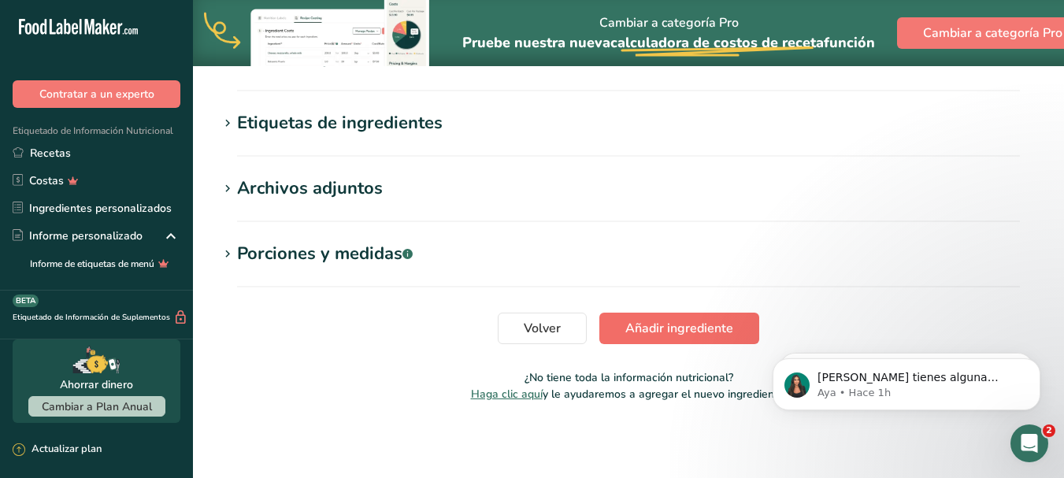
type input "50"
click at [679, 328] on font "Añadir ingrediente" at bounding box center [679, 328] width 108 height 17
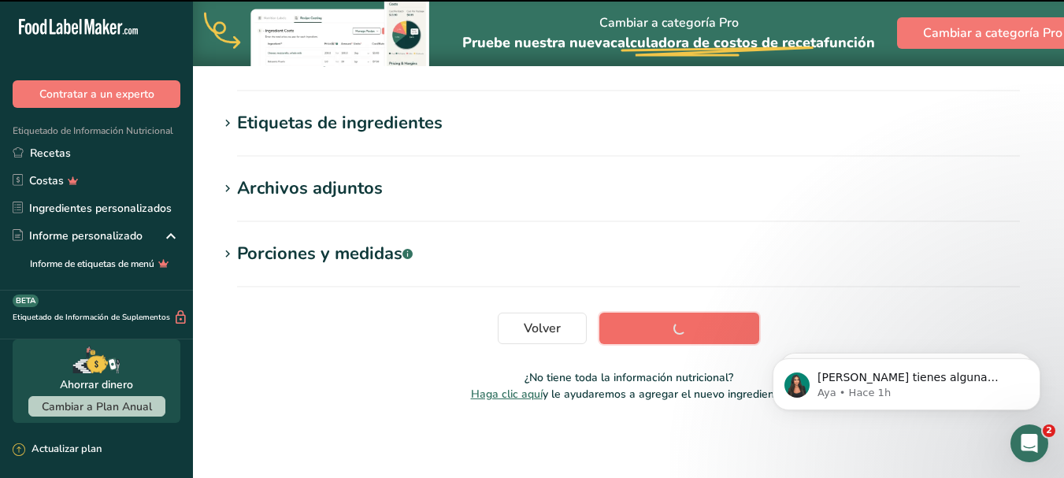
scroll to position [368, 0]
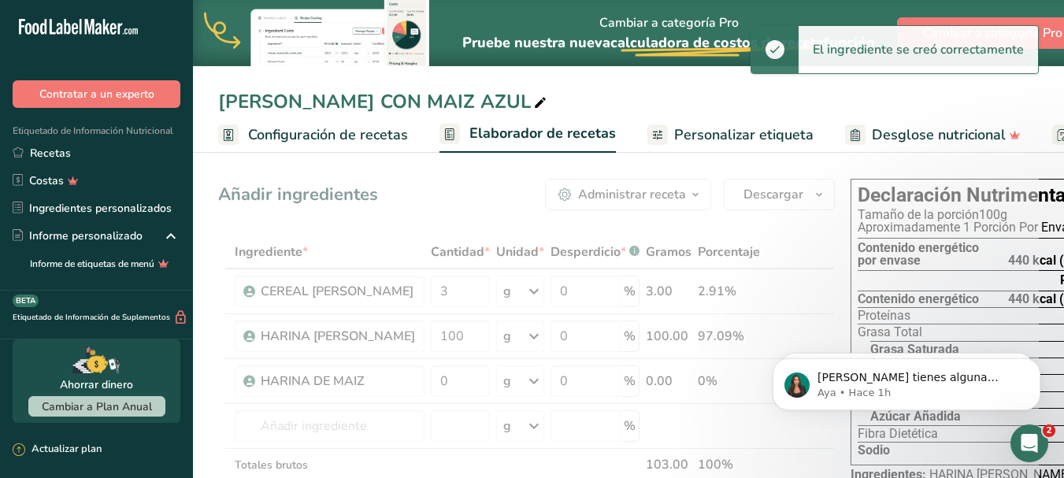
drag, startPoint x: 312, startPoint y: 137, endPoint x: 366, endPoint y: 189, distance: 75.2
click at [312, 137] on font "Configuración de recetas" at bounding box center [328, 134] width 160 height 19
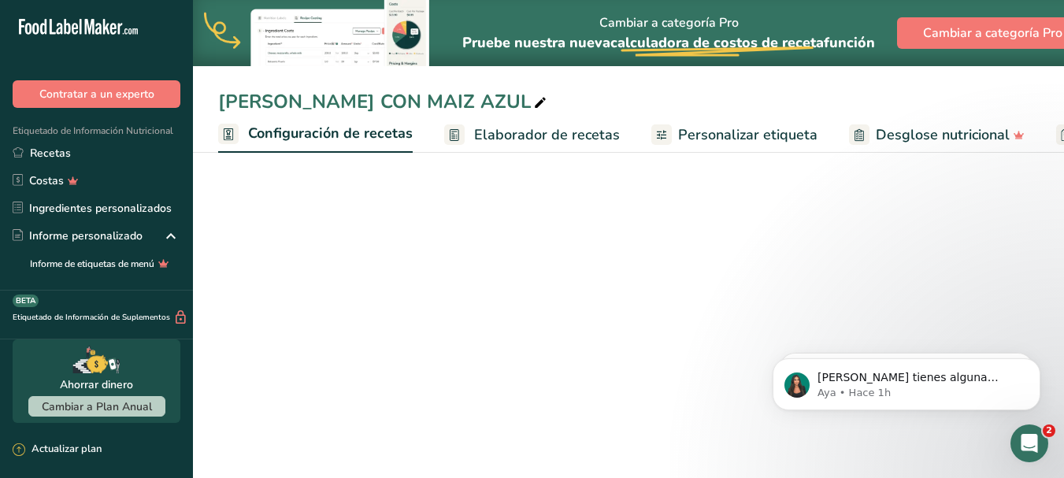
scroll to position [0, 6]
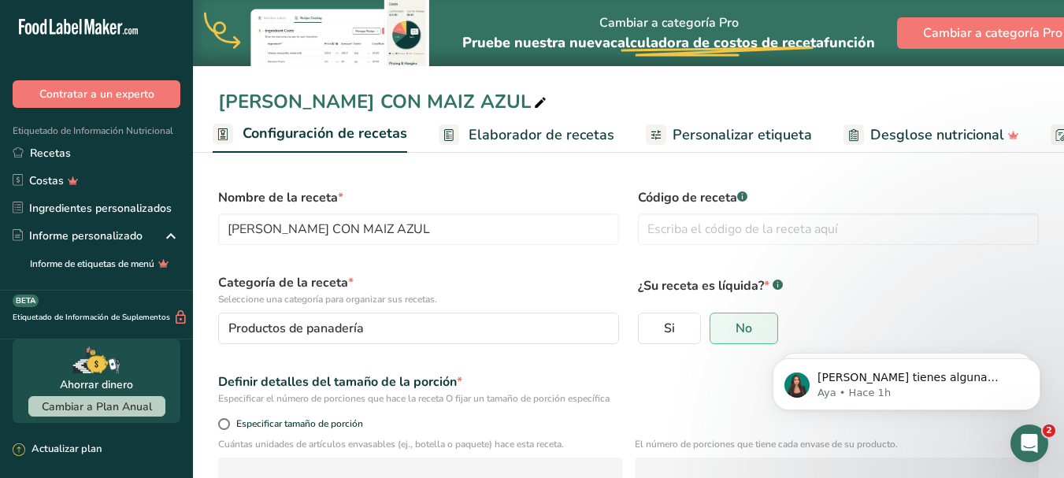
click at [272, 128] on font "Configuración de recetas" at bounding box center [325, 133] width 165 height 19
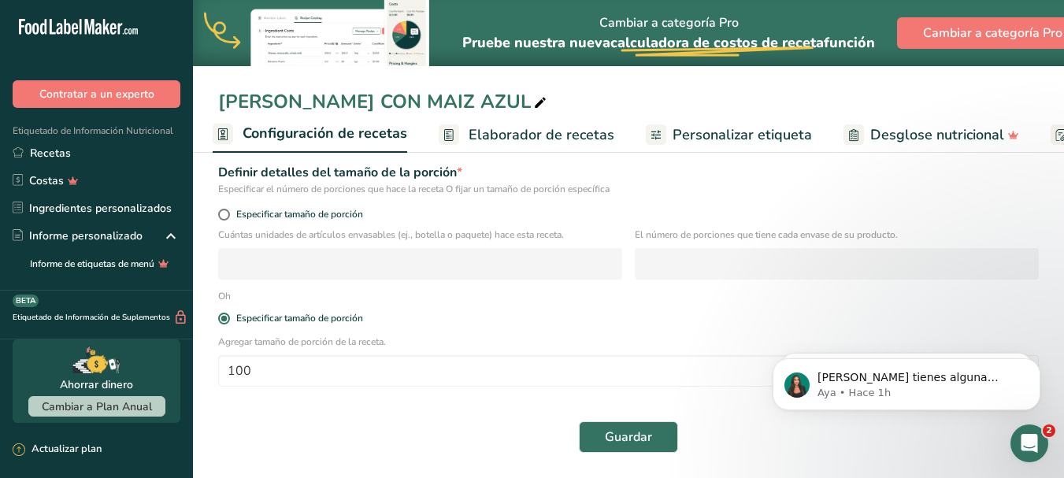
scroll to position [0, 0]
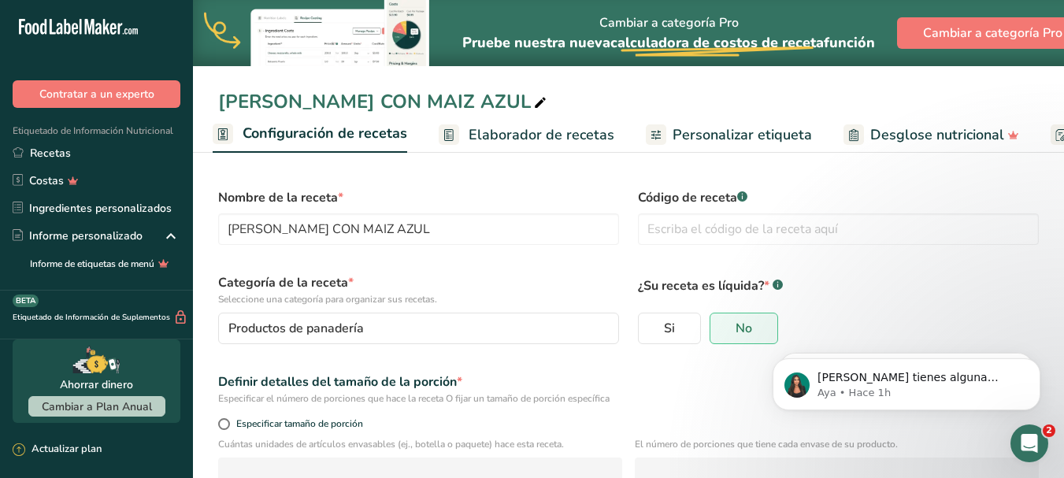
click at [491, 135] on font "Elaborador de recetas" at bounding box center [542, 134] width 146 height 19
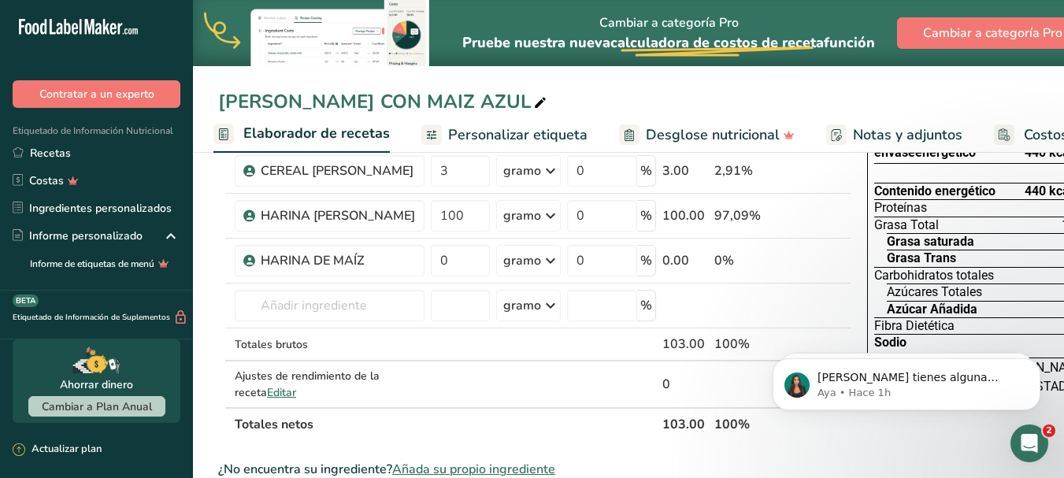
scroll to position [157, 0]
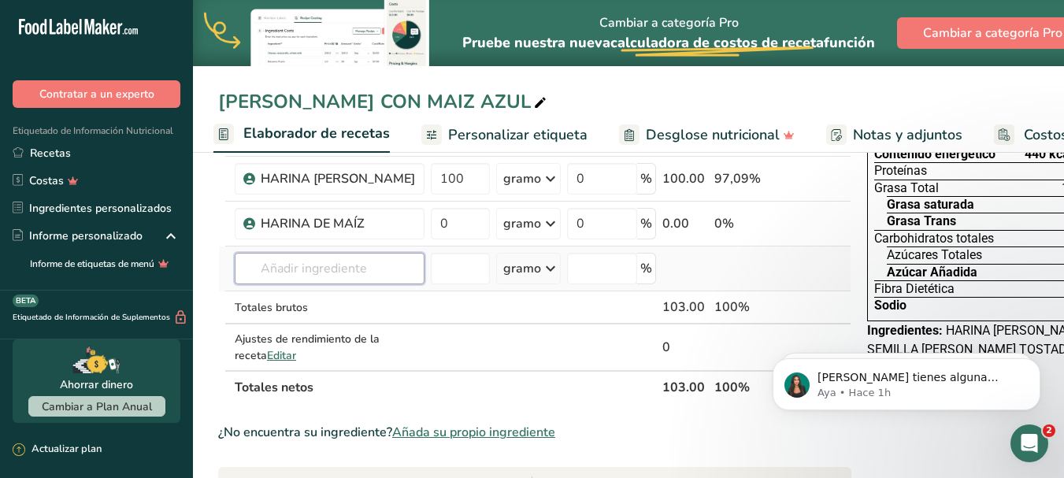
click at [314, 284] on input "text" at bounding box center [330, 268] width 190 height 31
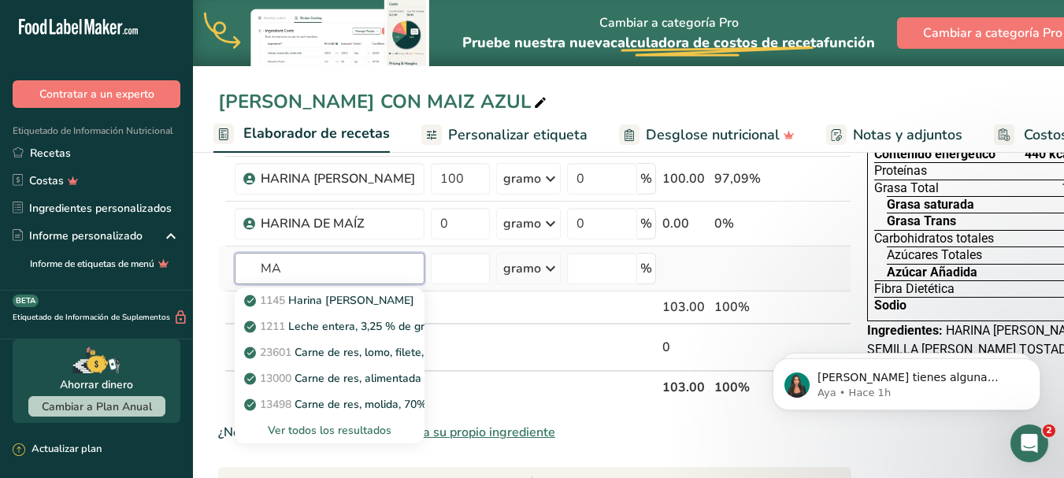
type input "M"
type input "MANTECA VEGETAL"
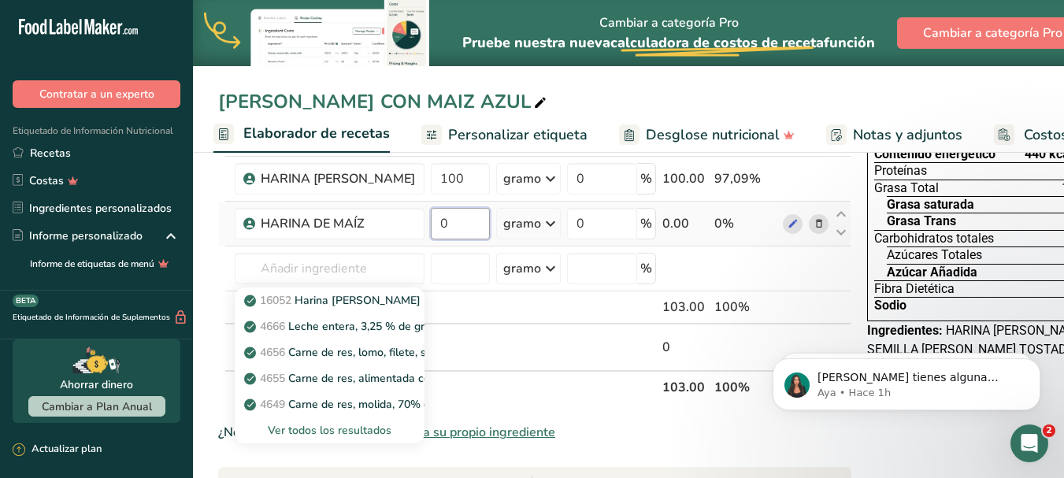
click at [447, 239] on input "0" at bounding box center [460, 223] width 59 height 31
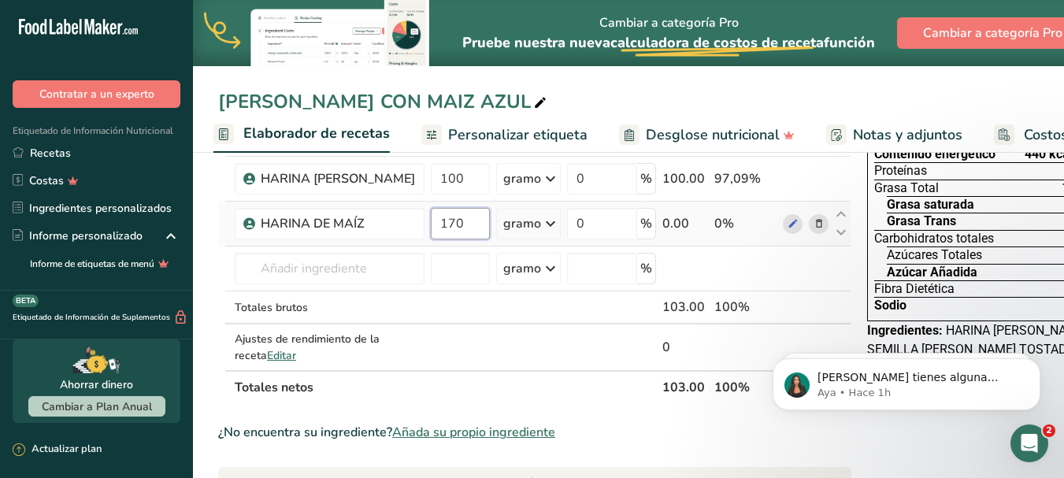
type input "170"
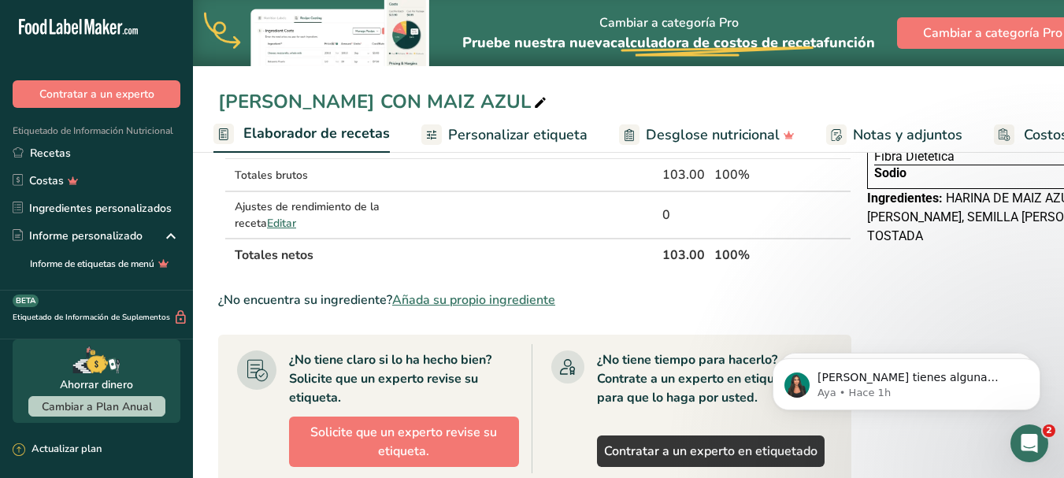
scroll to position [284, 0]
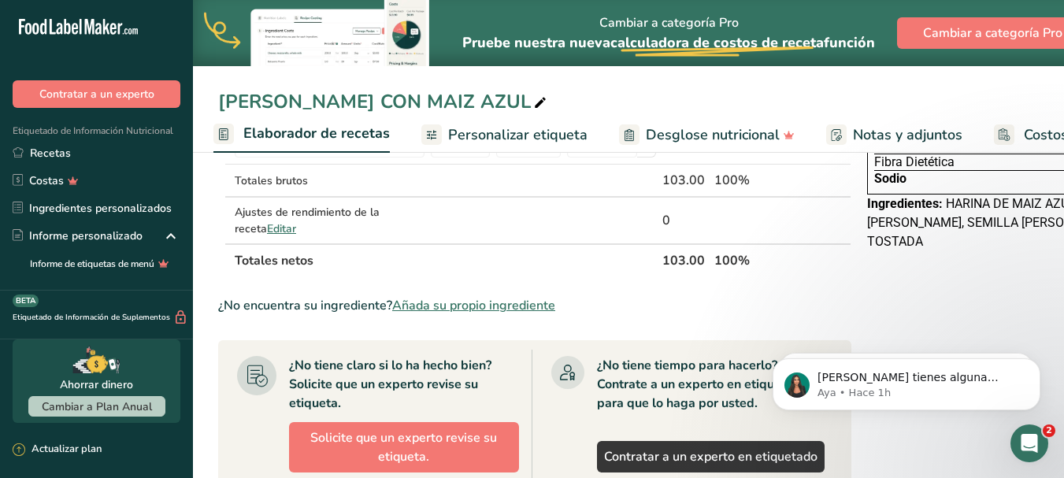
click at [477, 314] on font "Añada su propio ingrediente" at bounding box center [473, 305] width 163 height 17
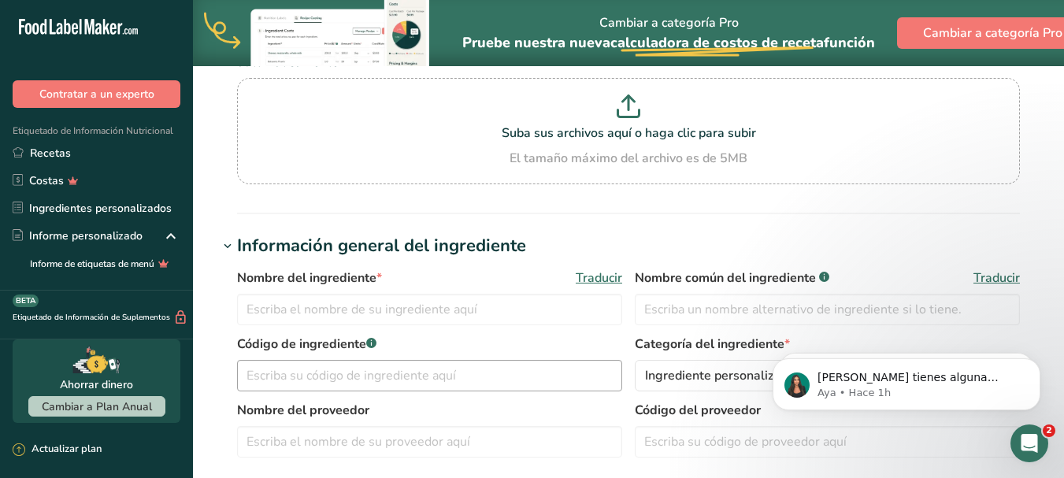
scroll to position [236, 0]
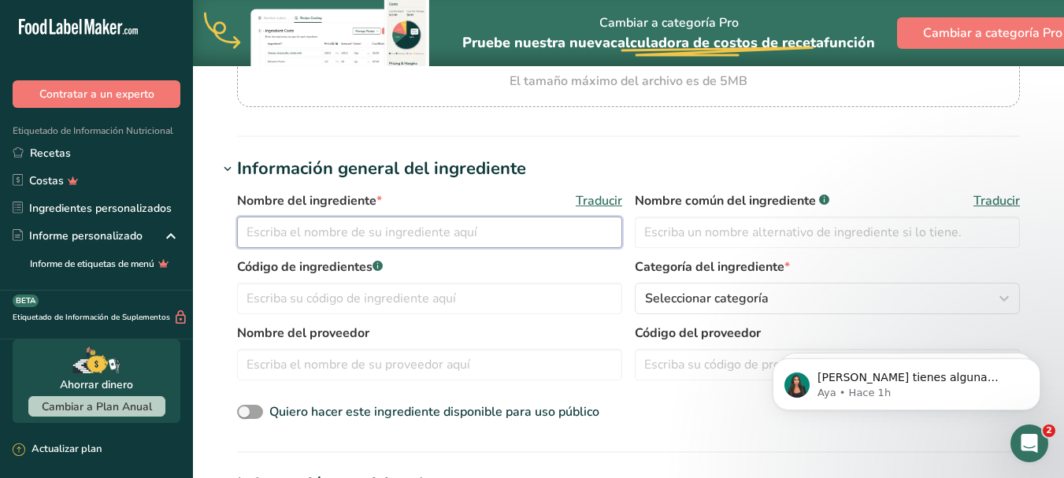
click at [328, 232] on input "text" at bounding box center [429, 232] width 385 height 31
type input "MANTECA VEGETAL"
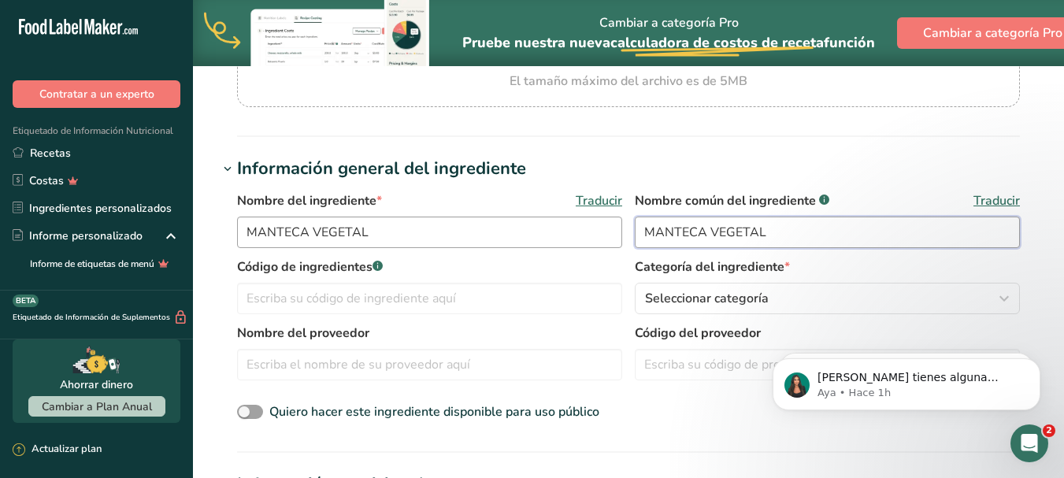
type input "MANTECA VEGETAL"
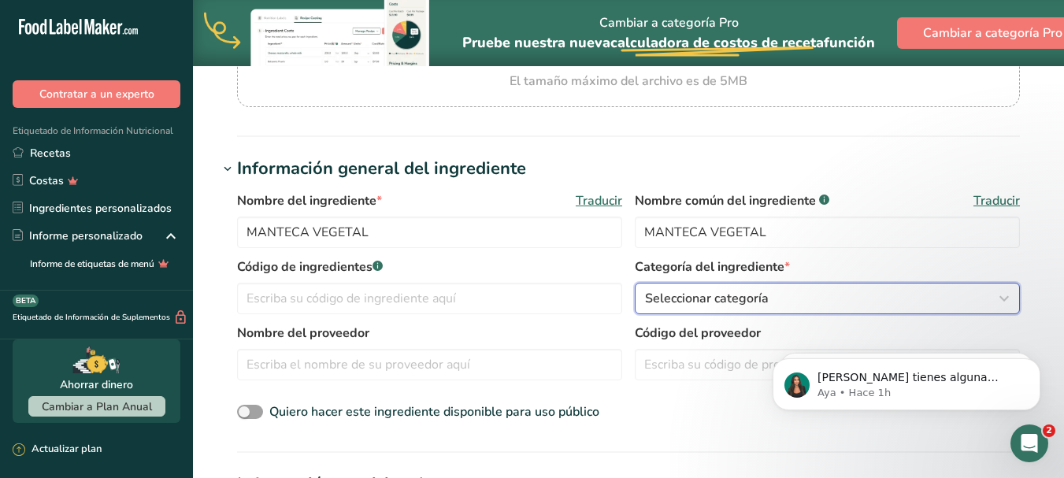
click at [1005, 303] on icon "button" at bounding box center [1003, 298] width 19 height 28
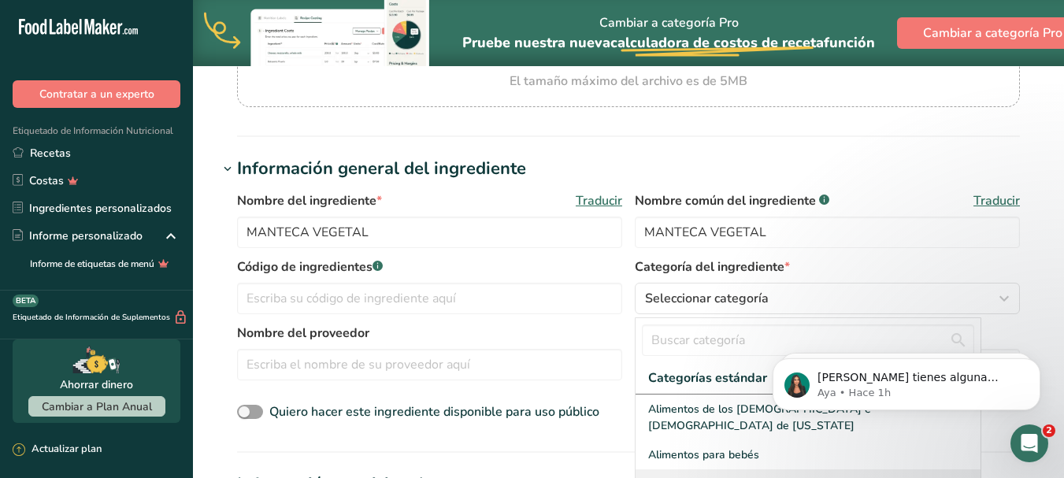
click at [709, 476] on font "Productos de panadería" at bounding box center [708, 483] width 120 height 15
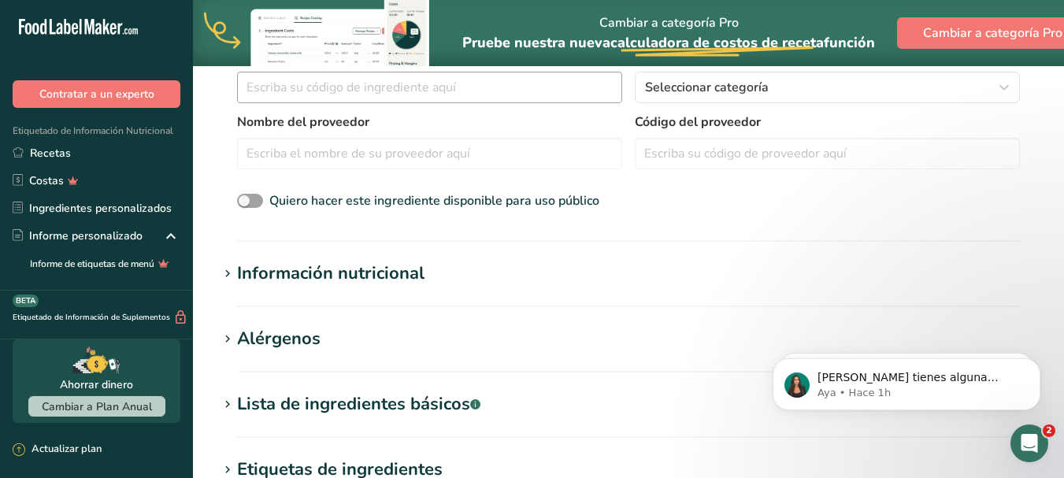
scroll to position [551, 0]
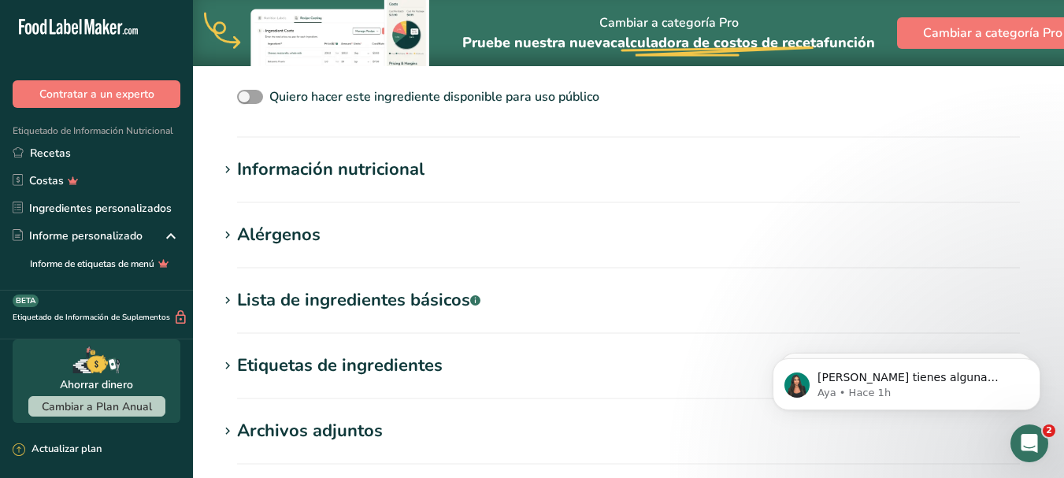
click at [402, 172] on font "Información nutricional" at bounding box center [330, 169] width 187 height 24
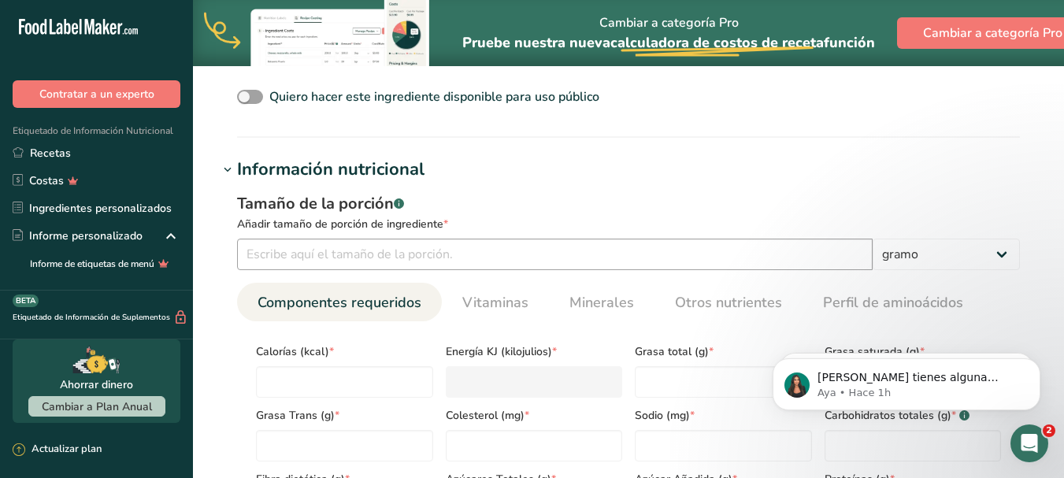
scroll to position [630, 0]
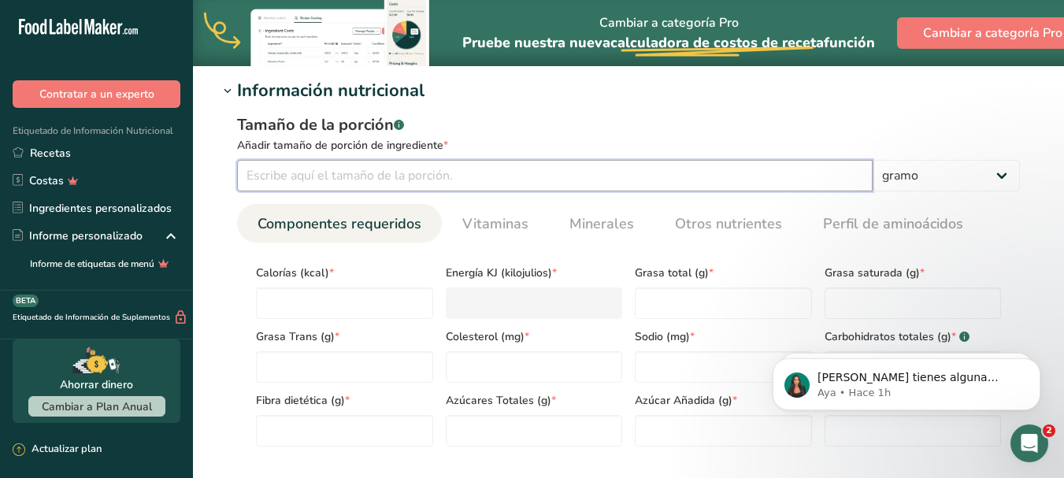
click at [402, 182] on input "number" at bounding box center [554, 175] width 635 height 31
type input "100"
click at [335, 292] on input "number" at bounding box center [344, 302] width 177 height 31
type input "7"
type KJ "29.3"
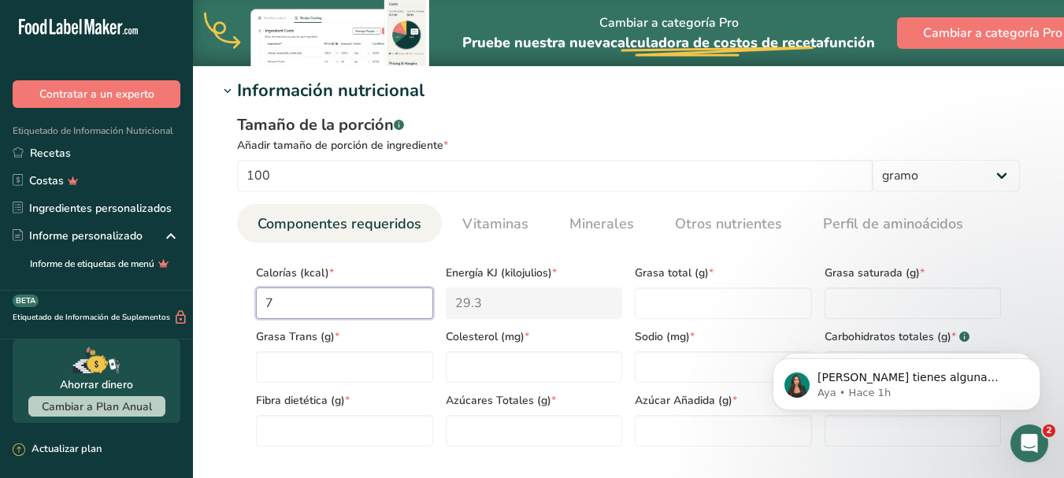
type input "70"
type KJ "292.9"
type input "701"
type KJ "2933"
type input "701"
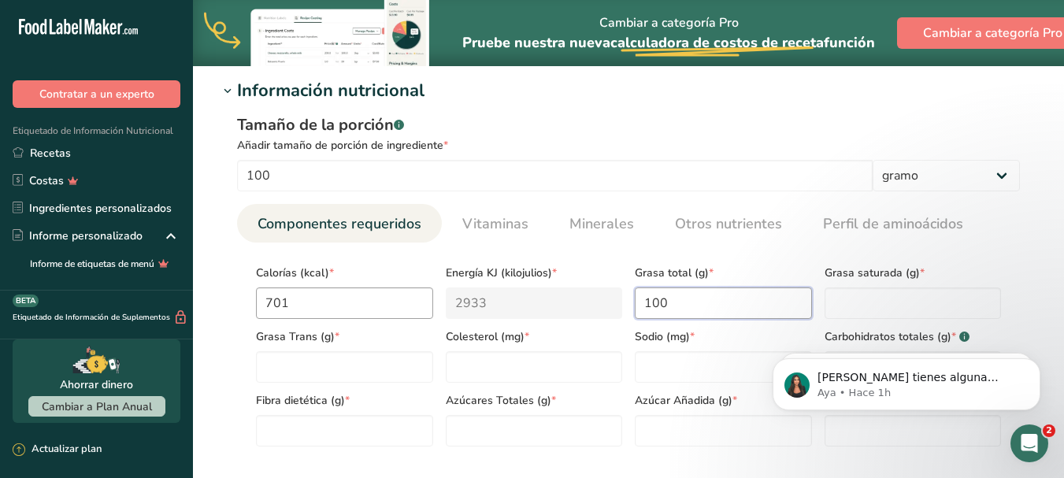
type Fat "100"
type Fat "3.2"
type Fat "0"
type input "0"
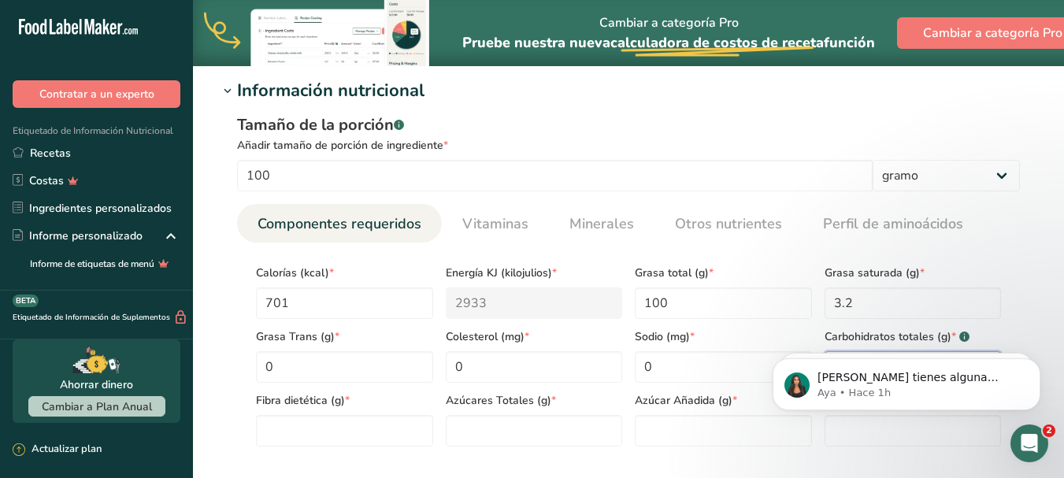
scroll to position [787, 0]
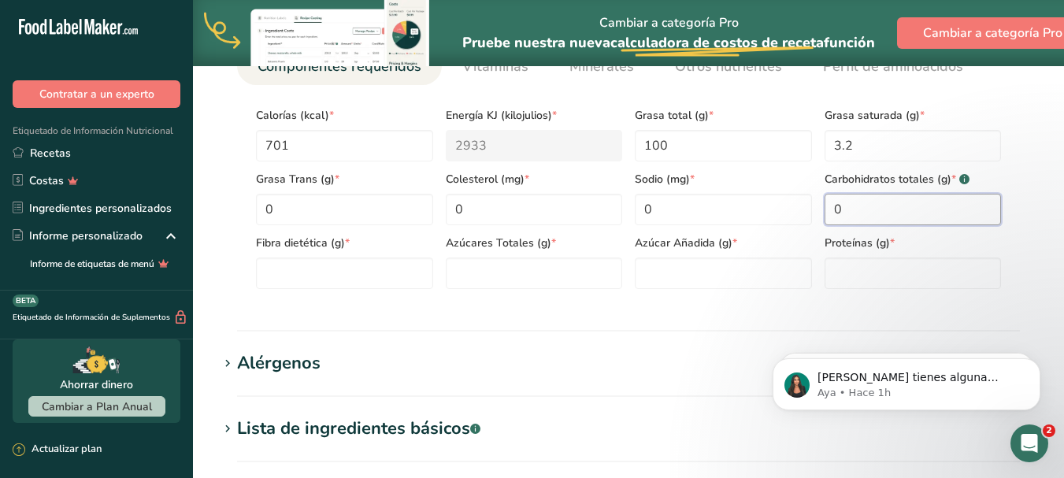
type Carbohydrates "0"
type Fiber "0"
type Sugars "0"
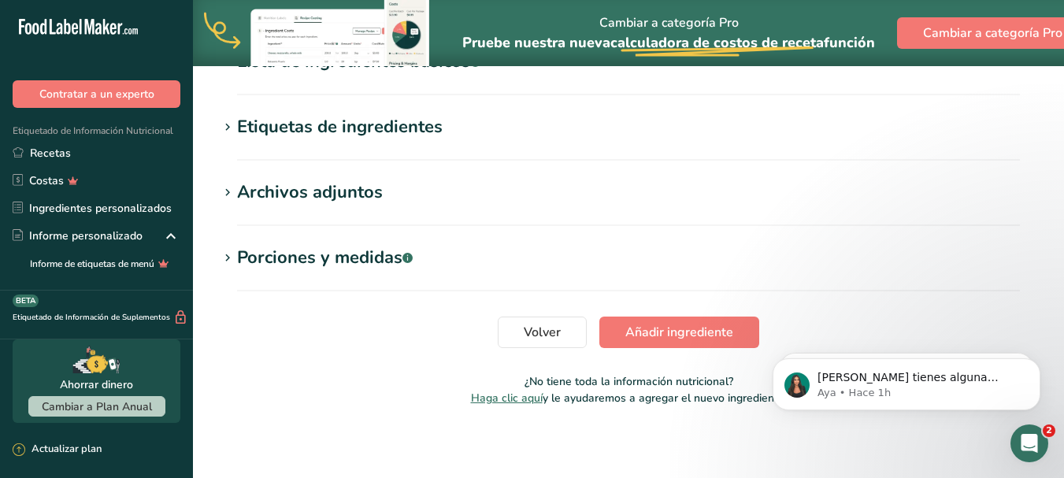
scroll to position [1158, 0]
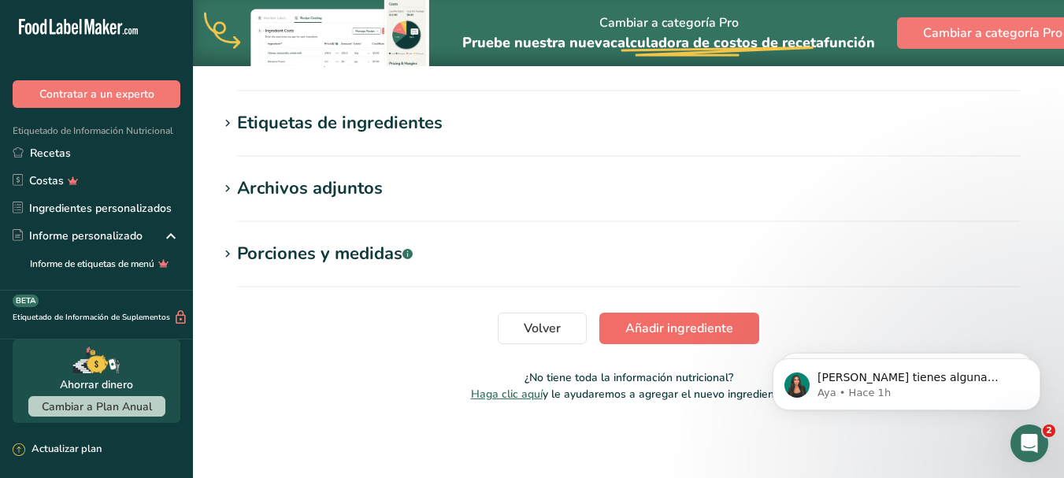
type input "0"
click at [701, 331] on font "Añadir ingrediente" at bounding box center [679, 328] width 108 height 17
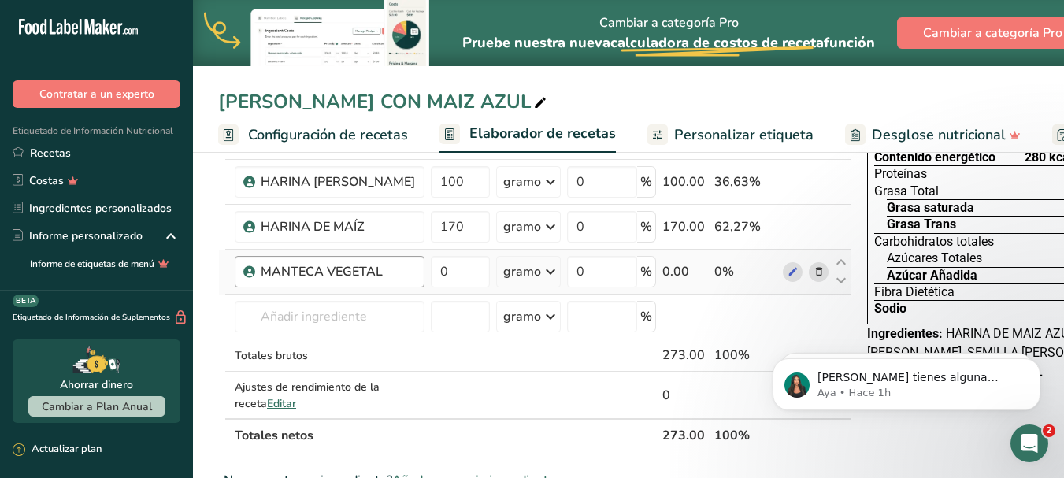
scroll to position [157, 0]
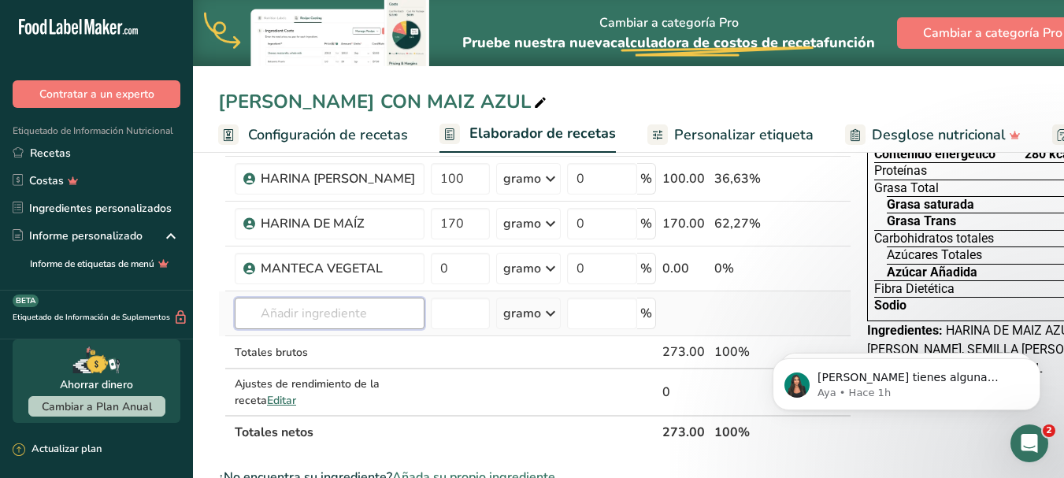
click at [338, 329] on input "text" at bounding box center [330, 313] width 190 height 31
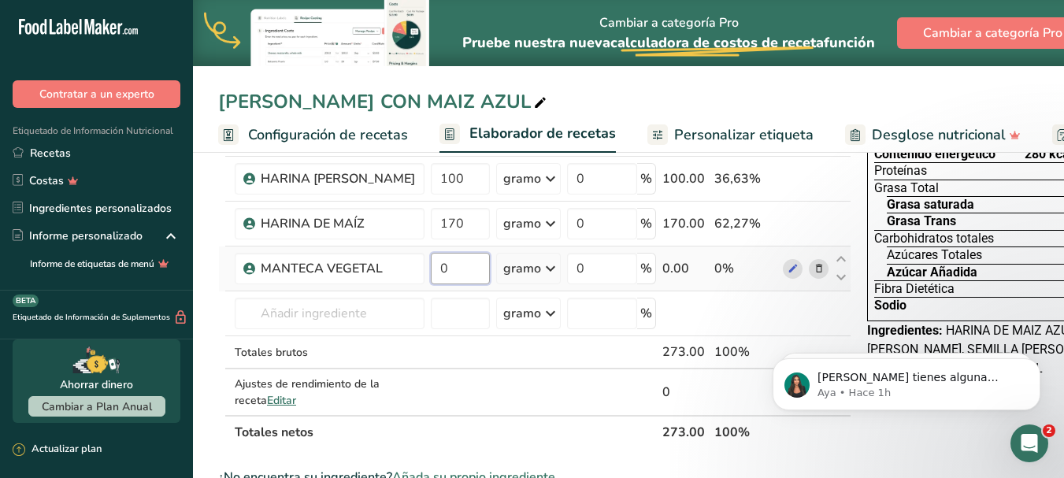
click at [438, 283] on input "0" at bounding box center [460, 268] width 59 height 31
type input "100"
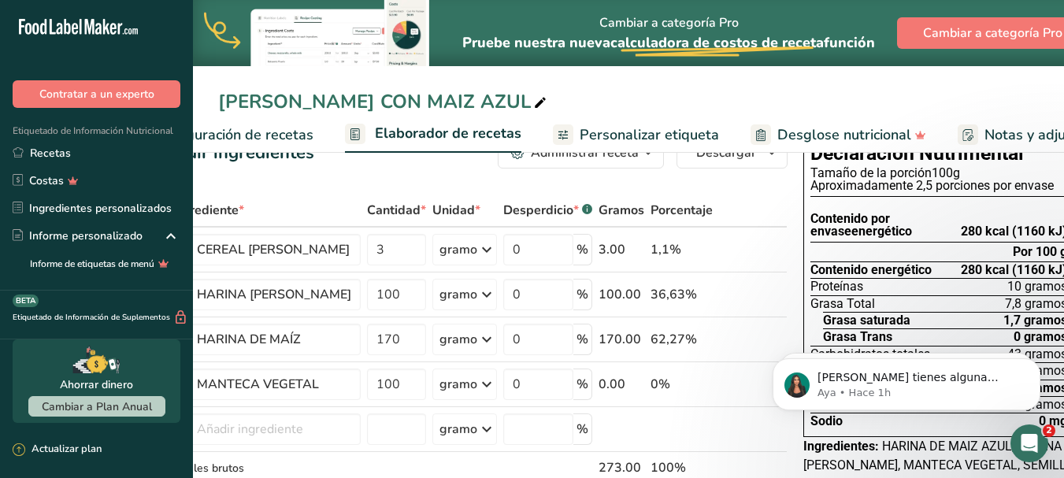
scroll to position [79, 0]
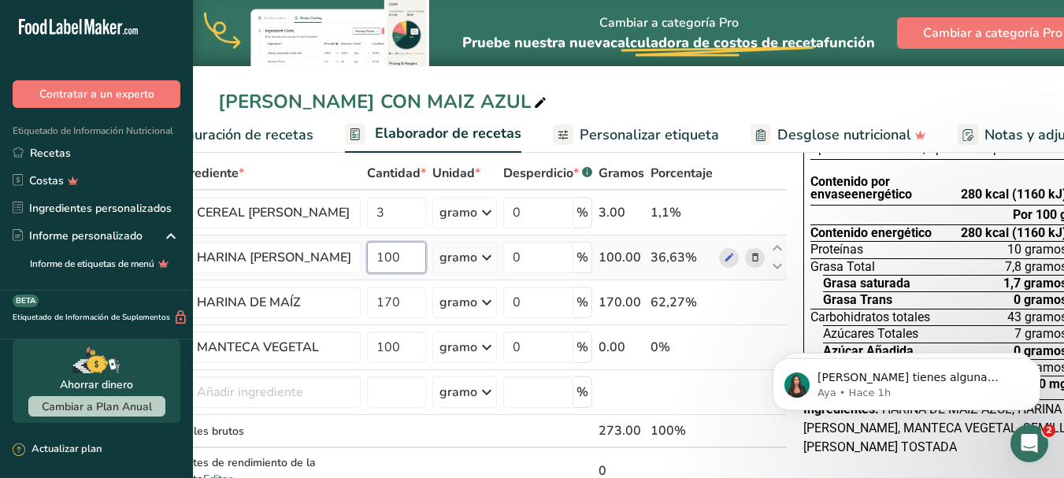
click at [391, 273] on input "100" at bounding box center [396, 257] width 59 height 31
type input "175"
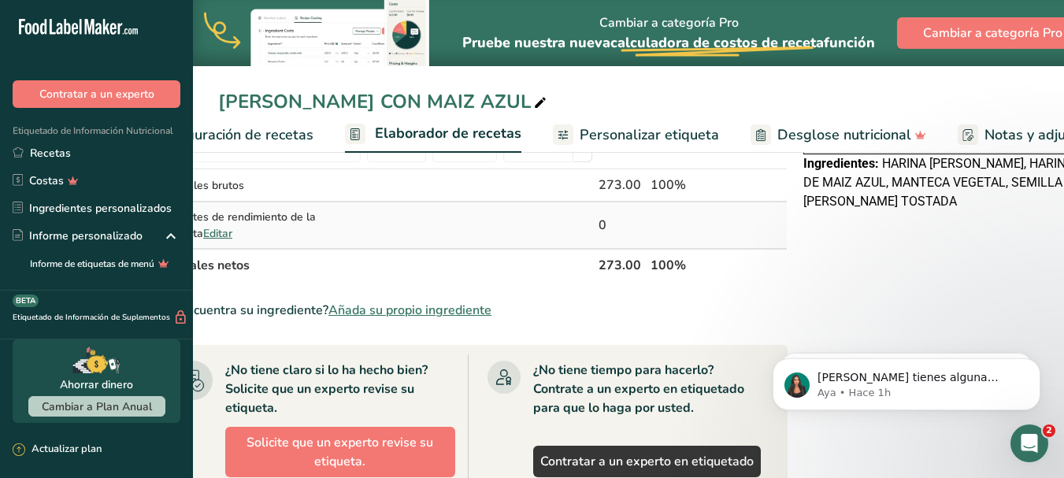
scroll to position [315, 0]
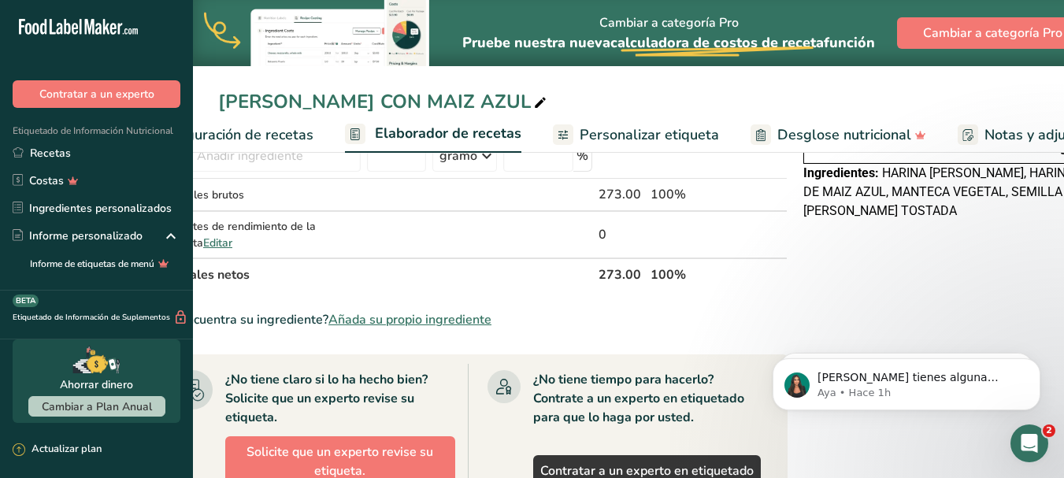
click at [480, 328] on font "Añada su propio ingrediente" at bounding box center [409, 319] width 163 height 17
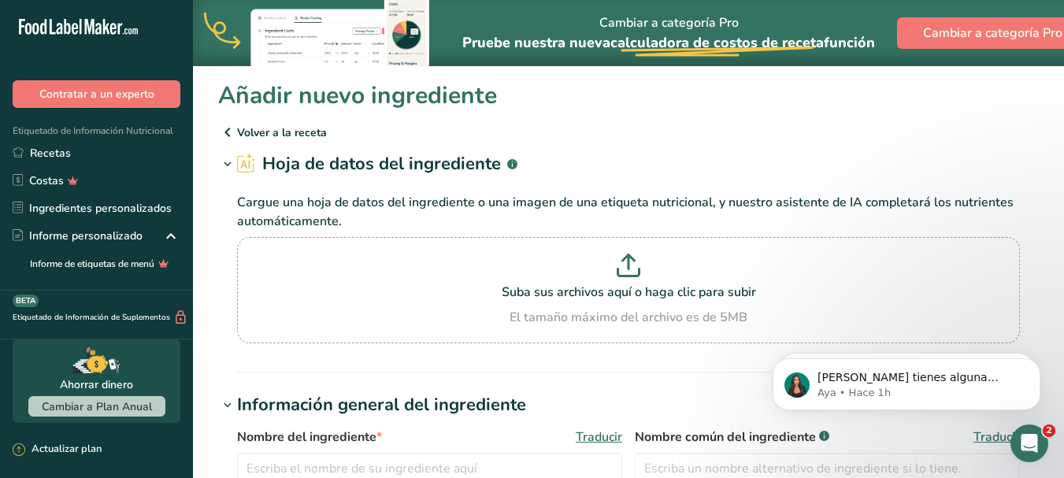
scroll to position [79, 0]
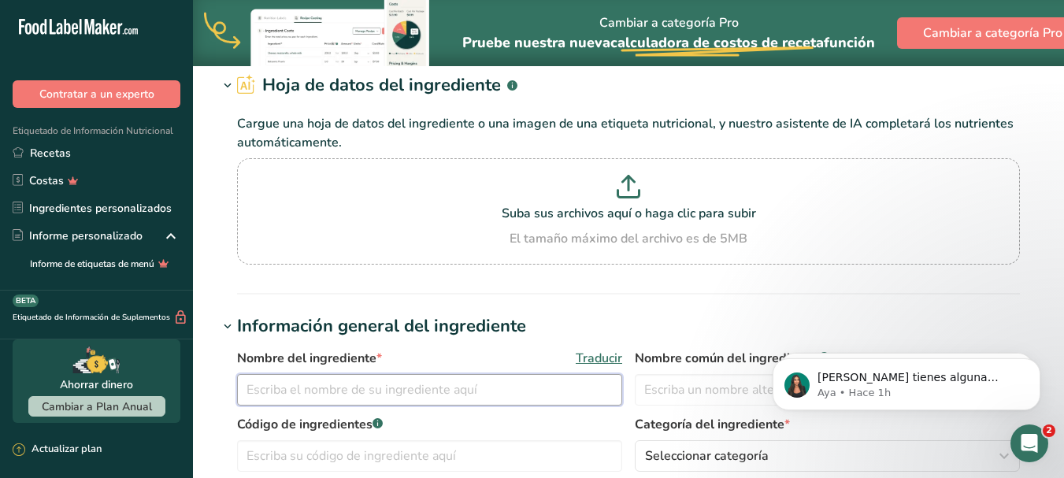
click at [321, 387] on input "text" at bounding box center [429, 389] width 385 height 31
type input "HUEVO"
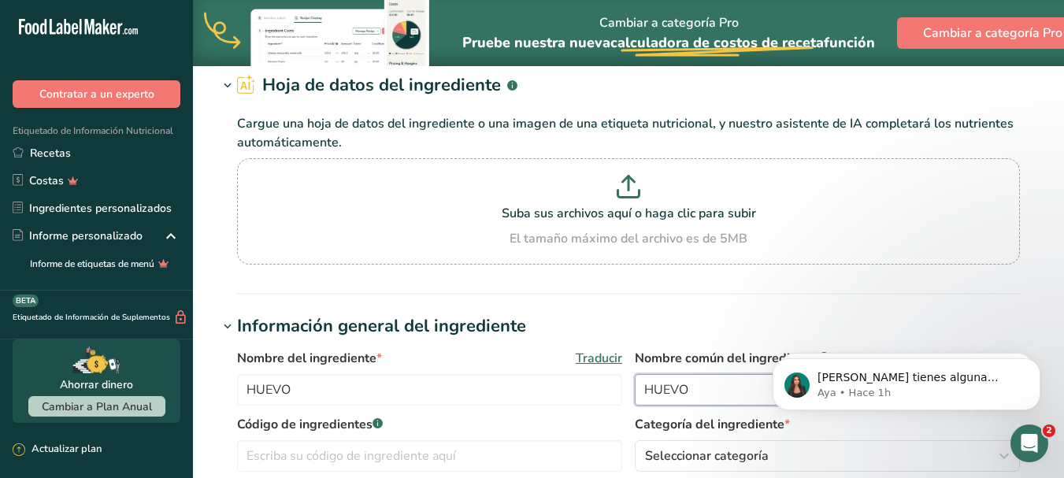
scroll to position [315, 0]
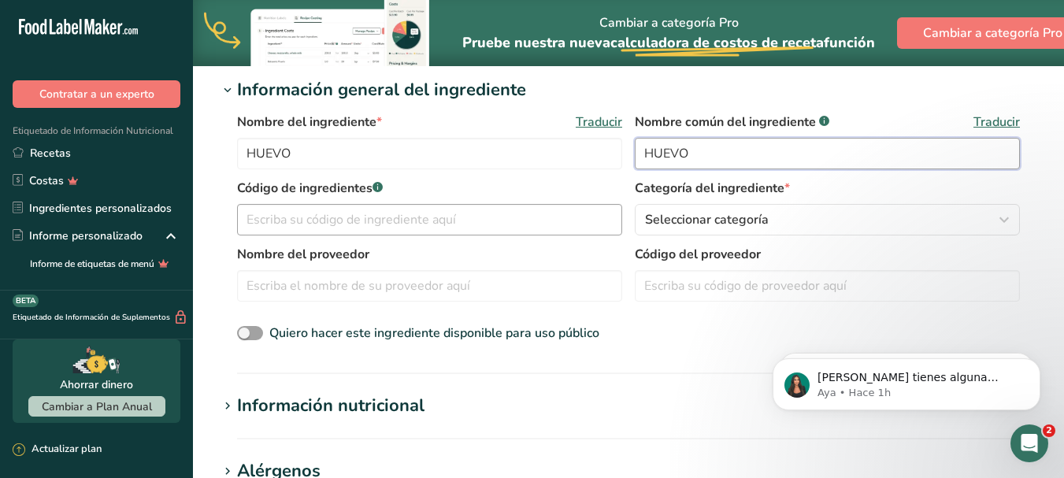
type input "HUEVO"
click at [397, 225] on input "text" at bounding box center [429, 219] width 385 height 31
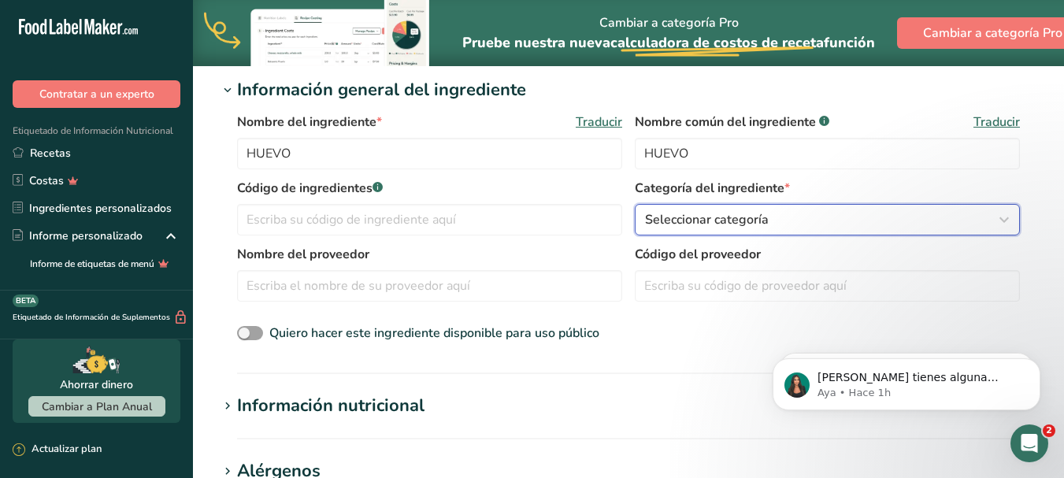
click at [1006, 220] on icon "button" at bounding box center [1003, 220] width 19 height 28
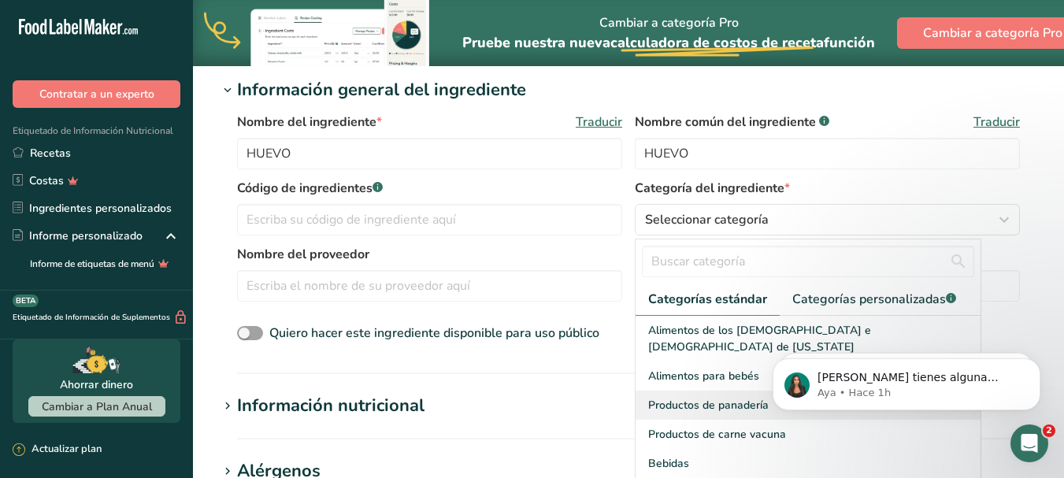
click at [742, 398] on font "Productos de panadería" at bounding box center [708, 405] width 120 height 15
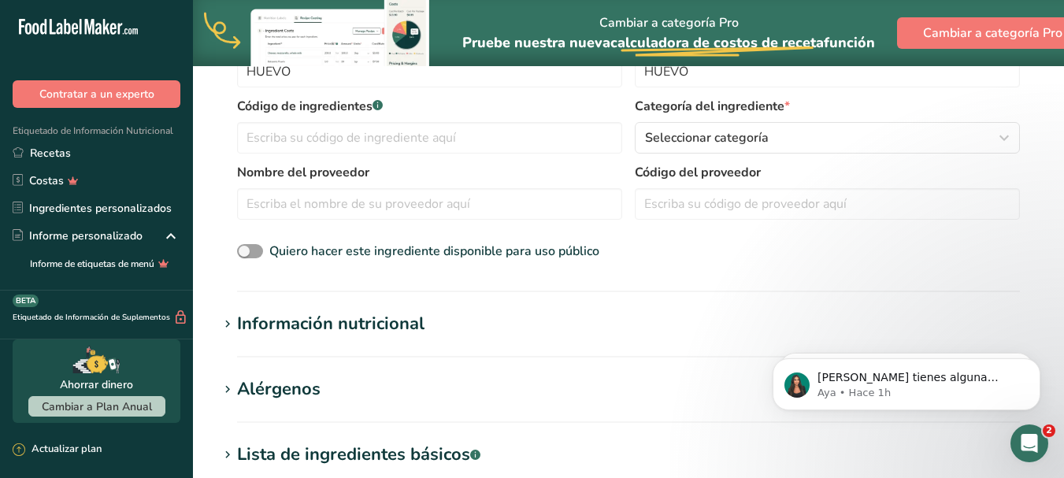
scroll to position [472, 0]
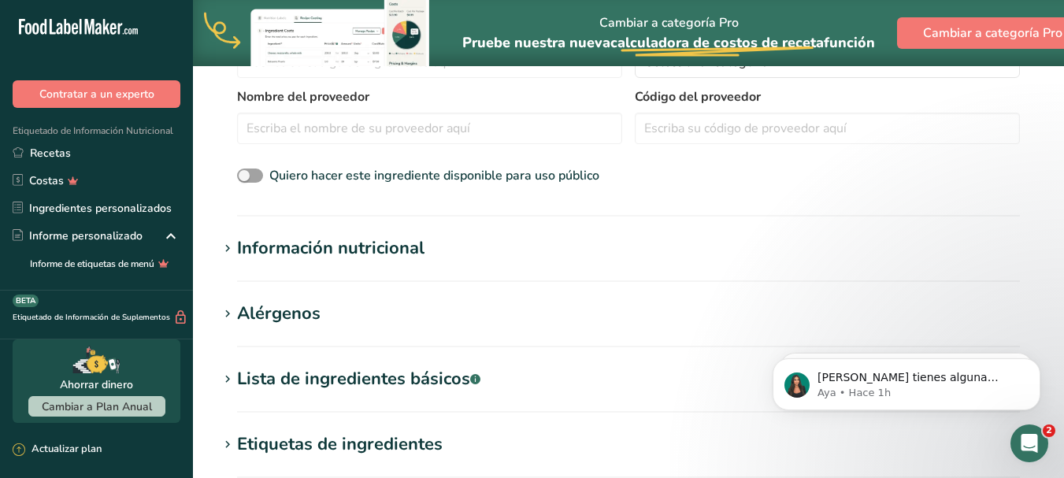
click at [394, 247] on font "Información nutricional" at bounding box center [330, 248] width 187 height 24
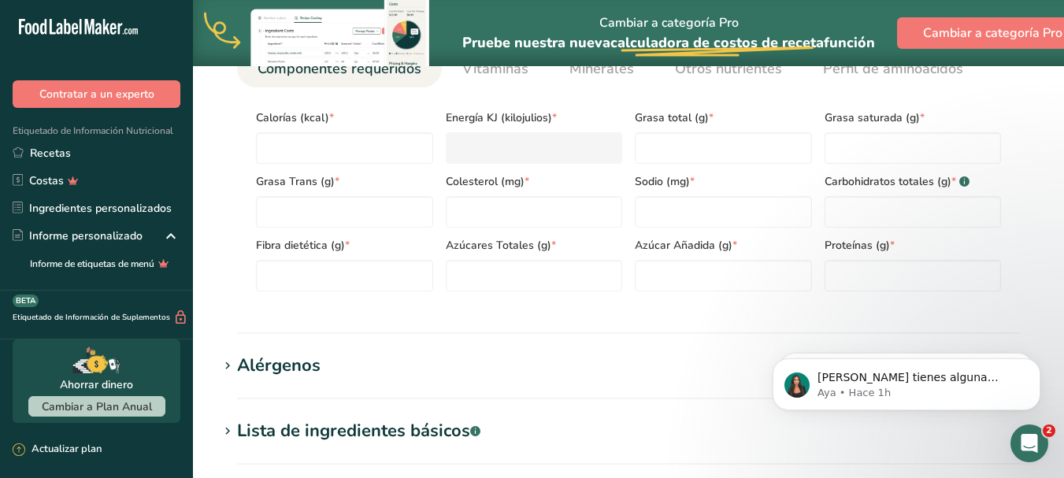
scroll to position [787, 0]
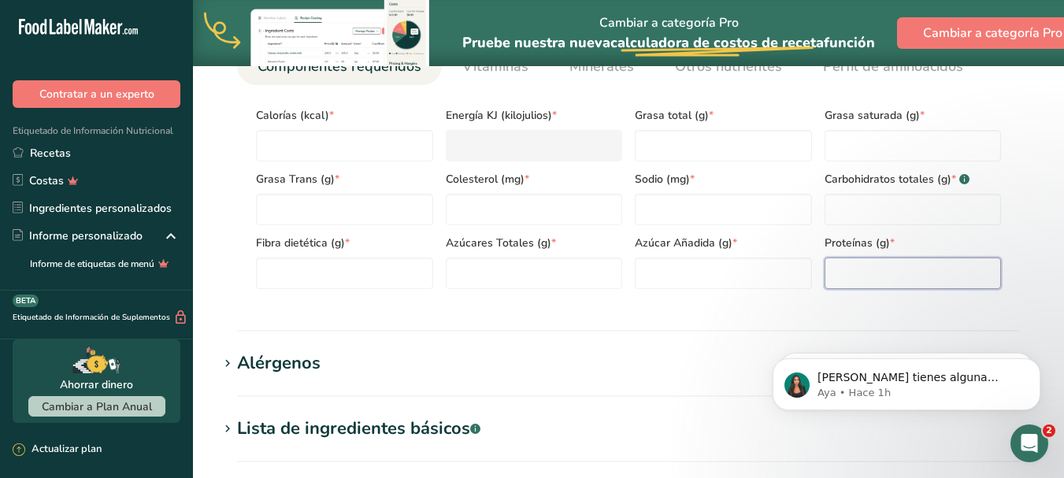
click at [889, 274] on input "number" at bounding box center [912, 272] width 177 height 31
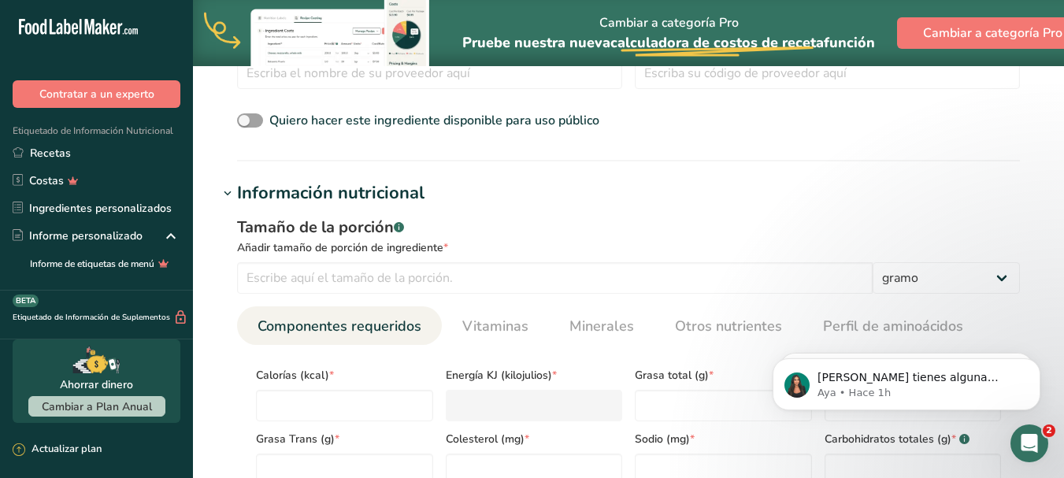
scroll to position [551, 0]
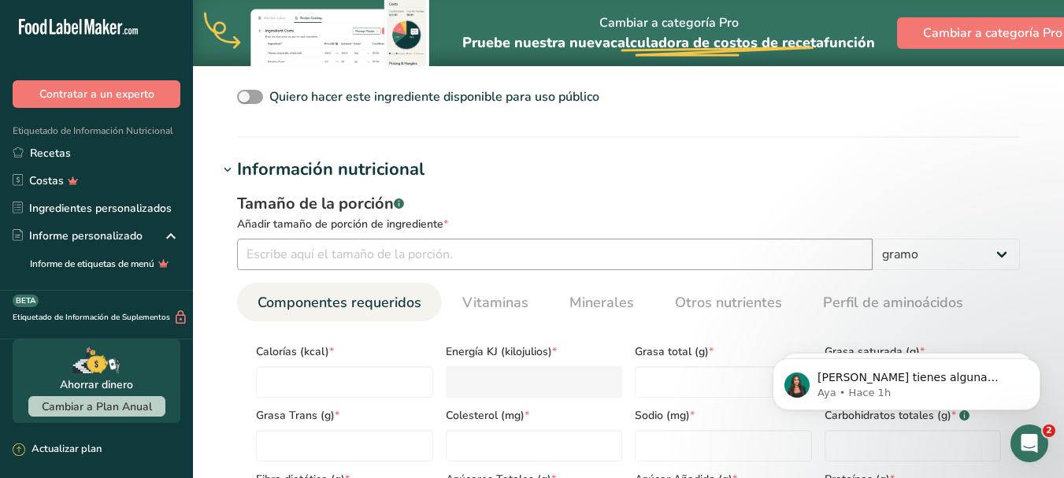
type input "0.0001"
click at [607, 266] on input "number" at bounding box center [554, 254] width 635 height 31
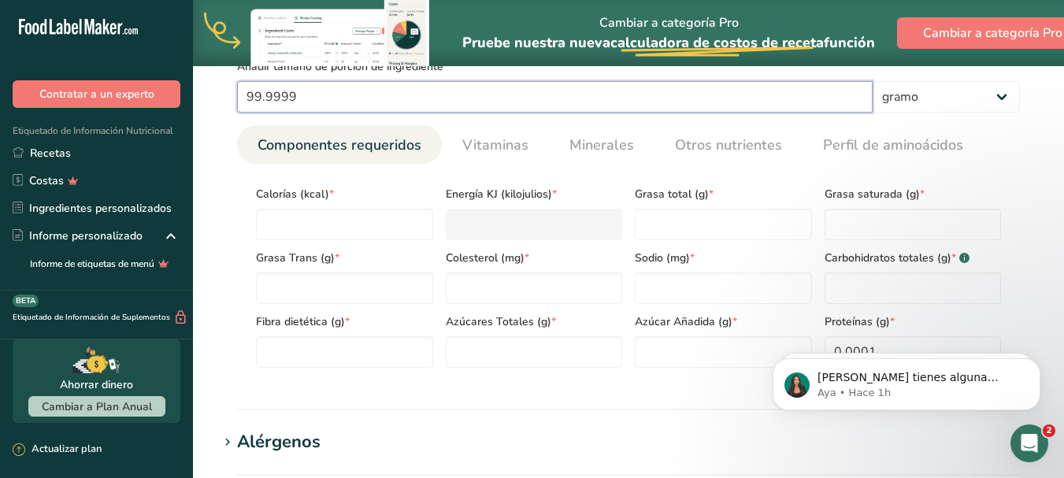
scroll to position [787, 0]
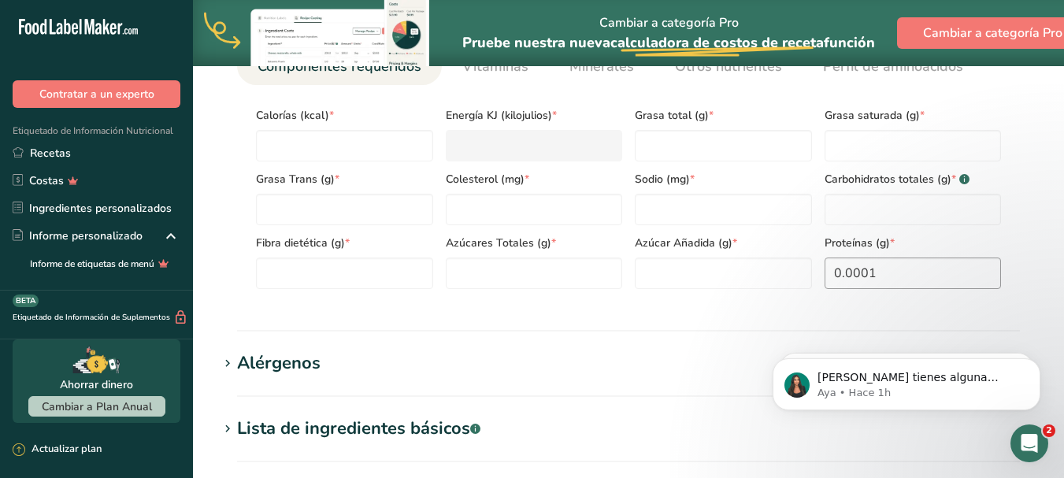
type input "99.9999"
drag, startPoint x: 890, startPoint y: 270, endPoint x: 804, endPoint y: 280, distance: 86.3
click at [804, 280] on div "Calorías (kcal) * Energía KJ (kilojulios) * Grasa total (g) * Grasa saturada (g…" at bounding box center [628, 193] width 757 height 191
type input "25.4"
click at [675, 143] on Fat "number" at bounding box center [723, 145] width 177 height 31
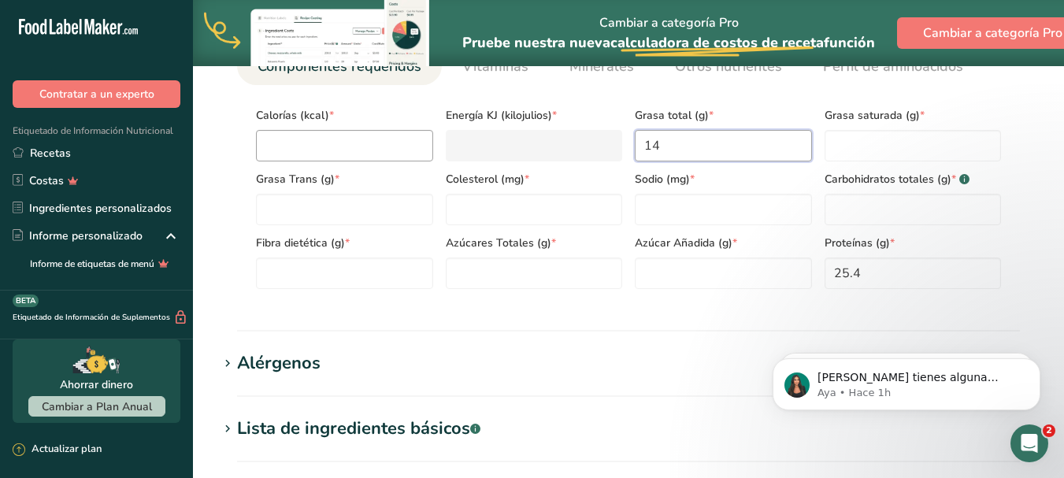
type Fat "14"
click at [398, 150] on input "number" at bounding box center [344, 145] width 177 height 31
type input "1"
type KJ "4.2"
type input "14"
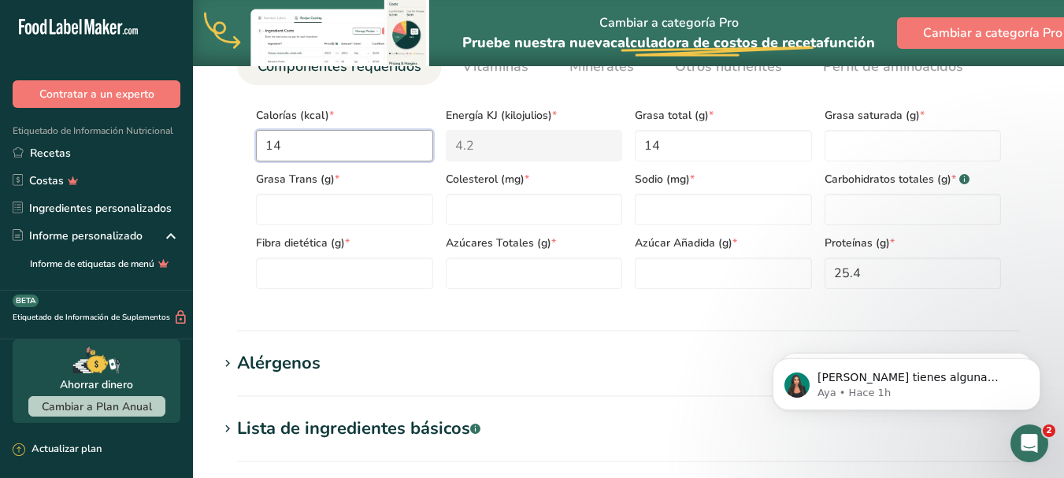
type KJ "58.6"
type input "141"
type KJ "589.9"
type input "141"
click at [502, 280] on Sugars "number" at bounding box center [534, 272] width 177 height 31
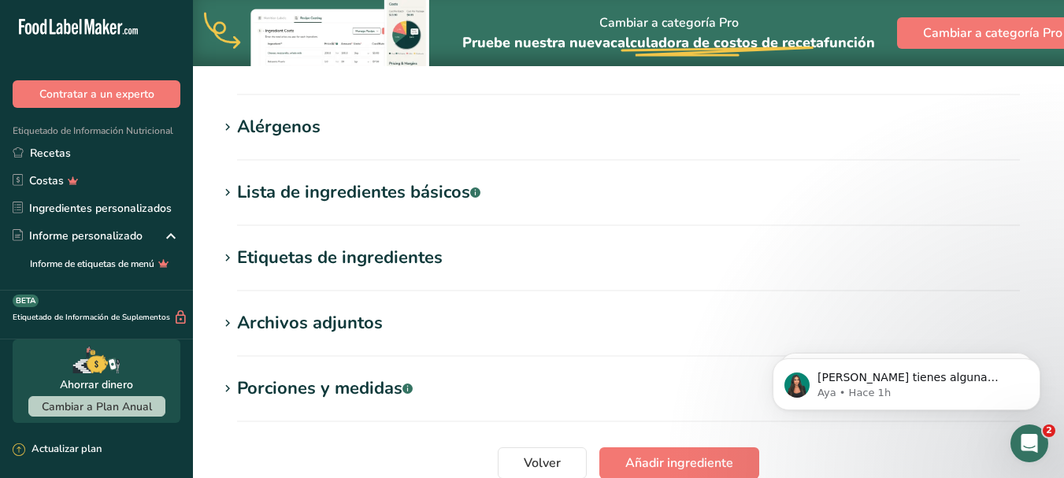
scroll to position [551, 0]
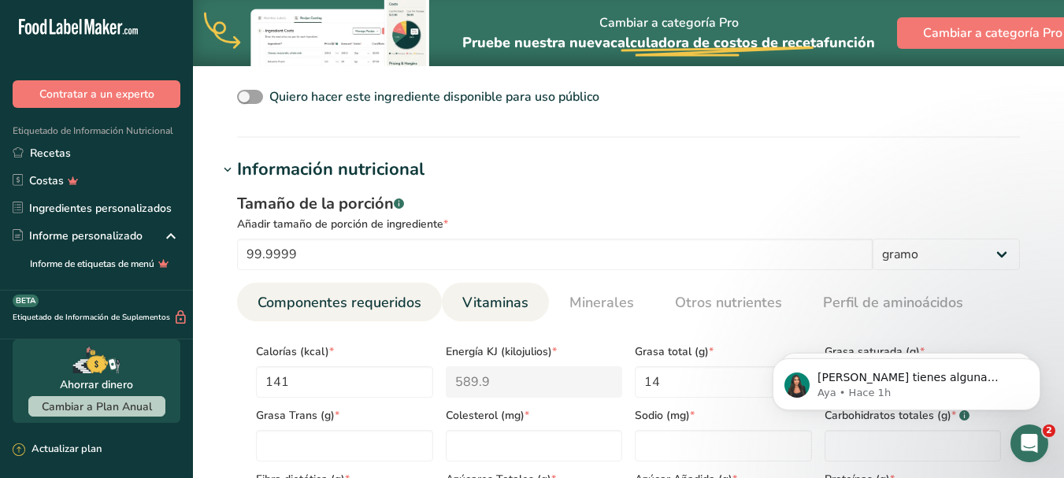
type Sugars "0.9999"
click at [500, 308] on font "Vitaminas" at bounding box center [495, 302] width 66 height 19
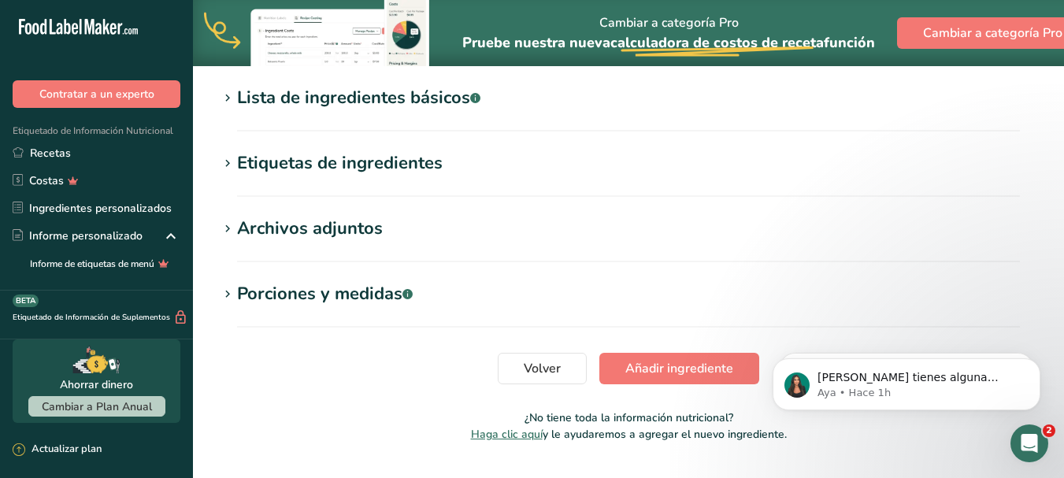
scroll to position [1222, 0]
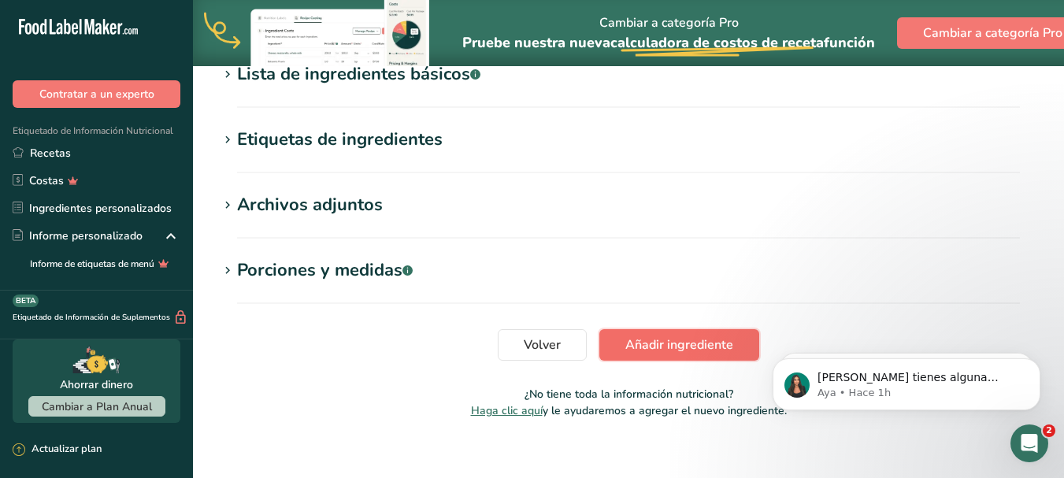
click at [675, 336] on font "Añadir ingrediente" at bounding box center [679, 344] width 108 height 17
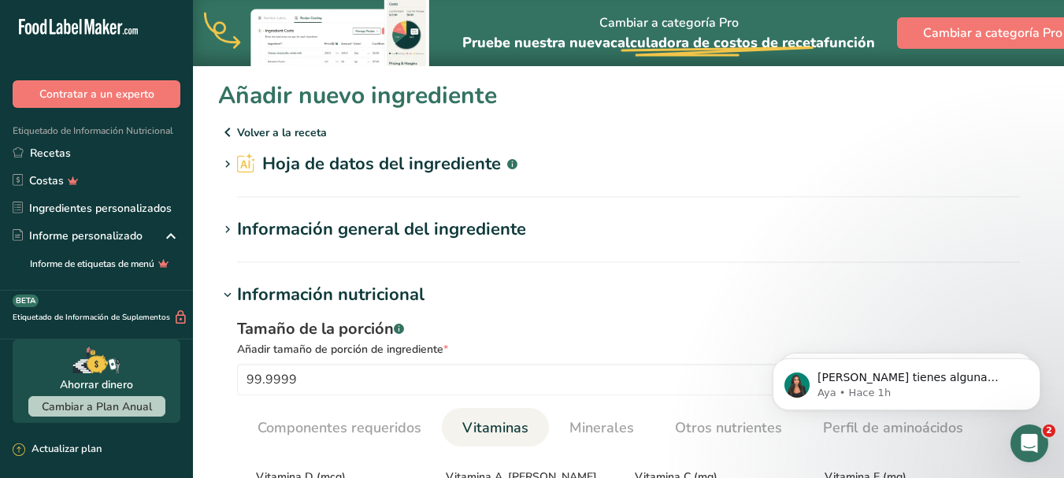
scroll to position [236, 0]
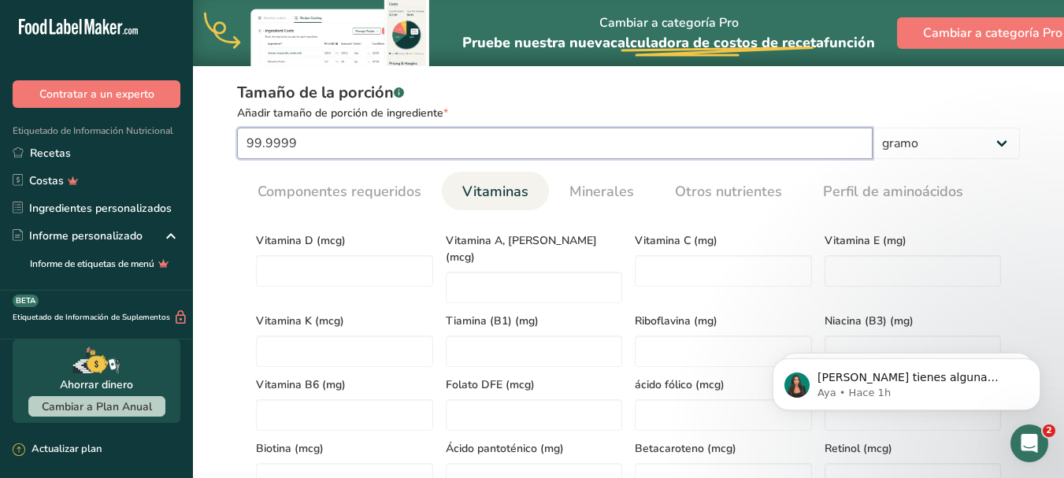
drag, startPoint x: 333, startPoint y: 142, endPoint x: 242, endPoint y: 161, distance: 93.3
click at [242, 161] on div "Tamaño de la porción .a-a{fill:#347362;}.b-a{fill:#fff;} Añadir tamaño de porci…" at bounding box center [628, 294] width 820 height 445
type input "100"
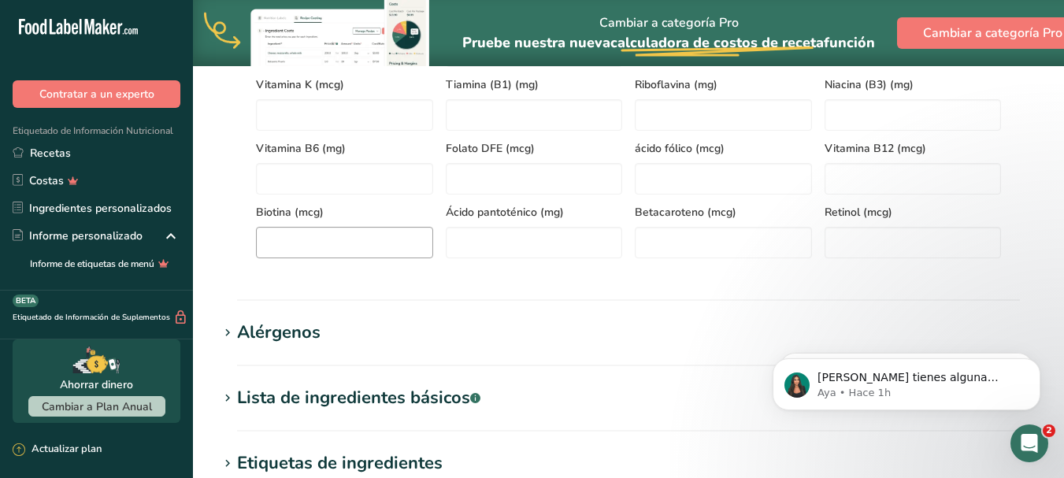
scroll to position [79, 0]
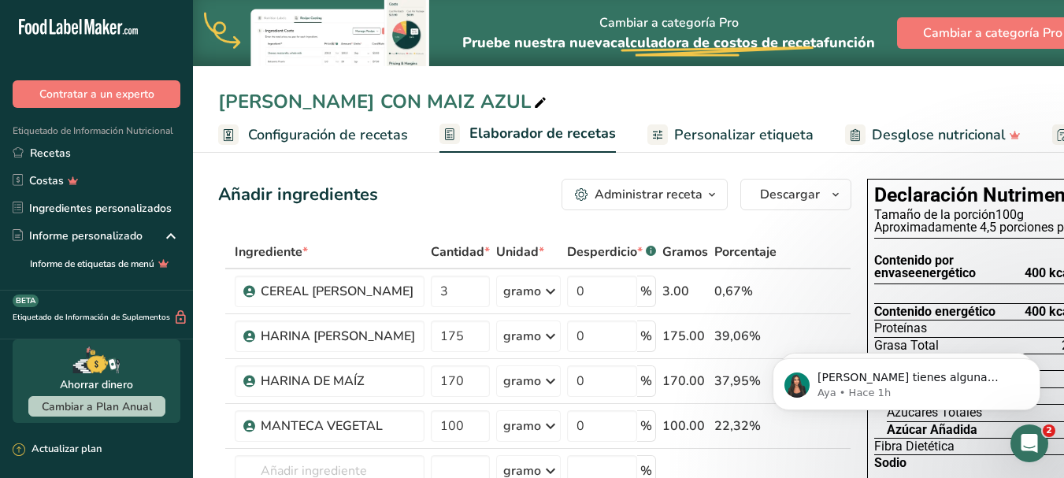
scroll to position [236, 0]
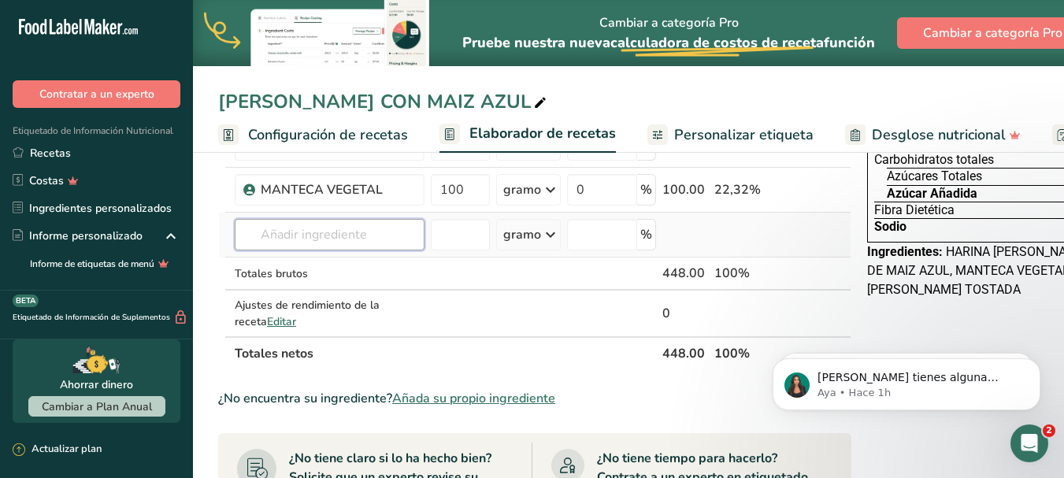
click at [376, 250] on input "text" at bounding box center [330, 234] width 190 height 31
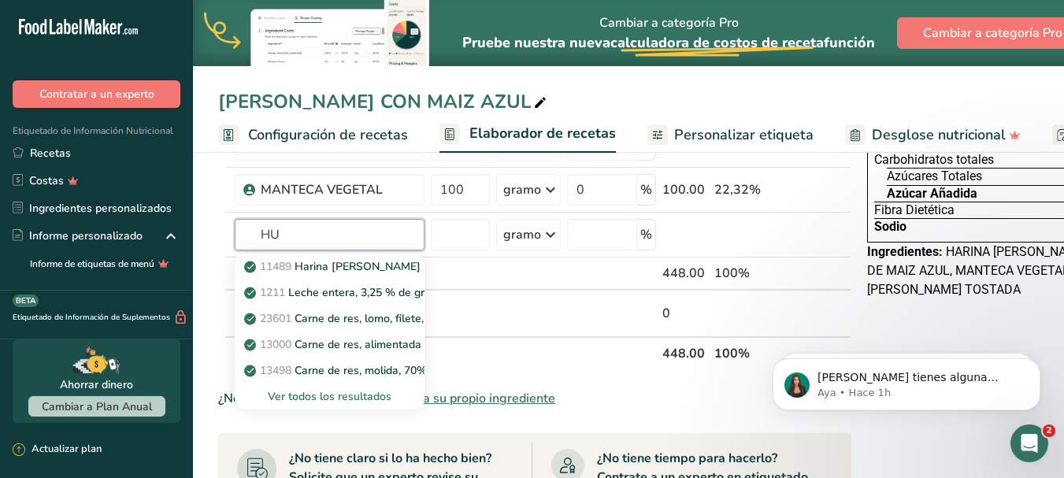
type input "HU"
click at [494, 407] on font "Añada su propio ingrediente" at bounding box center [473, 398] width 163 height 17
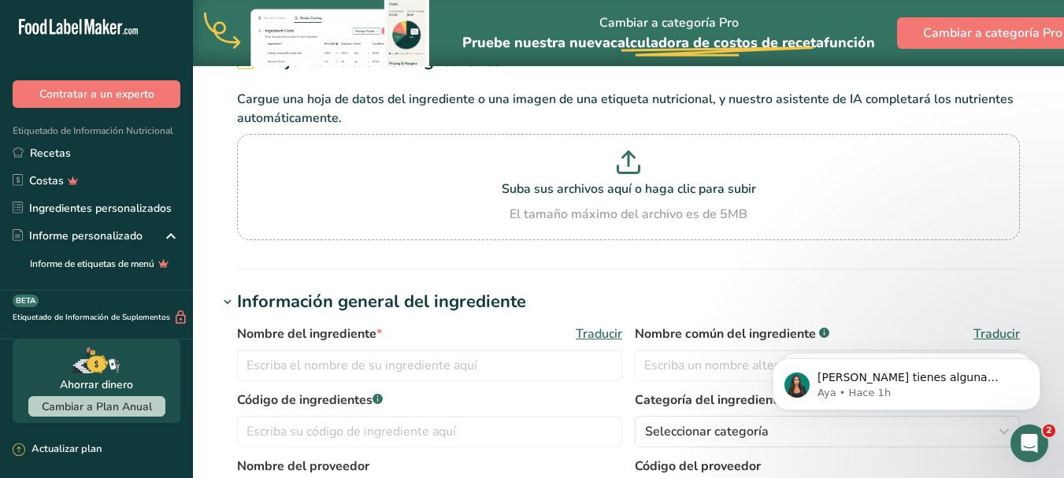
scroll to position [157, 0]
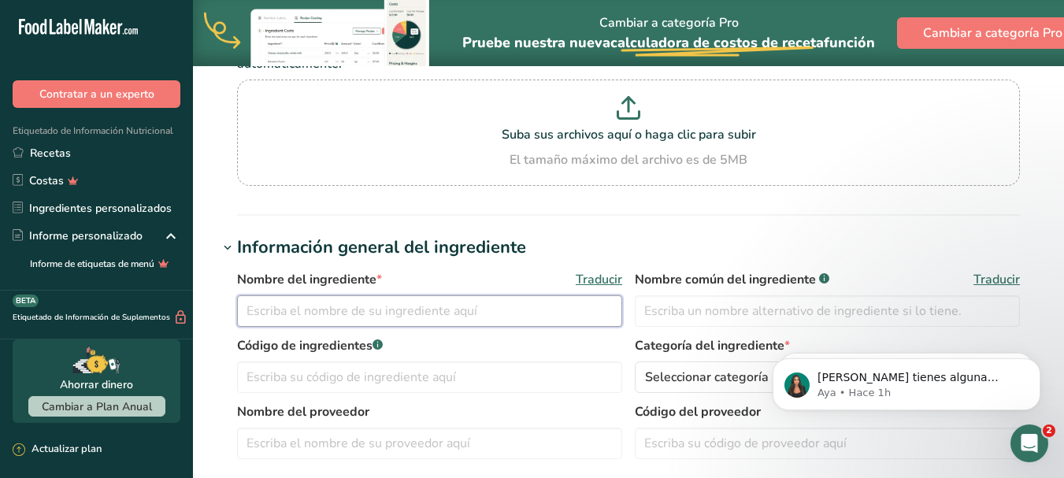
click at [429, 319] on input "text" at bounding box center [429, 310] width 385 height 31
type input "HUEVO"
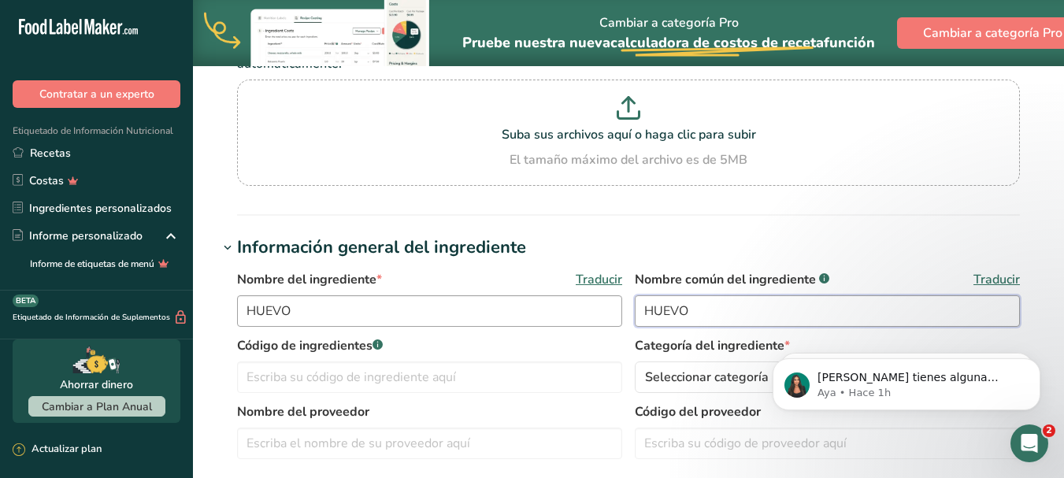
type input "HUEVO"
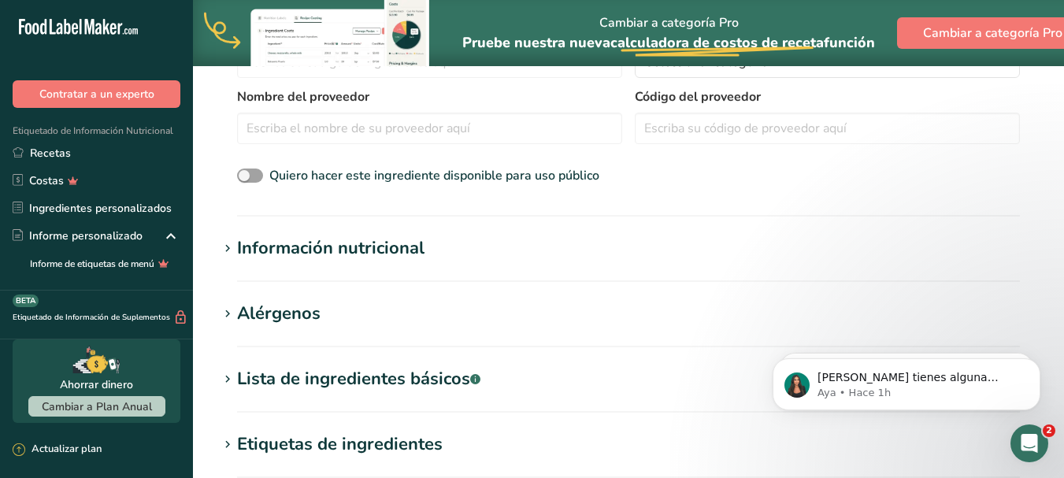
scroll to position [394, 0]
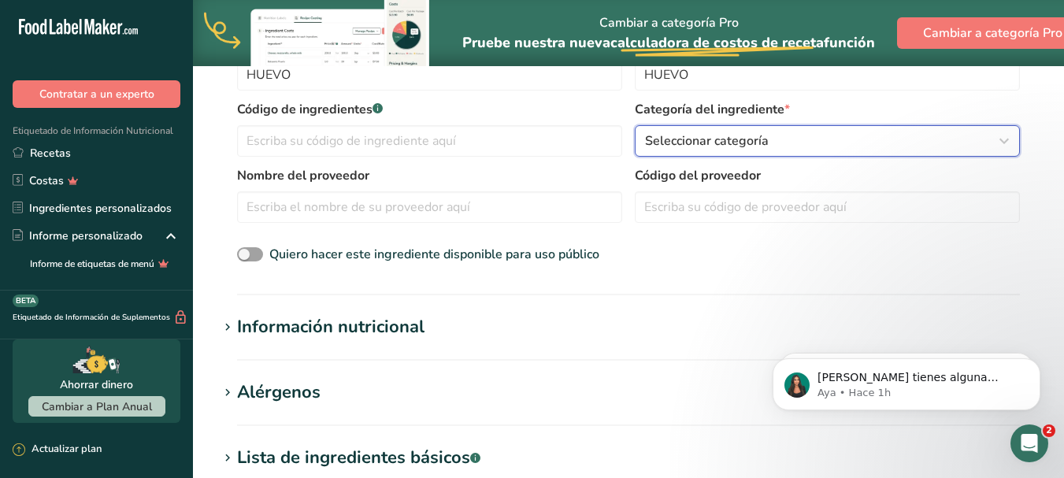
click at [1009, 142] on icon "button" at bounding box center [1003, 141] width 19 height 28
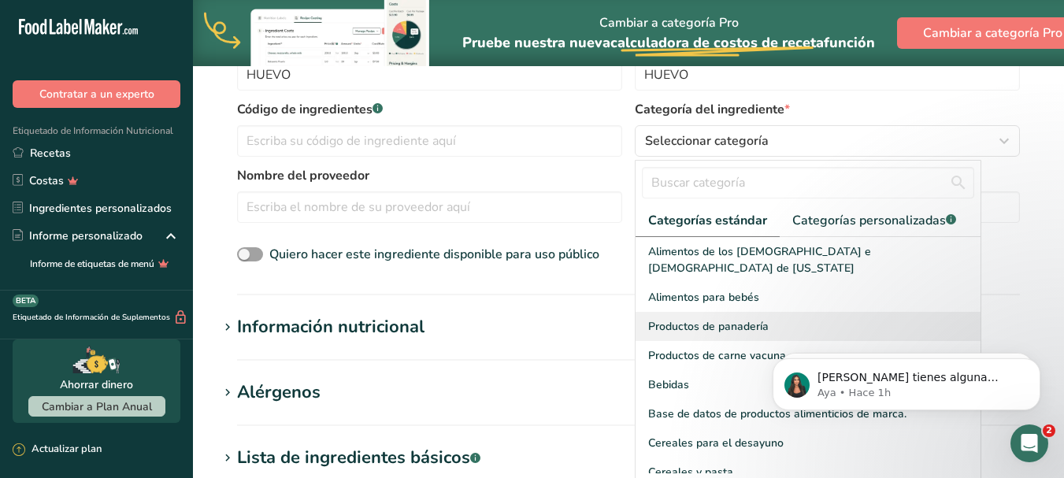
click at [764, 319] on font "Productos de panadería" at bounding box center [708, 326] width 120 height 15
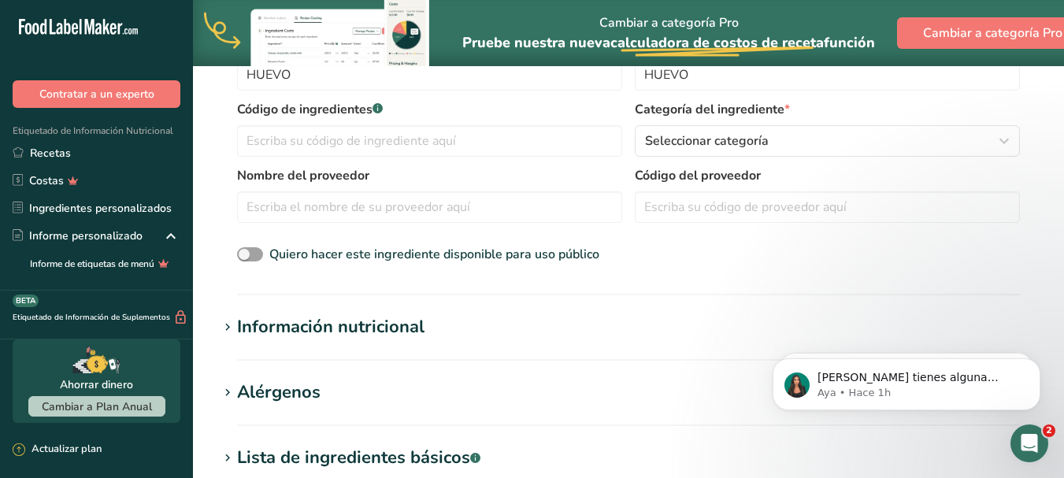
click at [357, 324] on font "Información nutricional" at bounding box center [330, 327] width 187 height 24
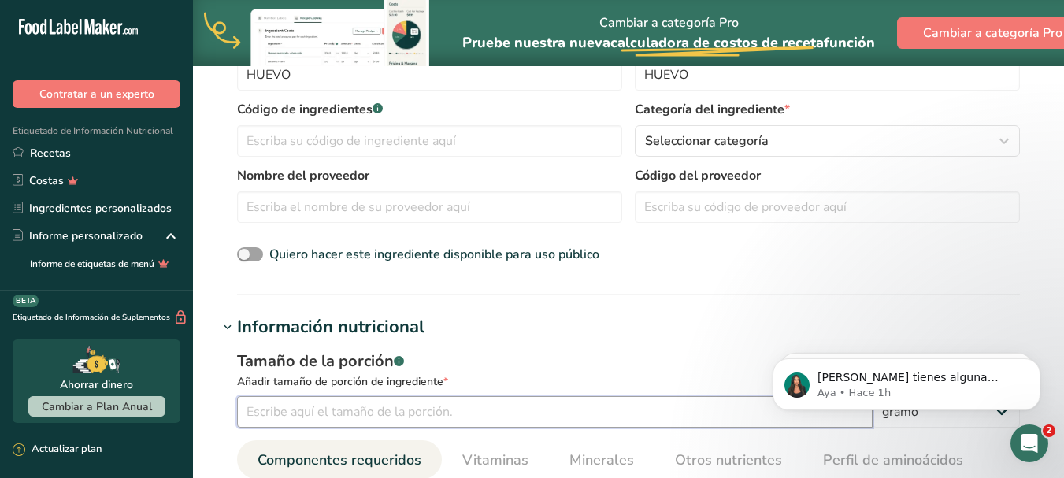
click at [430, 413] on input "number" at bounding box center [554, 411] width 635 height 31
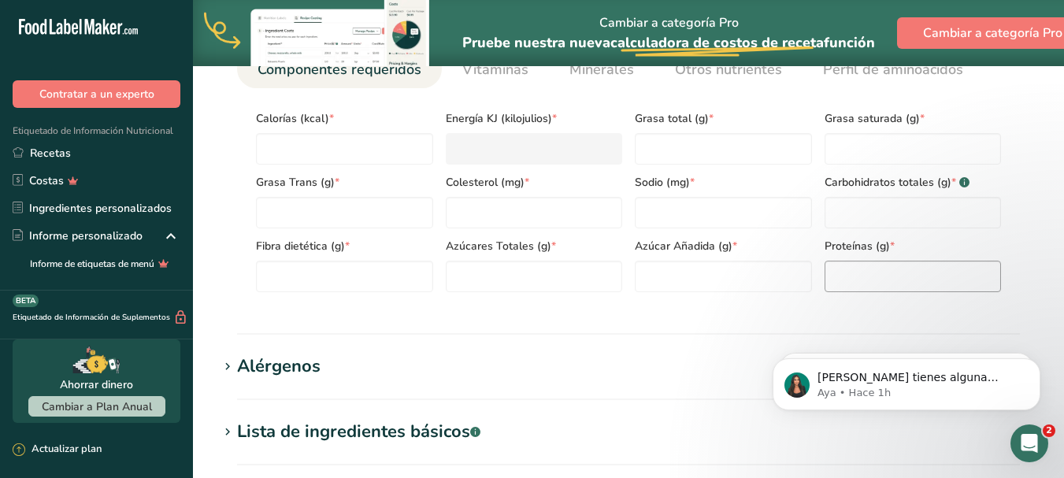
scroll to position [787, 0]
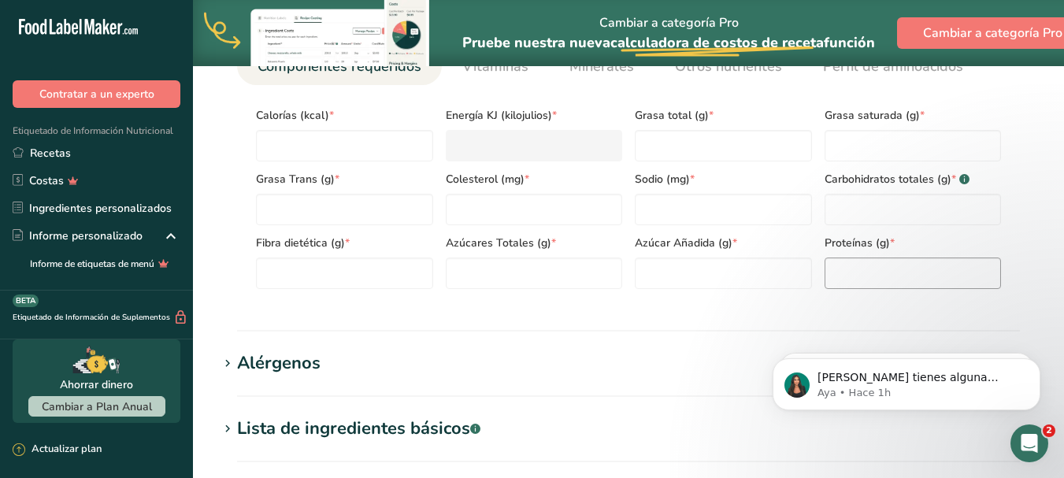
type input "100"
click at [877, 280] on input "number" at bounding box center [912, 272] width 177 height 31
type input "25.4"
click at [671, 150] on Fat "number" at bounding box center [723, 145] width 177 height 31
type Fat "14"
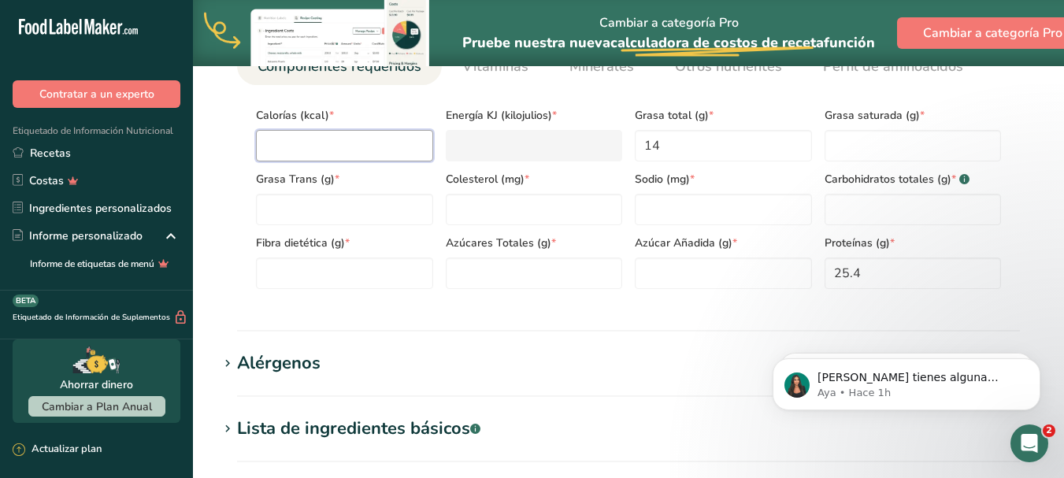
click at [311, 143] on input "number" at bounding box center [344, 145] width 177 height 31
type input "1"
type KJ "4.2"
type input "14"
type KJ "58.6"
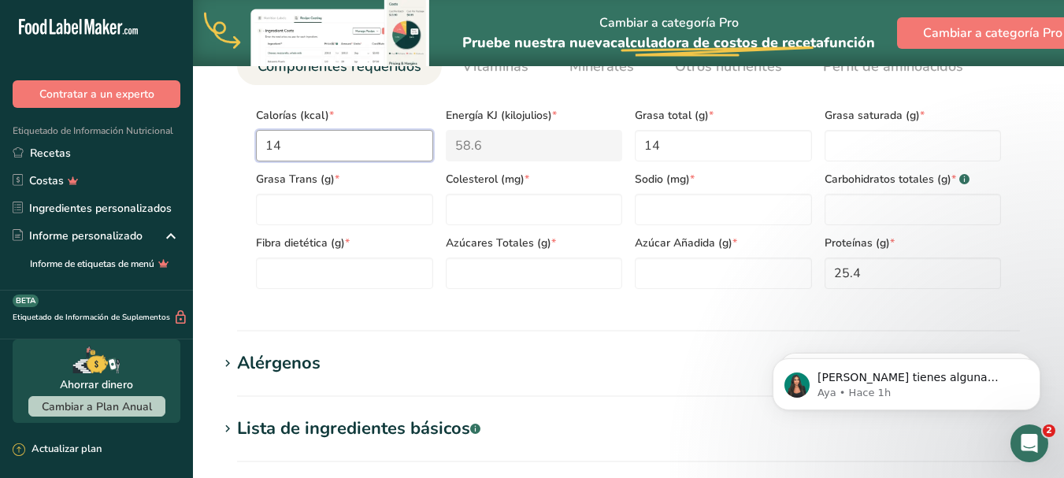
type input "141"
type KJ "589.9"
type input "141"
click at [547, 272] on Sugars "number" at bounding box center [534, 272] width 177 height 31
type Sugars "0"
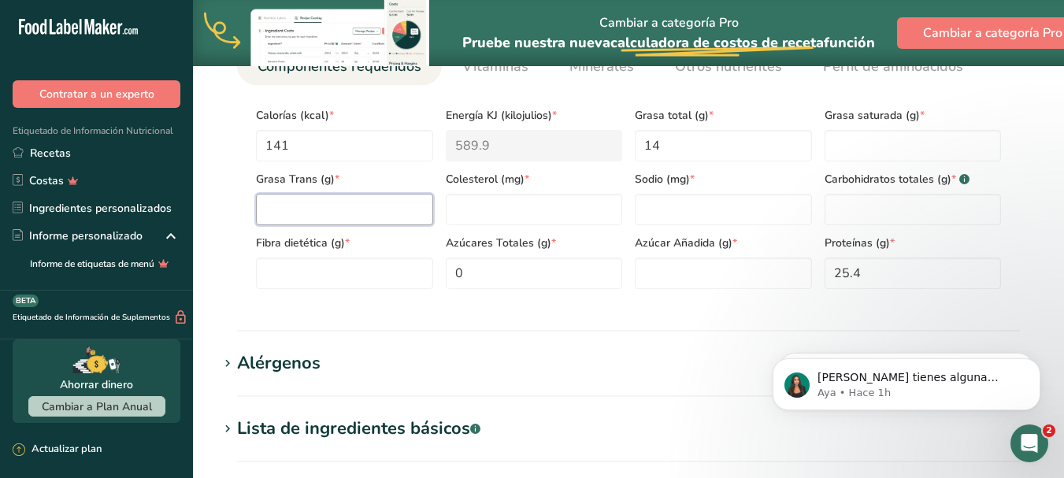
click at [417, 203] on Fat "number" at bounding box center [344, 209] width 177 height 31
type Fat "0"
click at [528, 203] on input "number" at bounding box center [534, 209] width 177 height 31
type input "0"
click at [650, 208] on input "number" at bounding box center [723, 209] width 177 height 31
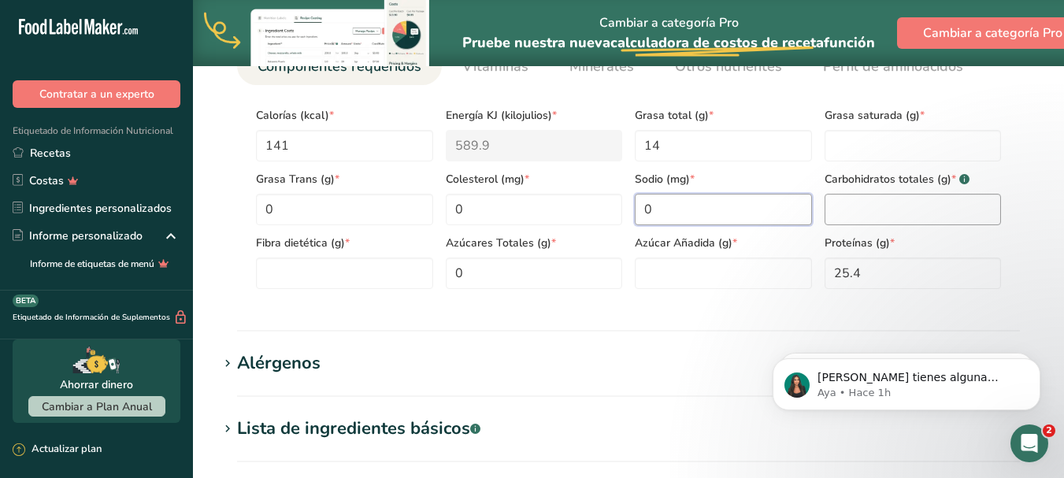
type input "0"
click at [850, 206] on Carbohydrates "number" at bounding box center [912, 209] width 177 height 31
type Carbohydrates "0"
click at [863, 148] on Fat "number" at bounding box center [912, 145] width 177 height 31
type Fat "0"
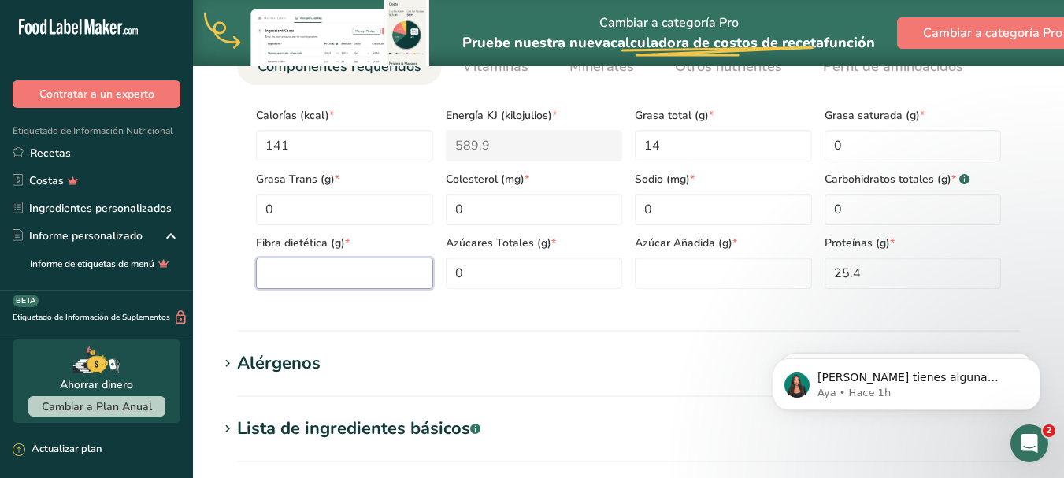
click at [376, 270] on Fiber "number" at bounding box center [344, 272] width 177 height 31
type Fiber "0"
click at [661, 267] on Sugars "number" at bounding box center [723, 272] width 177 height 31
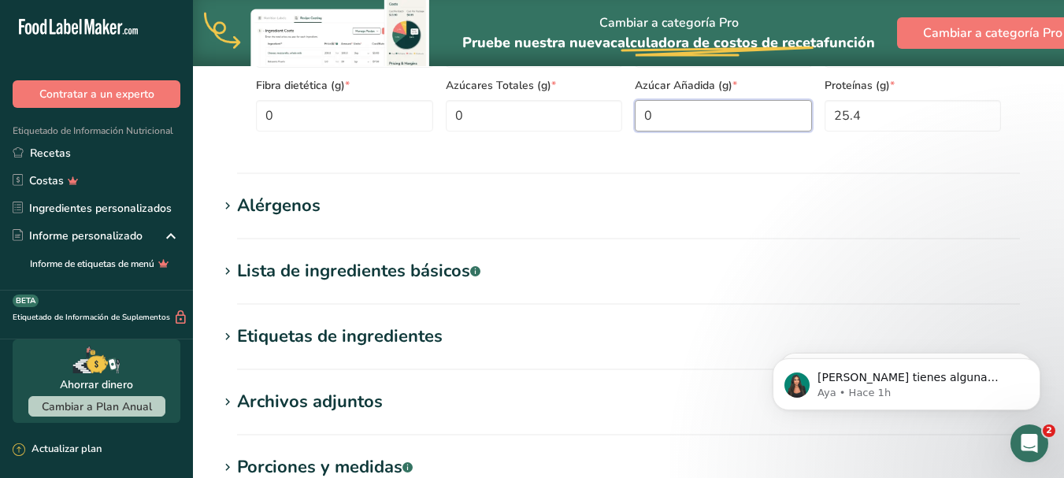
scroll to position [1158, 0]
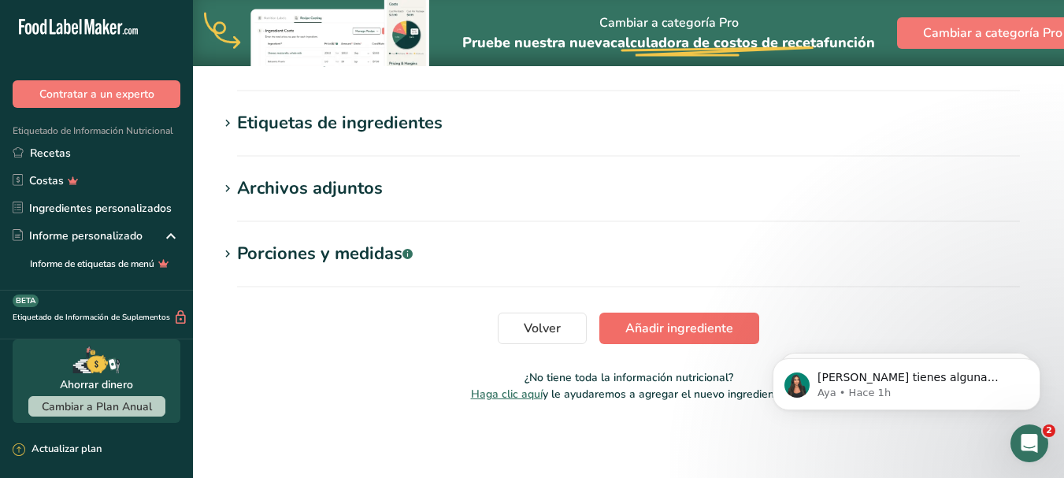
type Sugars "0"
click at [715, 333] on font "Añadir ingrediente" at bounding box center [679, 328] width 108 height 17
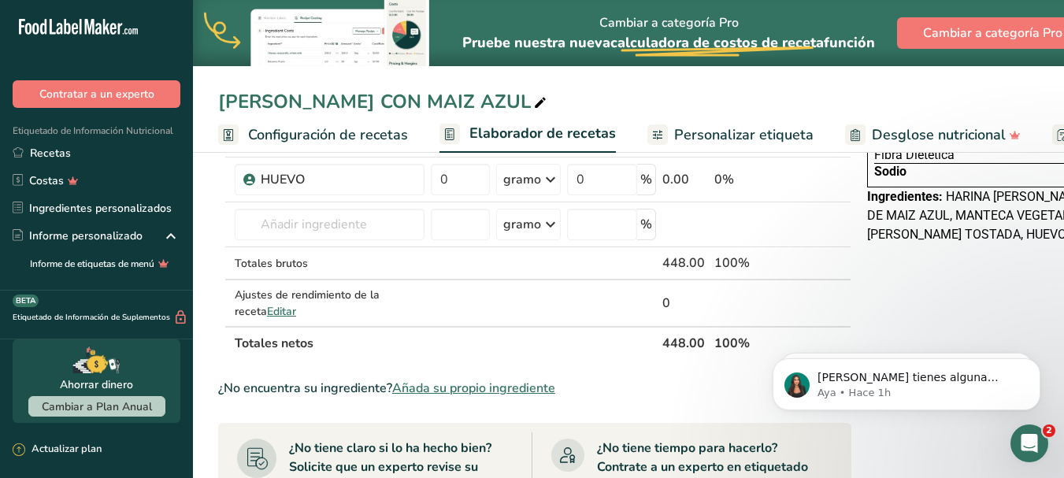
scroll to position [255, 0]
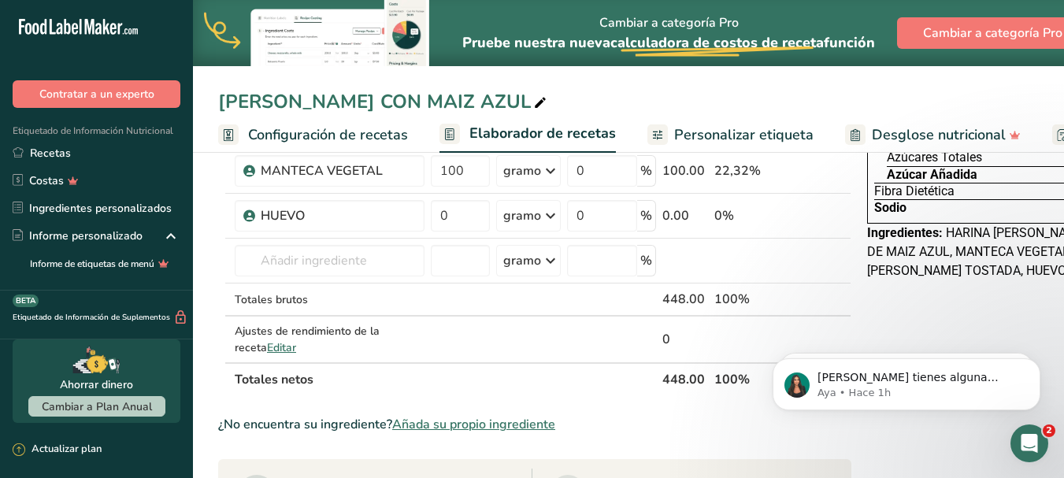
click at [669, 128] on link "Personalizar etiqueta" at bounding box center [730, 134] width 166 height 35
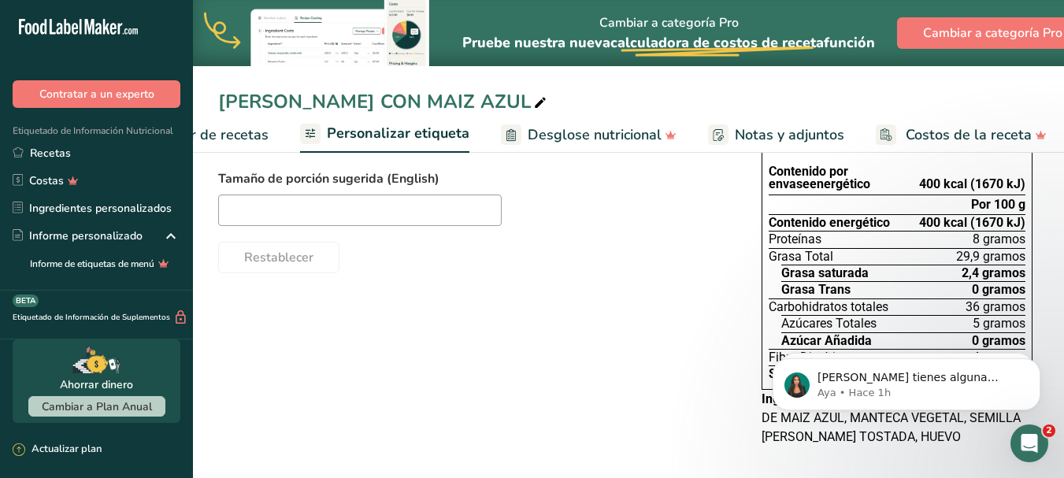
scroll to position [107, 0]
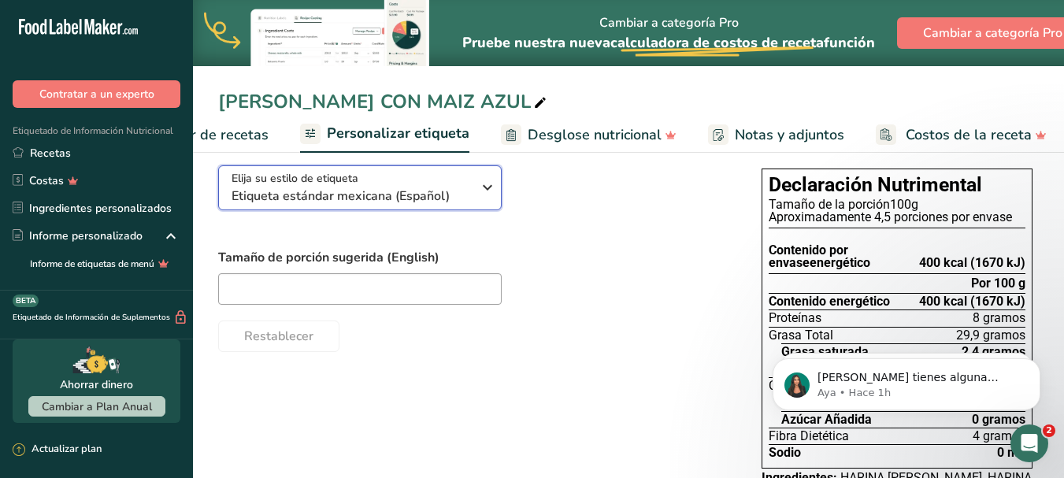
click at [482, 190] on icon "button" at bounding box center [487, 187] width 19 height 28
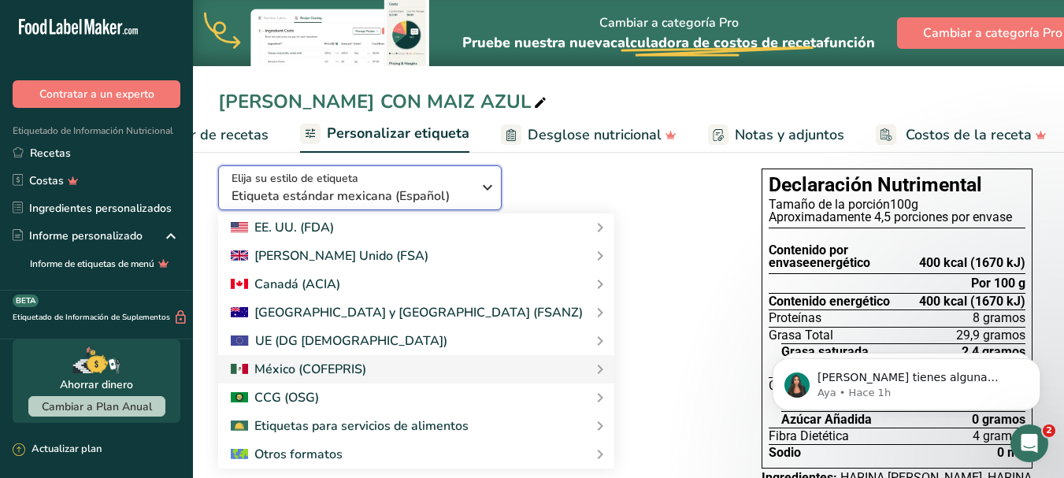
click at [481, 190] on icon "button" at bounding box center [487, 187] width 19 height 28
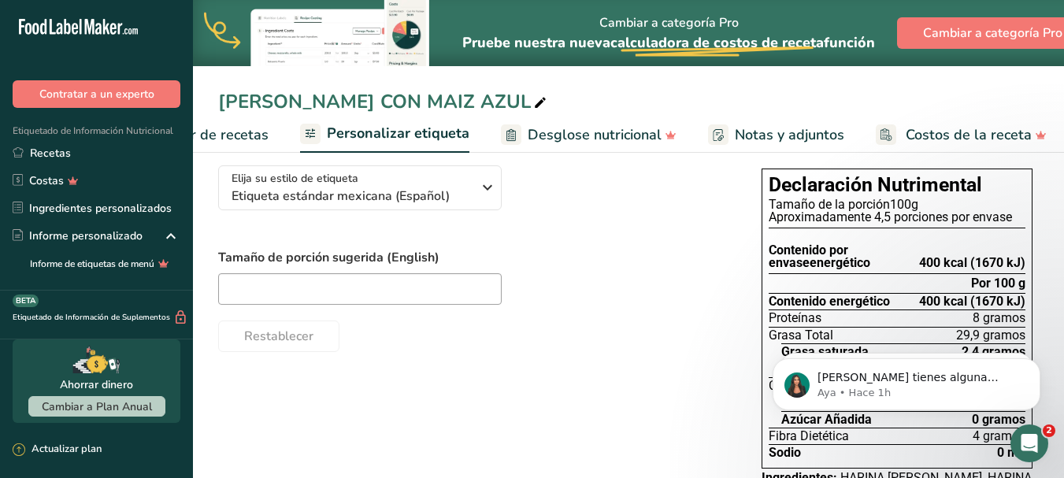
click at [606, 212] on div "Elija su estilo de etiqueta Etiqueta estándar mexicana (Español) [GEOGRAPHIC_DA…" at bounding box center [474, 252] width 512 height 199
click at [771, 134] on font "Notas y adjuntos" at bounding box center [789, 134] width 109 height 19
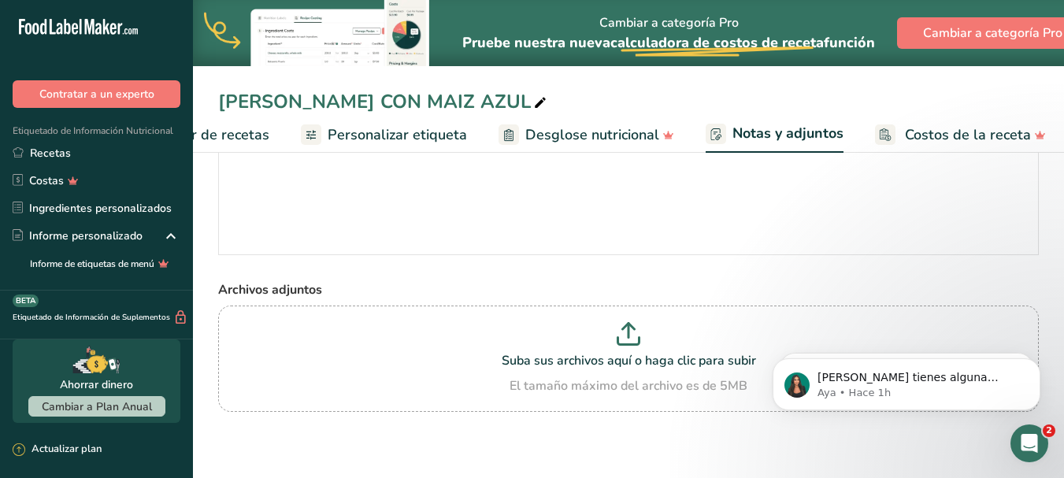
scroll to position [47, 0]
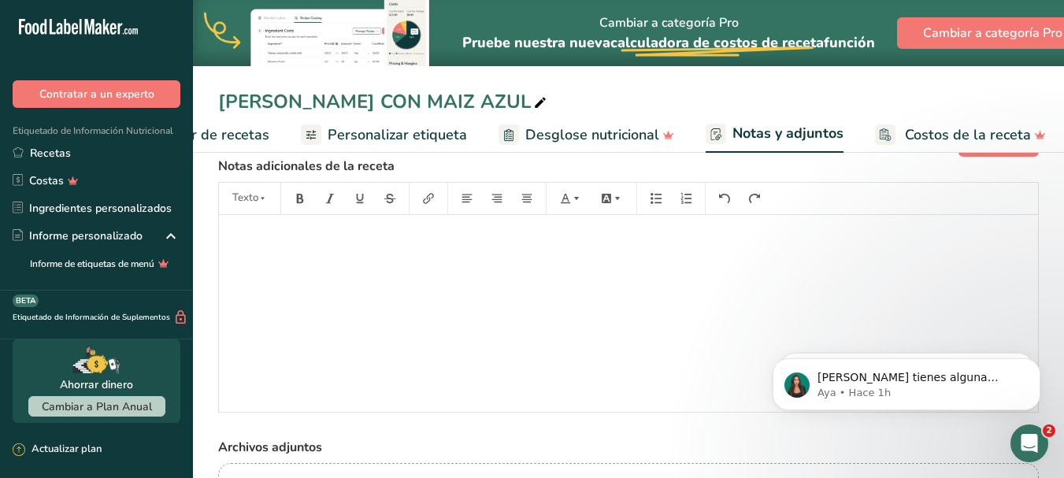
click at [528, 255] on div "﻿" at bounding box center [628, 313] width 819 height 197
click at [261, 203] on icon "button" at bounding box center [262, 198] width 9 height 11
click at [394, 304] on div "Elotey echa de cafucidad en d" at bounding box center [628, 313] width 819 height 197
drag, startPoint x: 398, startPoint y: 234, endPoint x: 226, endPoint y: 249, distance: 172.3
click at [226, 249] on div "Elotey echa de cafucidad en d" at bounding box center [628, 313] width 819 height 197
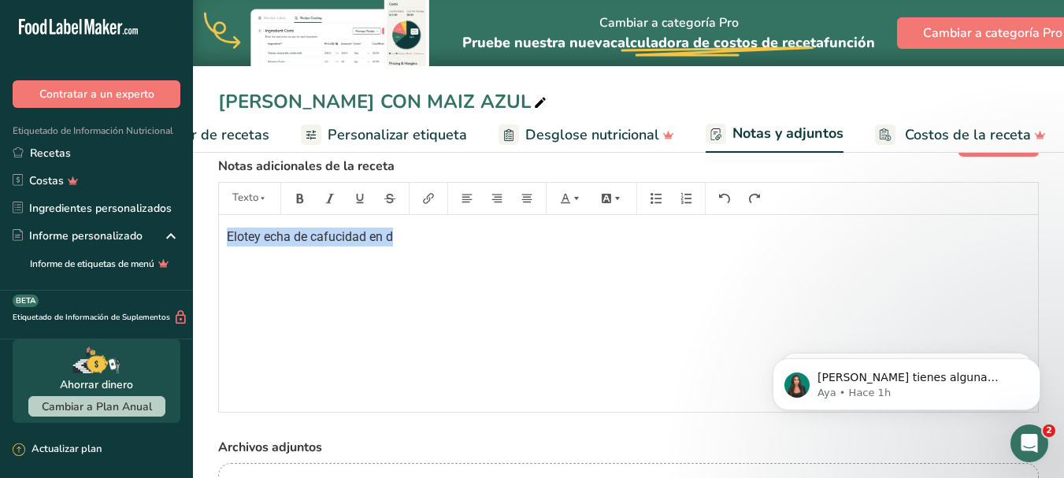
click at [265, 239] on font "Elotey echa de cafucidad en d" at bounding box center [310, 236] width 166 height 15
click at [257, 236] on font "elotey fecha de cafucidad en d" at bounding box center [312, 236] width 170 height 15
click at [234, 237] on font "elotey fecha de cafucidad en d" at bounding box center [312, 236] width 170 height 15
click at [256, 240] on font "Lote fecha de caducidad en d" at bounding box center [309, 236] width 164 height 15
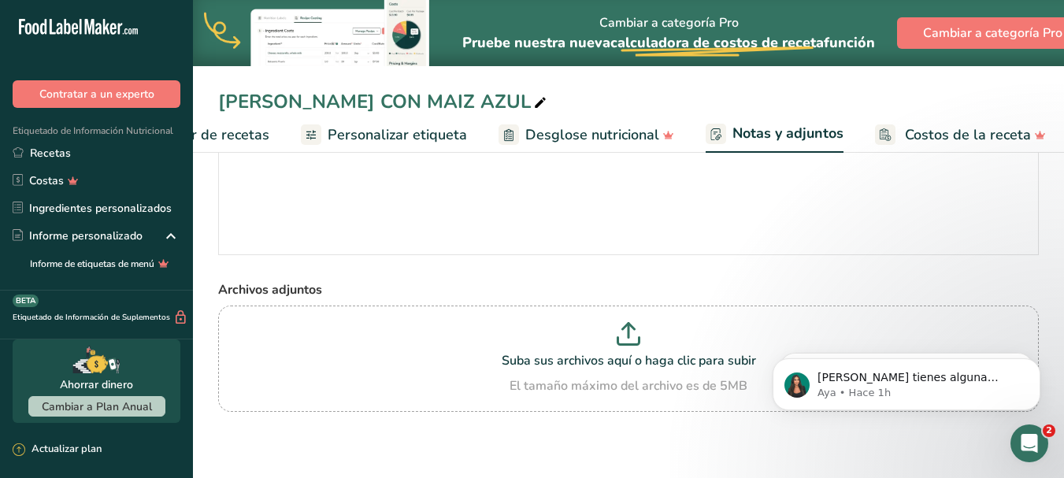
scroll to position [0, 0]
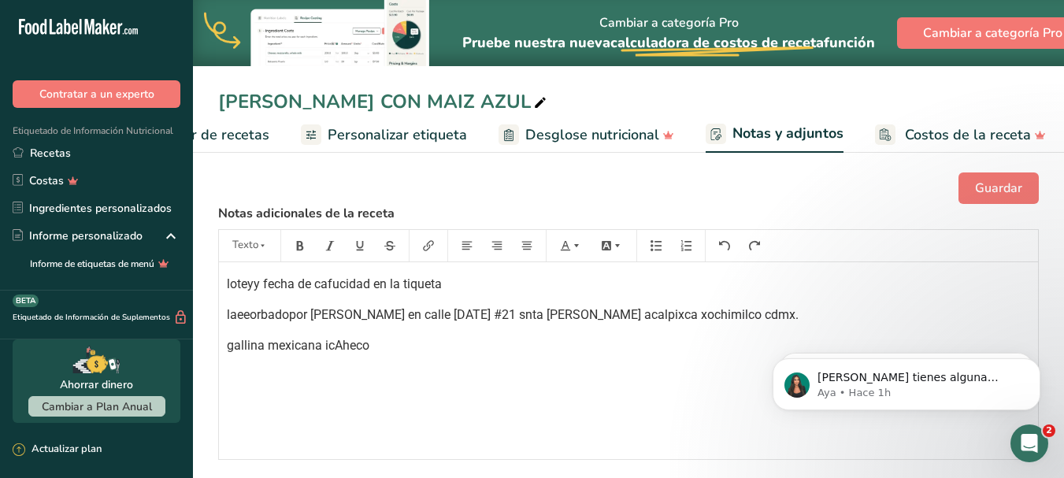
click at [414, 369] on div "loteyy fecha de cafucidad en la tiqueta laeeorbadopor [PERSON_NAME] en [STREET_…" at bounding box center [628, 360] width 819 height 197
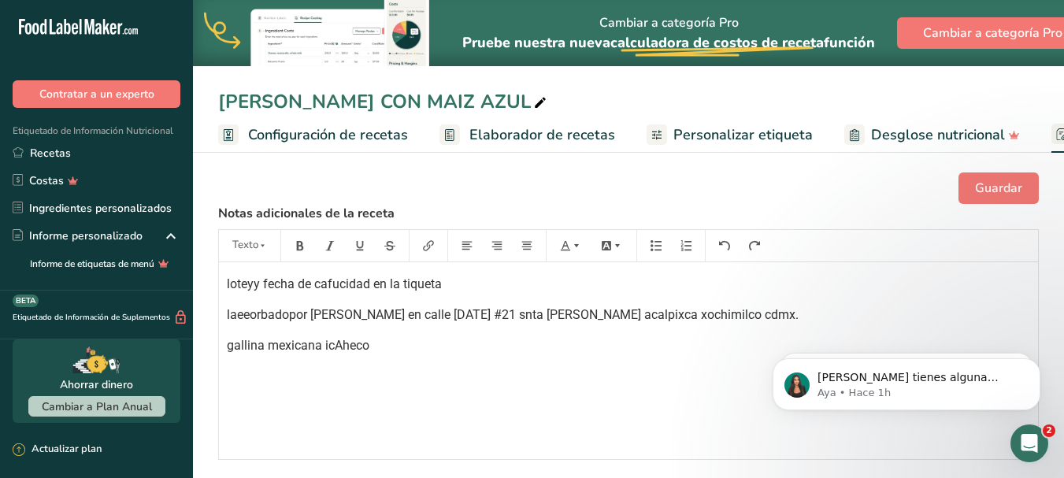
click at [772, 131] on font "Personalizar etiqueta" at bounding box center [742, 134] width 139 height 19
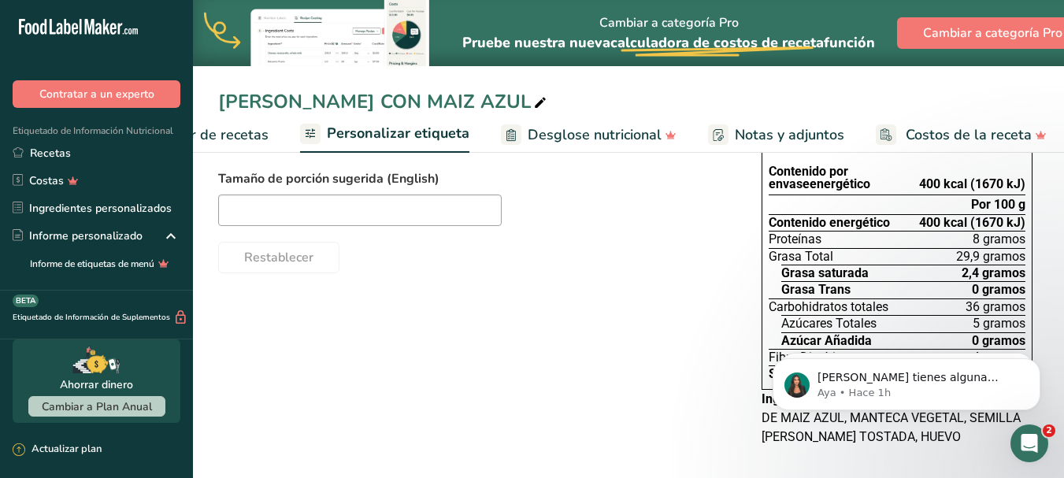
scroll to position [199, 0]
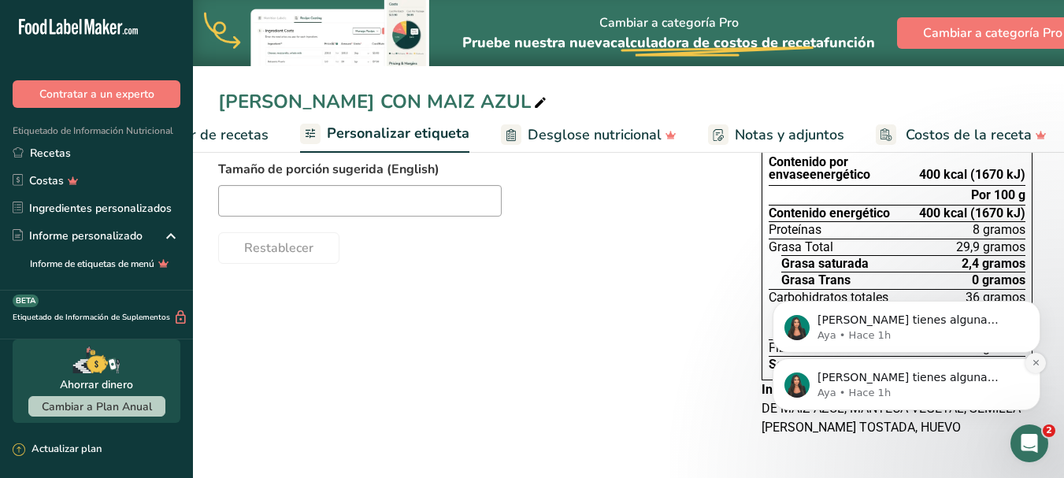
click at [1036, 363] on icon "Descartar notificación" at bounding box center [1035, 362] width 9 height 9
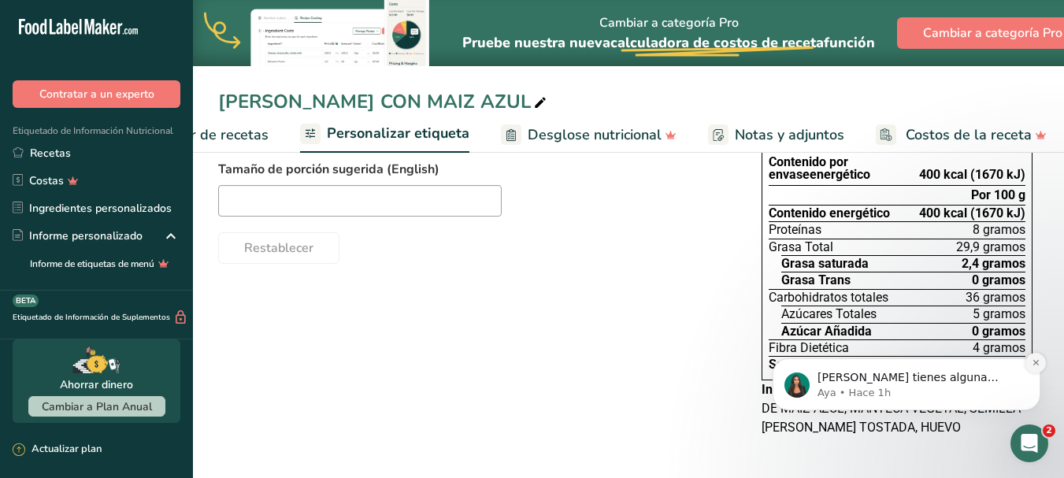
click at [1032, 361] on icon "Dismiss notification" at bounding box center [1035, 362] width 9 height 9
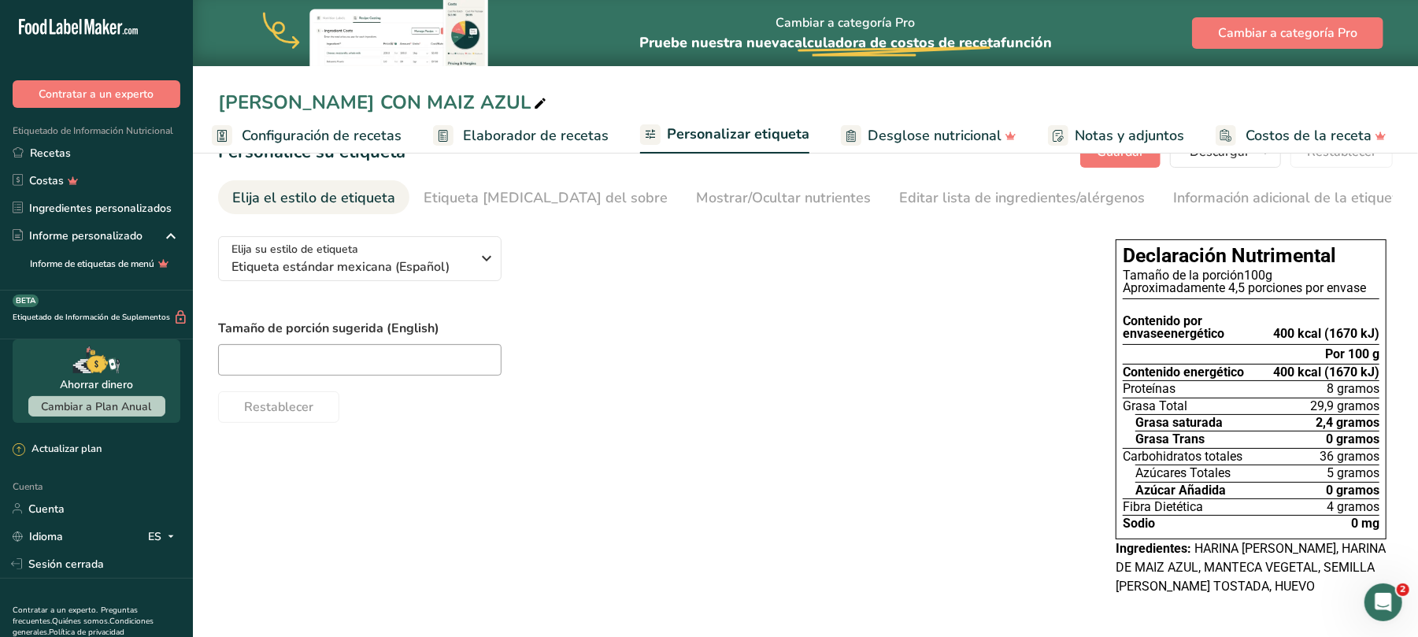
scroll to position [0, 0]
click at [401, 477] on div "Elija su estilo de etiqueta Etiqueta estándar mexicana (Español) [GEOGRAPHIC_DA…" at bounding box center [805, 418] width 1175 height 388
click at [551, 139] on font "Elaborador de recetas" at bounding box center [542, 135] width 146 height 19
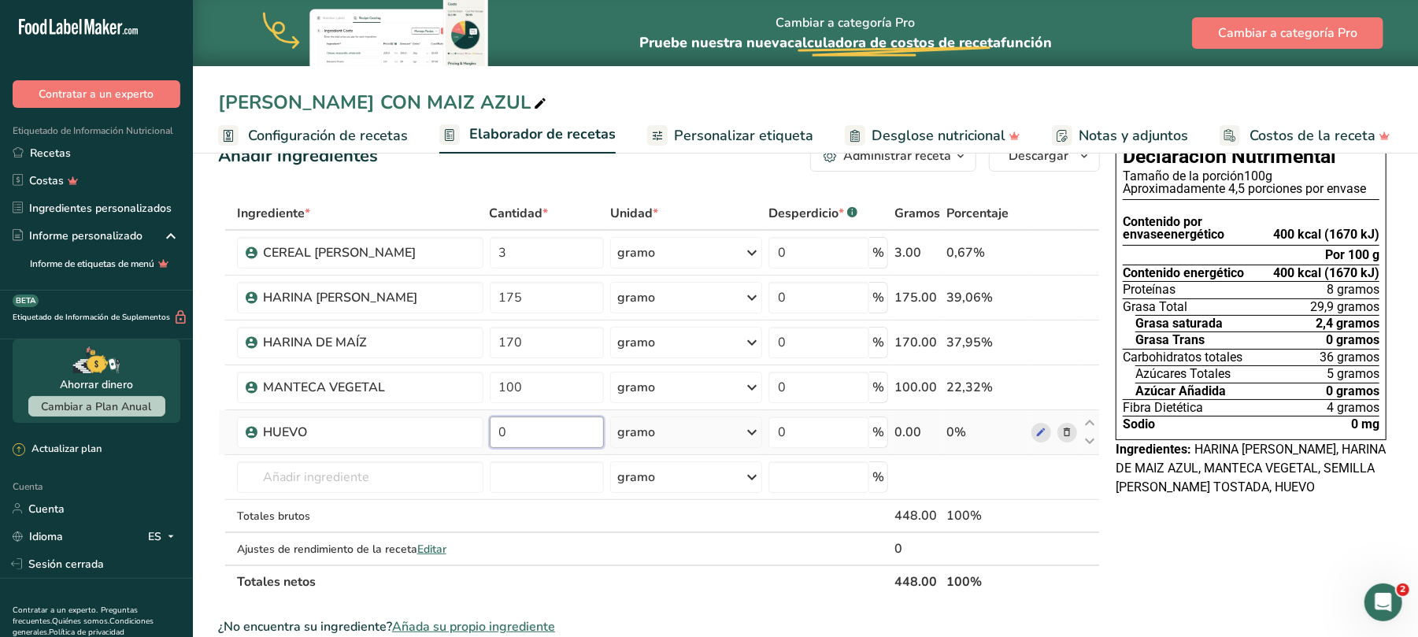
click at [514, 433] on input "0" at bounding box center [547, 432] width 115 height 31
type input "1"
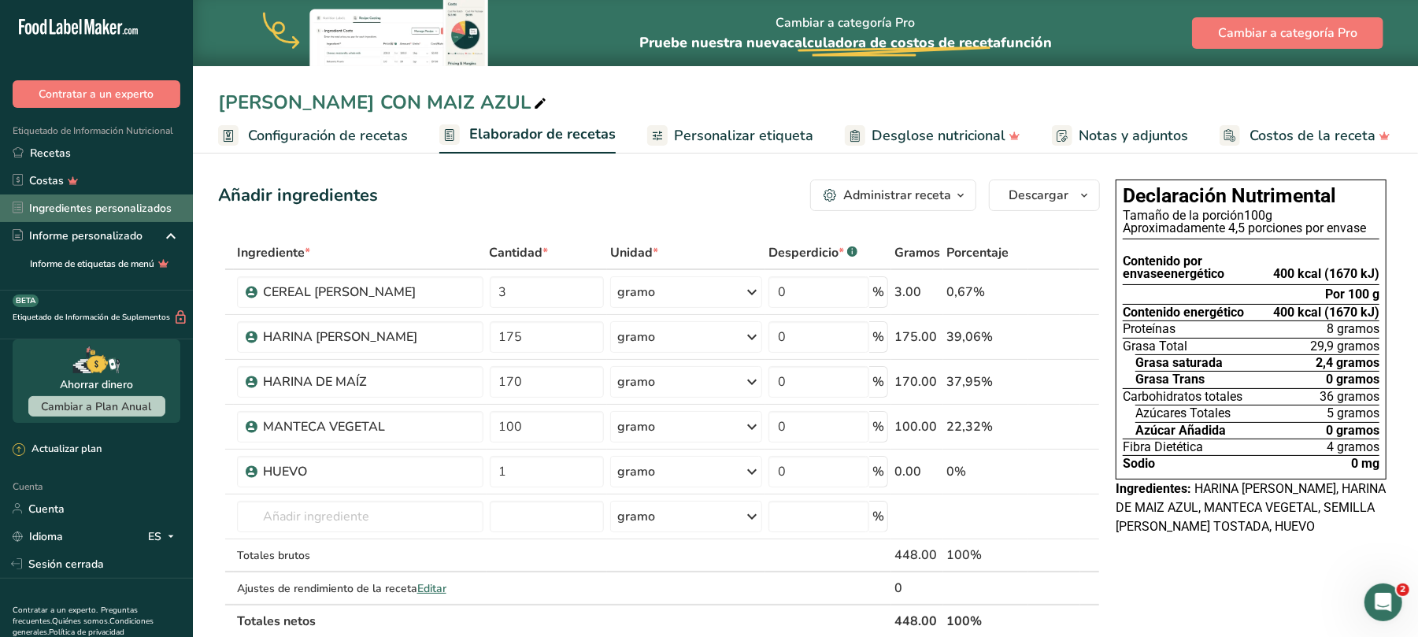
click at [64, 201] on font "Ingredientes personalizados" at bounding box center [100, 208] width 143 height 15
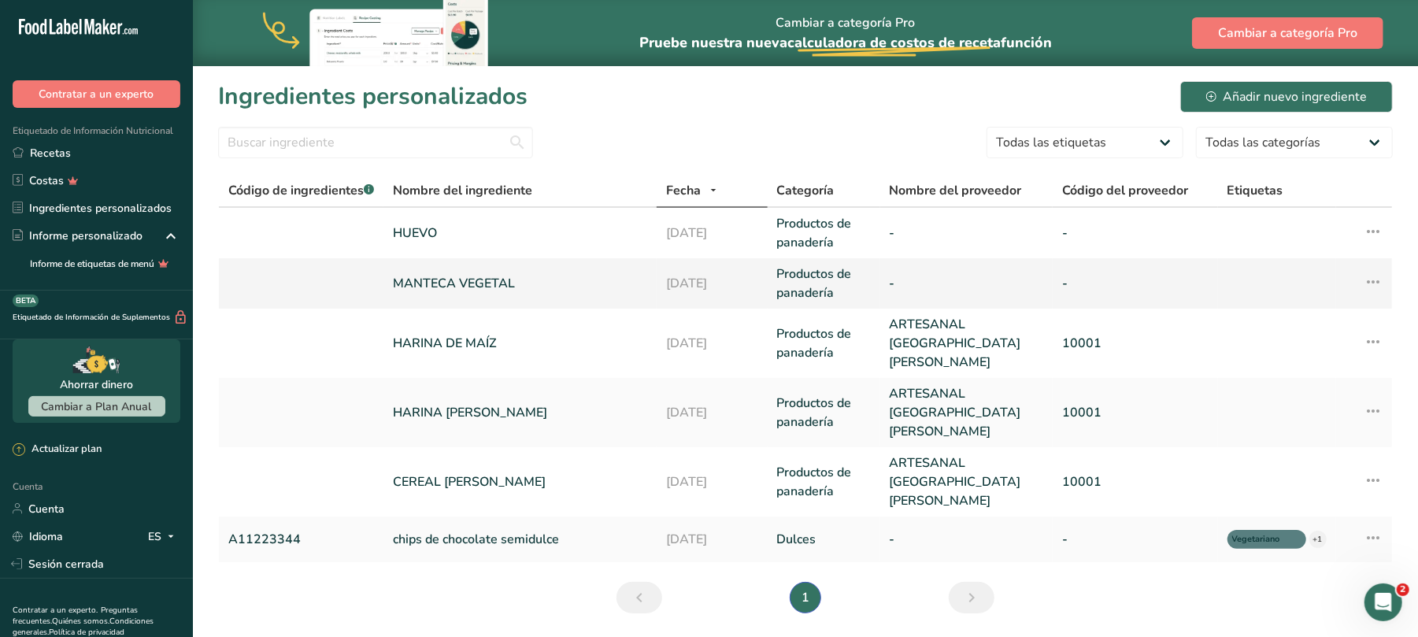
scroll to position [54, 0]
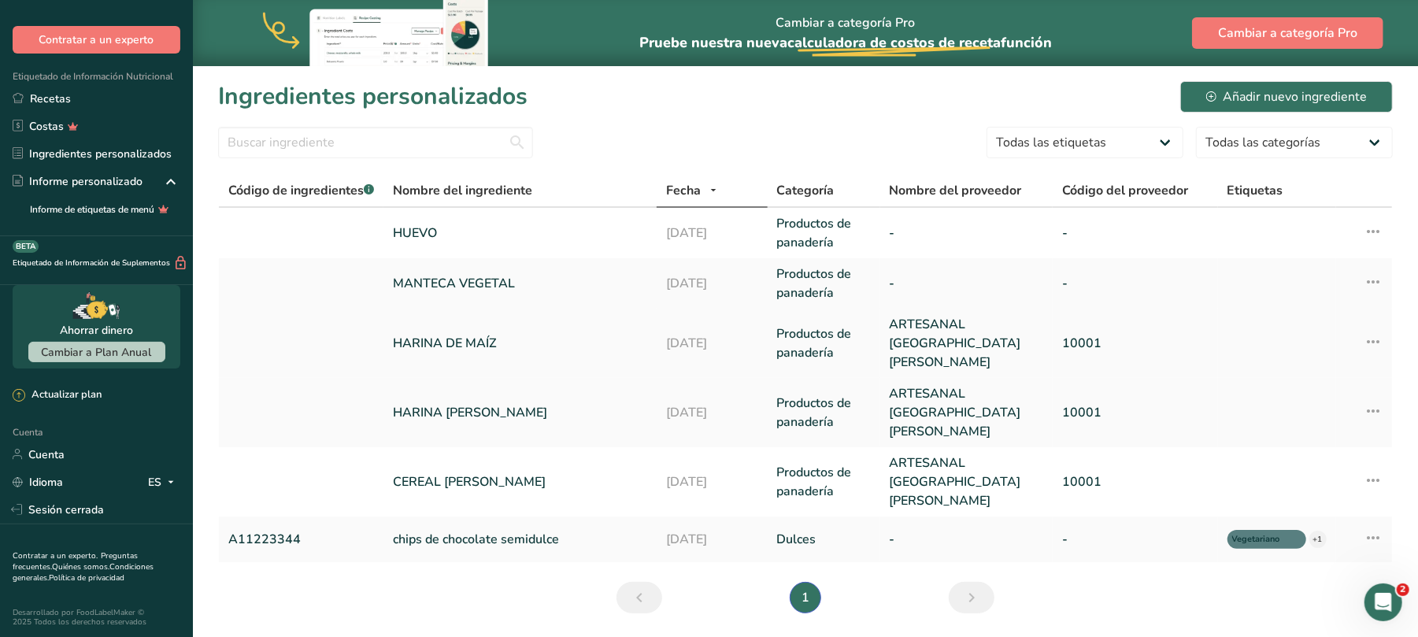
click at [335, 356] on td at bounding box center [301, 343] width 165 height 69
click at [36, 96] on font "Recetas" at bounding box center [50, 98] width 41 height 15
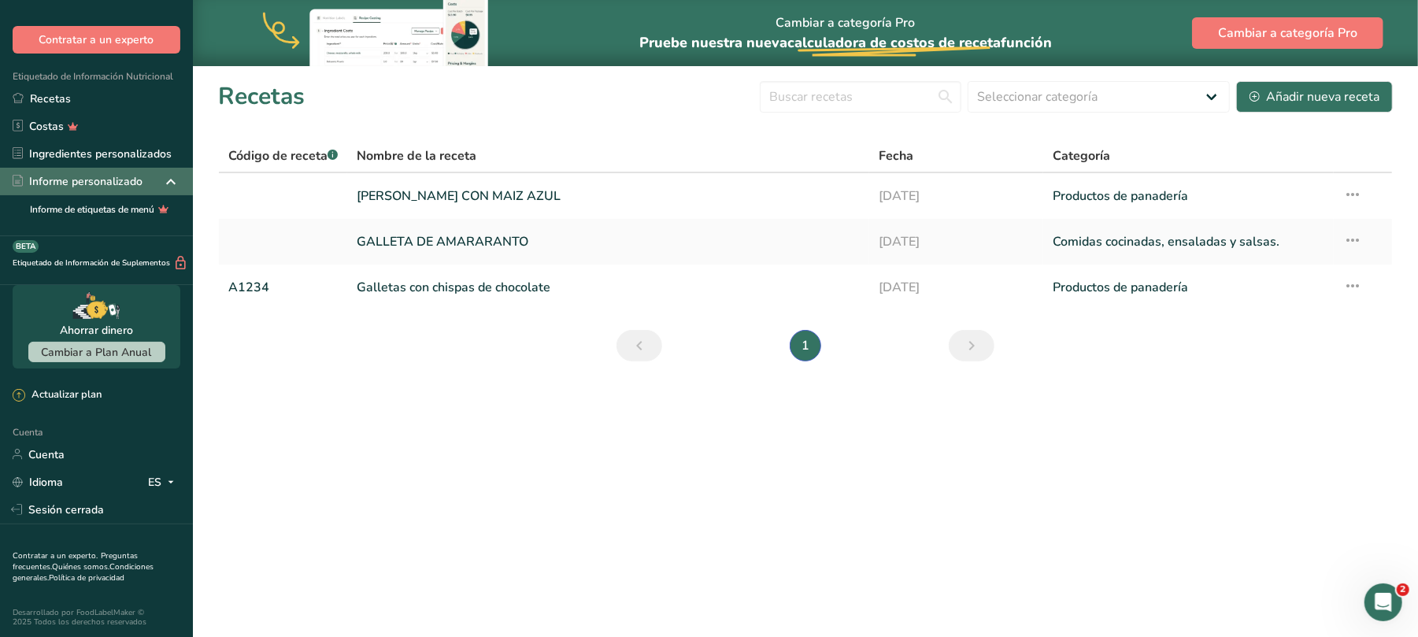
click at [67, 178] on font "Informe personalizado" at bounding box center [85, 181] width 113 height 15
click at [72, 180] on font "Informe personalizado" at bounding box center [85, 181] width 113 height 15
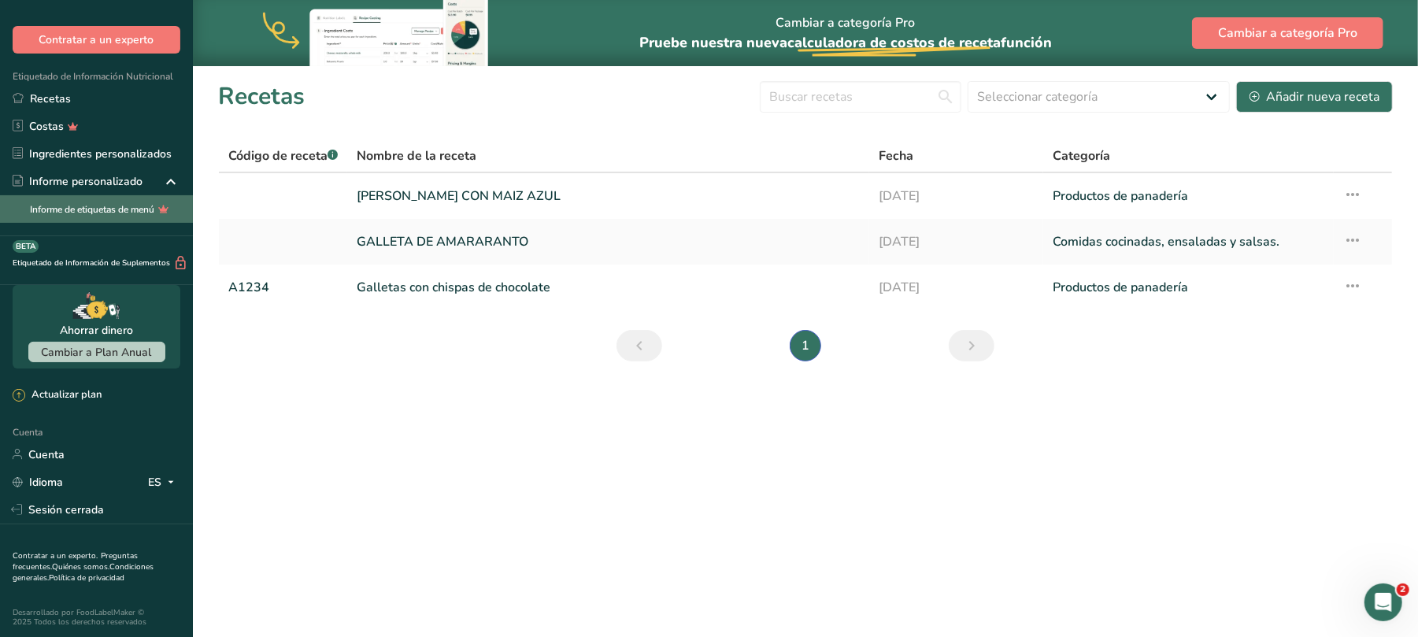
click at [77, 205] on font "Informe de etiquetas de menú" at bounding box center [92, 209] width 124 height 13
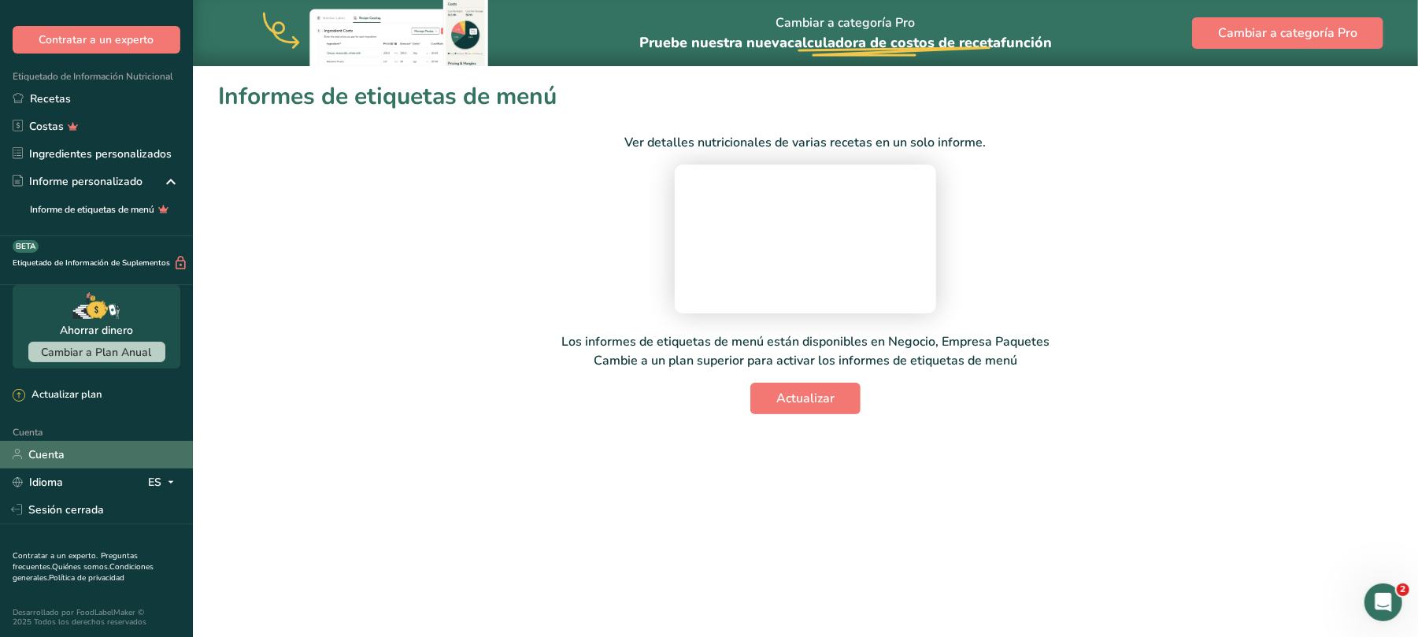
click at [61, 451] on font "Cuenta" at bounding box center [46, 454] width 36 height 15
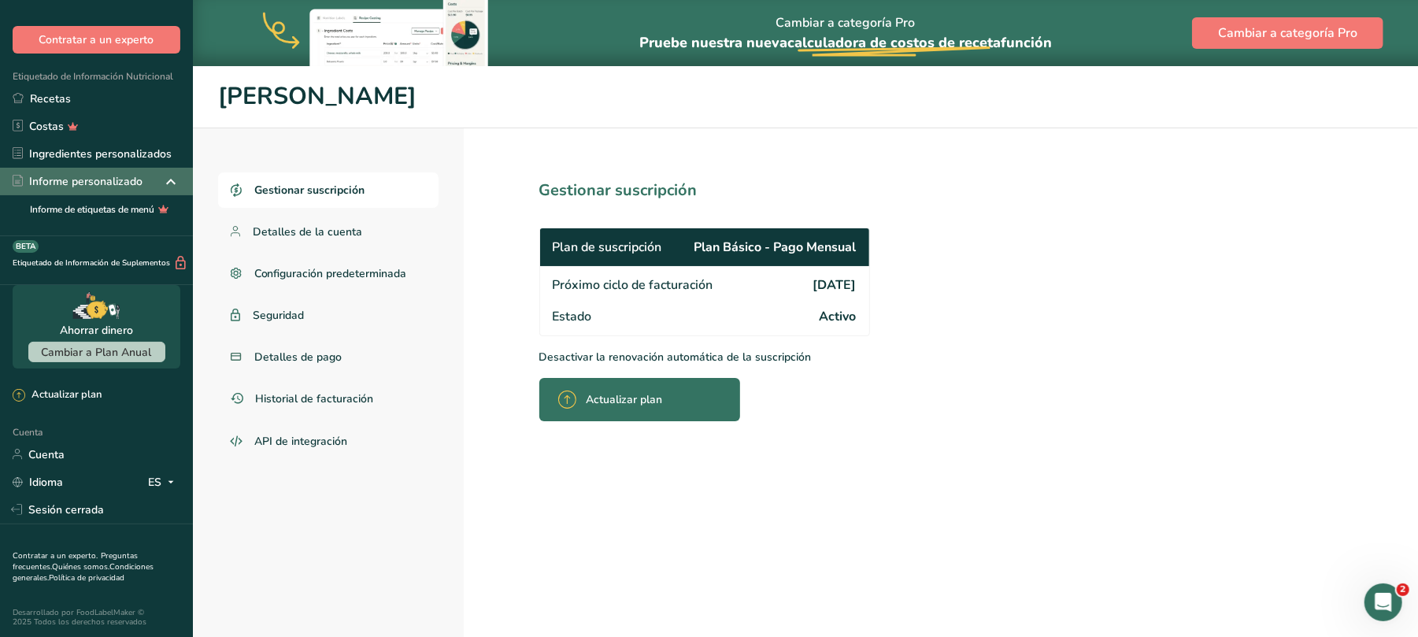
click at [44, 174] on font "Informe personalizado" at bounding box center [85, 181] width 113 height 15
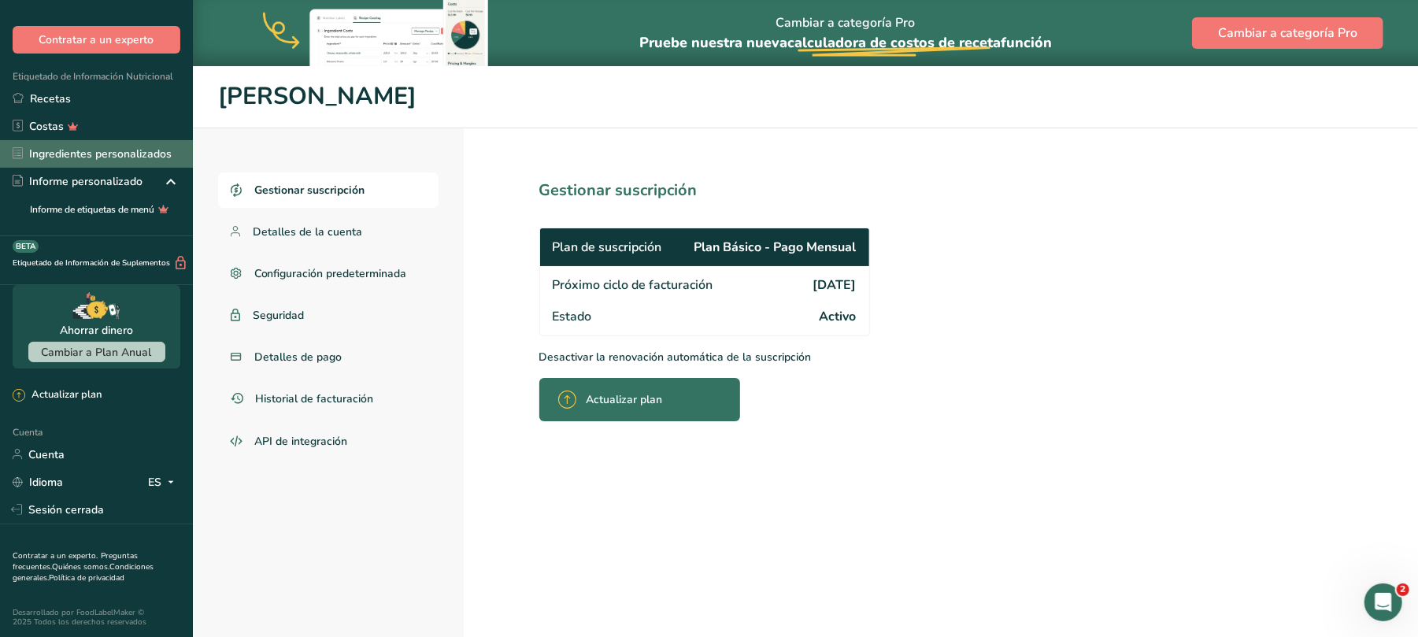
click at [52, 154] on font "Ingredientes personalizados" at bounding box center [100, 153] width 143 height 15
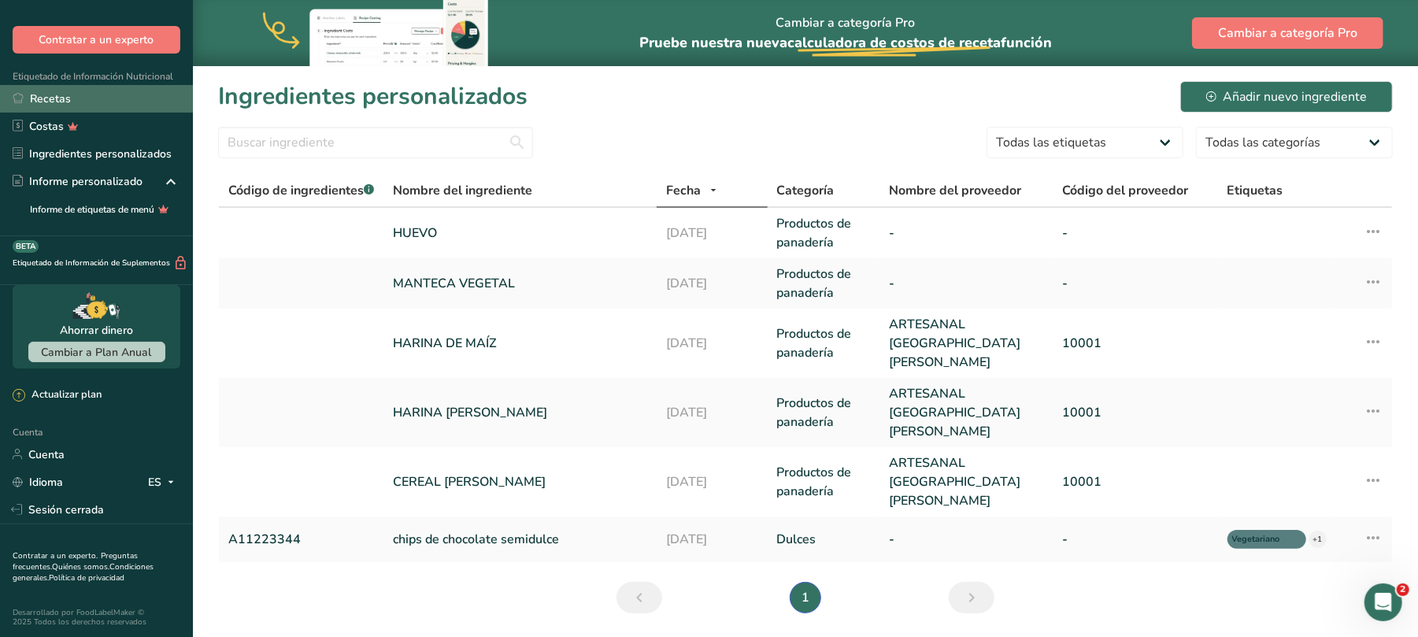
click at [45, 99] on font "Recetas" at bounding box center [50, 98] width 41 height 15
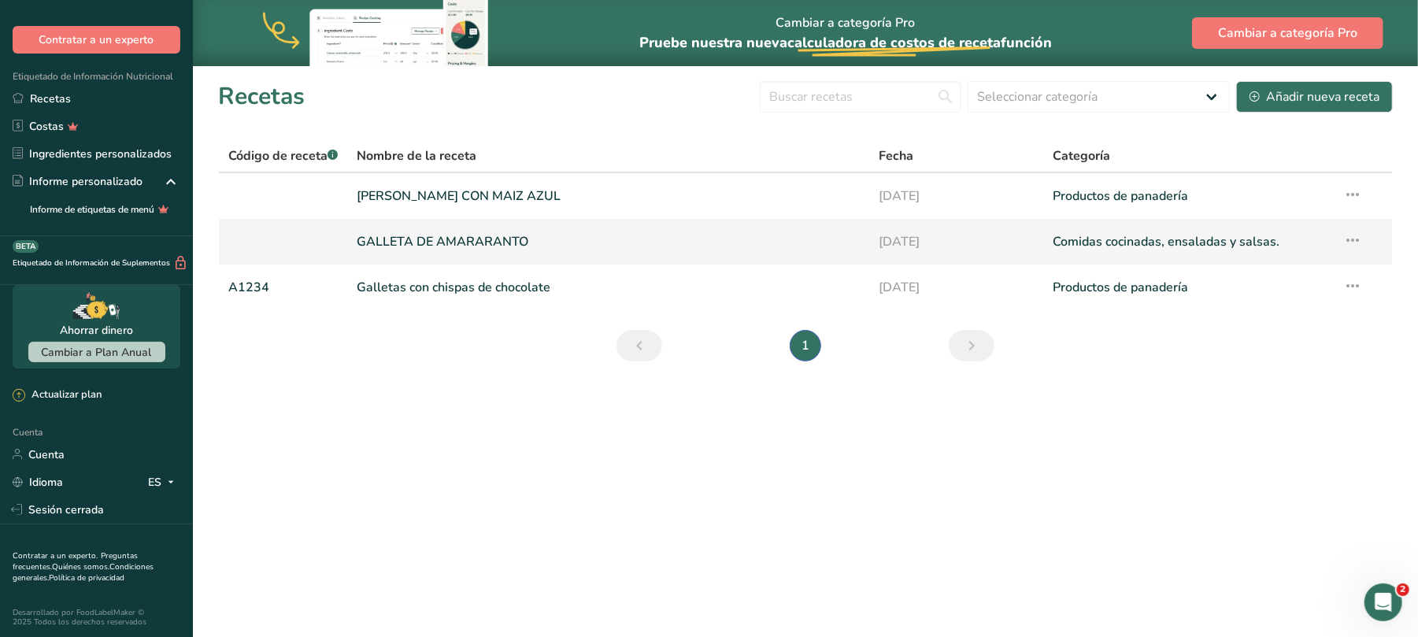
click at [414, 239] on font "GALLETA DE AMARARANTO" at bounding box center [443, 241] width 172 height 17
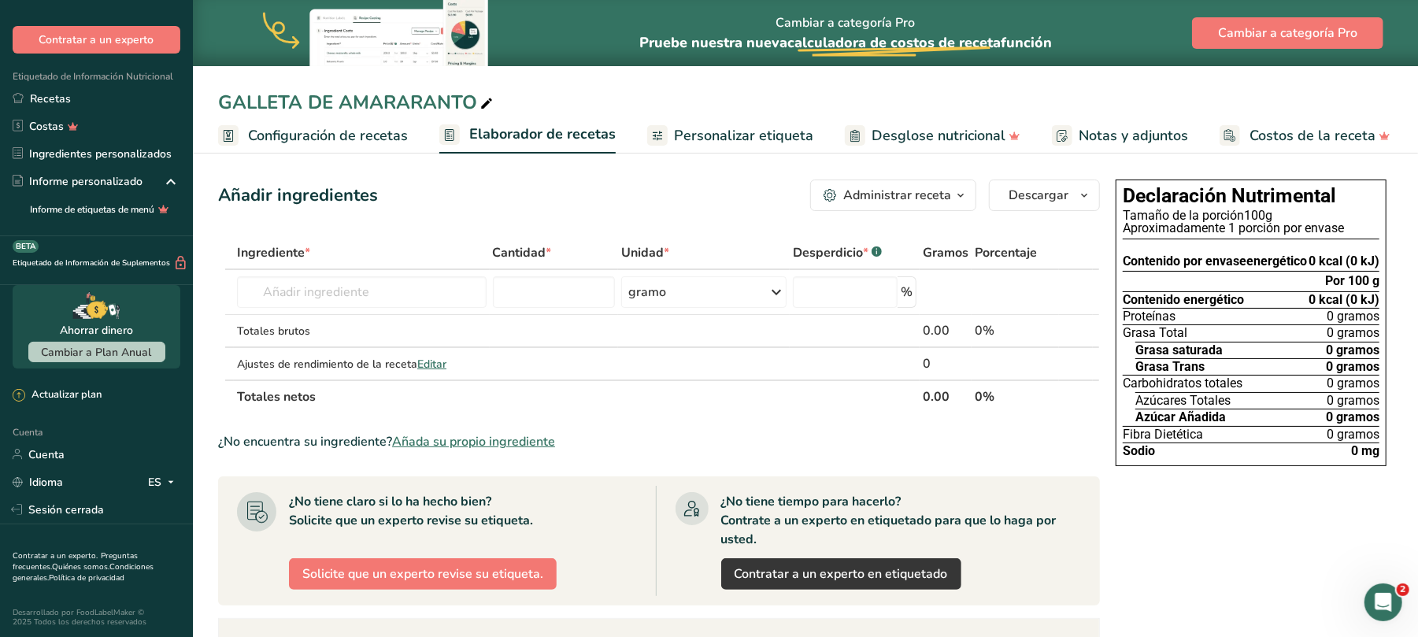
click at [488, 102] on icon at bounding box center [487, 104] width 14 height 22
click at [441, 105] on input "GALLETA DE AMARARANTO" at bounding box center [805, 102] width 1175 height 28
click at [486, 96] on input "[PERSON_NAME]" at bounding box center [805, 102] width 1175 height 28
click at [480, 101] on input "[PERSON_NAME]" at bounding box center [805, 102] width 1175 height 28
type input "[PERSON_NAME] sin azúcar"
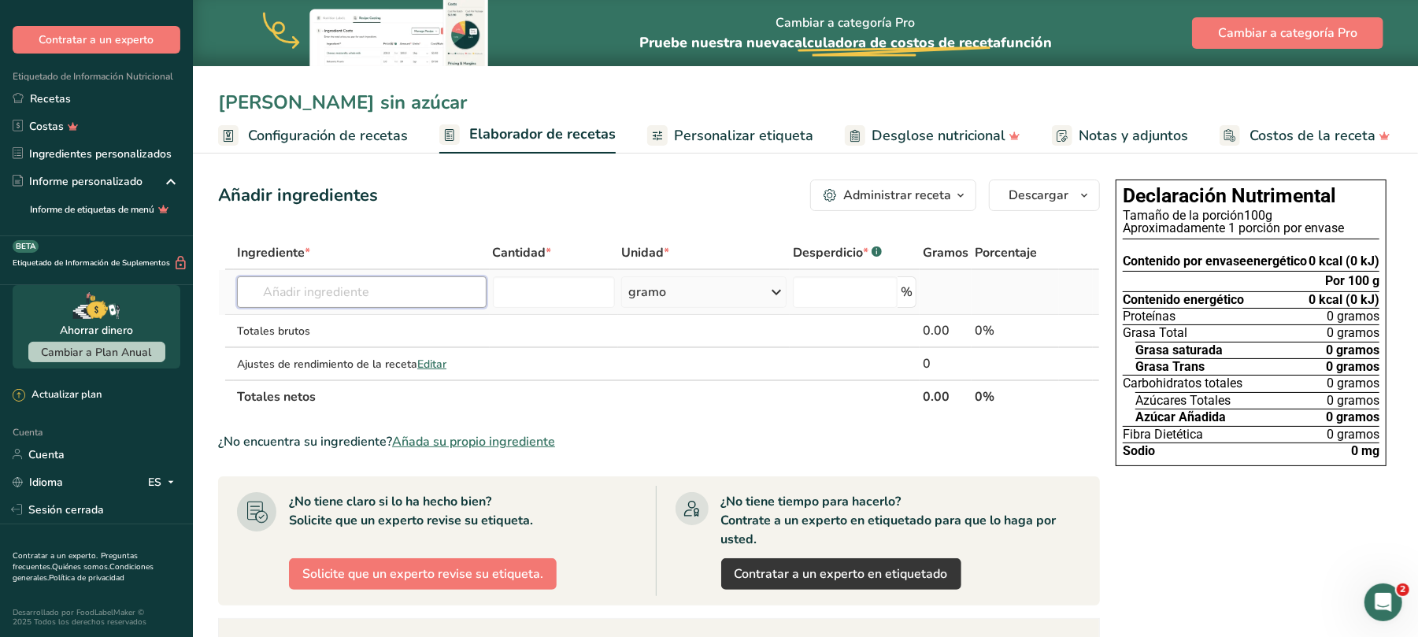
click at [431, 291] on input "text" at bounding box center [362, 291] width 250 height 31
type input "[PERSON_NAME]"
click at [310, 353] on font "Ver todos los resultados" at bounding box center [312, 350] width 124 height 15
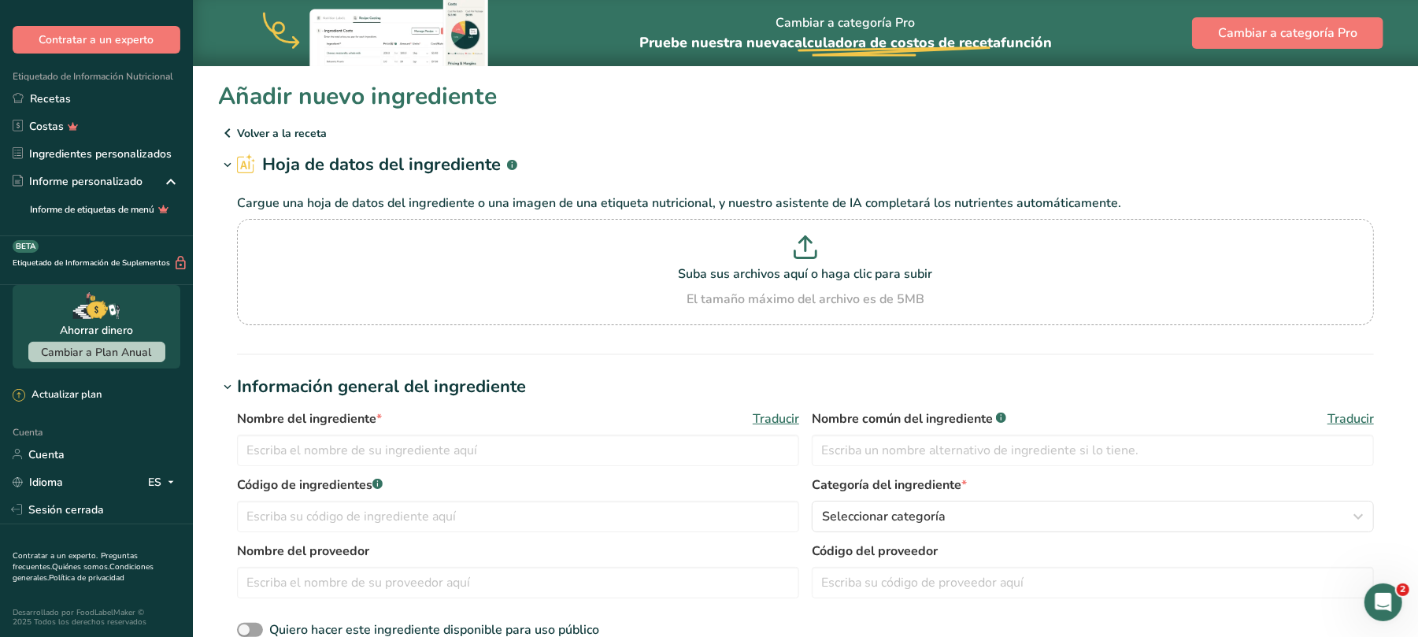
click at [253, 130] on font "Volver a la receta" at bounding box center [282, 133] width 90 height 15
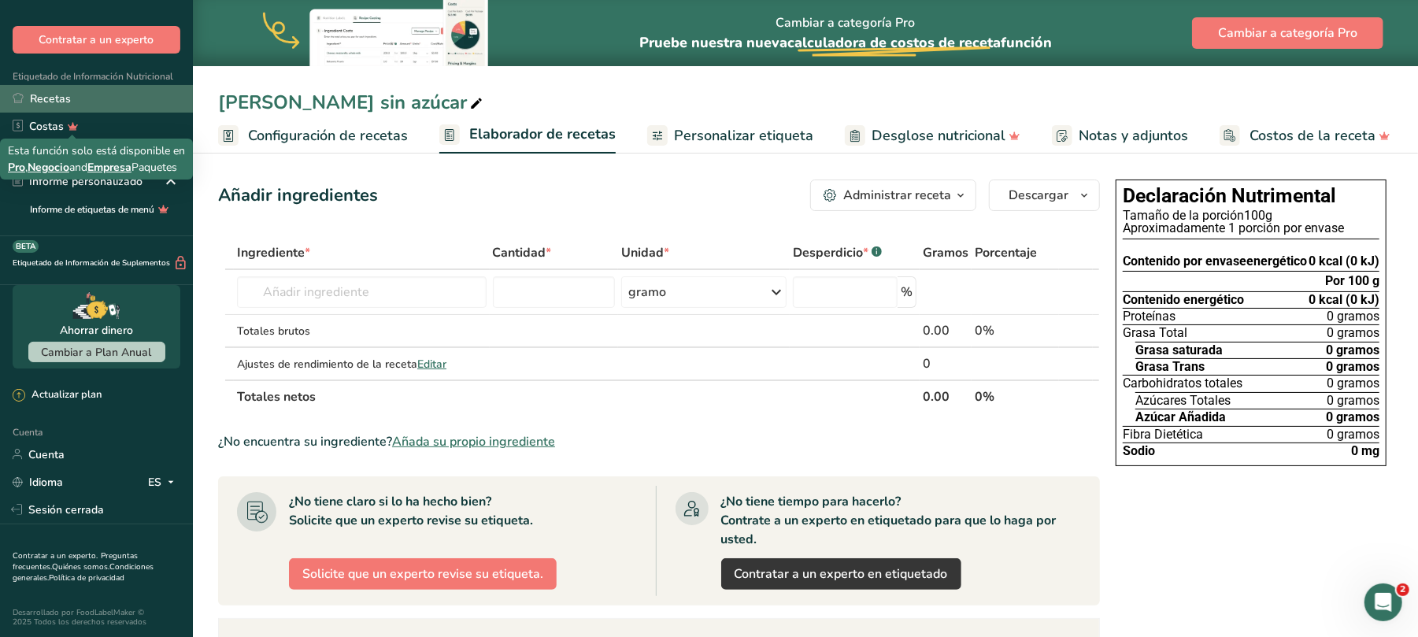
click at [65, 95] on font "Recetas" at bounding box center [50, 98] width 41 height 15
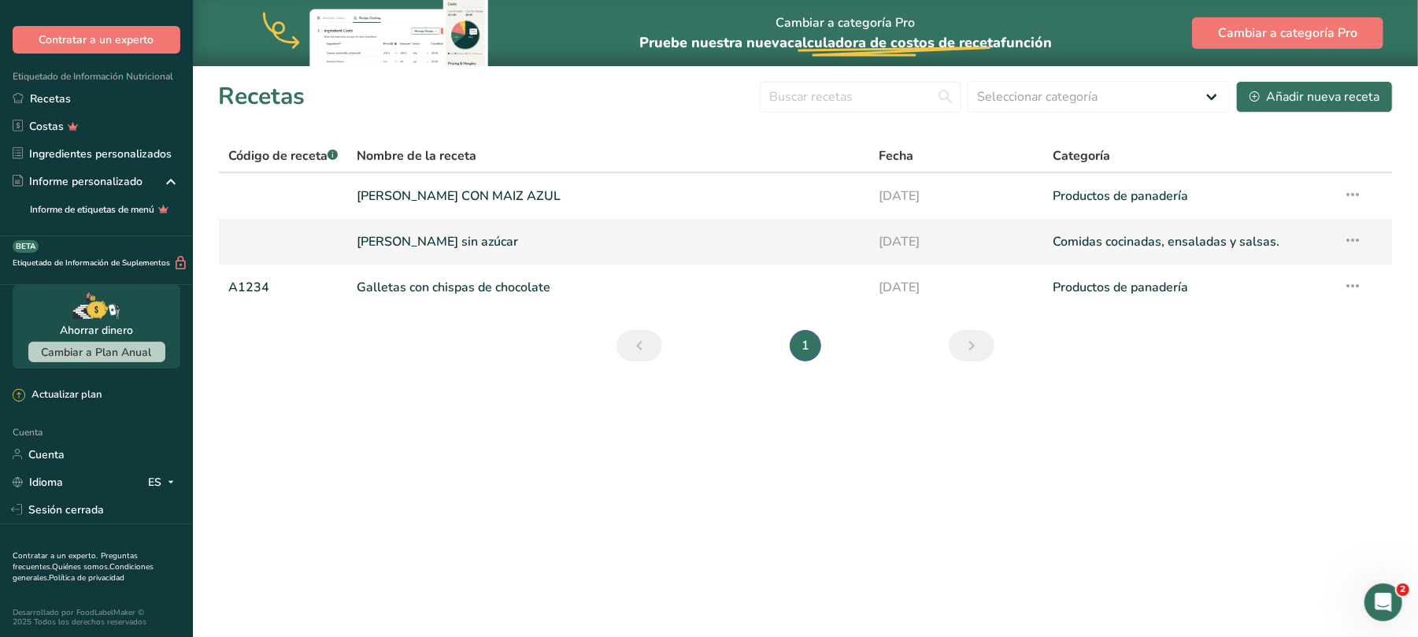
click at [461, 241] on font "[PERSON_NAME] sin azúcar" at bounding box center [437, 241] width 161 height 17
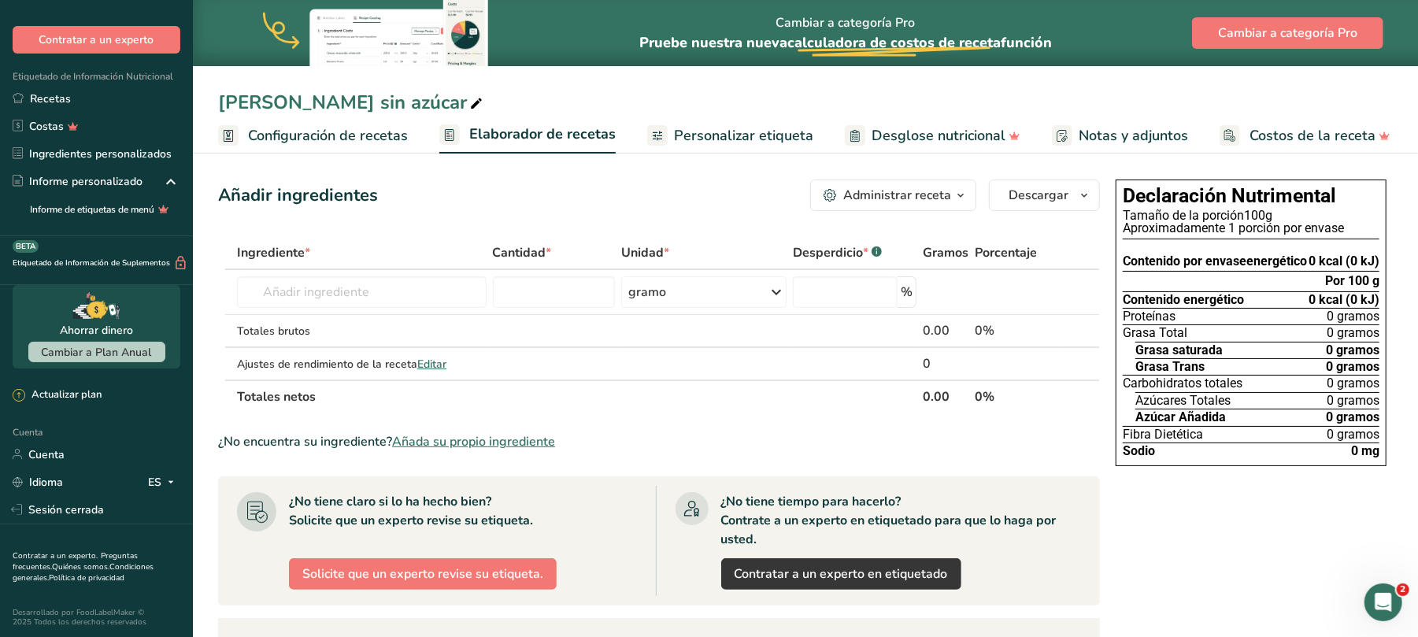
click at [964, 194] on icon "button" at bounding box center [960, 196] width 13 height 20
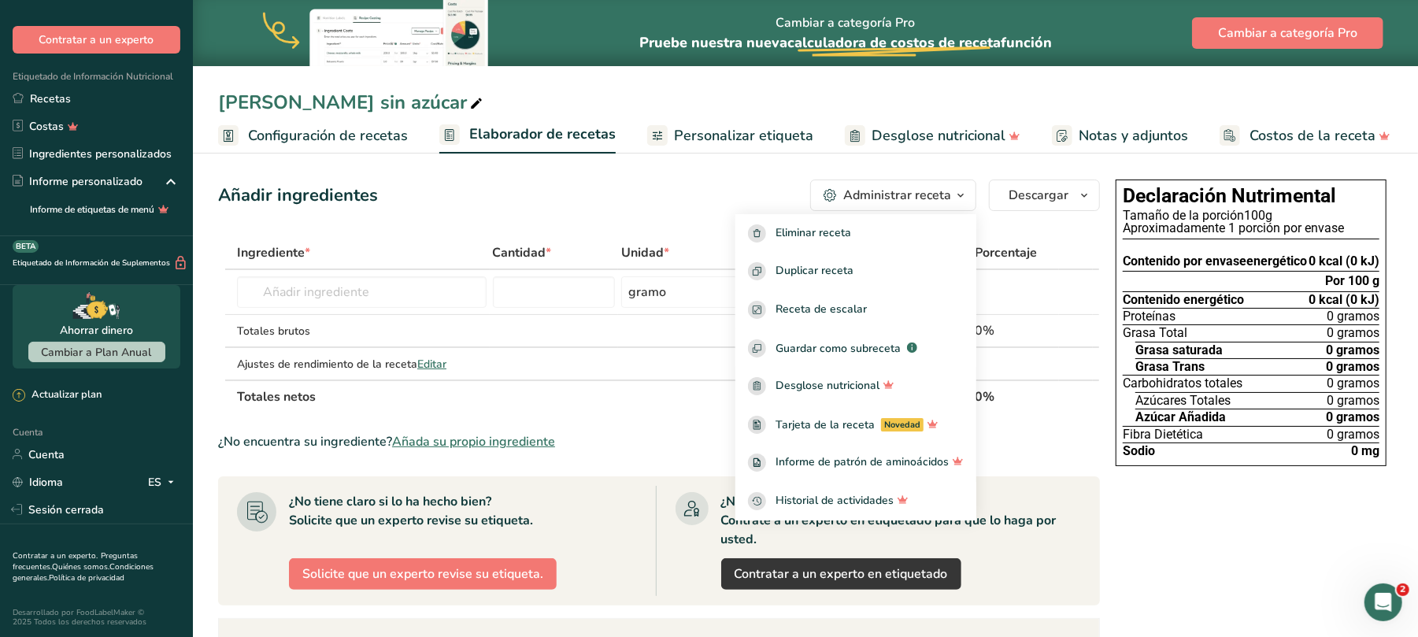
click at [703, 198] on div "Añadir ingredientes Administrar receta Eliminar receta Duplicar receta Receta d…" at bounding box center [659, 195] width 882 height 31
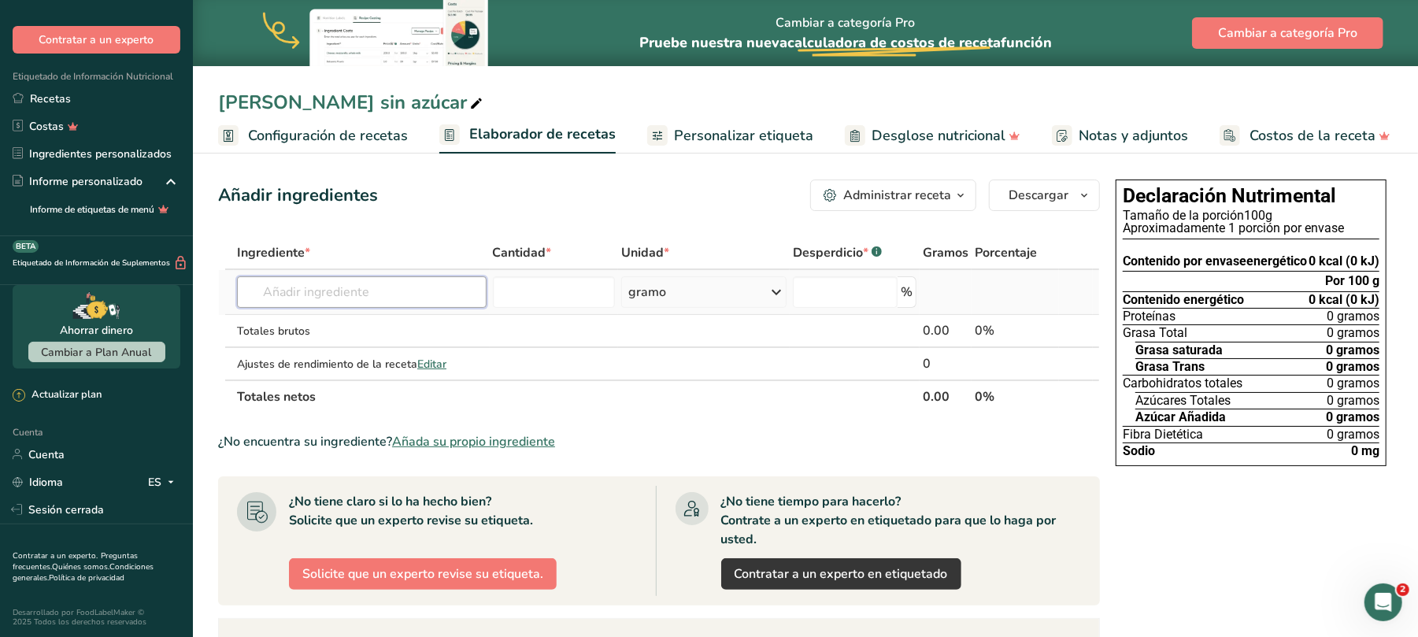
click at [398, 298] on input "text" at bounding box center [362, 291] width 250 height 31
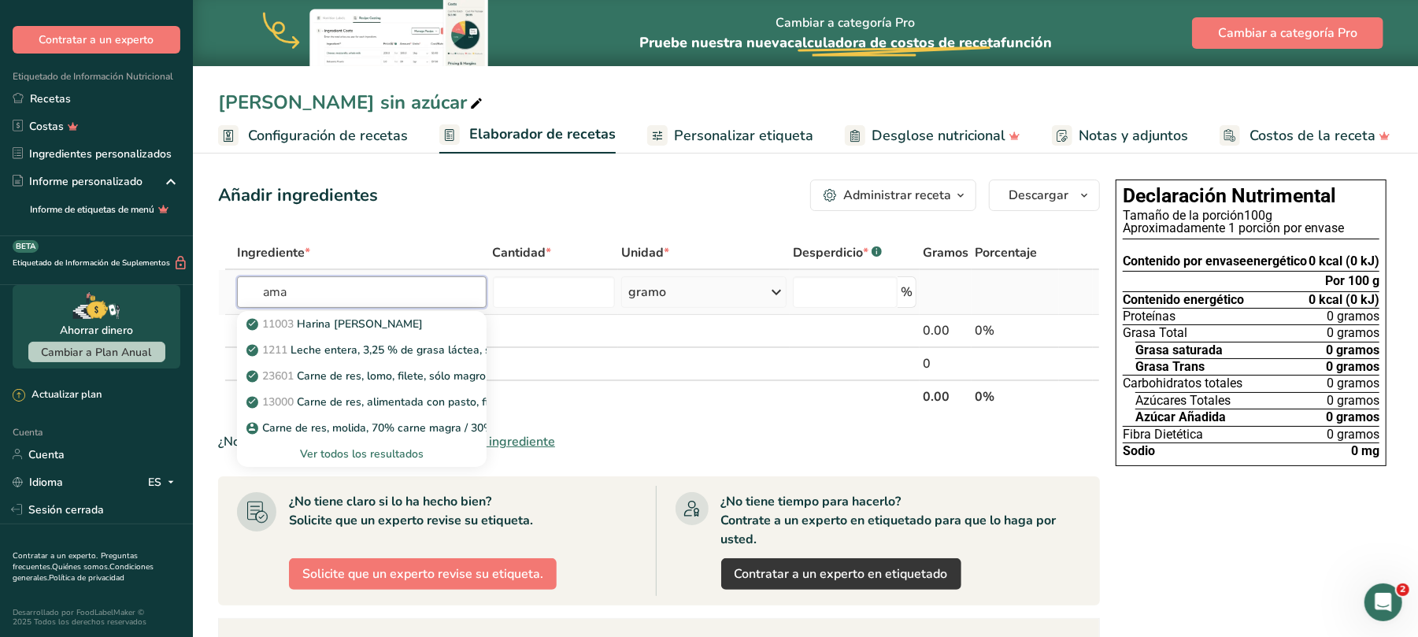
click at [470, 283] on input "ama" at bounding box center [362, 291] width 250 height 31
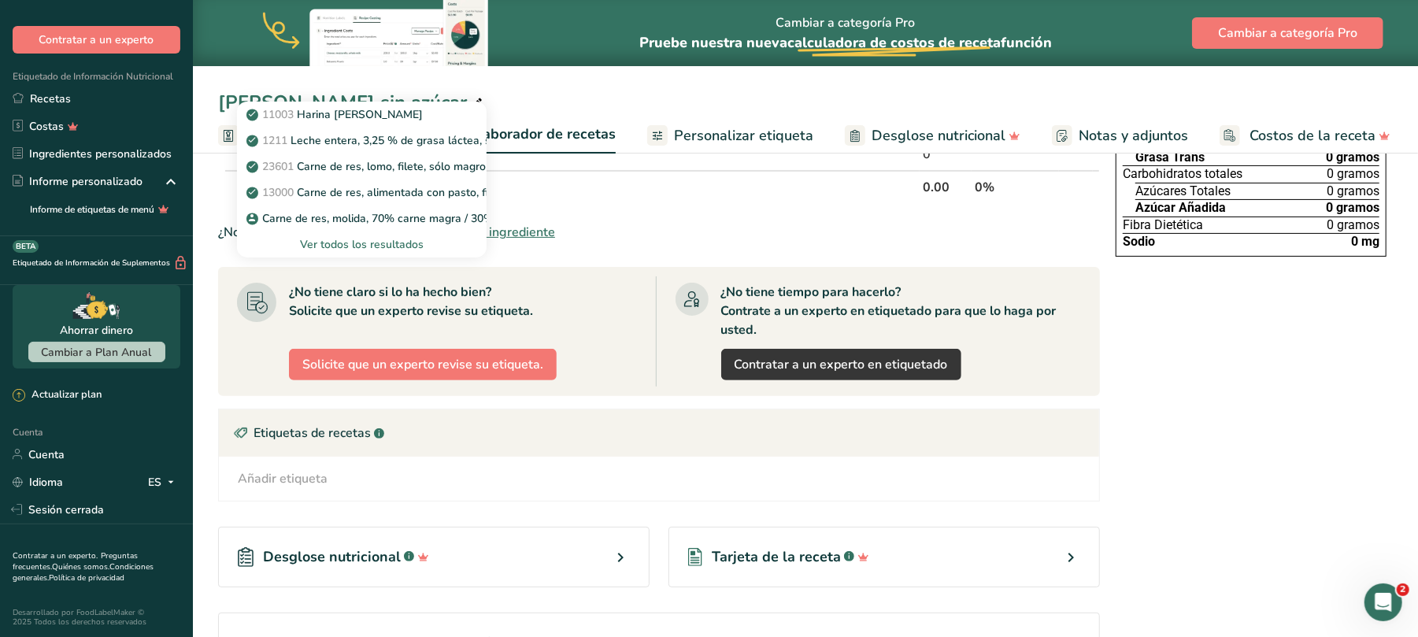
click at [565, 274] on section "¿No tiene claro si lo ha hecho bien? Solicite que un experto revise su etiqueta…" at bounding box center [659, 331] width 882 height 129
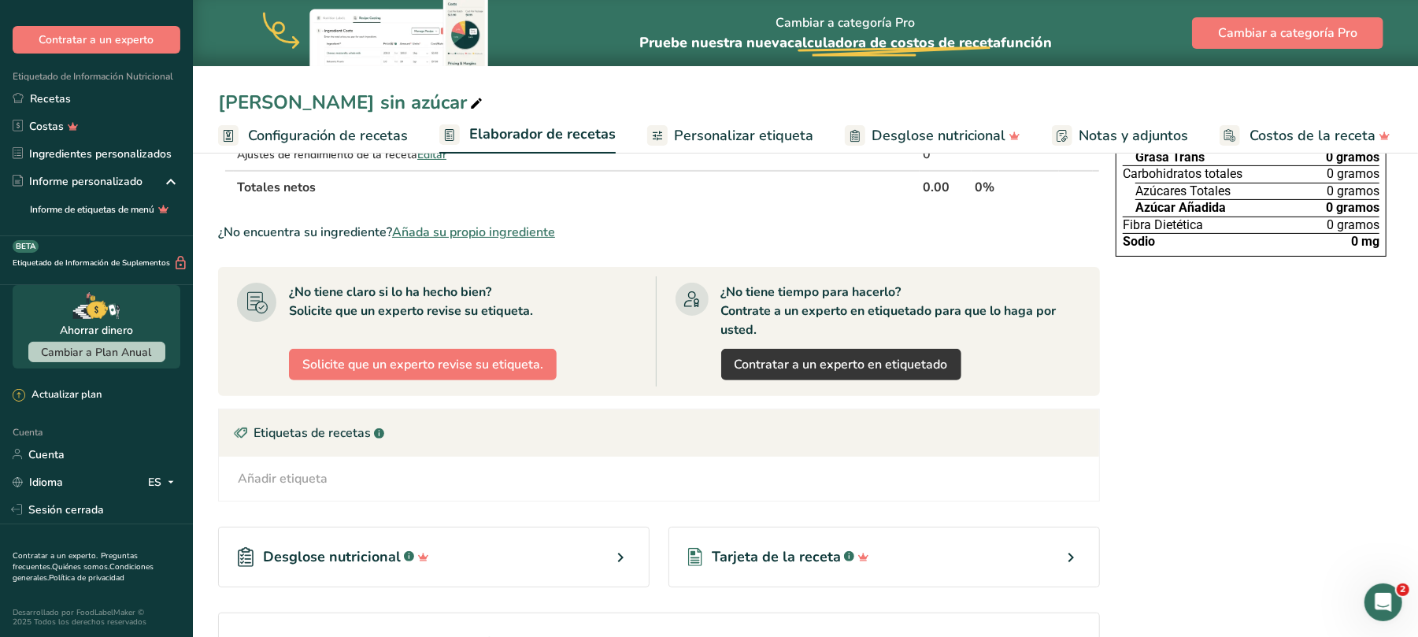
scroll to position [0, 0]
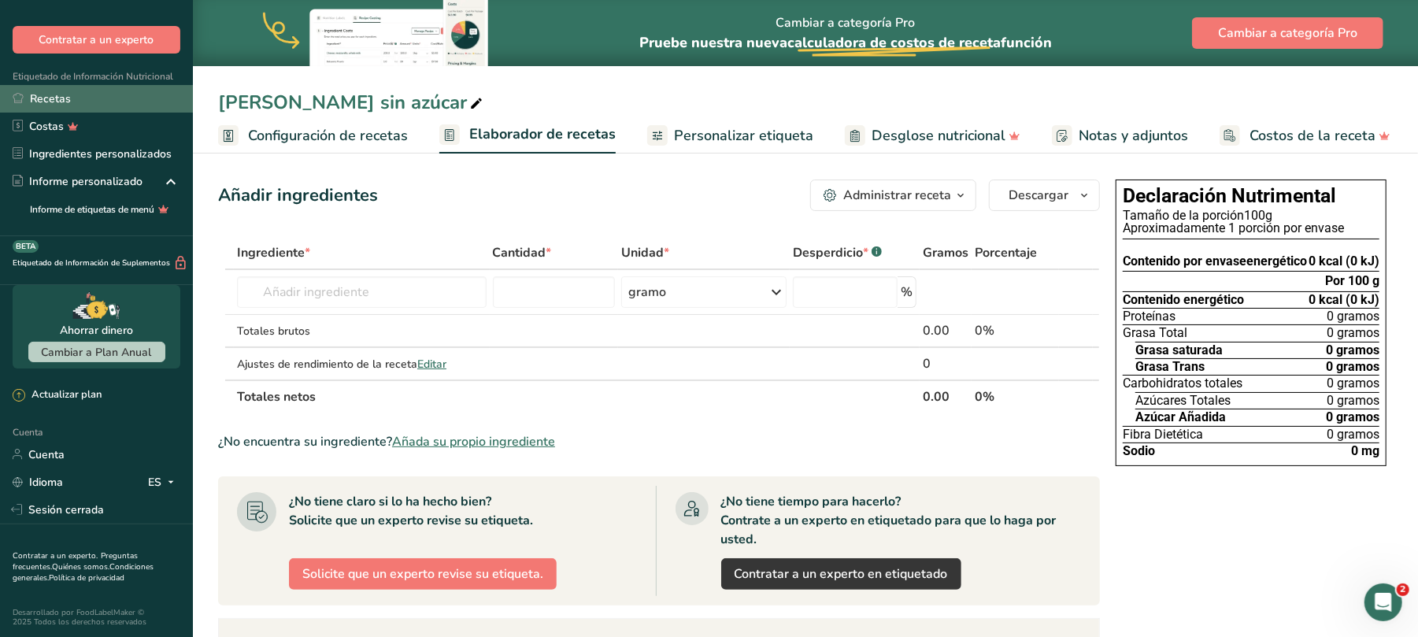
click at [71, 104] on link "Recetas" at bounding box center [96, 99] width 193 height 28
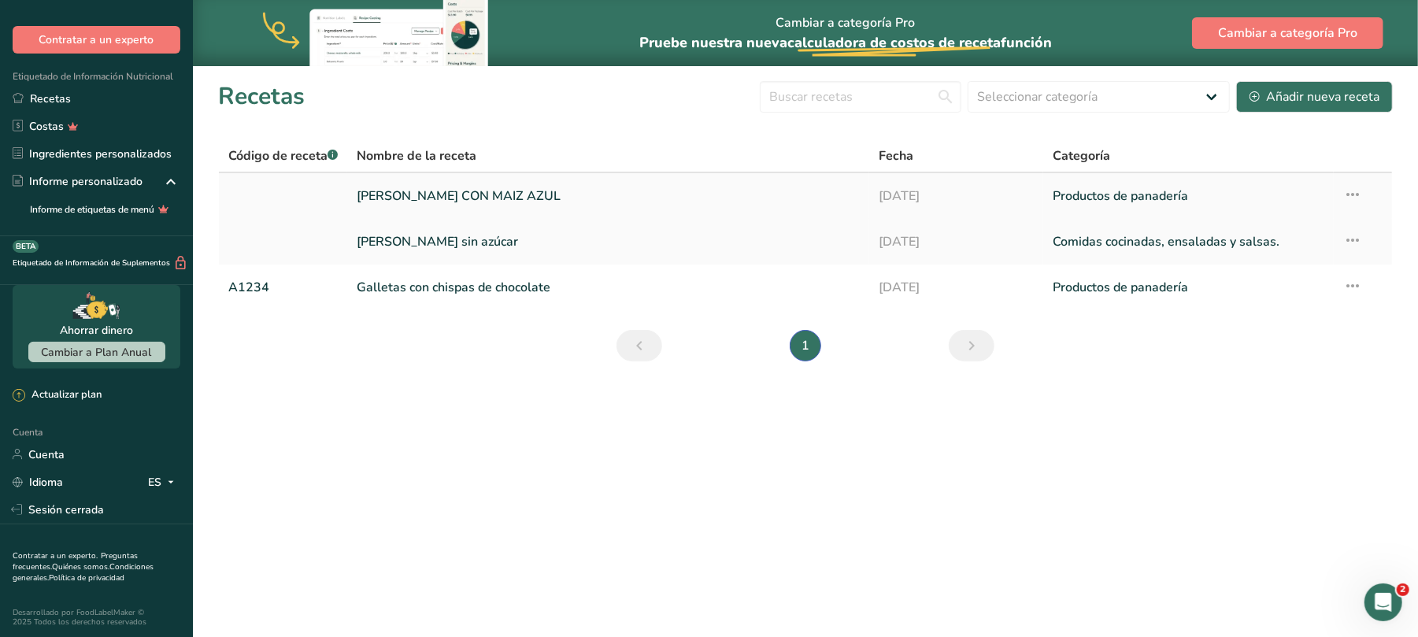
click at [557, 196] on font "[PERSON_NAME] CON MAIZ AZUL" at bounding box center [459, 195] width 204 height 17
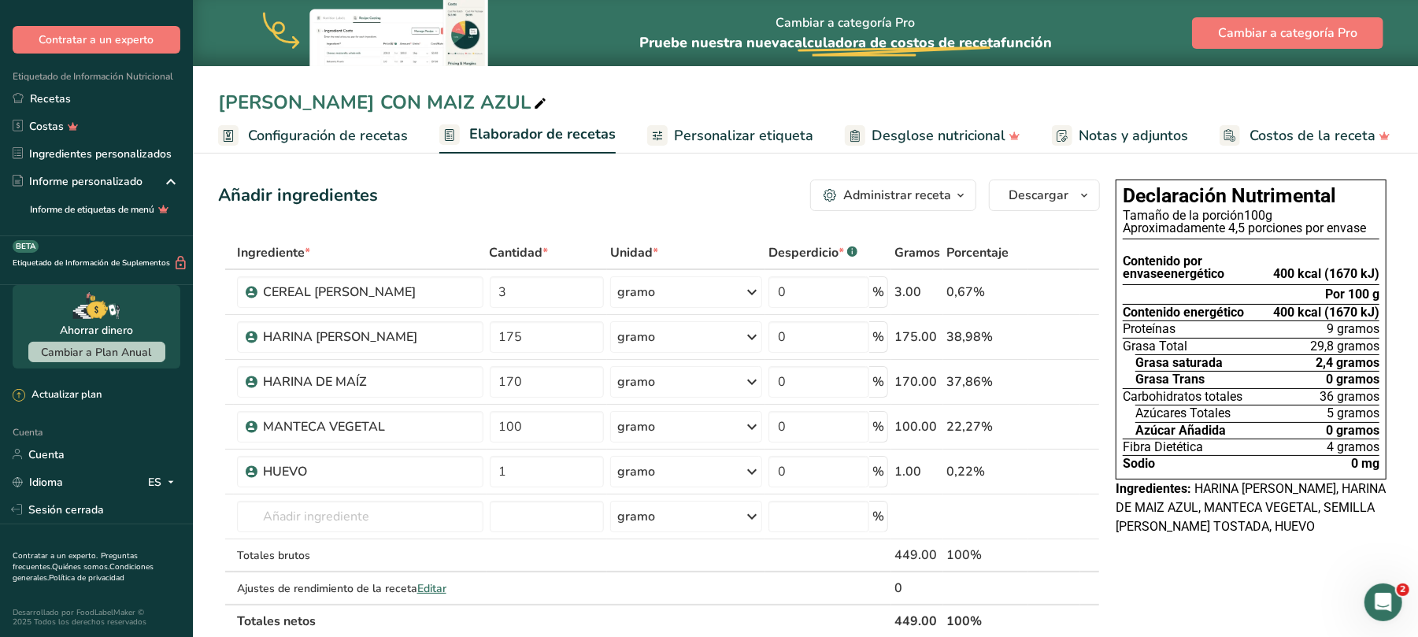
click at [902, 133] on font "Desglose nutricional" at bounding box center [939, 135] width 134 height 19
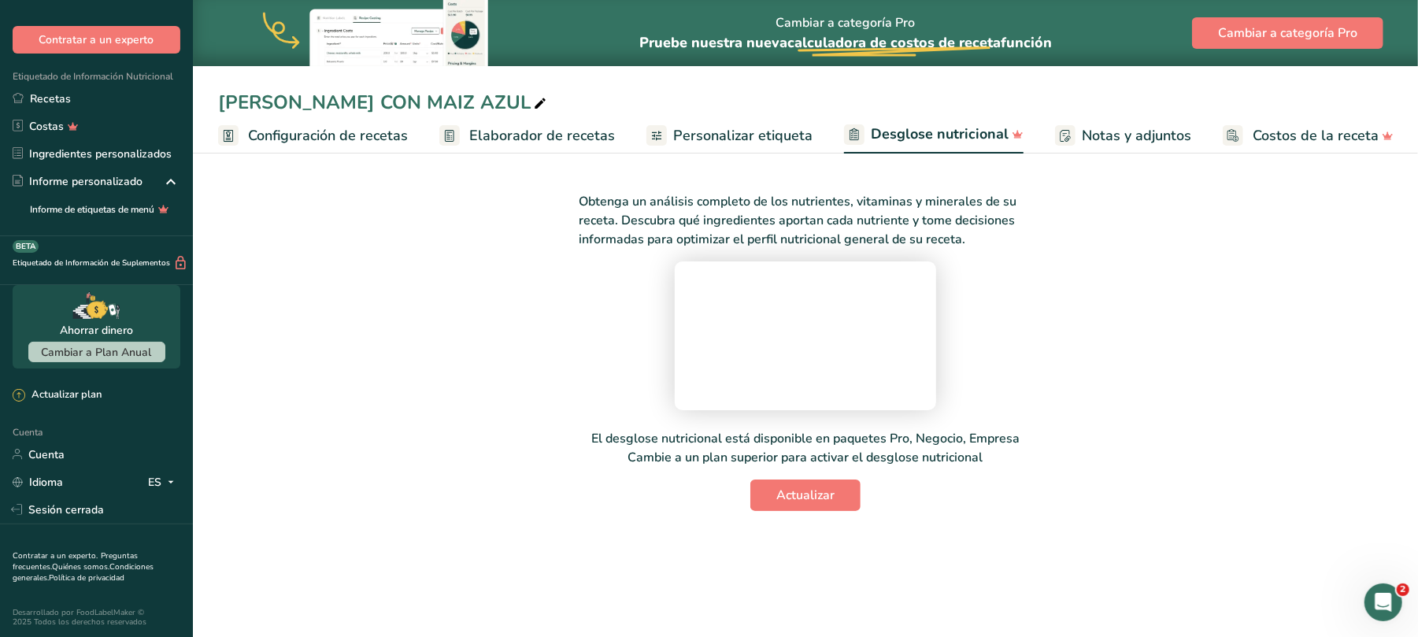
click at [680, 126] on font "Personalizar etiqueta" at bounding box center [742, 135] width 139 height 19
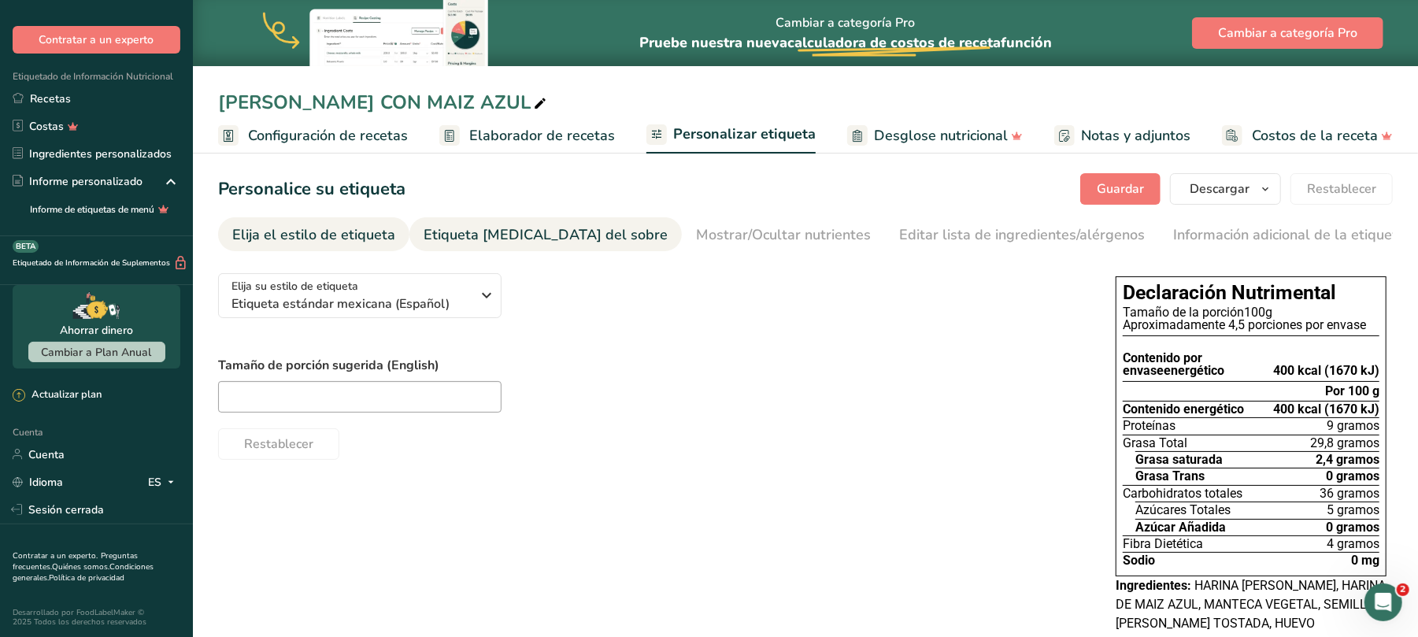
click at [549, 239] on font "Etiqueta [MEDICAL_DATA] del sobre" at bounding box center [546, 234] width 244 height 19
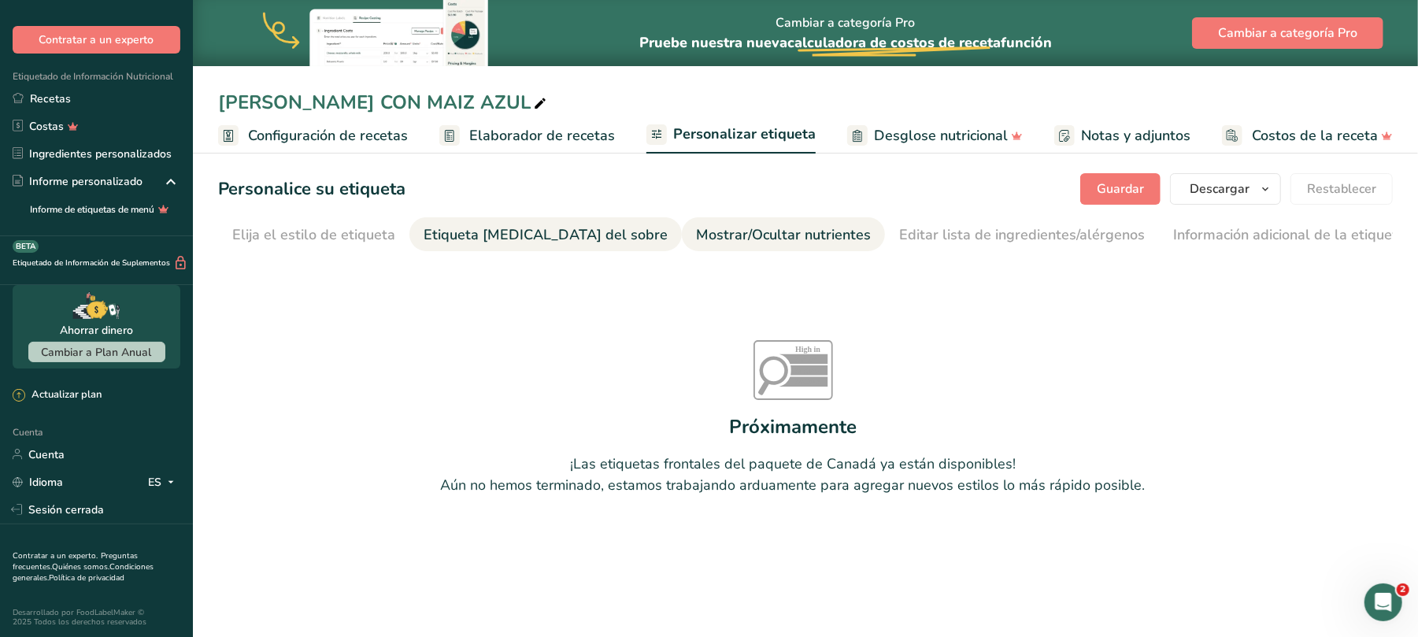
click at [751, 236] on font "Mostrar/Ocultar nutrientes" at bounding box center [783, 234] width 175 height 19
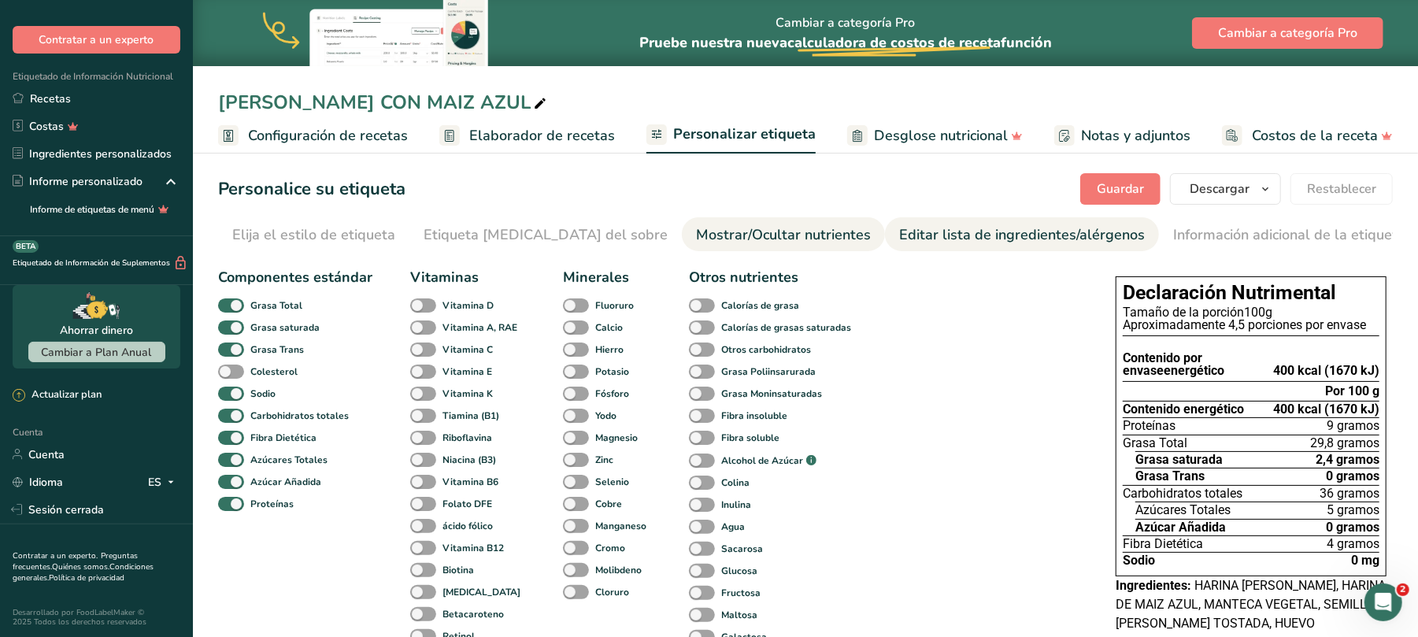
click at [918, 230] on font "Editar lista de ingredientes/alérgenos" at bounding box center [1022, 234] width 246 height 19
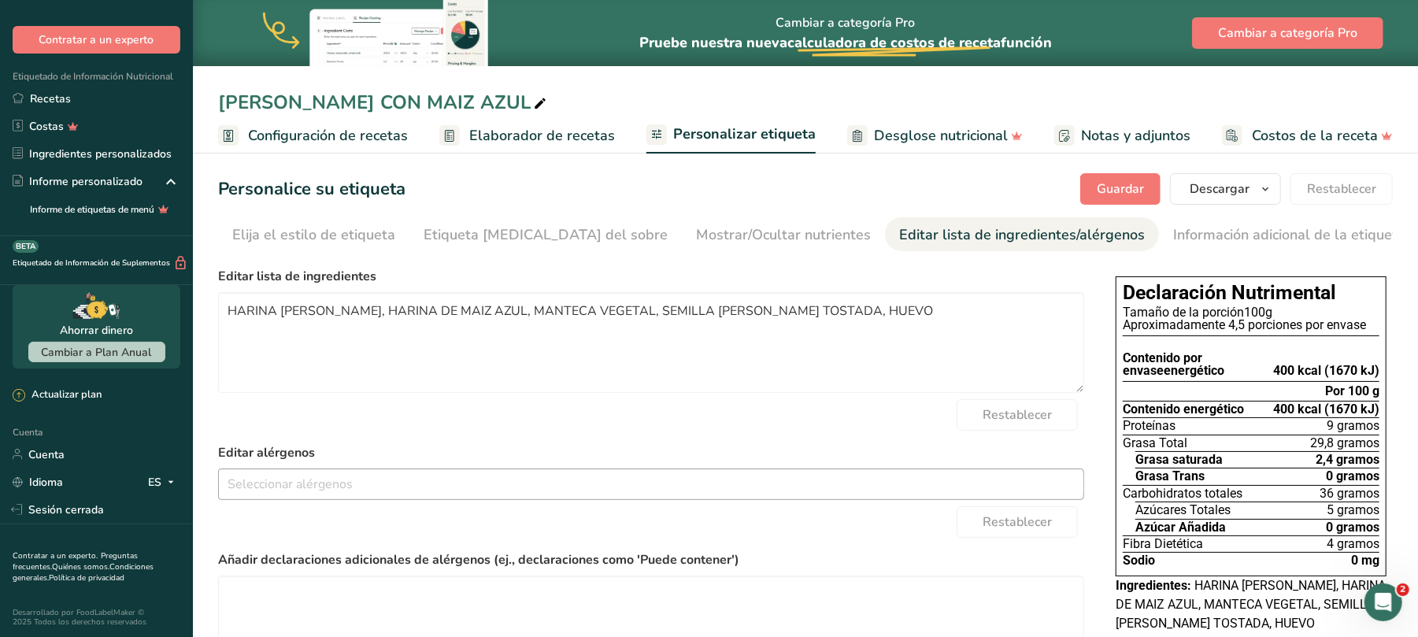
click at [337, 477] on input "text" at bounding box center [651, 484] width 865 height 24
click at [345, 430] on link "Huevos" at bounding box center [651, 429] width 865 height 26
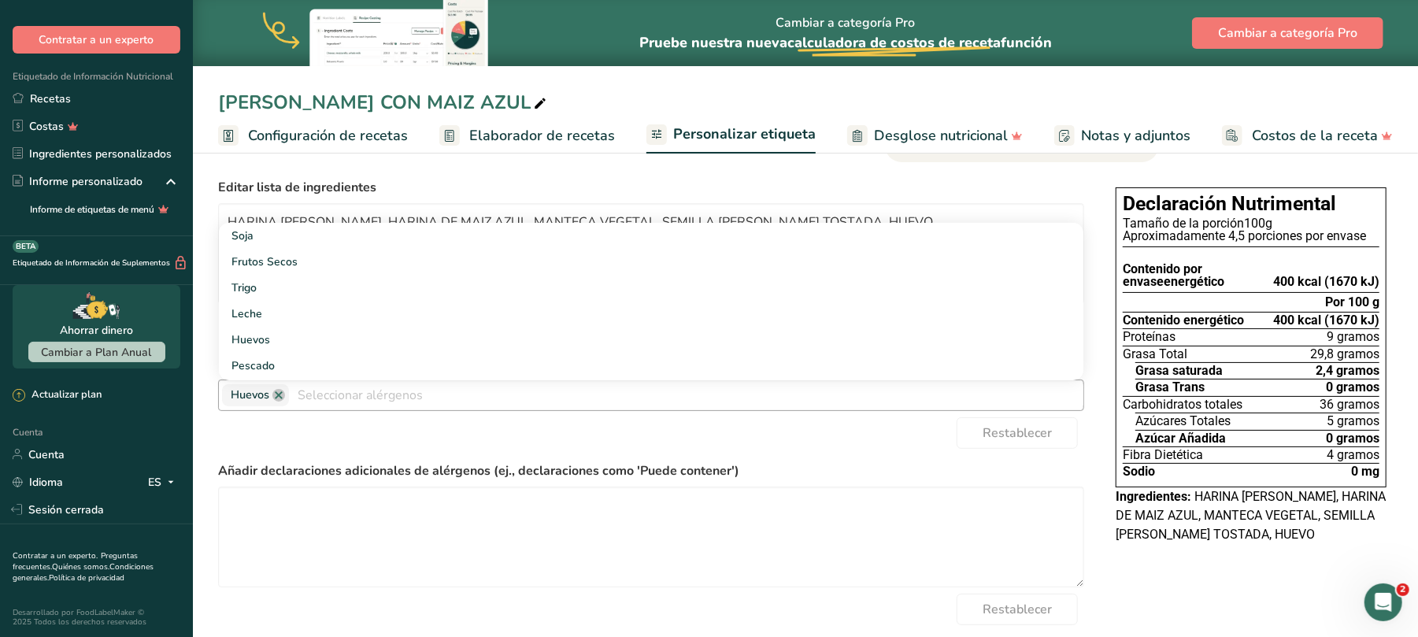
scroll to position [168, 0]
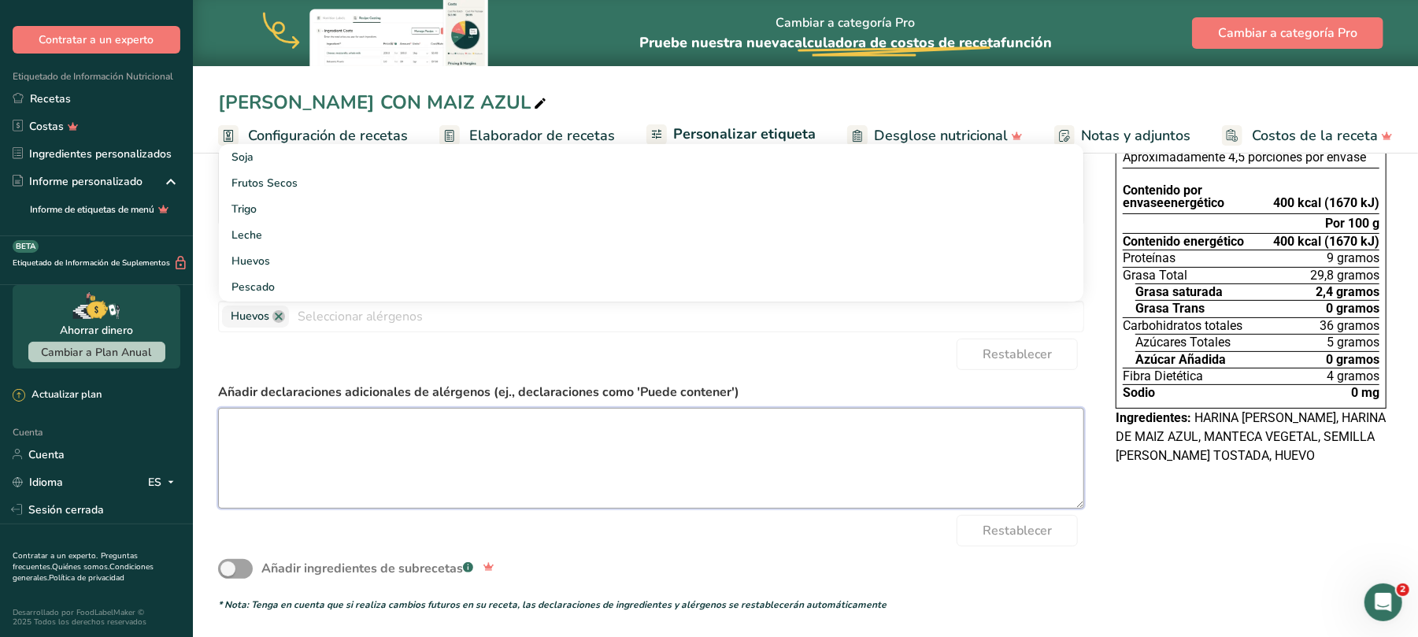
click at [474, 447] on textarea at bounding box center [651, 458] width 866 height 101
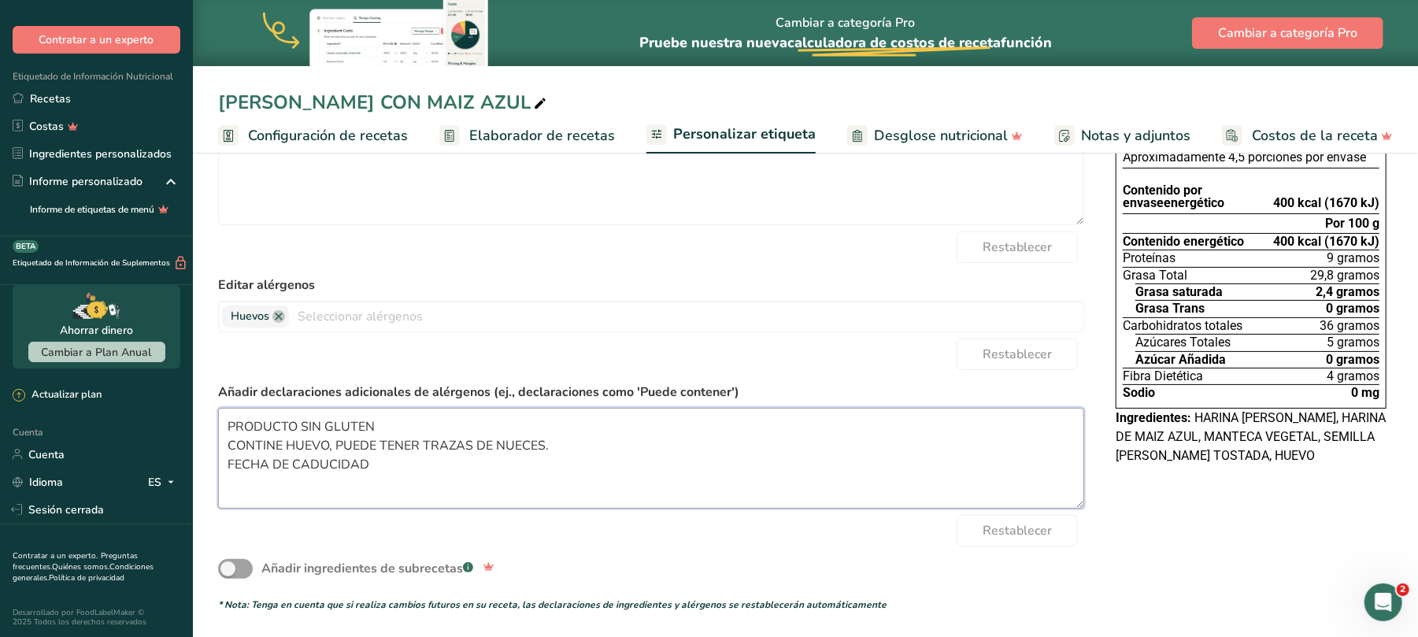
click at [228, 470] on textarea "PRODUCTO SIN GLUTEN CONTINE HUEVO, PUEDE TENER TRAZAS DE NUECES. FECHA DE CADUC…" at bounding box center [651, 458] width 866 height 101
drag, startPoint x: 424, startPoint y: 472, endPoint x: 230, endPoint y: 474, distance: 193.7
click at [230, 474] on textarea "PRODUCTO SIN GLUTEN CONTINE HUEVO, PUEDE TENER TRAZAS DE NUECES. LOTE YFECHA DE…" at bounding box center [651, 458] width 866 height 101
click at [1049, 477] on textarea "PRODUCTO SIN GLUTEN CONTINE HUEVO, PUEDE TENER TRAZAS DE NUECES. Lote y fecha d…" at bounding box center [651, 458] width 866 height 101
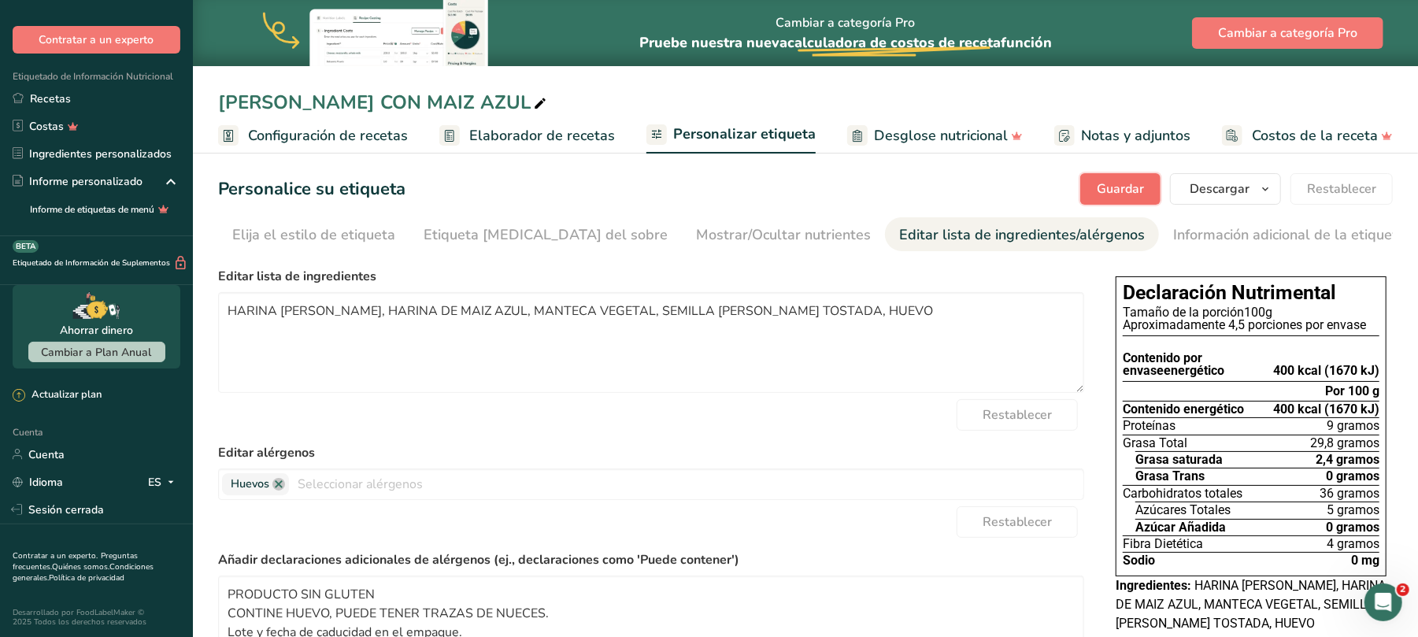
click at [1075, 177] on button "Guardar" at bounding box center [1120, 188] width 80 height 31
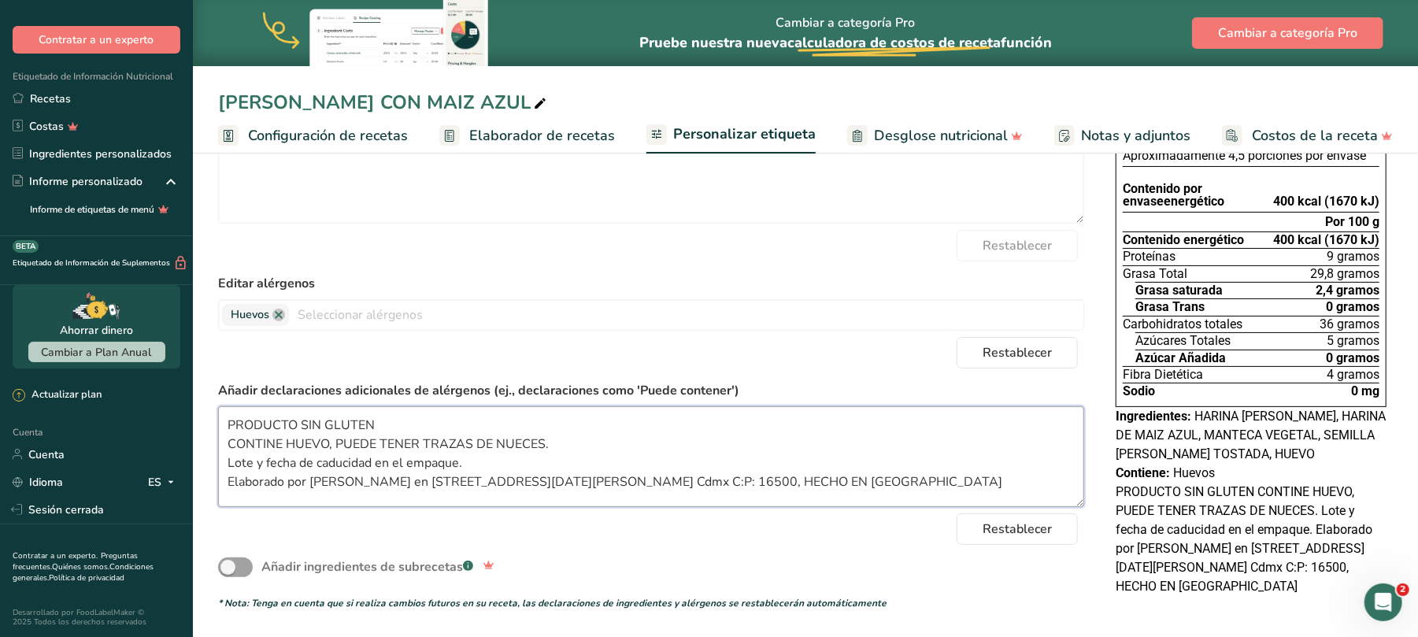
click at [263, 442] on textarea "PRODUCTO SIN GLUTEN CONTINE HUEVO, PUEDE TENER TRAZAS DE NUECES. Lote y fecha d…" at bounding box center [651, 456] width 866 height 101
click at [266, 441] on textarea "PRODUCTO SIN GLUTEN CONTINE HUEVO, PUEDE TENER TRAZAS DE NUECES. Lote y fecha d…" at bounding box center [651, 456] width 866 height 101
click at [341, 444] on textarea "PRODUCTO SIN GLUTEN CONTIENE HUEVO, PUEDE TENER TRAZAS DE NUECES. Lote y fecha …" at bounding box center [651, 456] width 866 height 101
click at [441, 443] on textarea "PRODUCTO SIN GLUTEN PUEDE TENER TRAZAS DE NUECES. Lote y fecha de caducidad en …" at bounding box center [651, 456] width 866 height 101
click at [1074, 477] on textarea "PRODUCTO SIN GLUTEN PUEDE TENER TRAZAS DE NUECES . Lote y fecha de caducidad en…" at bounding box center [651, 456] width 866 height 101
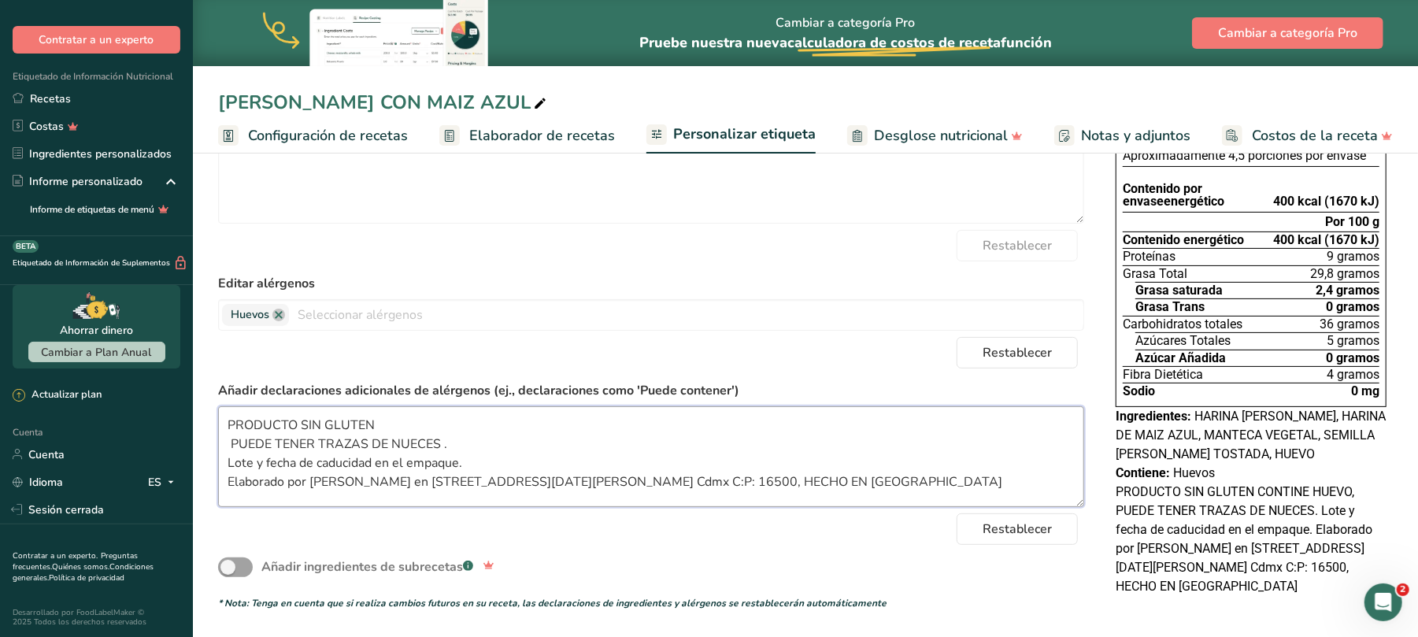
scroll to position [22, 0]
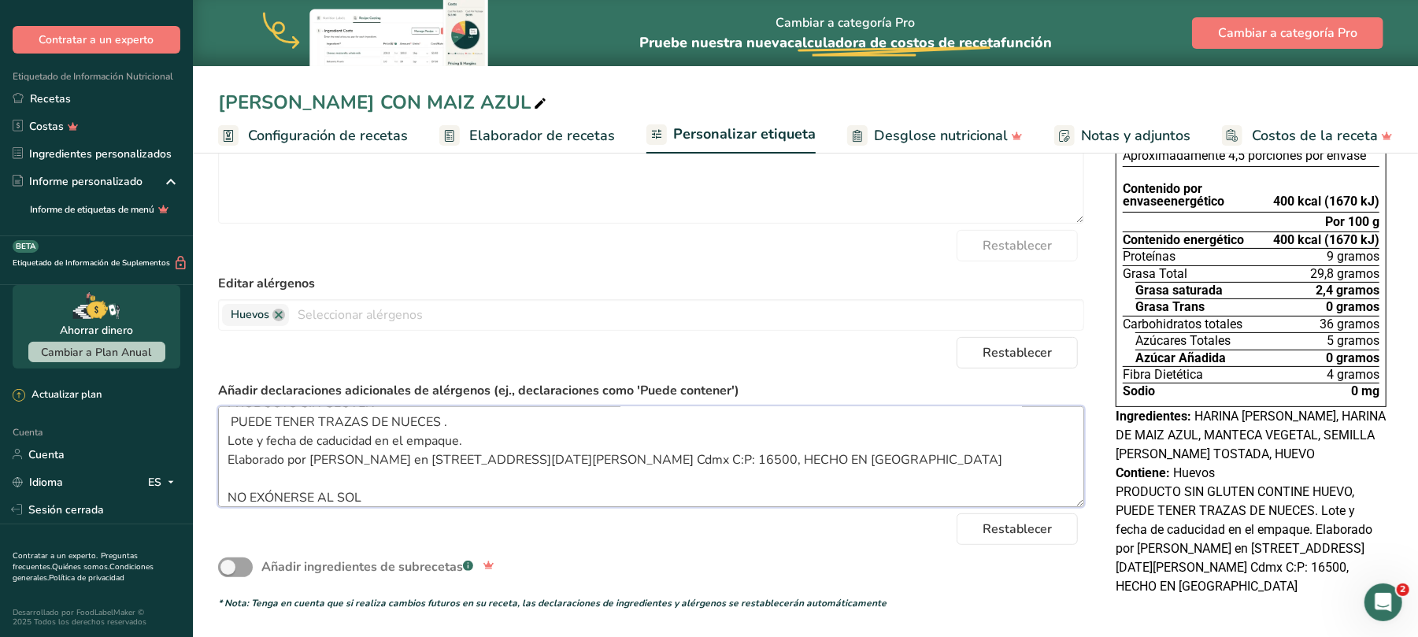
click at [272, 477] on textarea "PRODUCTO SIN GLUTEN PUEDE TENER TRAZAS DE NUECES . Lote y fecha de caducidad en…" at bounding box center [651, 456] width 866 height 101
click at [372, 477] on textarea "PRODUCTO SIN GLUTEN PUEDE TENER TRAZAS DE NUECES . Lote y fecha de caducidad en…" at bounding box center [651, 456] width 866 height 101
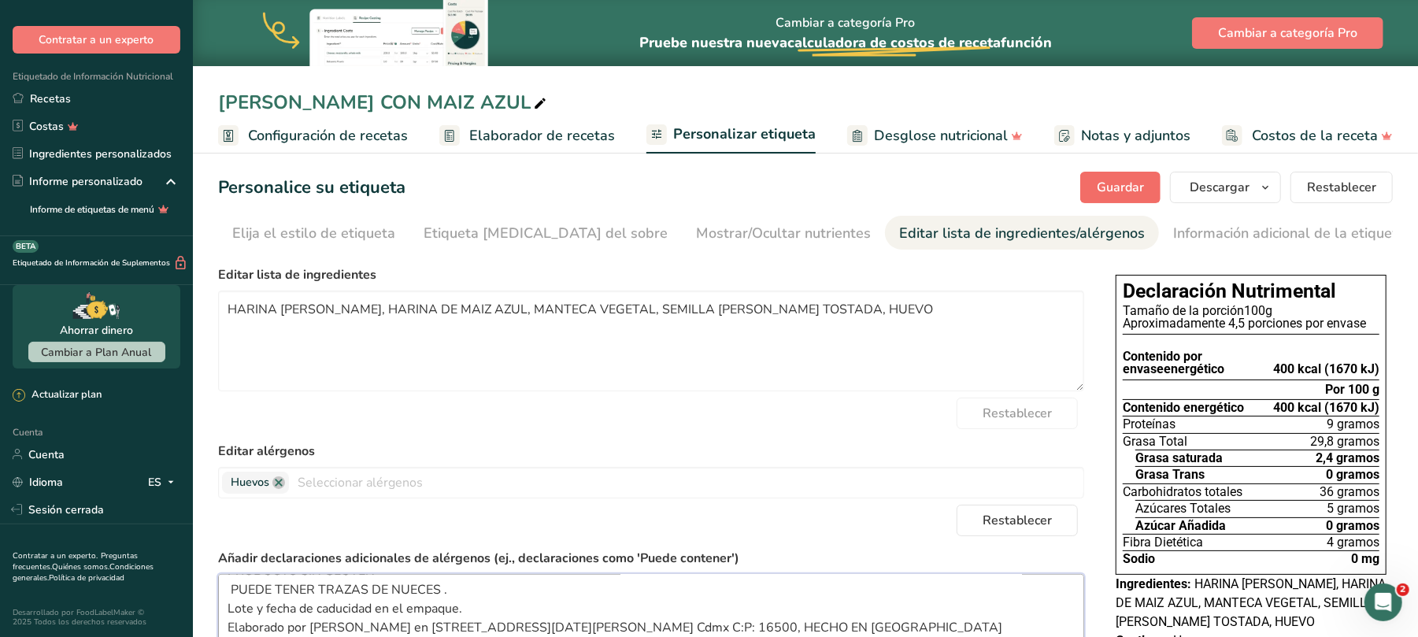
scroll to position [0, 0]
click at [1075, 191] on button "Guardar" at bounding box center [1120, 188] width 80 height 31
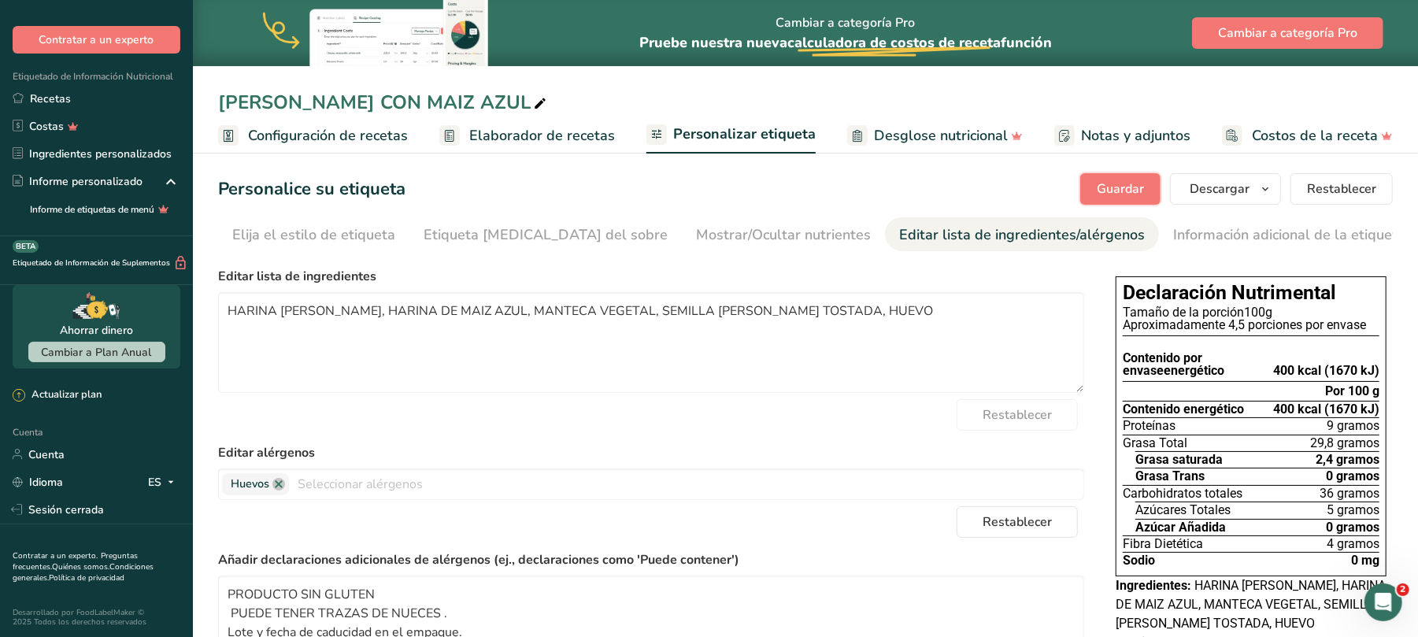
scroll to position [172, 0]
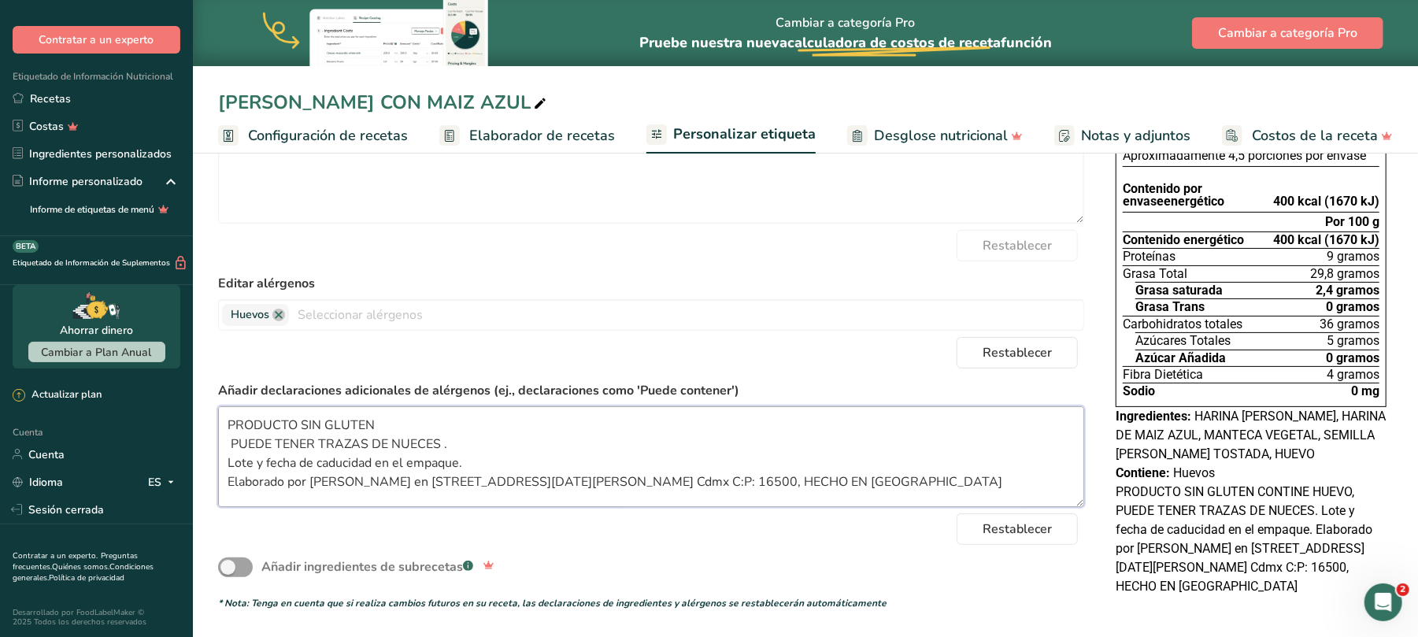
click at [454, 444] on textarea "PRODUCTO SIN GLUTEN PUEDE TENER TRAZAS DE NUECES . Lote y fecha de caducidad en…" at bounding box center [651, 456] width 866 height 101
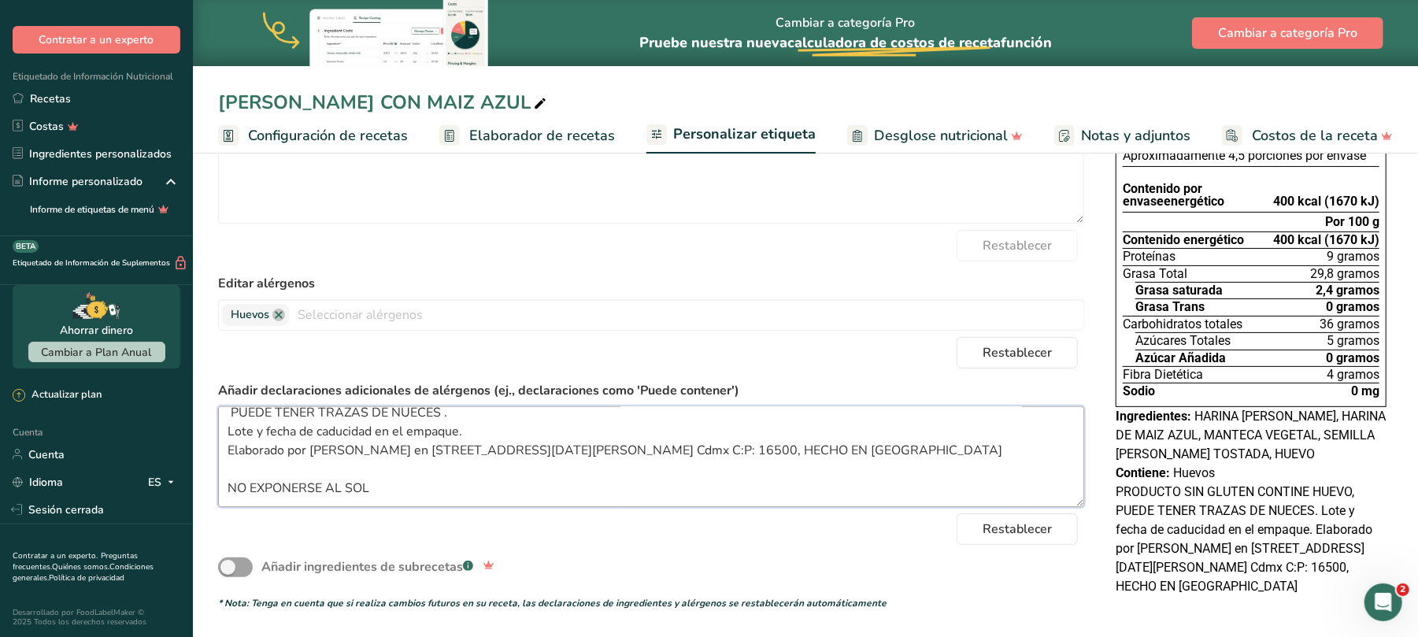
scroll to position [0, 0]
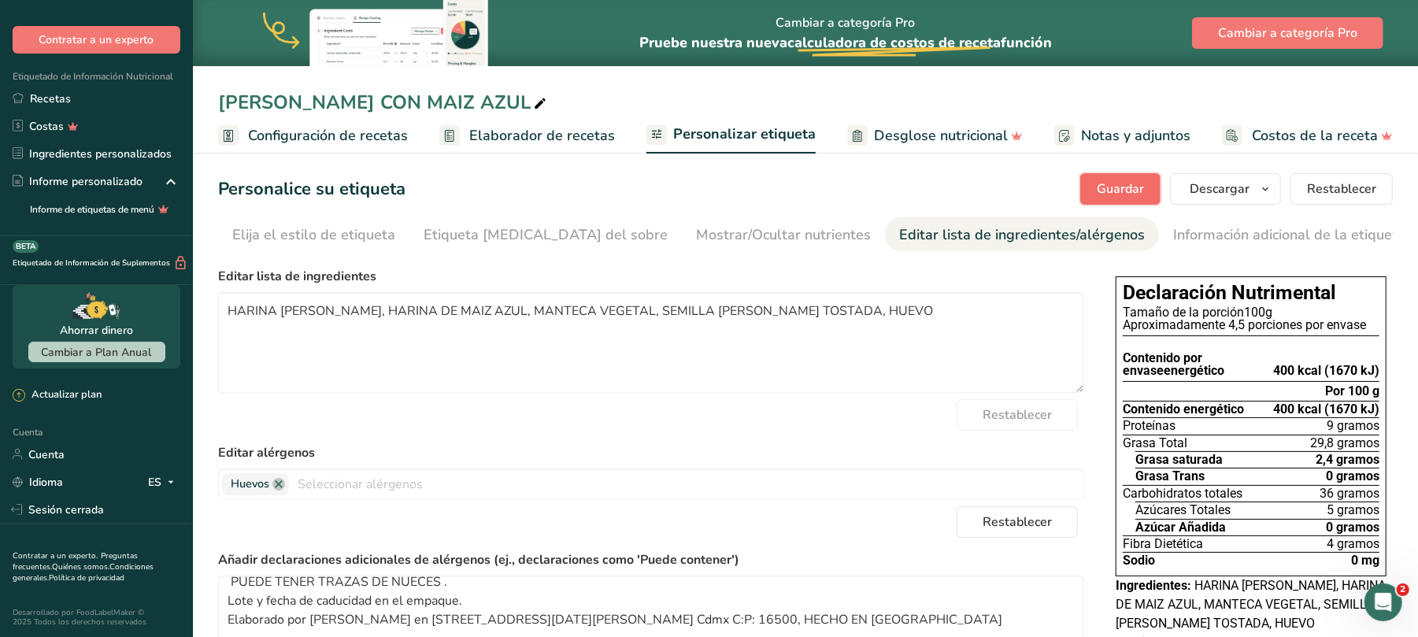
click at [1075, 181] on font "Guardar" at bounding box center [1120, 188] width 47 height 17
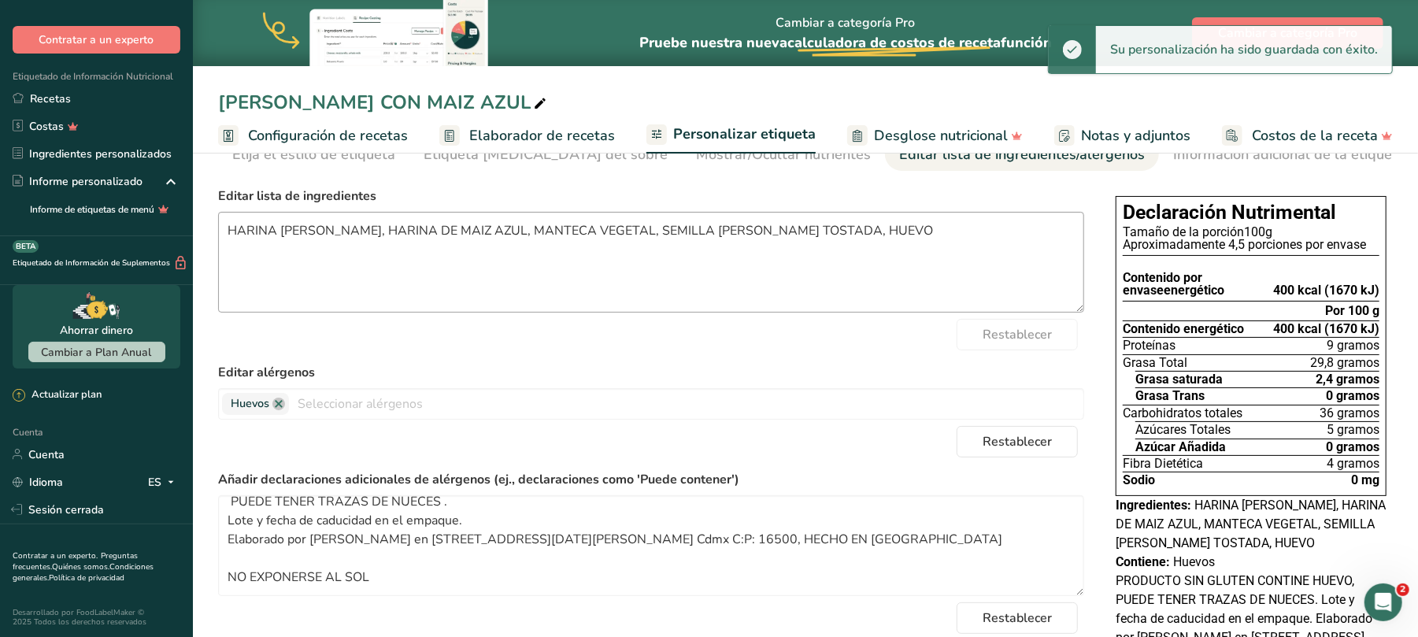
scroll to position [172, 0]
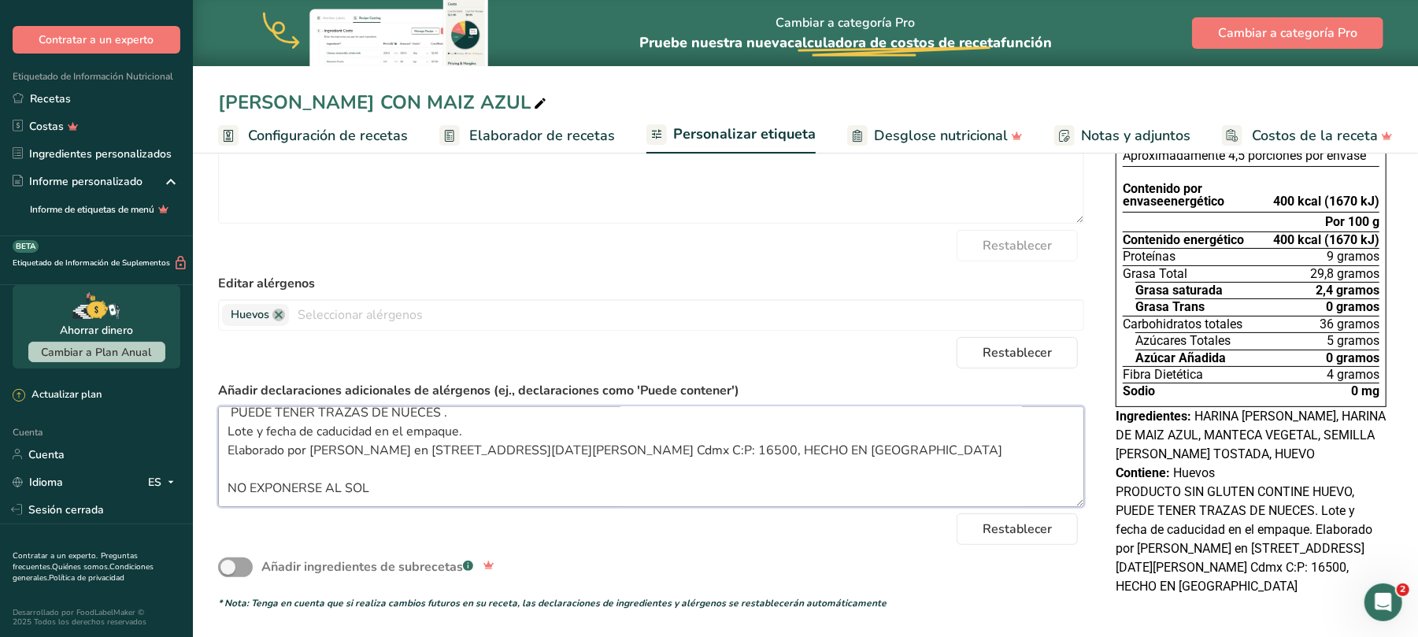
drag, startPoint x: 387, startPoint y: 491, endPoint x: 278, endPoint y: 435, distance: 123.3
click at [278, 435] on textarea "PRODUCTO SIN GLUTEN PUEDE TENER TRAZAS DE NUECES . Lote y fecha de caducidad en…" at bounding box center [651, 456] width 866 height 101
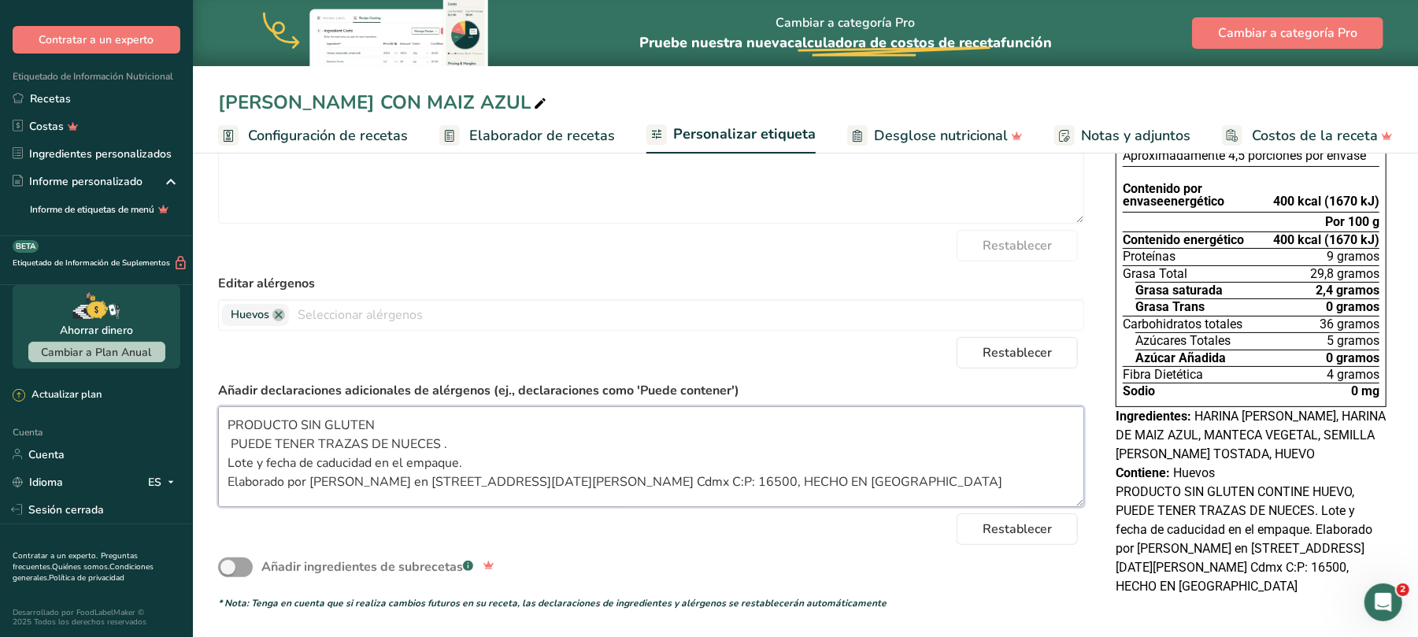
scroll to position [32, 0]
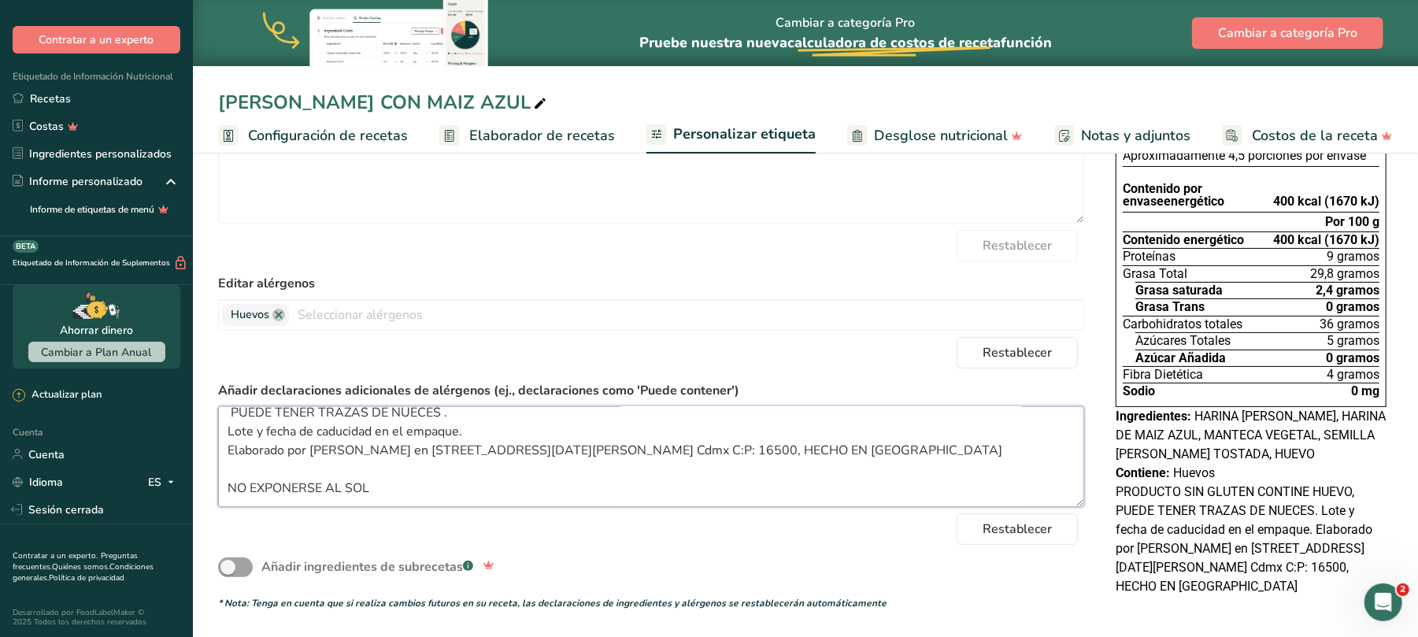
drag, startPoint x: 228, startPoint y: 420, endPoint x: 530, endPoint y: 507, distance: 314.0
click at [530, 477] on form "Editar lista de ingredientes HARINA [PERSON_NAME], HARINA DE MAIZ AZUL, MANTECA…" at bounding box center [651, 354] width 866 height 513
drag, startPoint x: 1049, startPoint y: 540, endPoint x: 1038, endPoint y: 514, distance: 28.2
click at [1049, 477] on button "Restablecer" at bounding box center [1017, 528] width 121 height 31
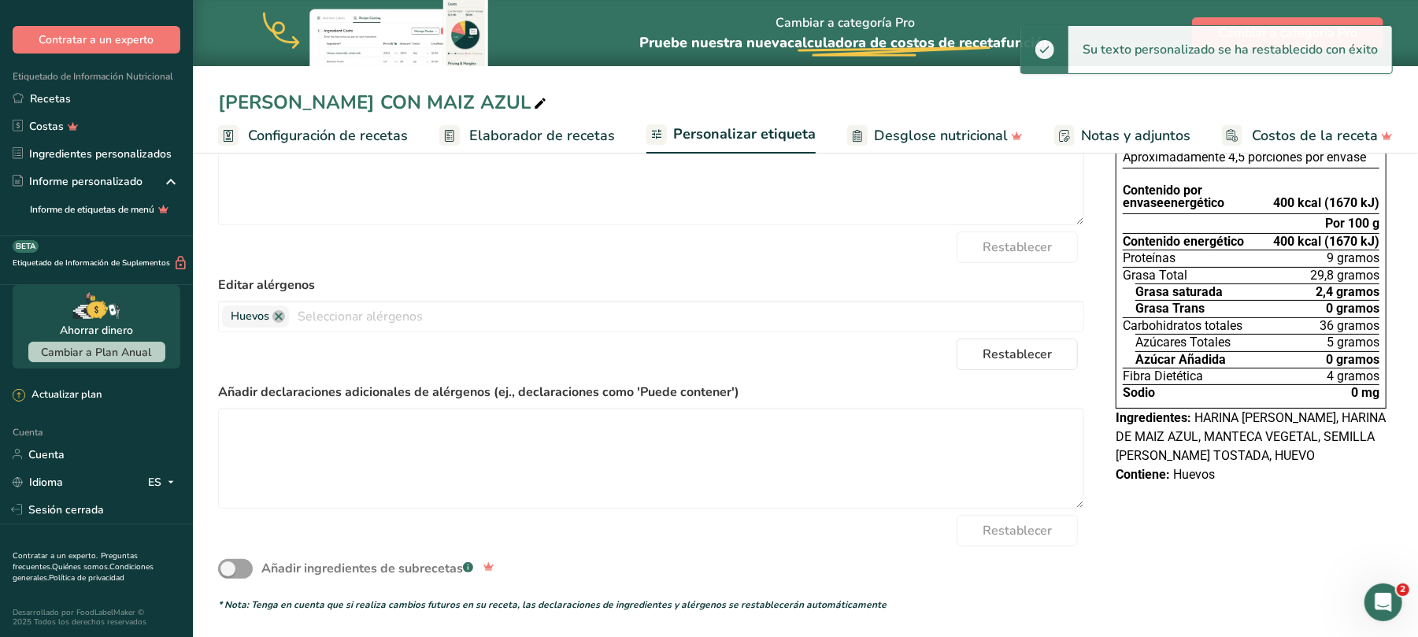
scroll to position [0, 0]
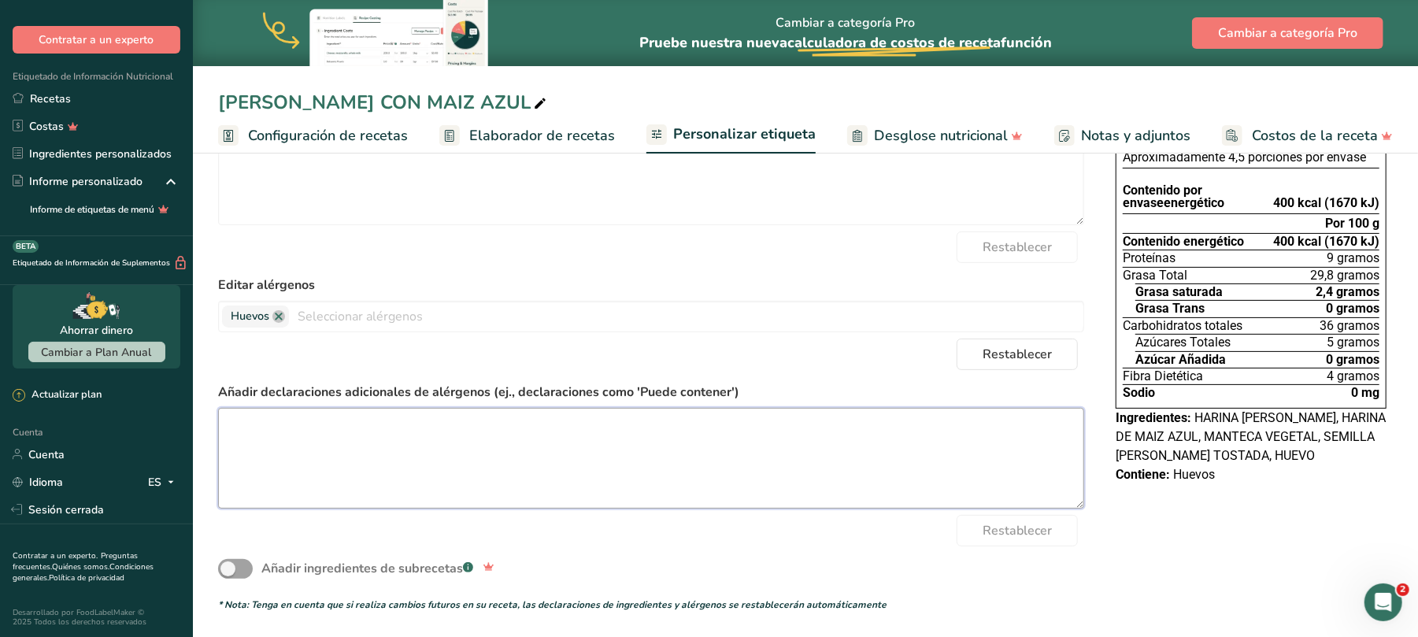
click at [370, 428] on textarea at bounding box center [651, 458] width 866 height 101
paste textarea "PRODUCTO SIN GLUTEN PUEDE TENER TRAZAS DE NUECES . Lote y fecha de caducidad en…"
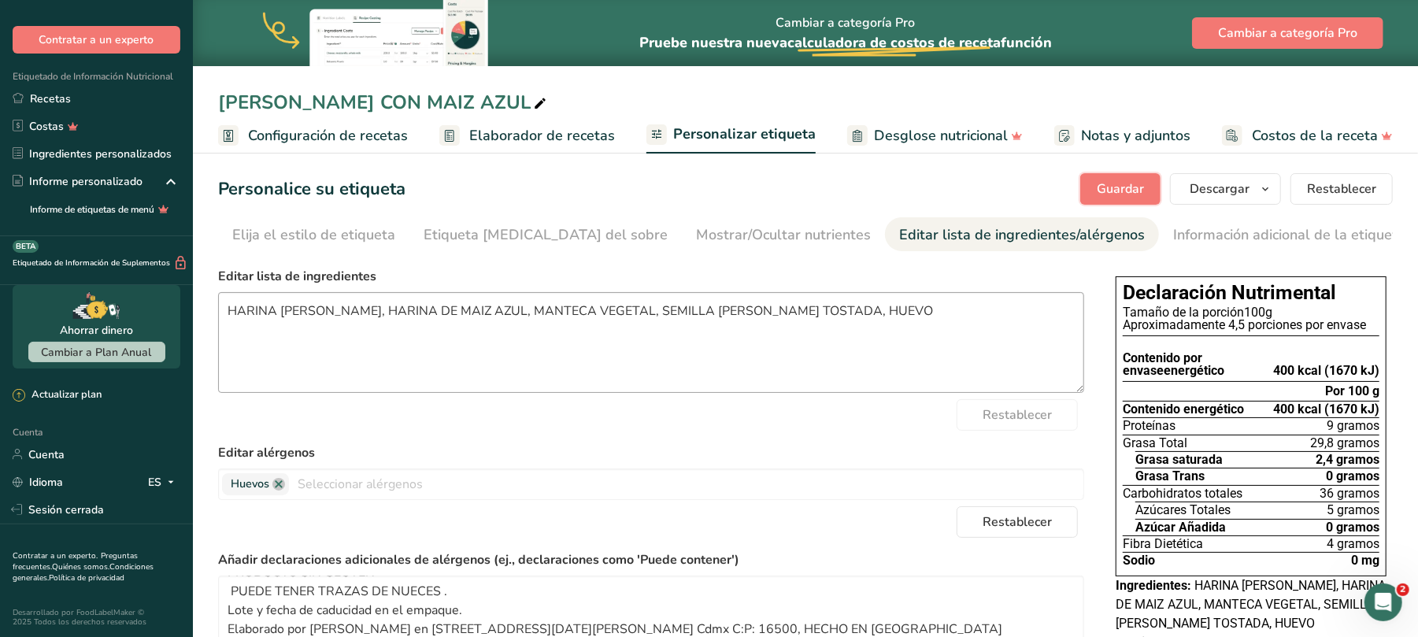
click at [1075, 184] on font "Guardar" at bounding box center [1120, 188] width 47 height 17
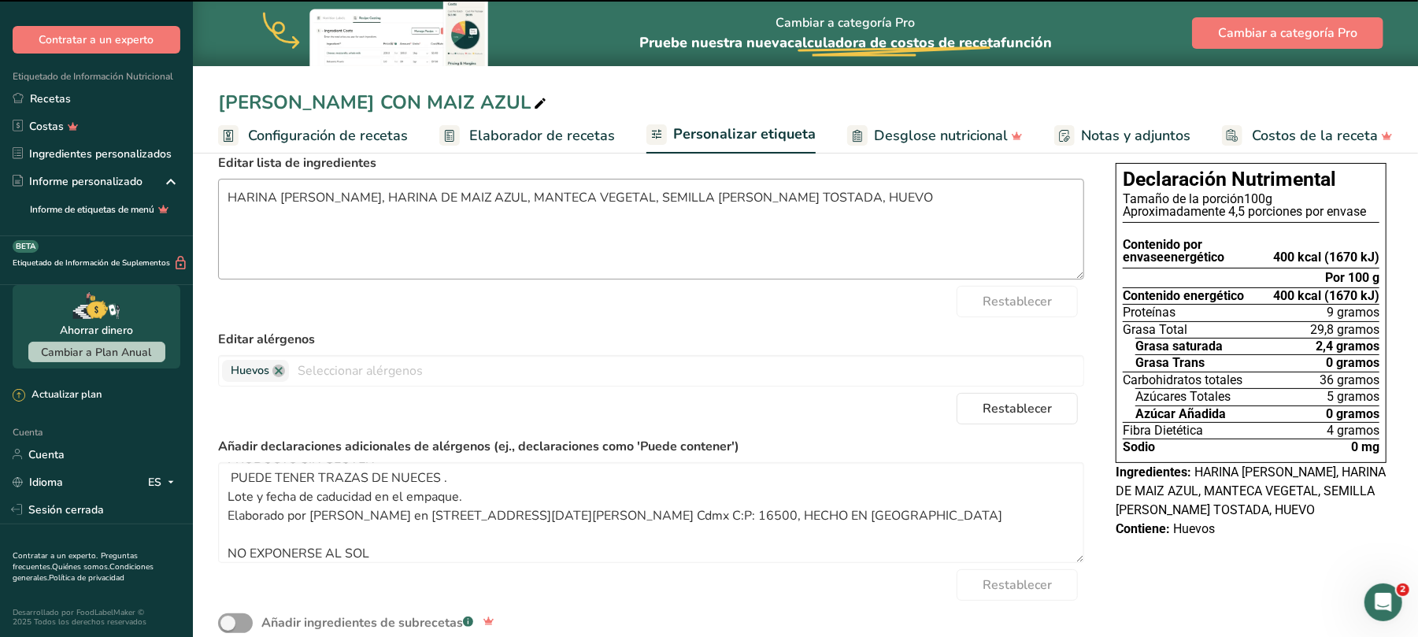
scroll to position [168, 0]
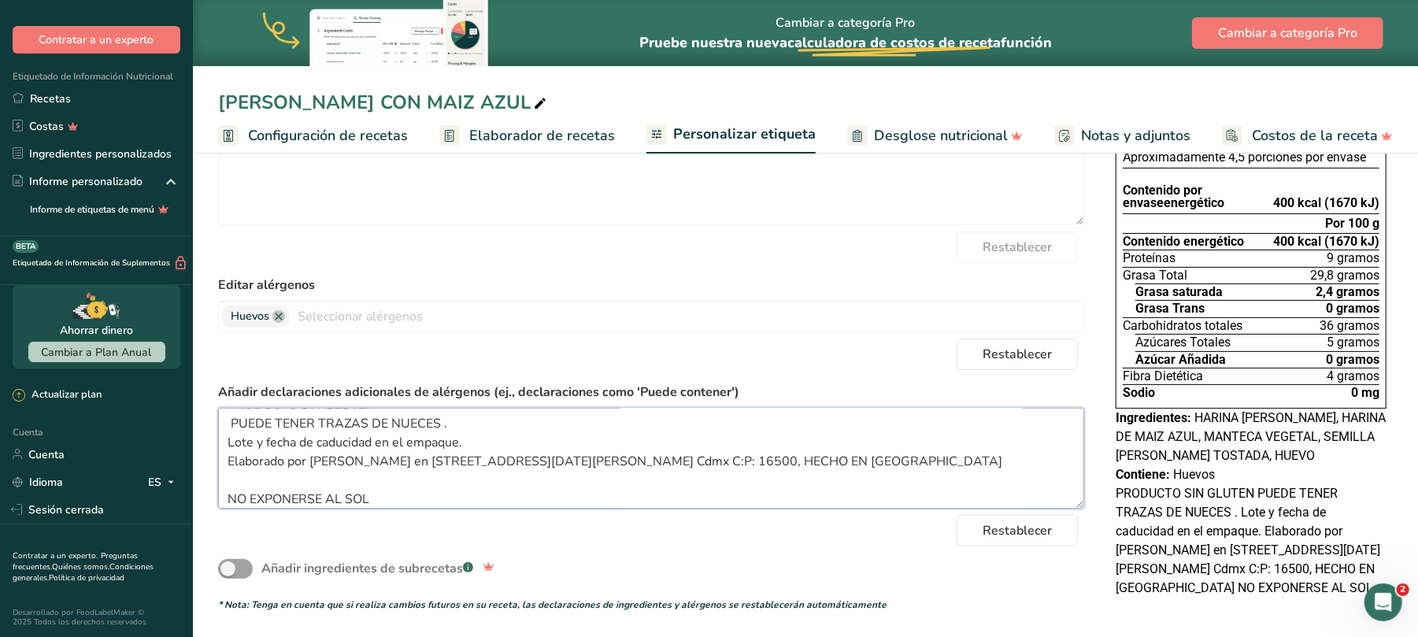
click at [1028, 461] on textarea "PRODUCTO SIN GLUTEN PUEDE TENER TRAZAS DE NUECES . Lote y fecha de caducidad en…" at bounding box center [651, 458] width 866 height 101
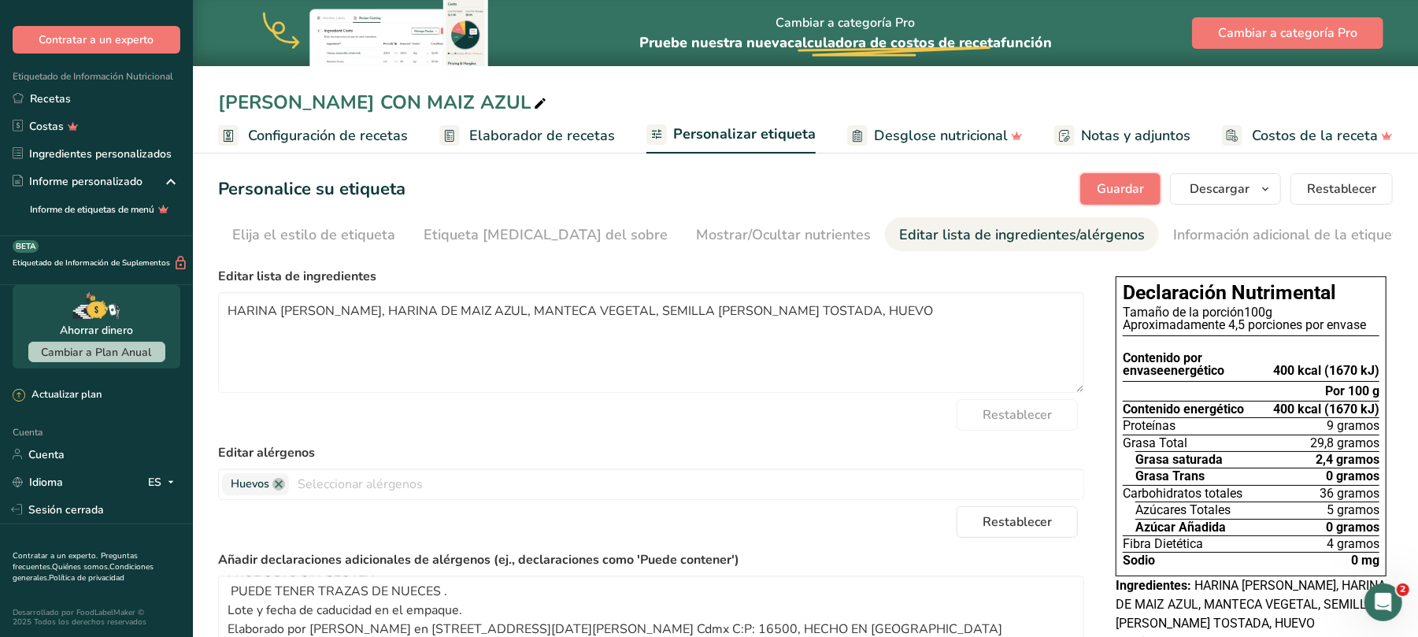
click at [1075, 191] on font "Guardar" at bounding box center [1120, 188] width 47 height 17
click at [1075, 189] on div "Guardar [GEOGRAPHIC_DATA] [PERSON_NAME] qué mostrar en su etiqueta descargada N…" at bounding box center [1236, 188] width 313 height 31
click at [328, 133] on font "Configuración de recetas" at bounding box center [328, 135] width 160 height 19
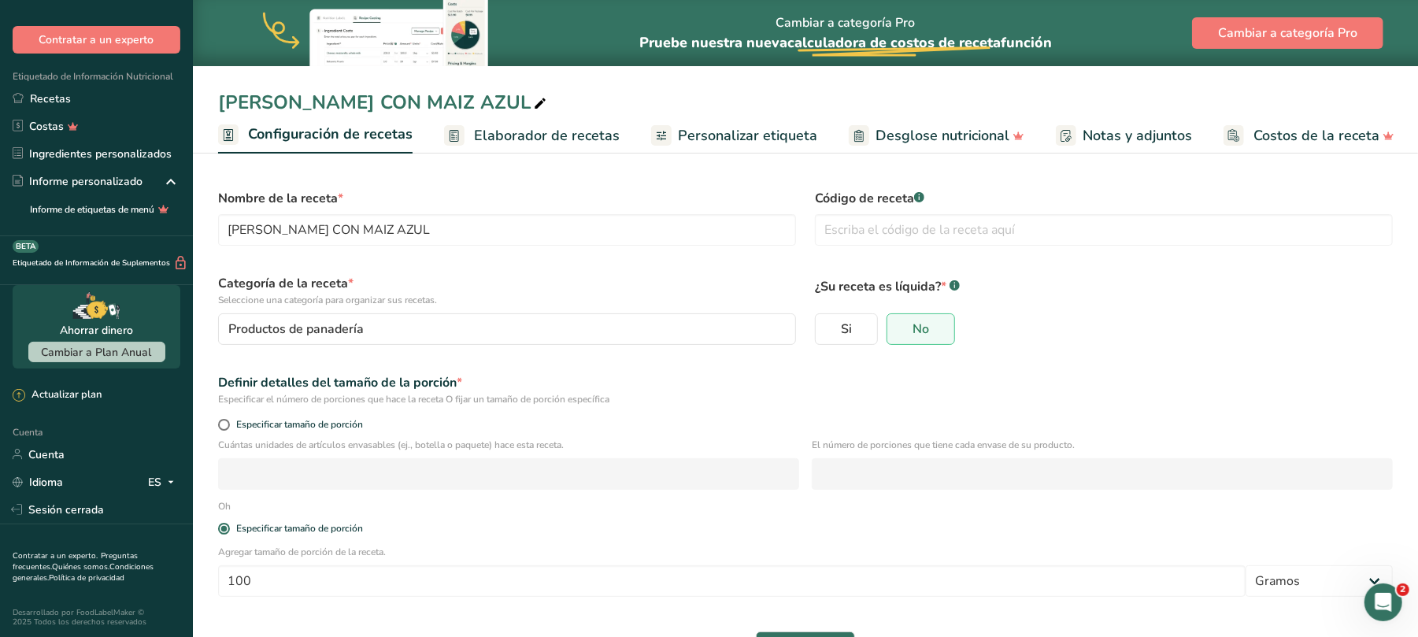
click at [556, 135] on font "Elaborador de recetas" at bounding box center [547, 135] width 146 height 19
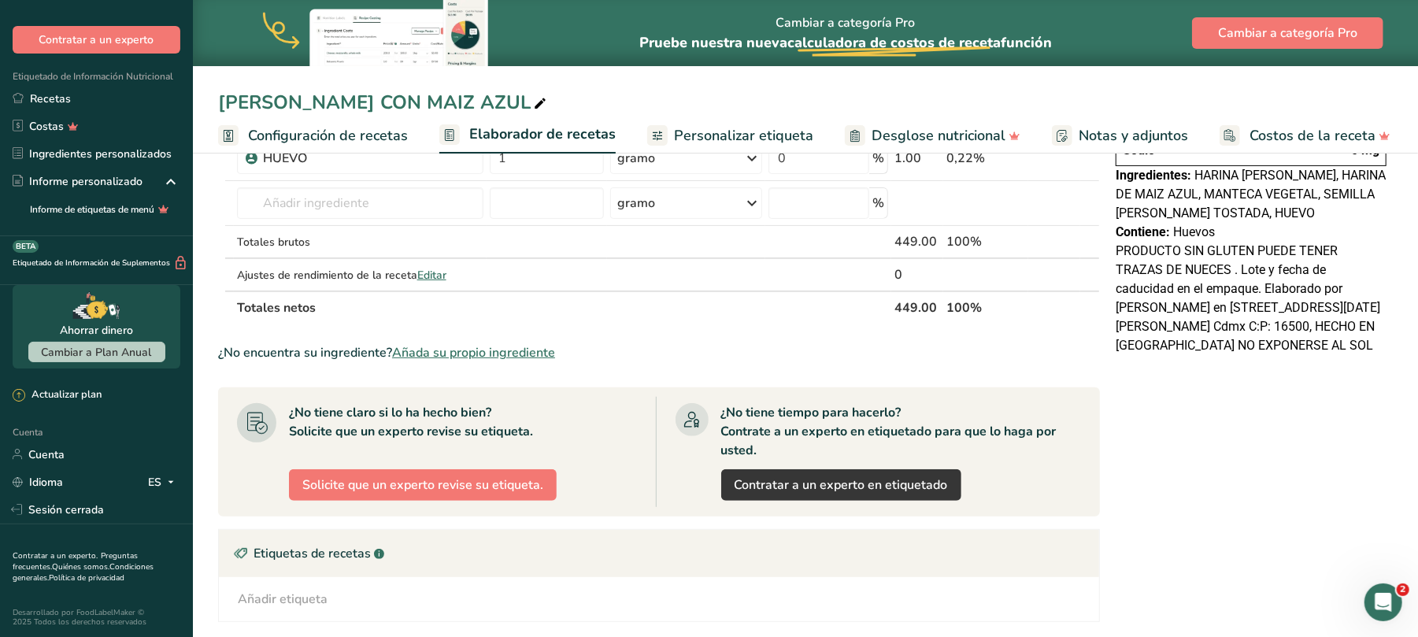
scroll to position [315, 0]
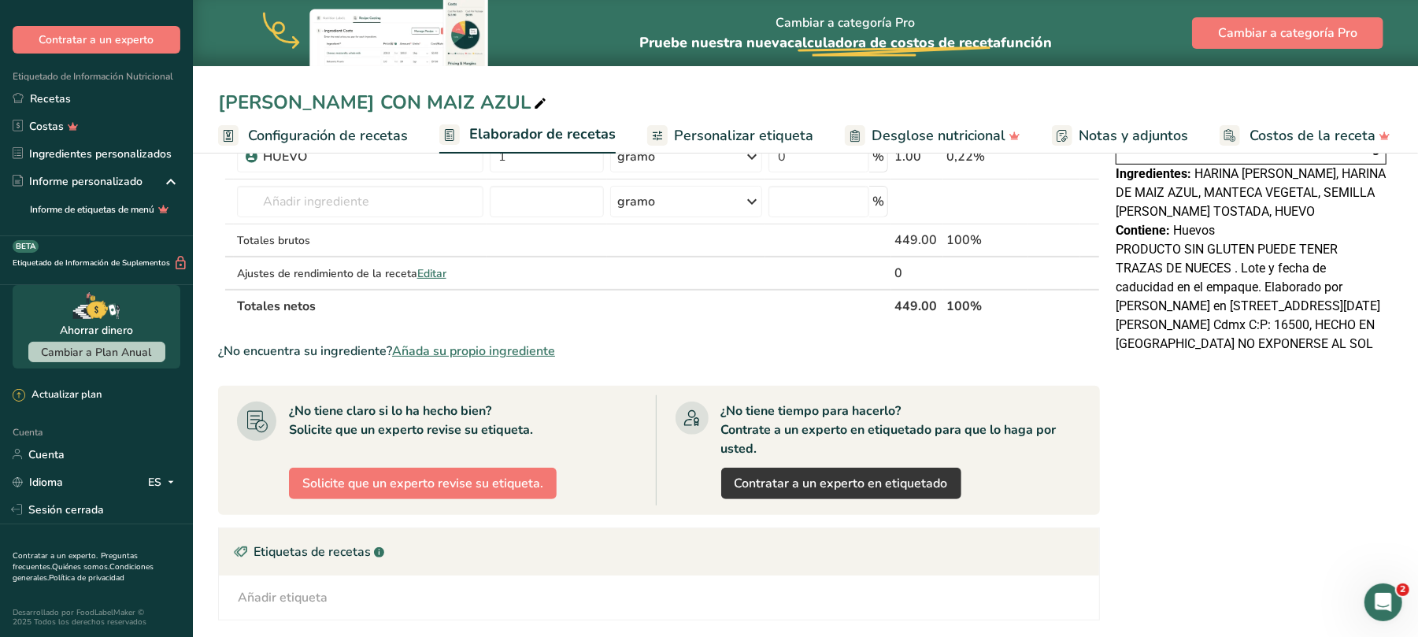
click at [539, 356] on font "Añada su propio ingrediente" at bounding box center [473, 351] width 163 height 17
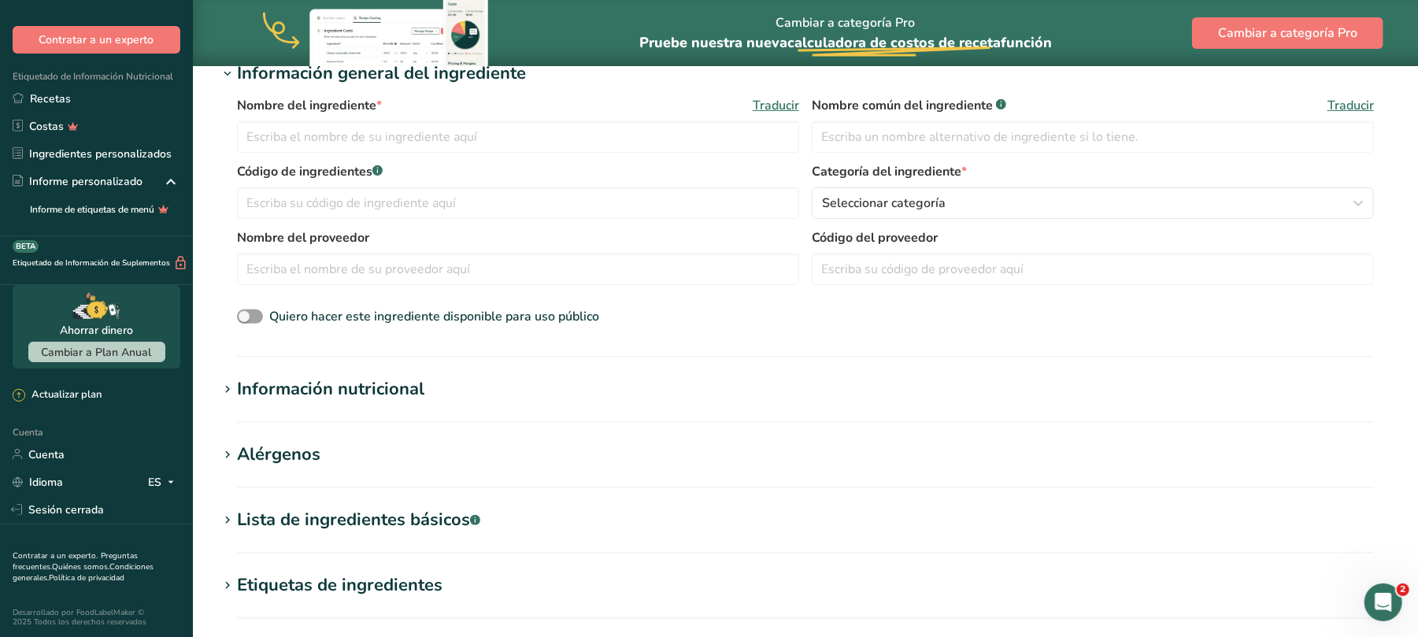
scroll to position [315, 0]
click at [419, 391] on font "Información nutricional" at bounding box center [330, 388] width 187 height 24
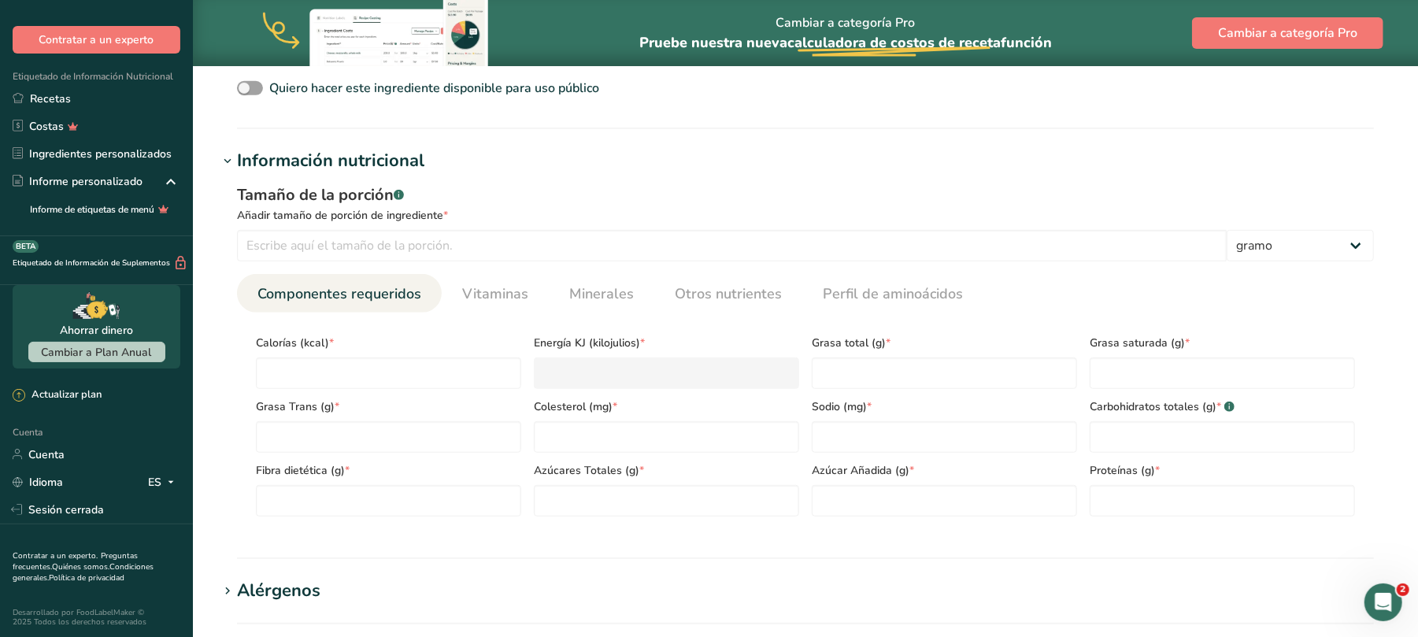
scroll to position [524, 0]
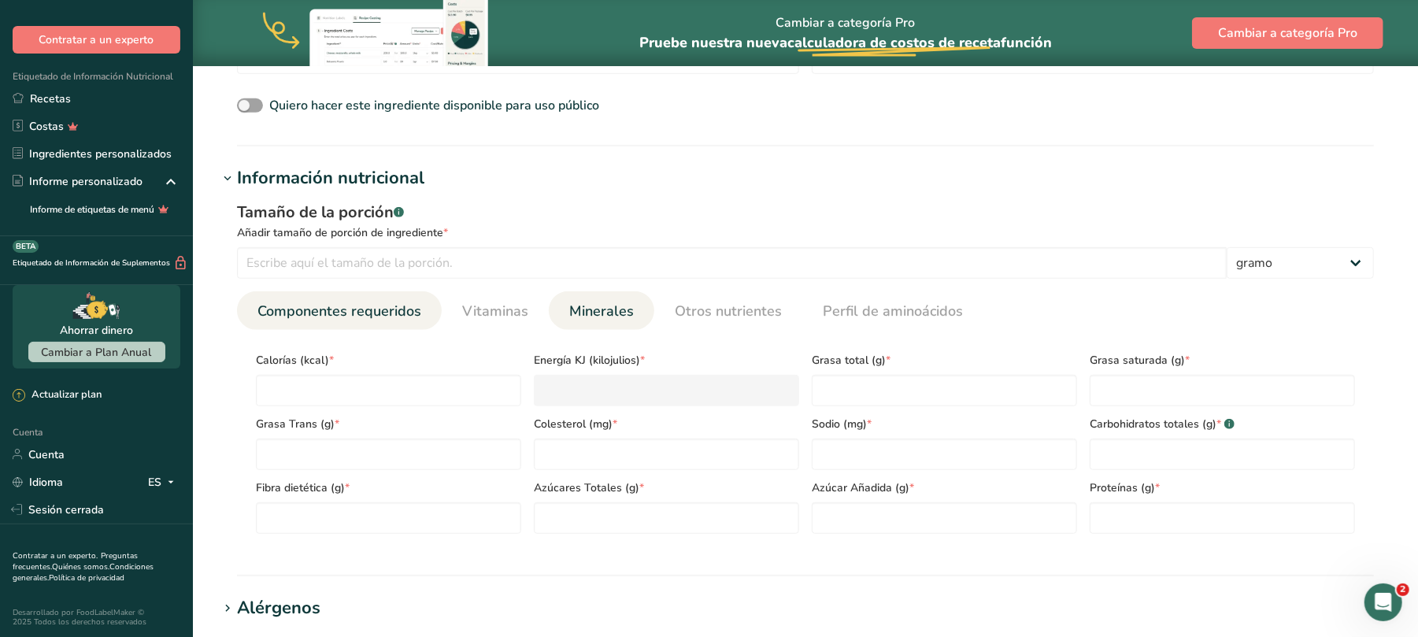
click at [586, 312] on font "Minerales" at bounding box center [601, 311] width 65 height 19
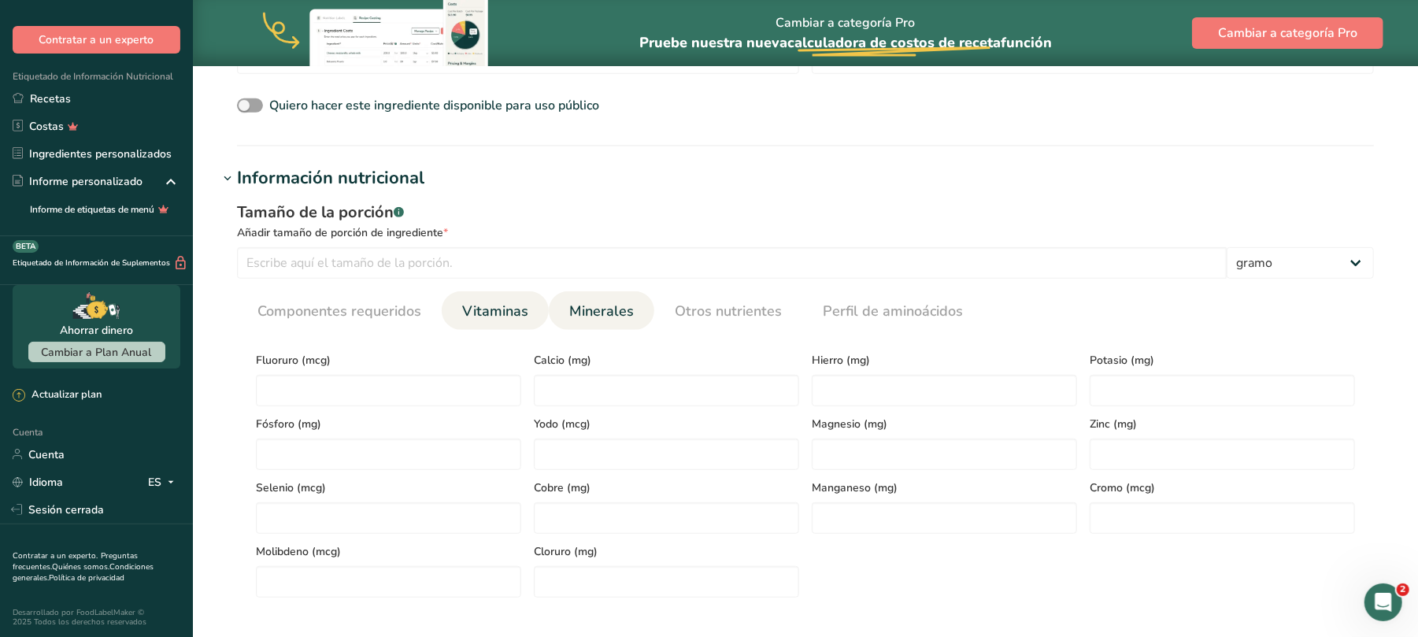
click at [472, 313] on font "Vitaminas" at bounding box center [495, 311] width 66 height 19
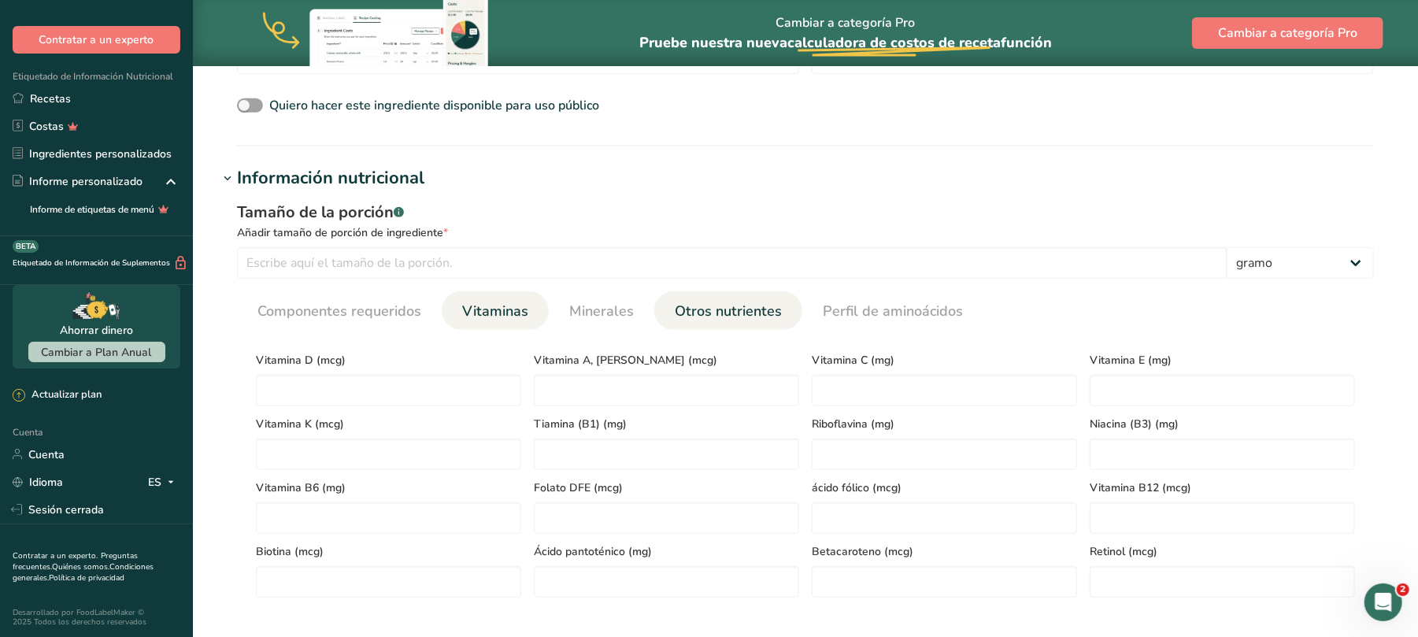
click at [715, 306] on font "Otros nutrientes" at bounding box center [728, 311] width 107 height 19
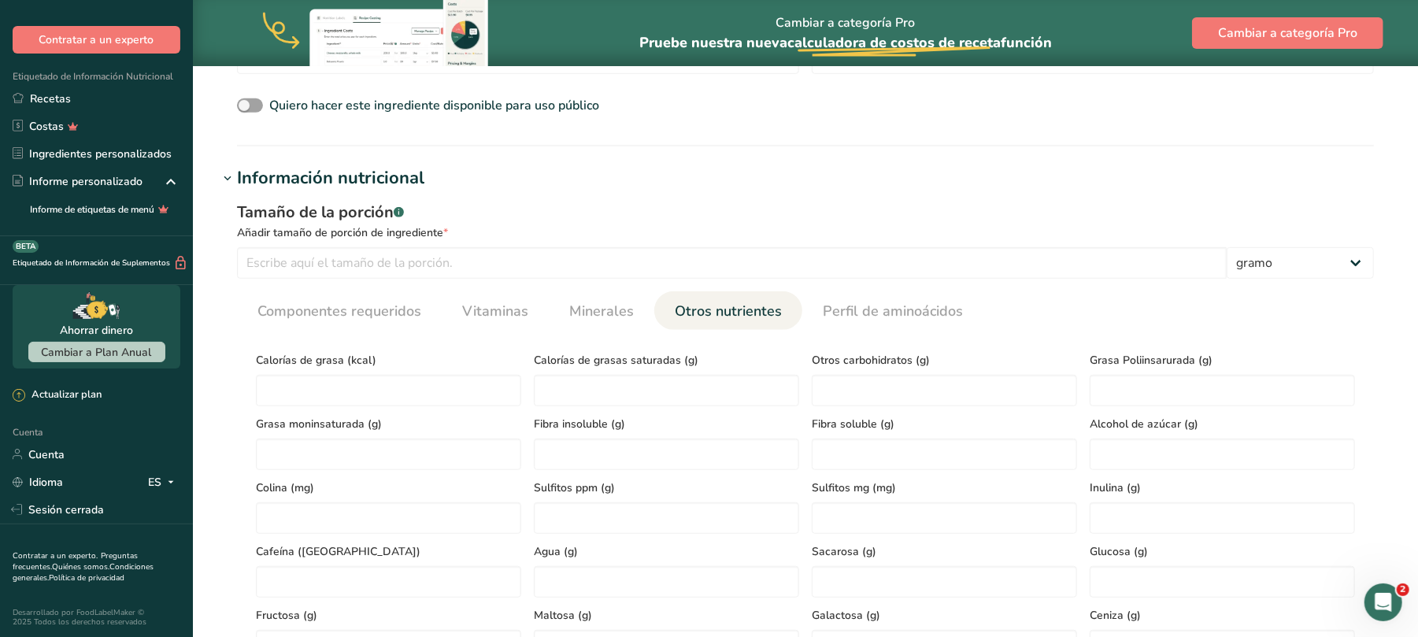
scroll to position [630, 0]
